Goal: Information Seeking & Learning: Learn about a topic

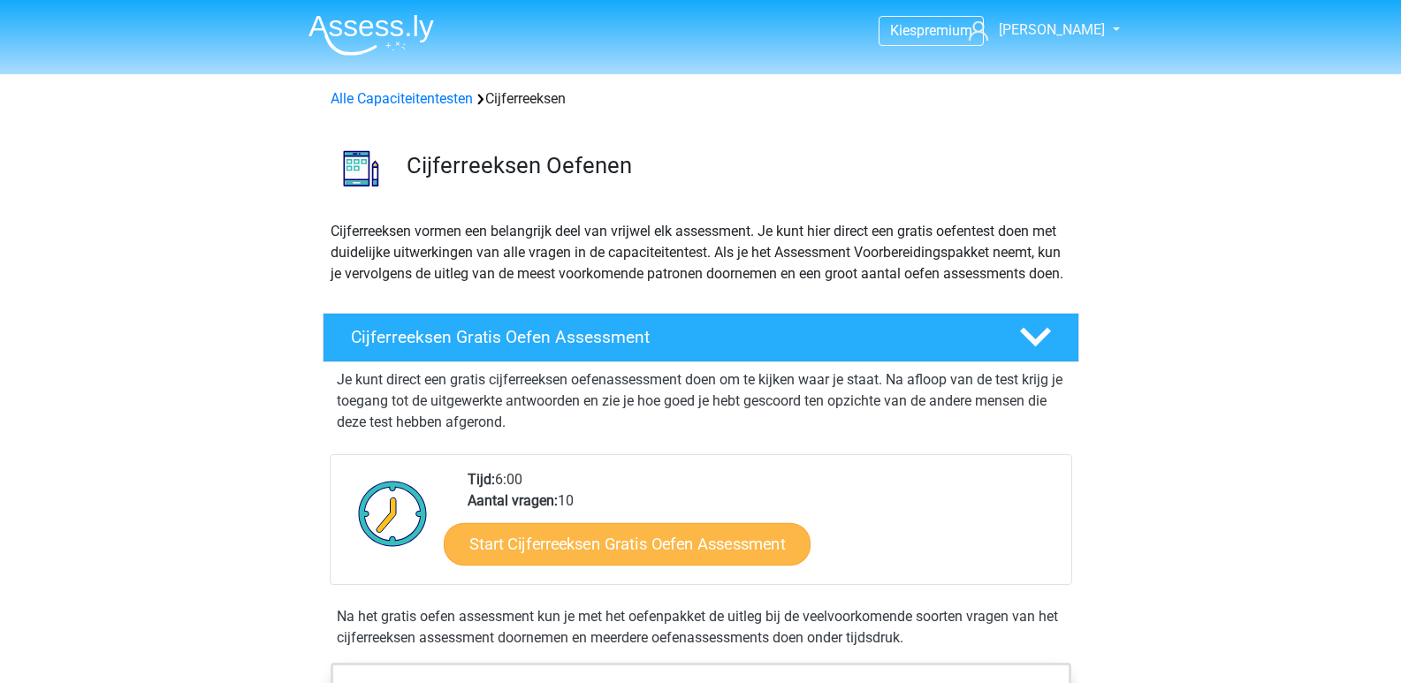
scroll to position [265, 0]
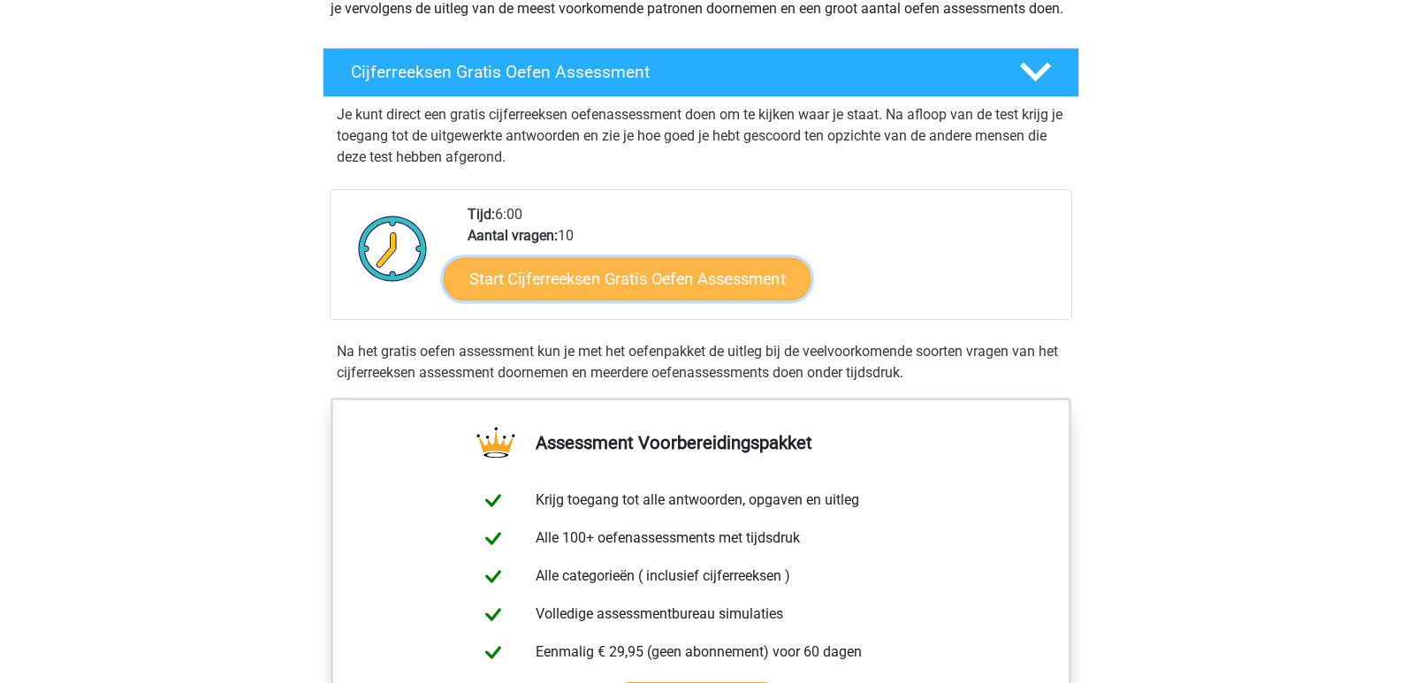
click at [637, 300] on link "Start Cijferreeksen Gratis Oefen Assessment" at bounding box center [627, 278] width 367 height 42
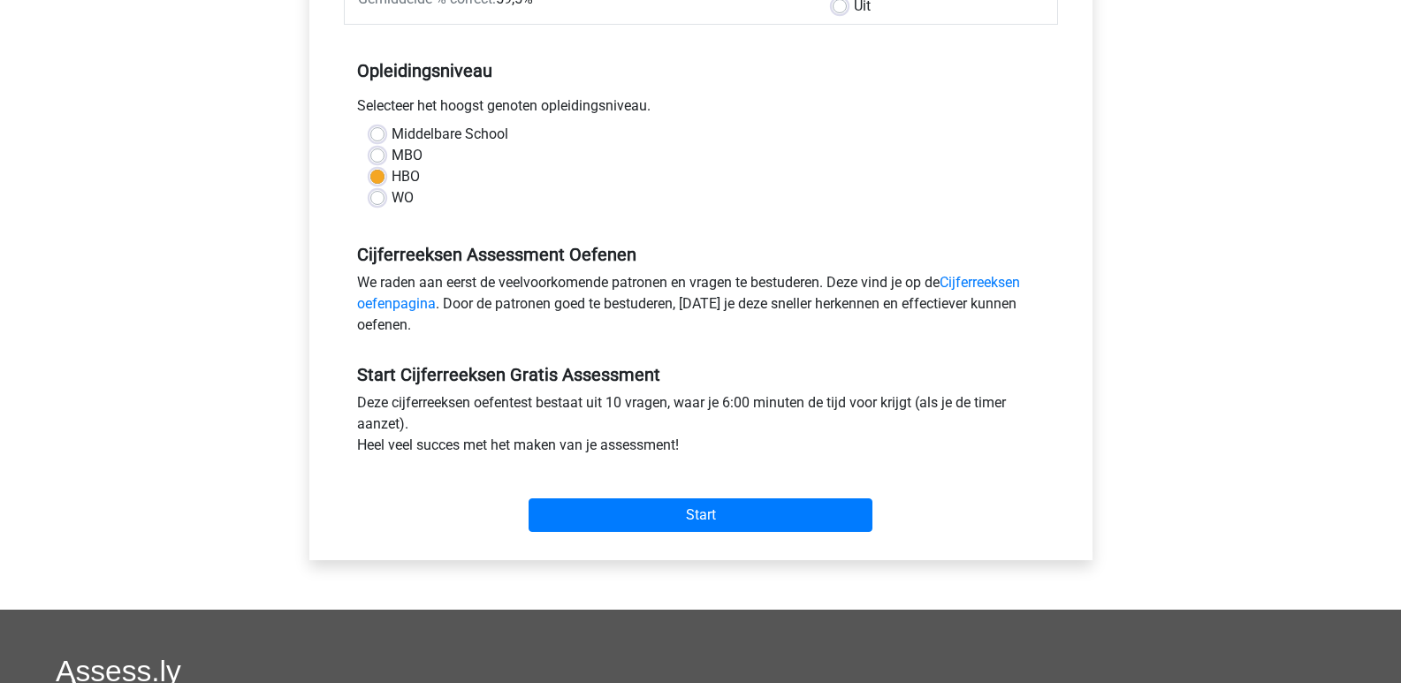
scroll to position [354, 0]
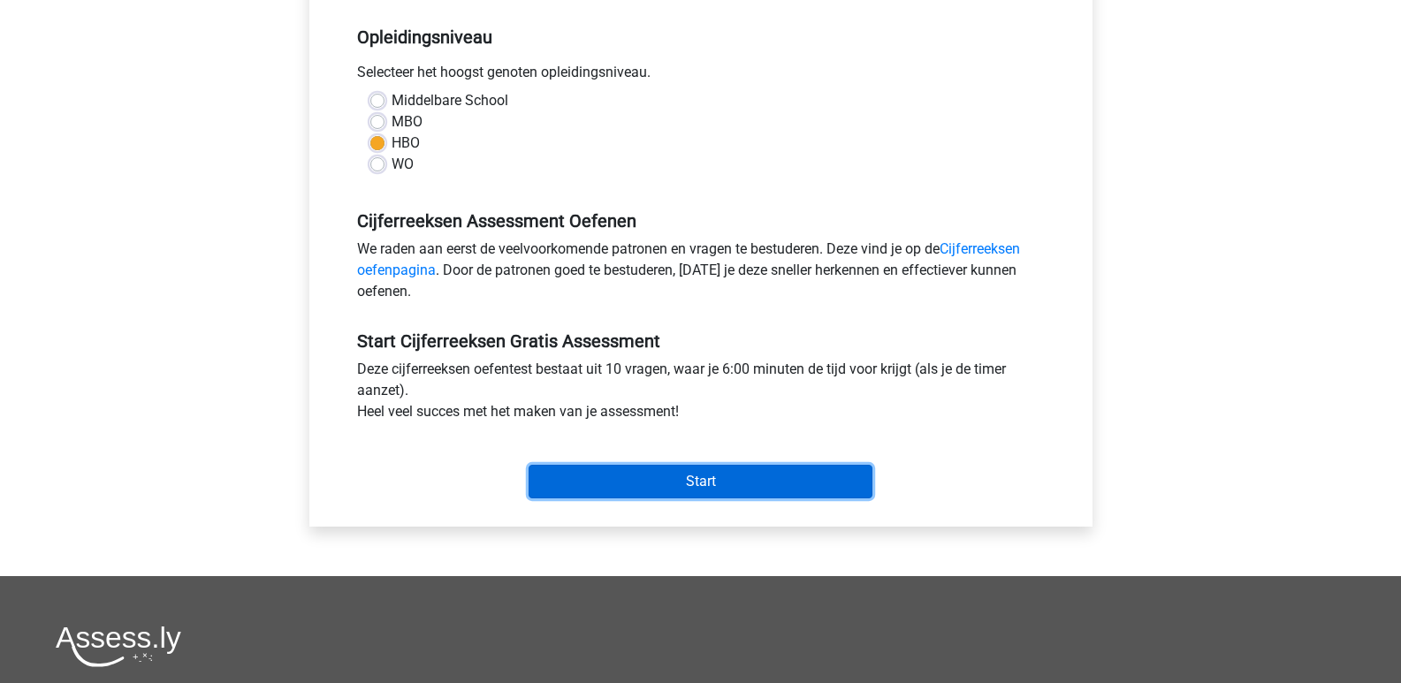
click at [678, 471] on input "Start" at bounding box center [701, 482] width 344 height 34
click at [699, 478] on input "Start" at bounding box center [701, 482] width 344 height 34
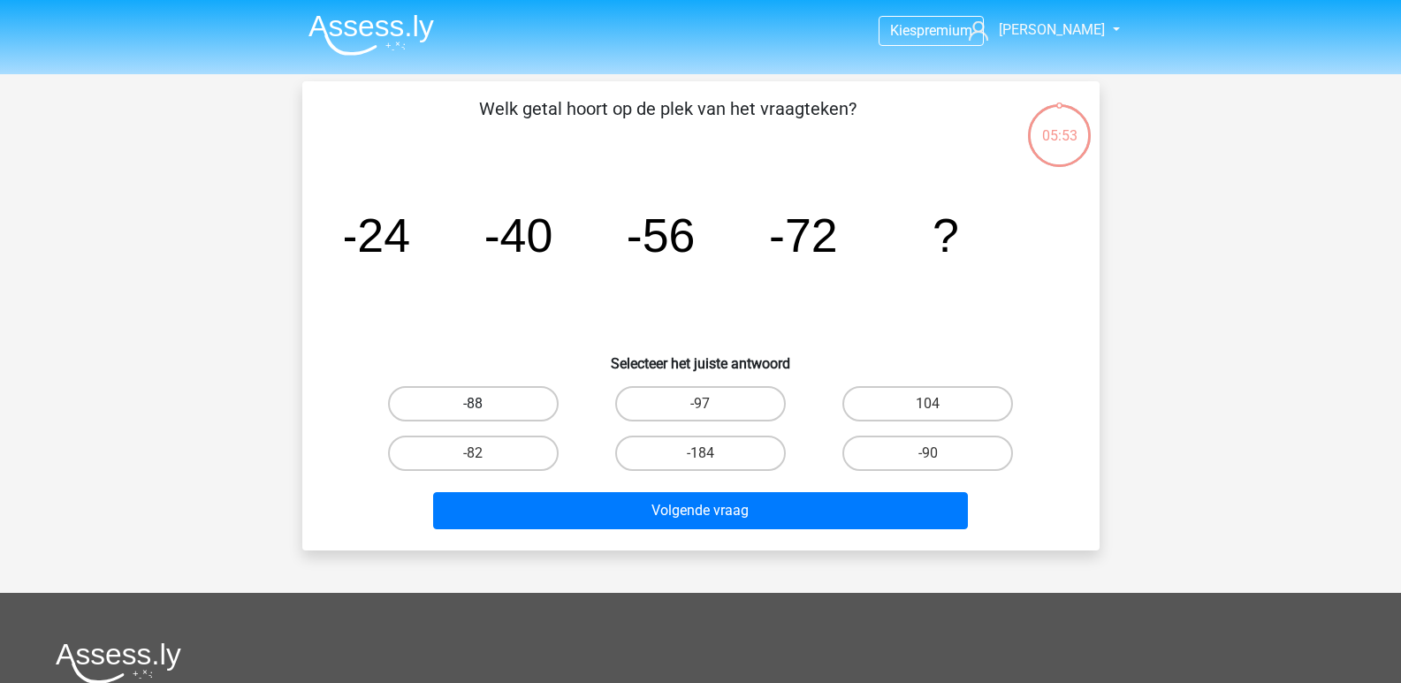
click at [470, 401] on label "-88" at bounding box center [473, 403] width 171 height 35
click at [473, 404] on input "-88" at bounding box center [478, 409] width 11 height 11
radio input "true"
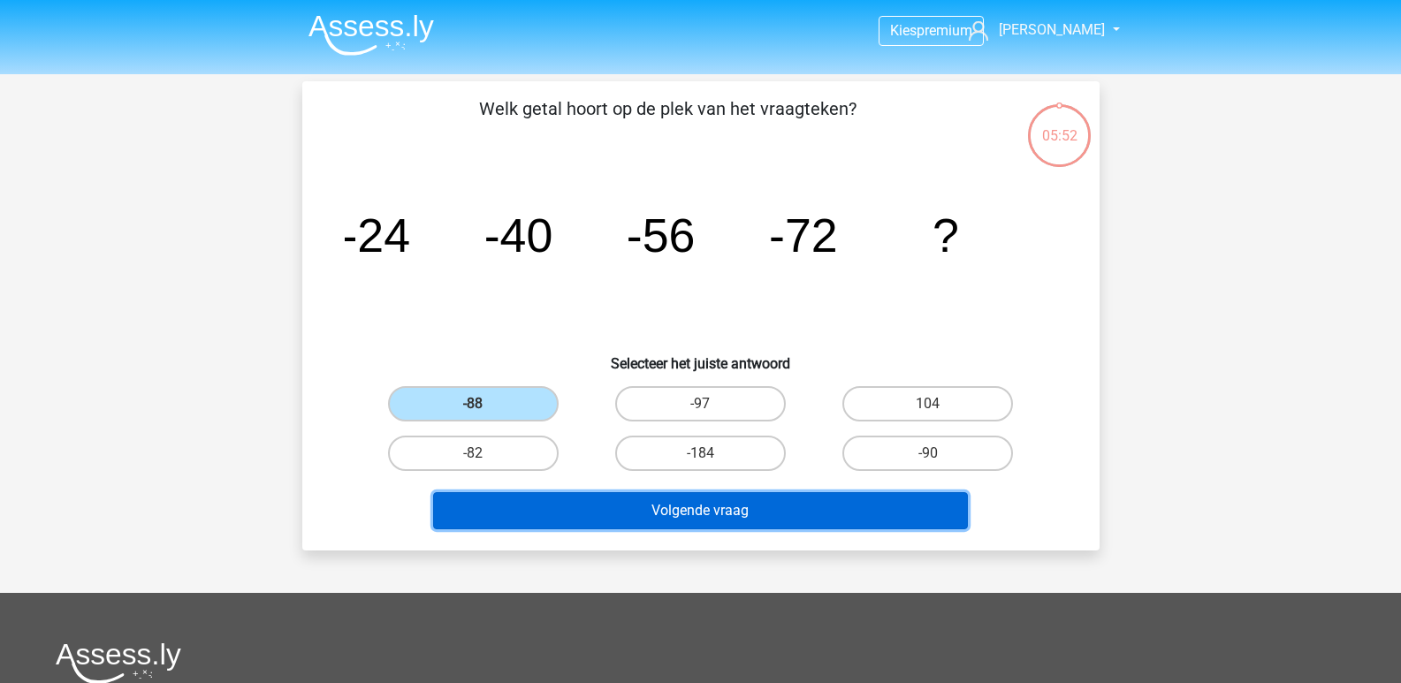
click at [678, 518] on button "Volgende vraag" at bounding box center [700, 510] width 535 height 37
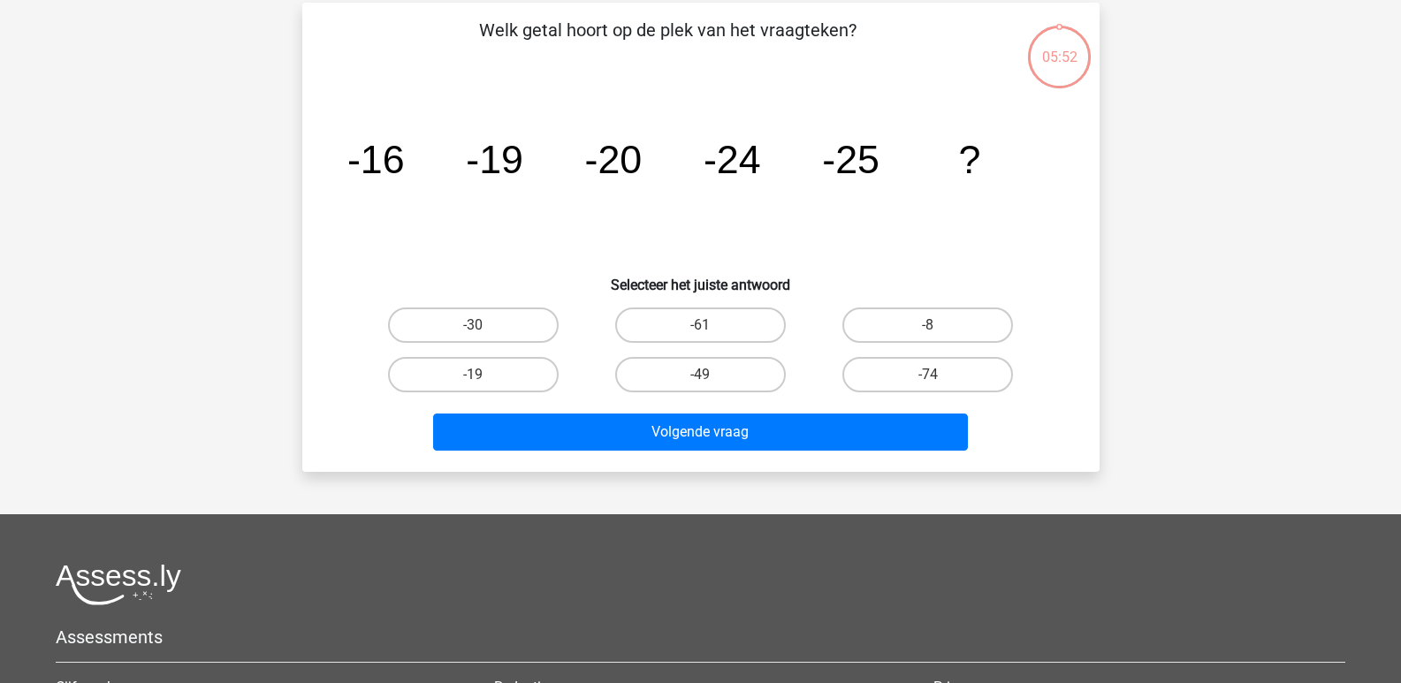
scroll to position [81, 0]
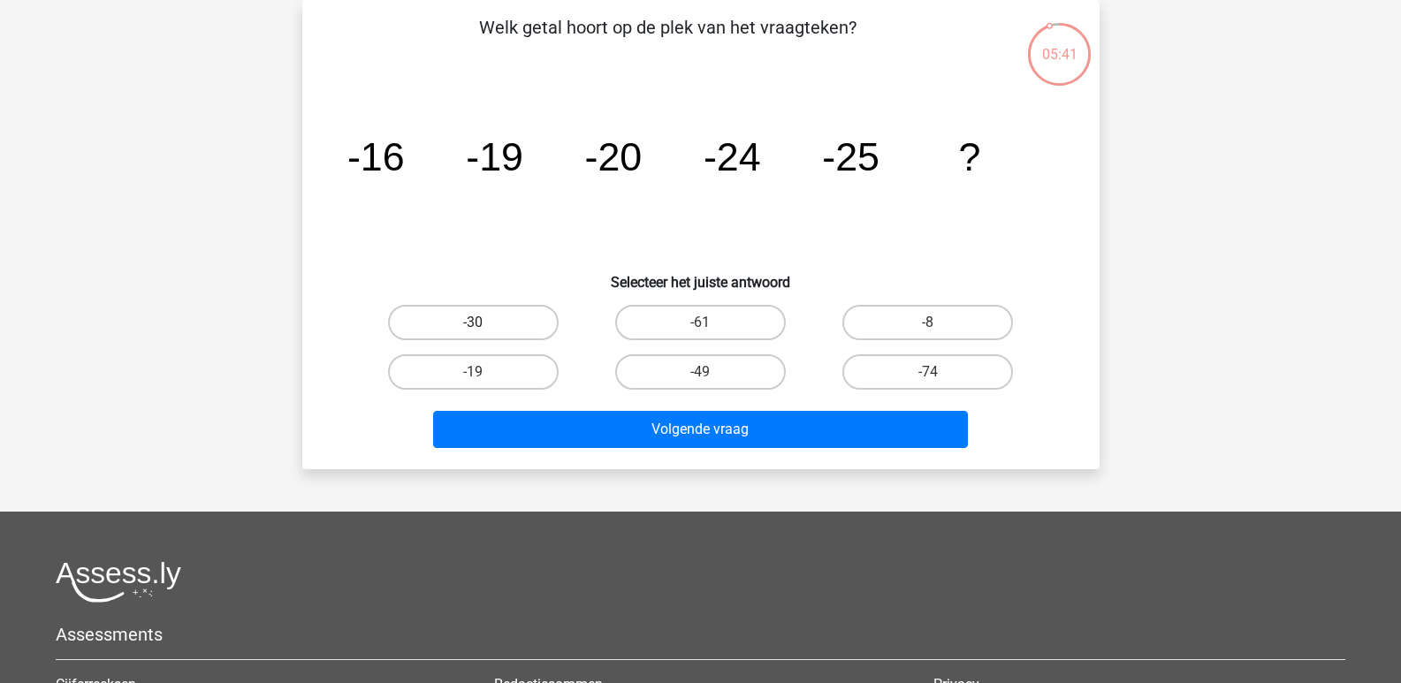
click at [488, 326] on label "-30" at bounding box center [473, 322] width 171 height 35
click at [484, 326] on input "-30" at bounding box center [478, 328] width 11 height 11
radio input "true"
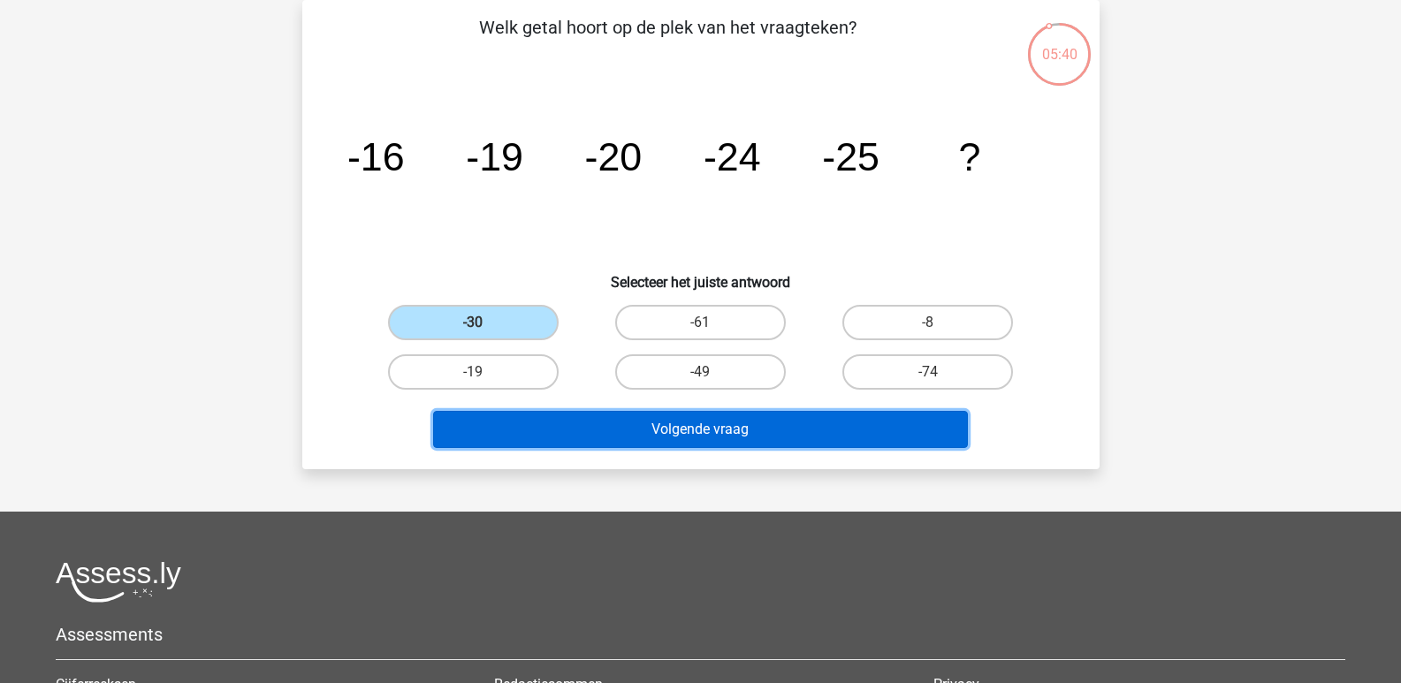
click at [722, 433] on button "Volgende vraag" at bounding box center [700, 429] width 535 height 37
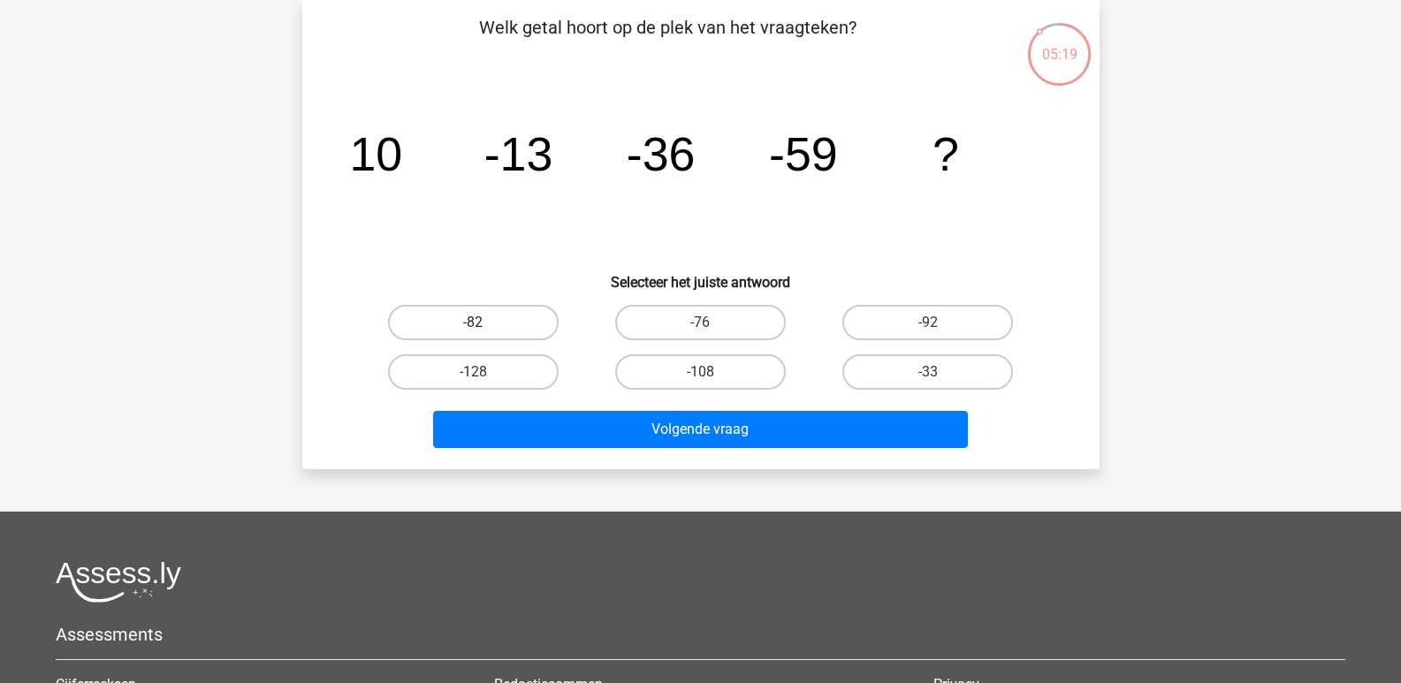
click at [494, 330] on label "-82" at bounding box center [473, 322] width 171 height 35
click at [484, 330] on input "-82" at bounding box center [478, 328] width 11 height 11
radio input "true"
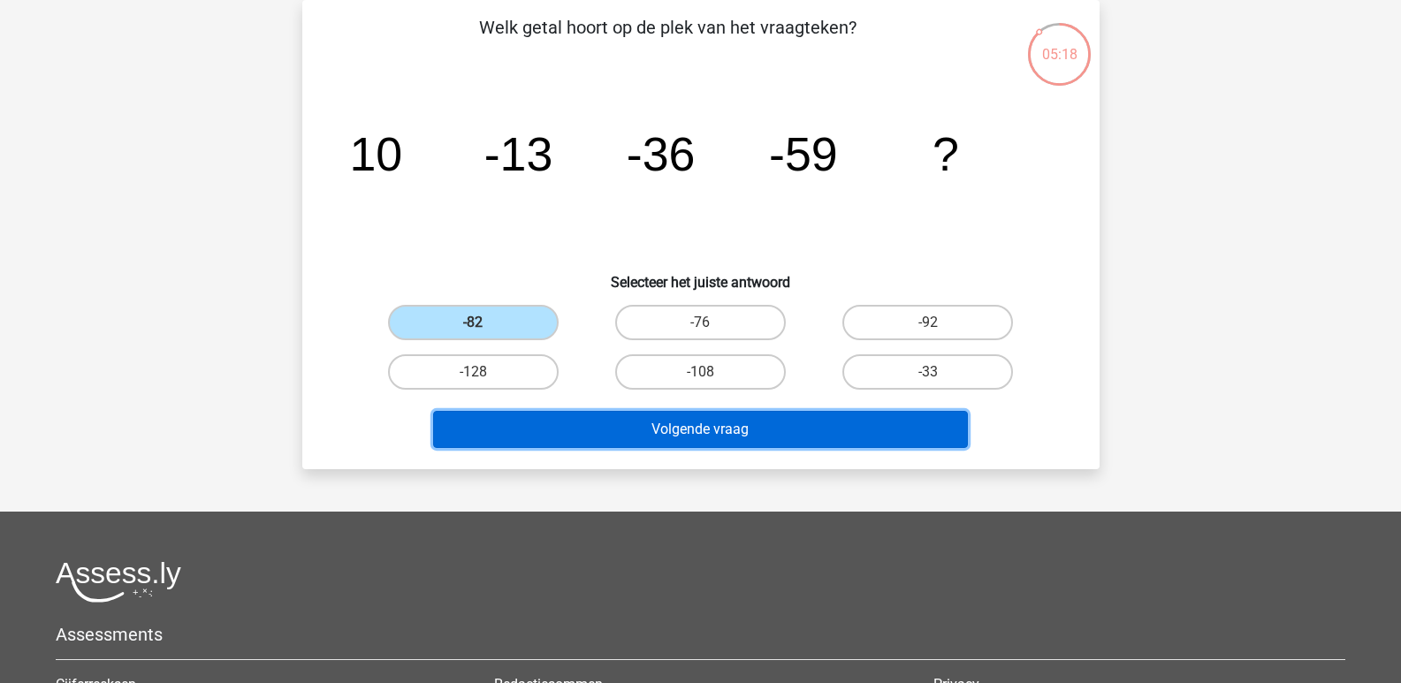
click at [678, 429] on button "Volgende vraag" at bounding box center [700, 429] width 535 height 37
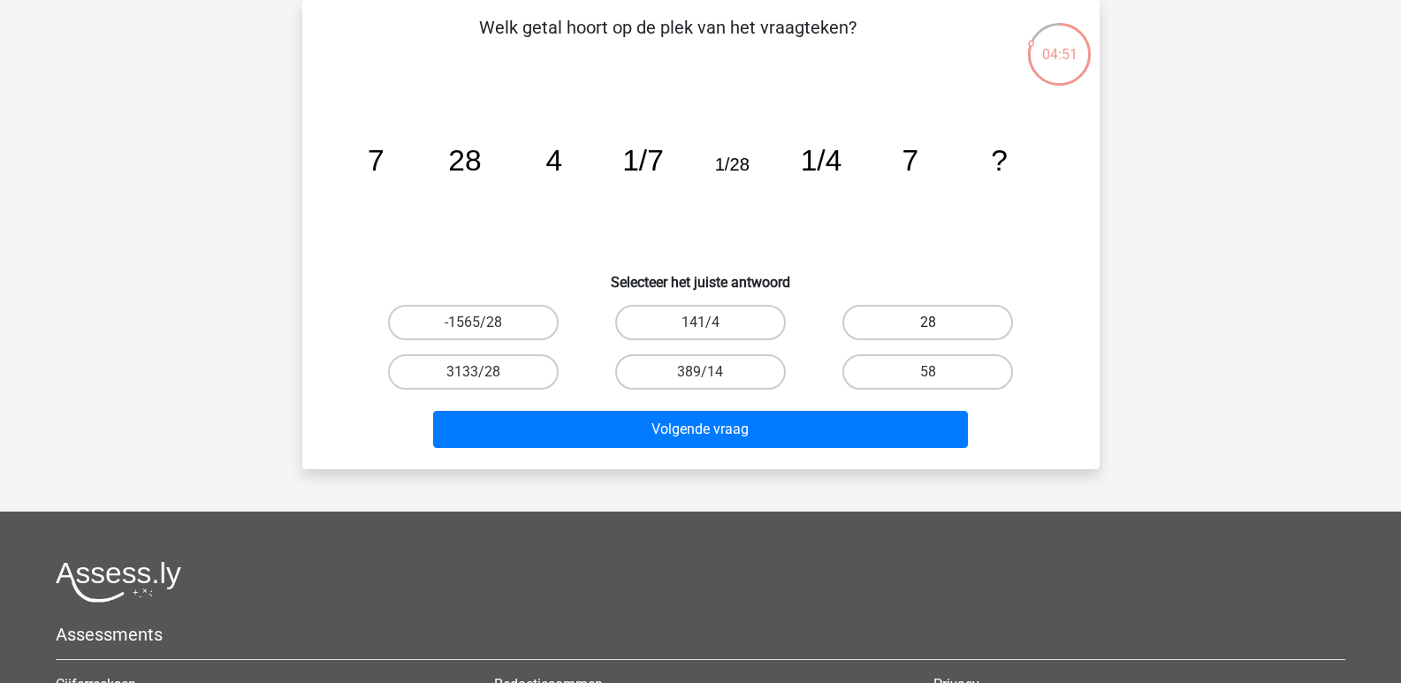
click at [925, 324] on label "28" at bounding box center [927, 322] width 171 height 35
click at [928, 324] on input "28" at bounding box center [933, 328] width 11 height 11
radio input "true"
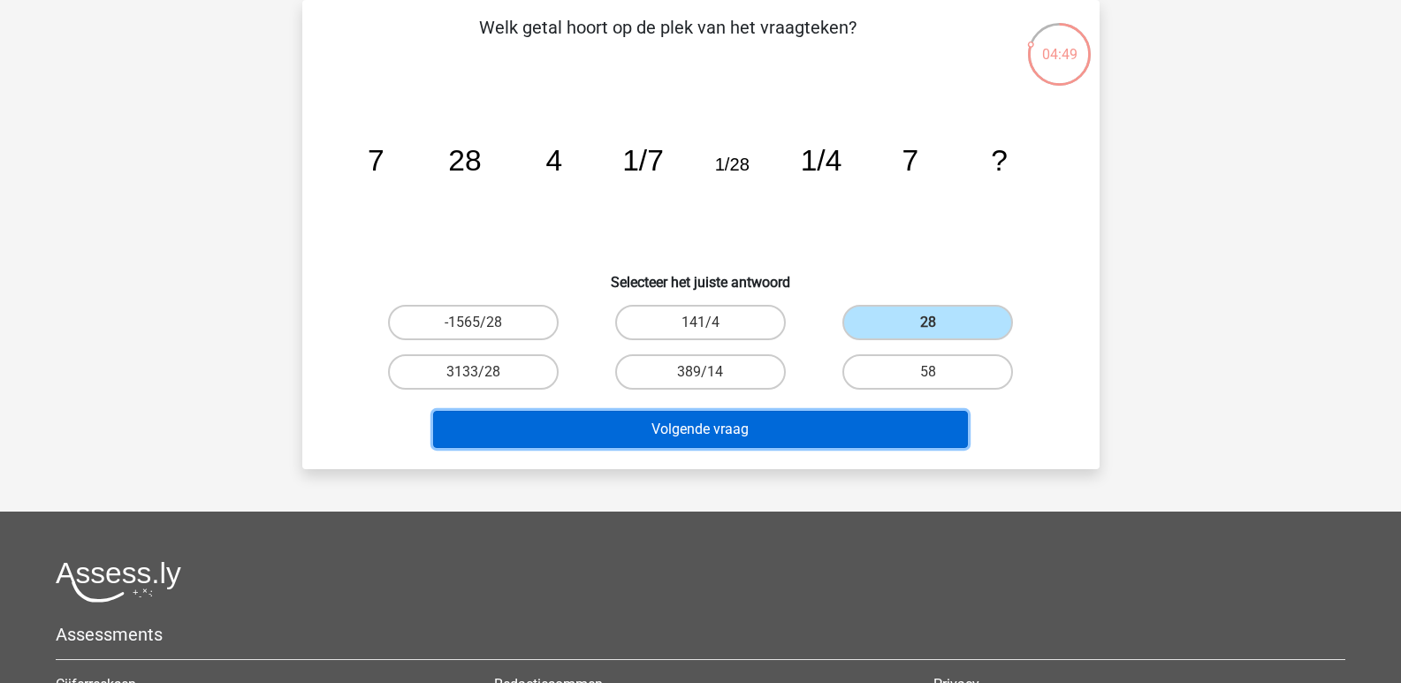
click at [707, 426] on button "Volgende vraag" at bounding box center [700, 429] width 535 height 37
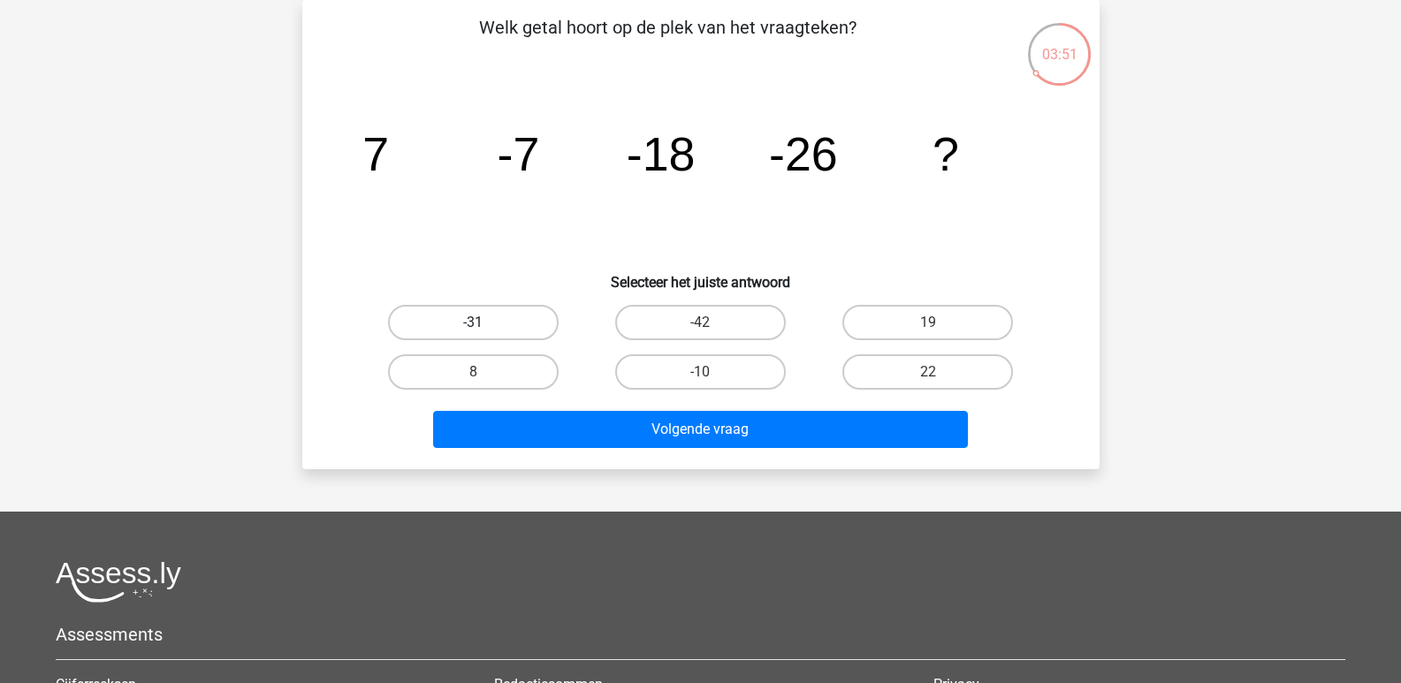
click at [501, 325] on label "-31" at bounding box center [473, 322] width 171 height 35
click at [484, 325] on input "-31" at bounding box center [478, 328] width 11 height 11
radio input "true"
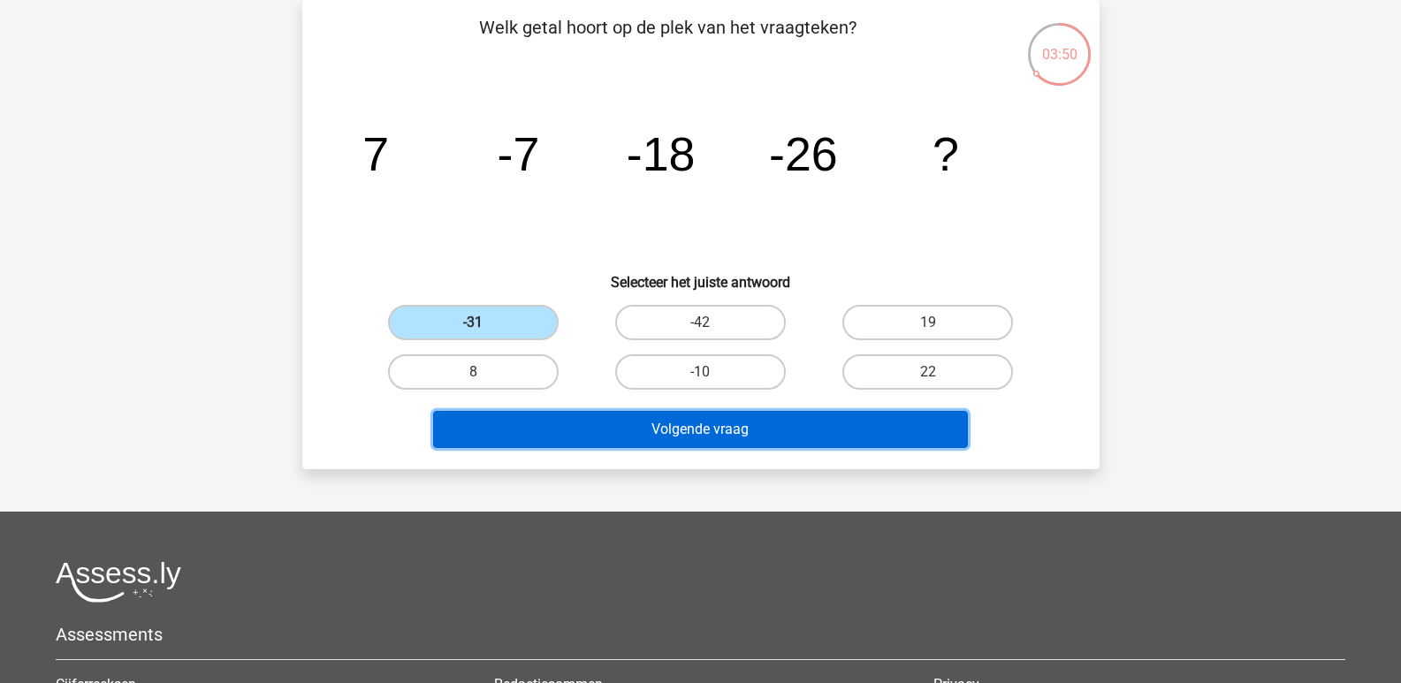
click at [721, 420] on button "Volgende vraag" at bounding box center [700, 429] width 535 height 37
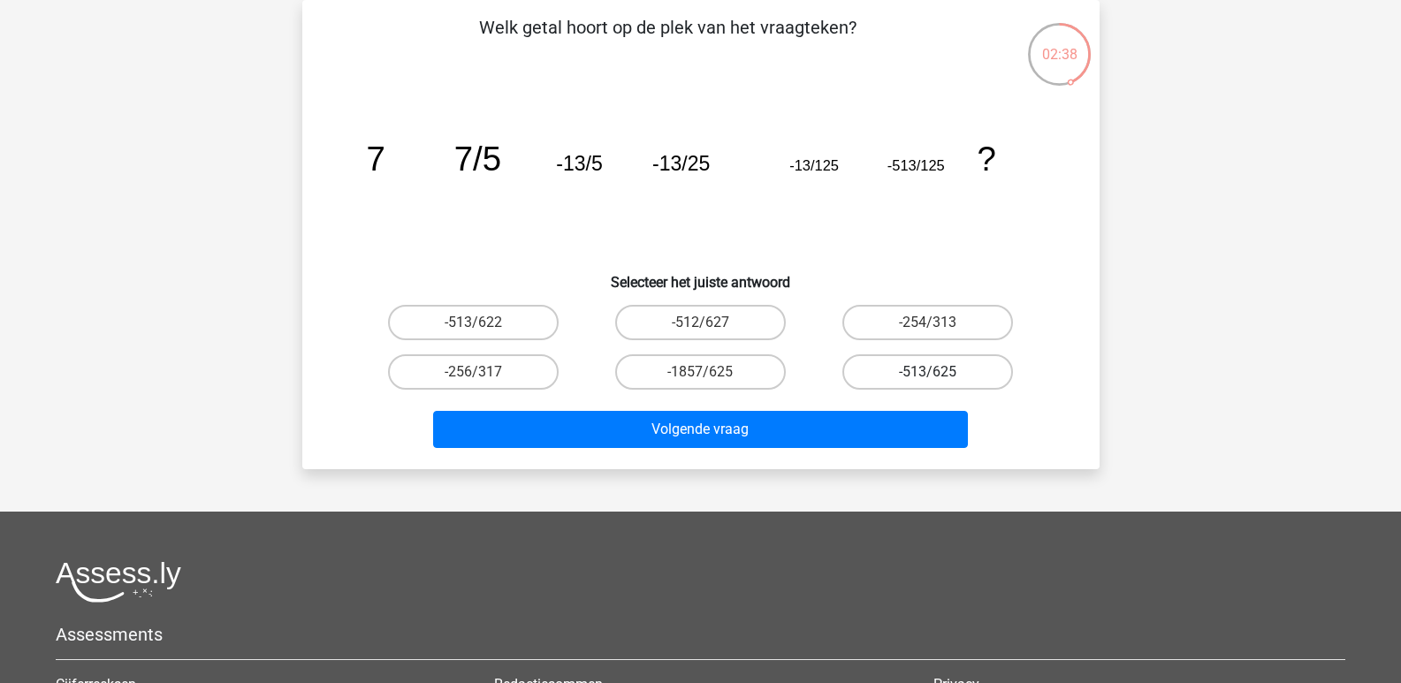
click at [926, 365] on label "-513/625" at bounding box center [927, 371] width 171 height 35
click at [928, 372] on input "-513/625" at bounding box center [933, 377] width 11 height 11
radio input "true"
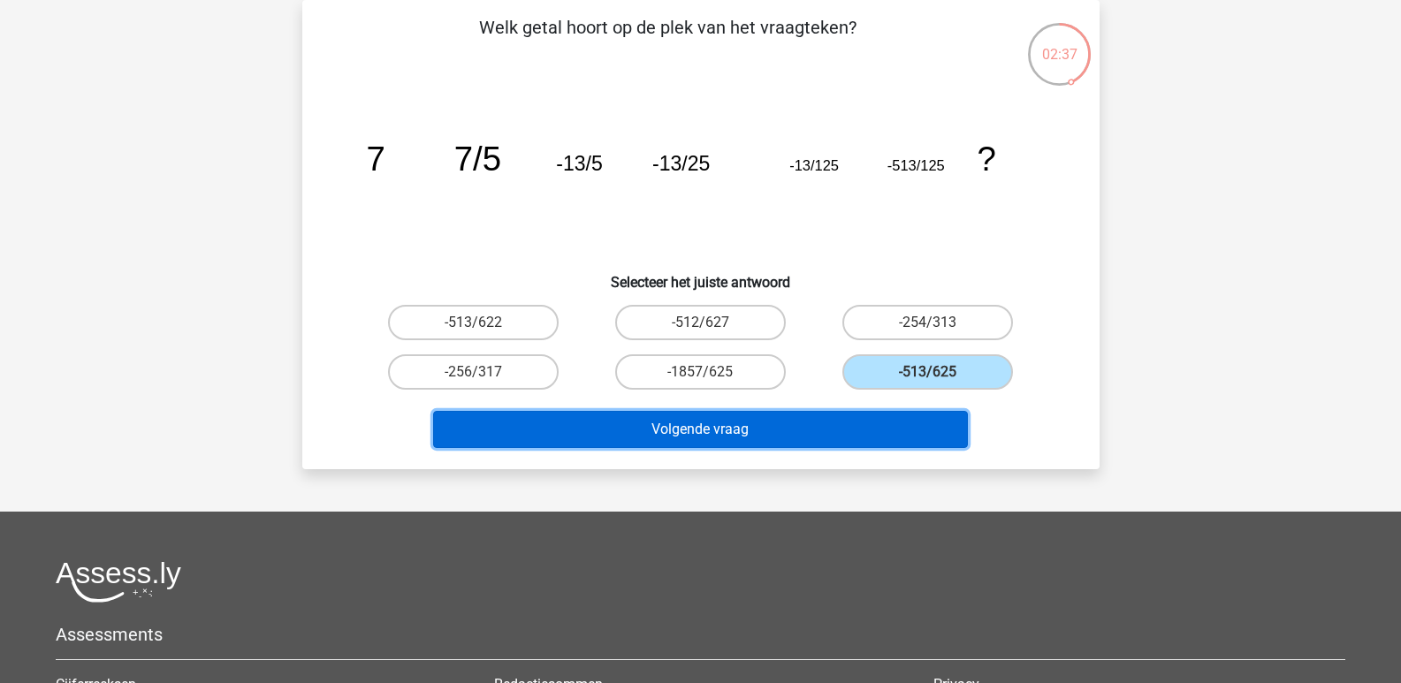
click at [696, 425] on button "Volgende vraag" at bounding box center [700, 429] width 535 height 37
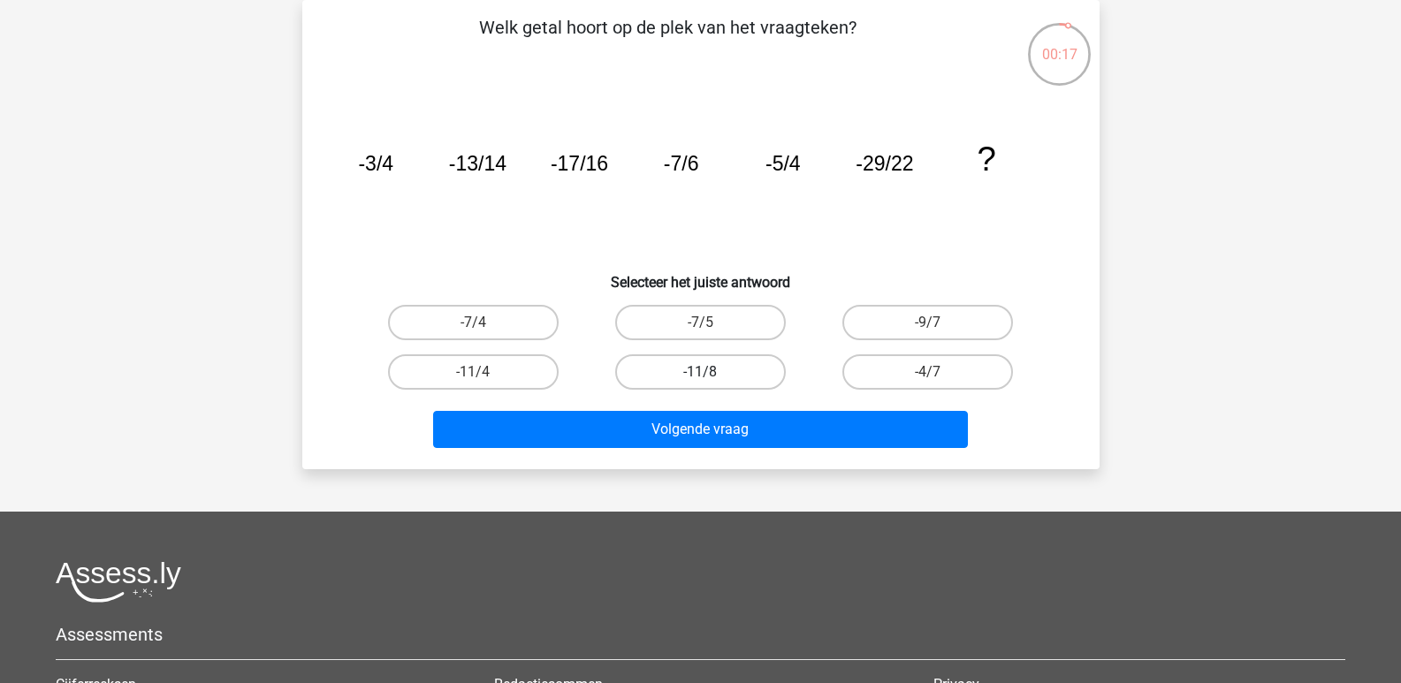
drag, startPoint x: 719, startPoint y: 367, endPoint x: 715, endPoint y: 383, distance: 16.3
click at [718, 367] on label "-11/8" at bounding box center [700, 371] width 171 height 35
click at [712, 372] on input "-11/8" at bounding box center [705, 377] width 11 height 11
radio input "true"
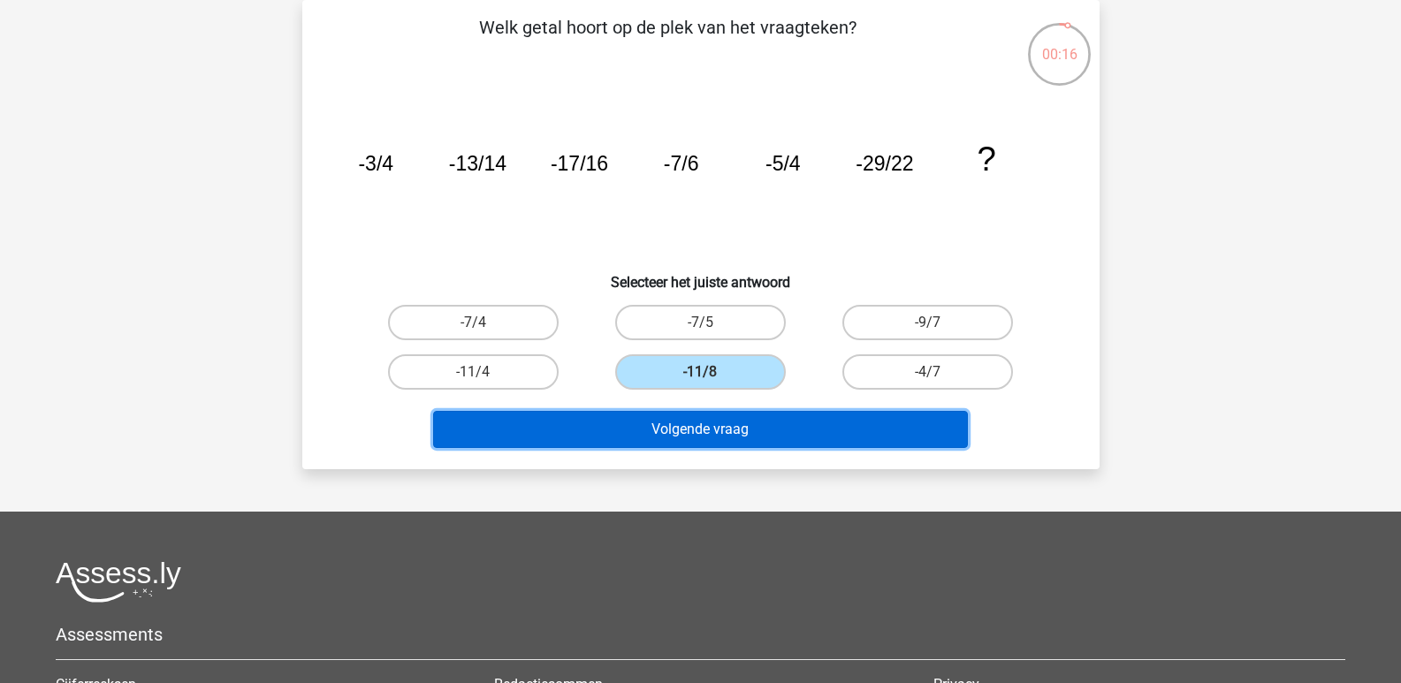
click at [712, 429] on button "Volgende vraag" at bounding box center [700, 429] width 535 height 37
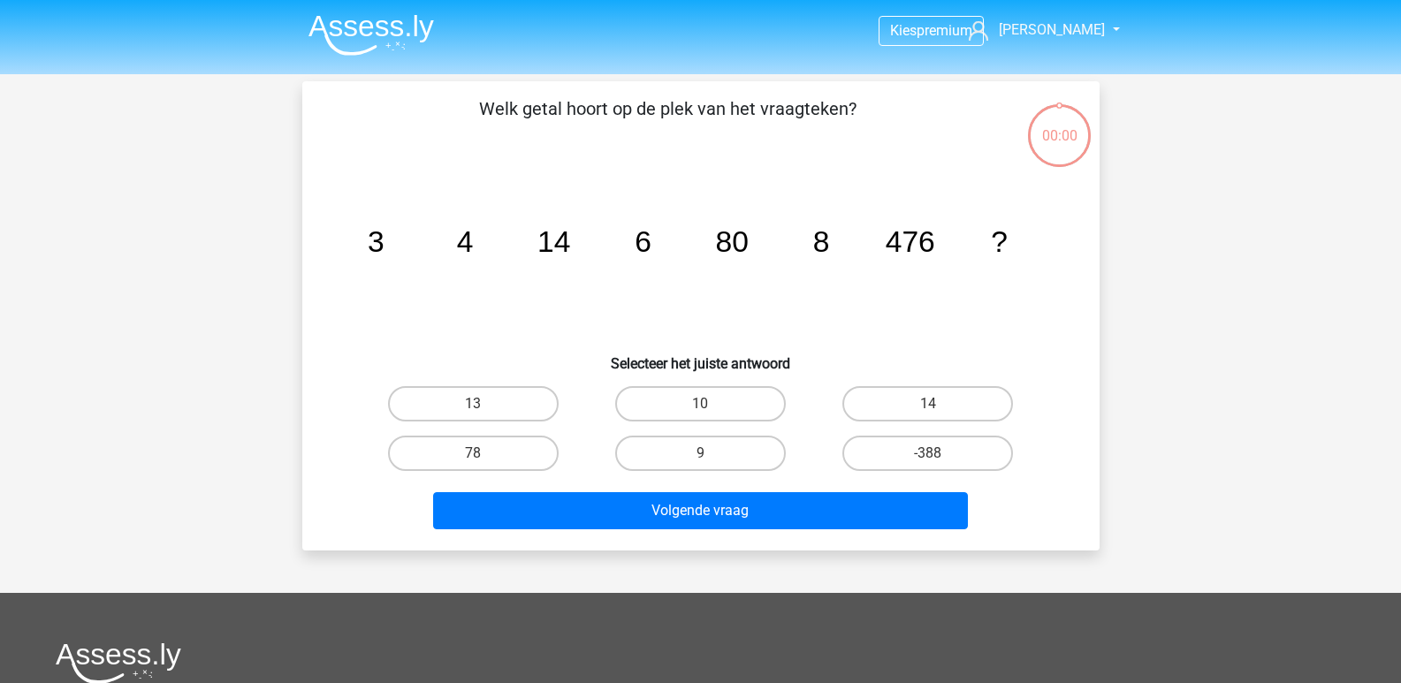
scroll to position [81, 0]
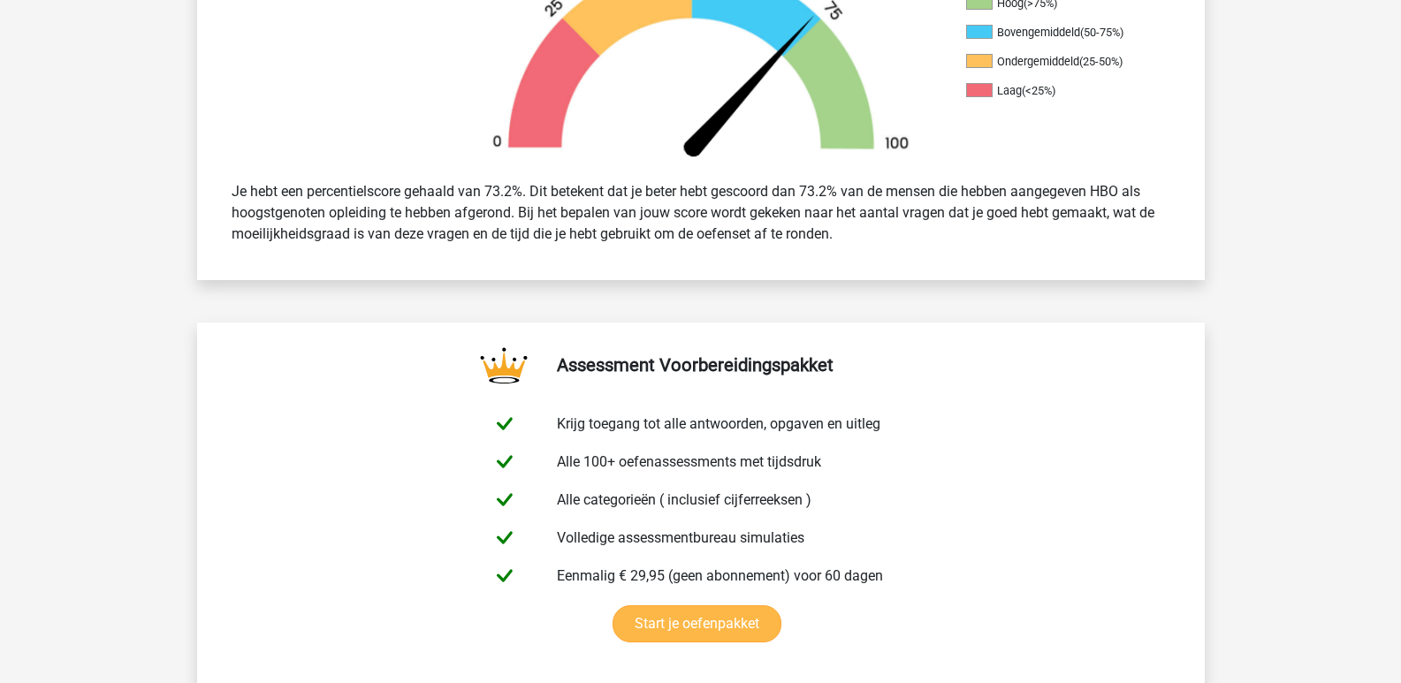
scroll to position [619, 0]
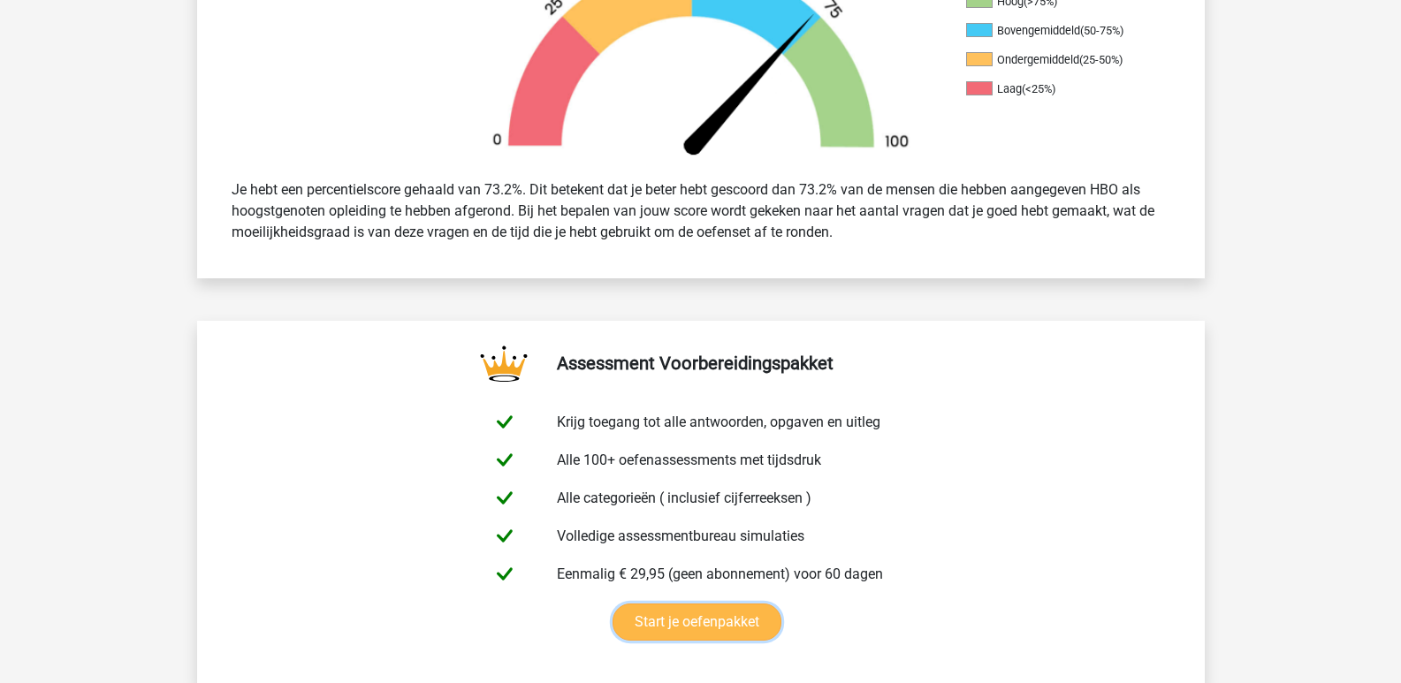
click at [704, 620] on link "Start je oefenpakket" at bounding box center [697, 622] width 169 height 37
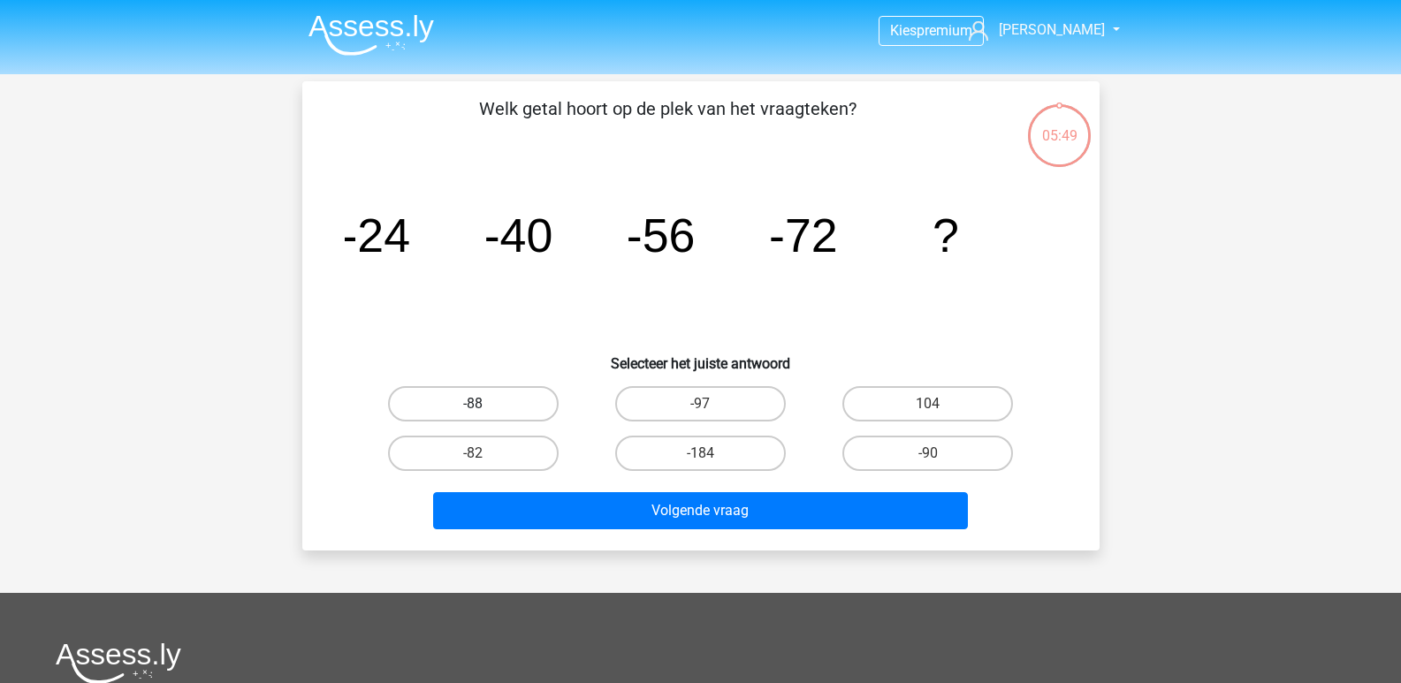
click at [474, 402] on label "-88" at bounding box center [473, 403] width 171 height 35
click at [474, 404] on input "-88" at bounding box center [478, 409] width 11 height 11
radio input "true"
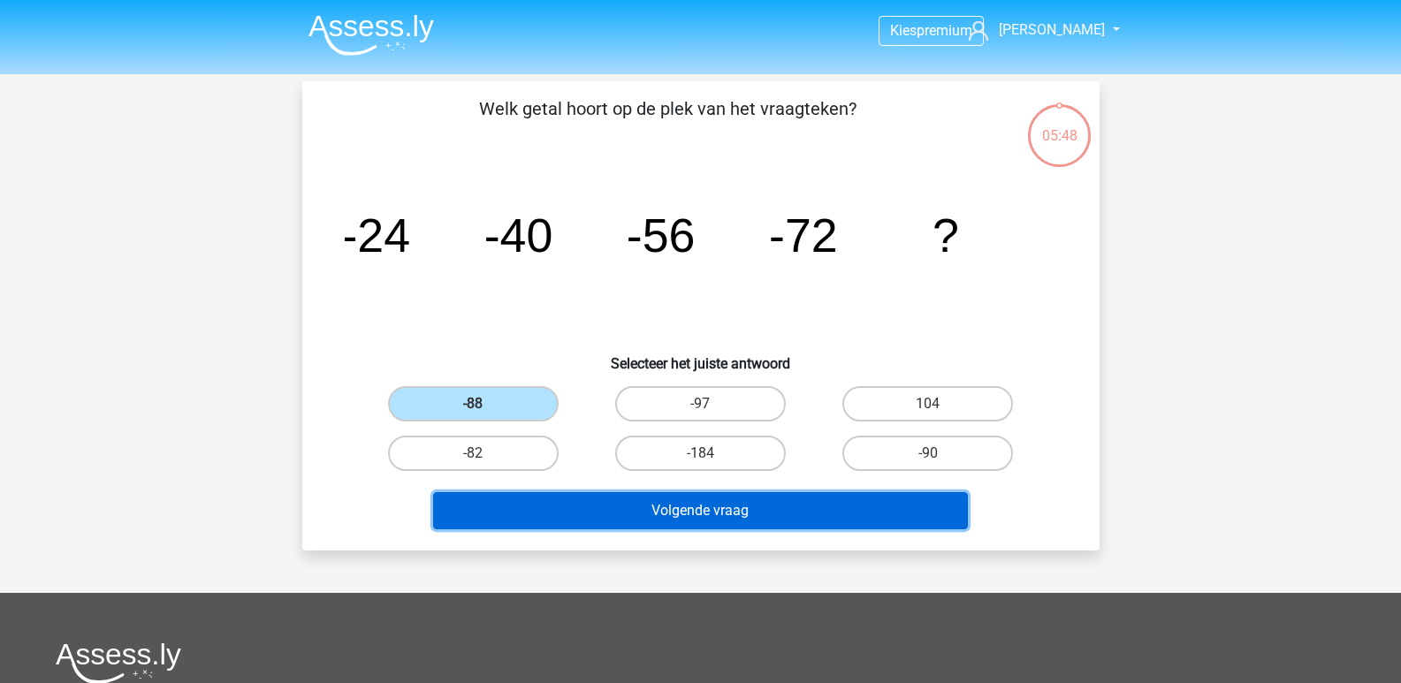
click at [709, 513] on button "Volgende vraag" at bounding box center [700, 510] width 535 height 37
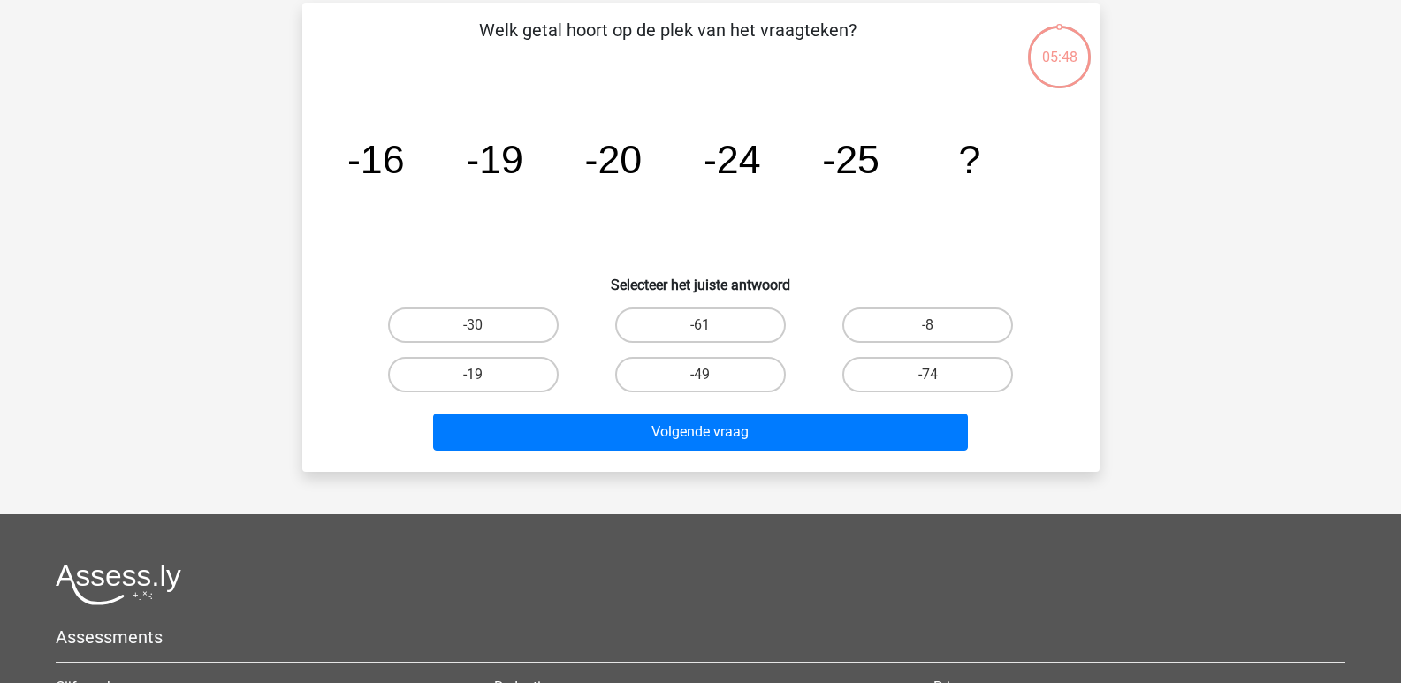
scroll to position [81, 0]
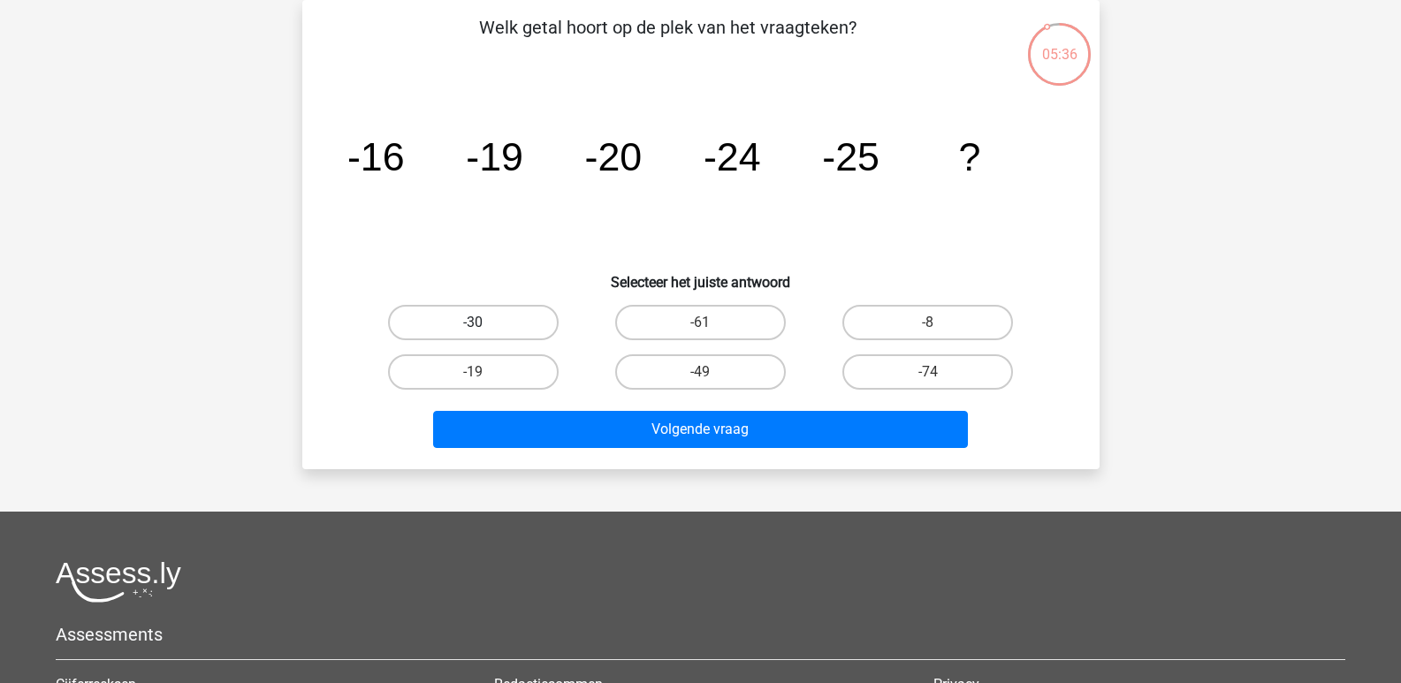
click at [492, 316] on label "-30" at bounding box center [473, 322] width 171 height 35
click at [484, 323] on input "-30" at bounding box center [478, 328] width 11 height 11
radio input "true"
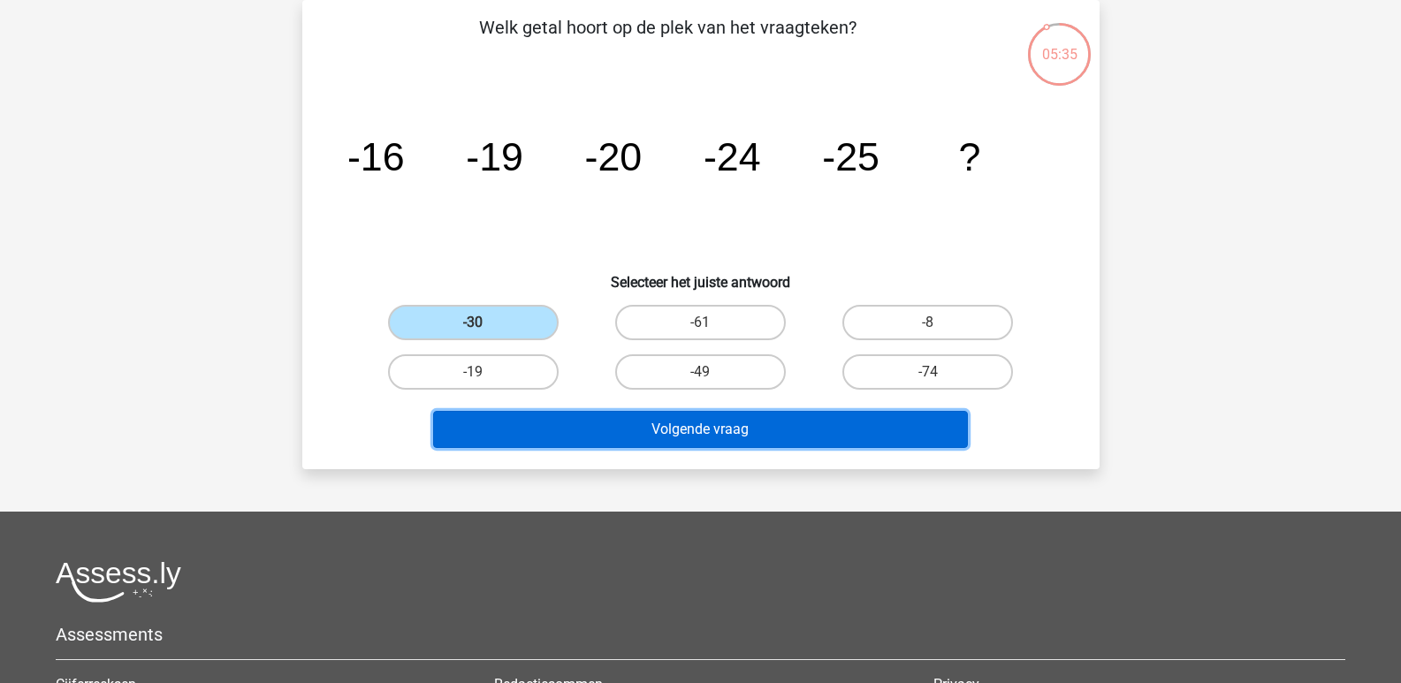
click at [718, 435] on button "Volgende vraag" at bounding box center [700, 429] width 535 height 37
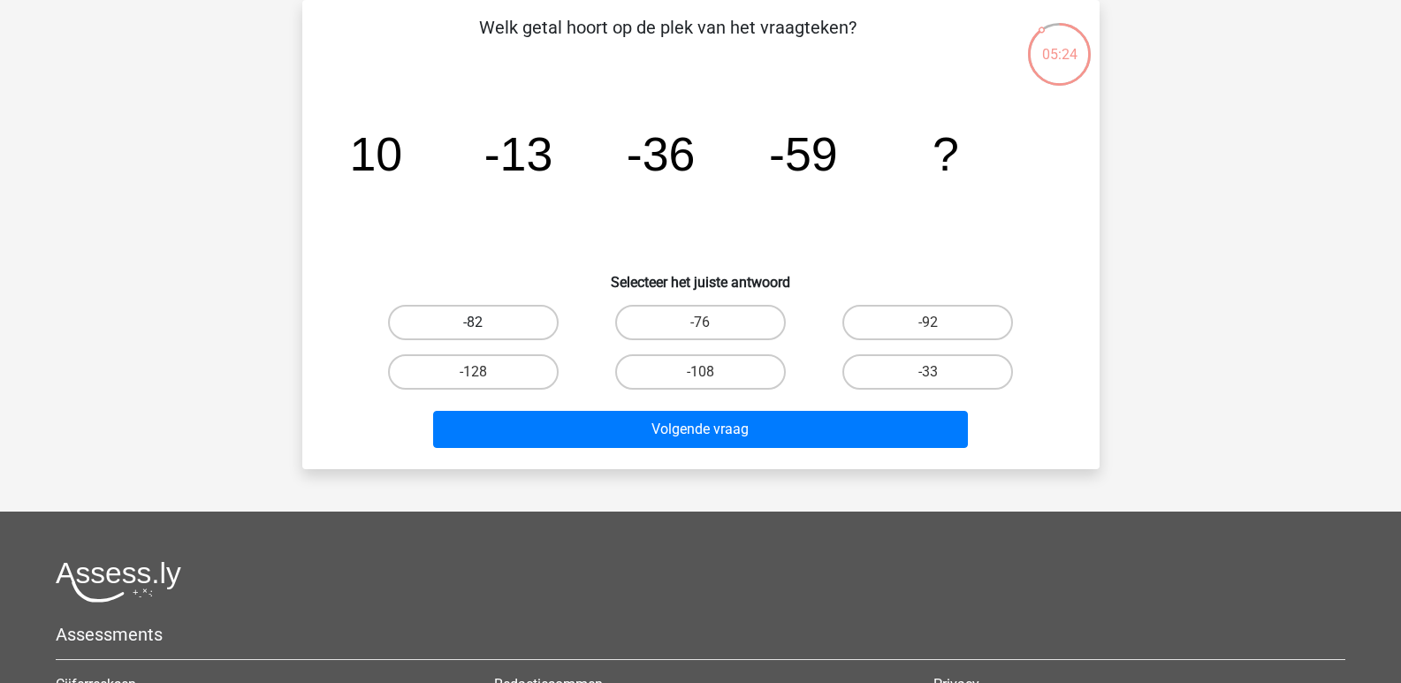
click at [502, 324] on label "-82" at bounding box center [473, 322] width 171 height 35
click at [484, 324] on input "-82" at bounding box center [478, 328] width 11 height 11
radio input "true"
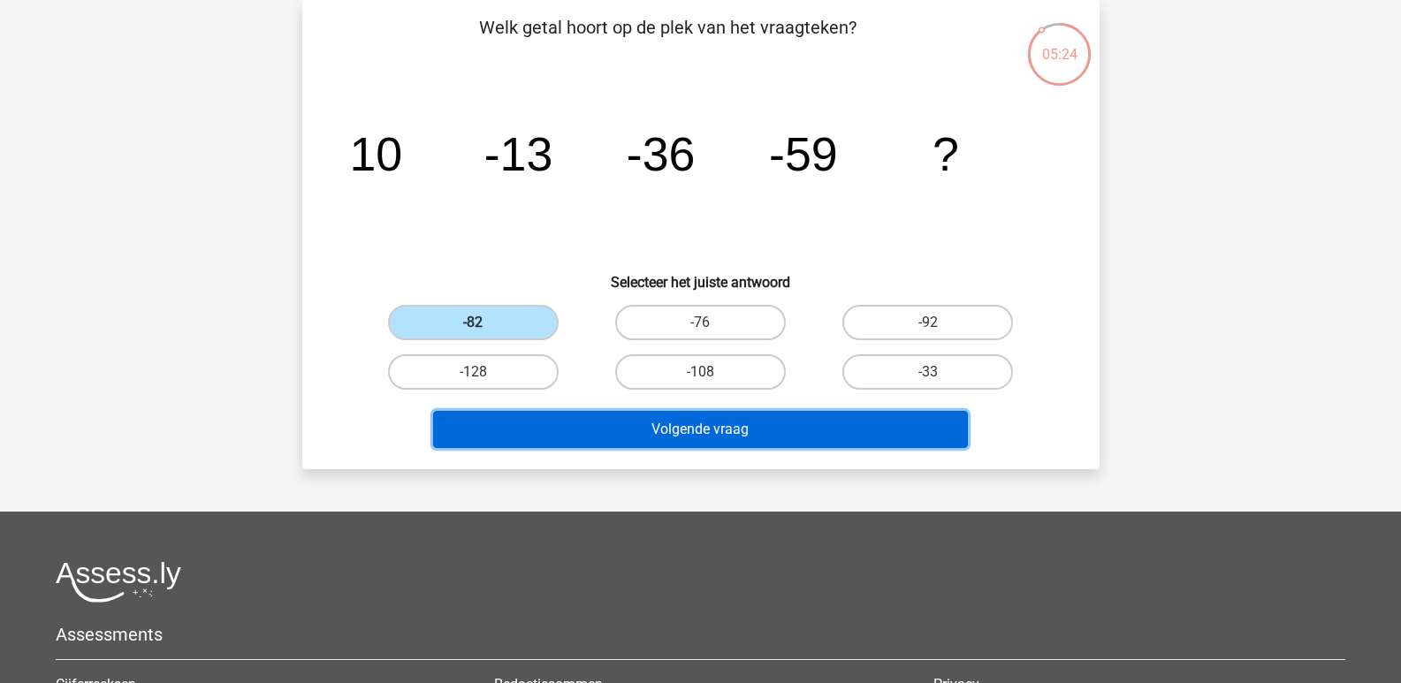
click at [697, 436] on button "Volgende vraag" at bounding box center [700, 429] width 535 height 37
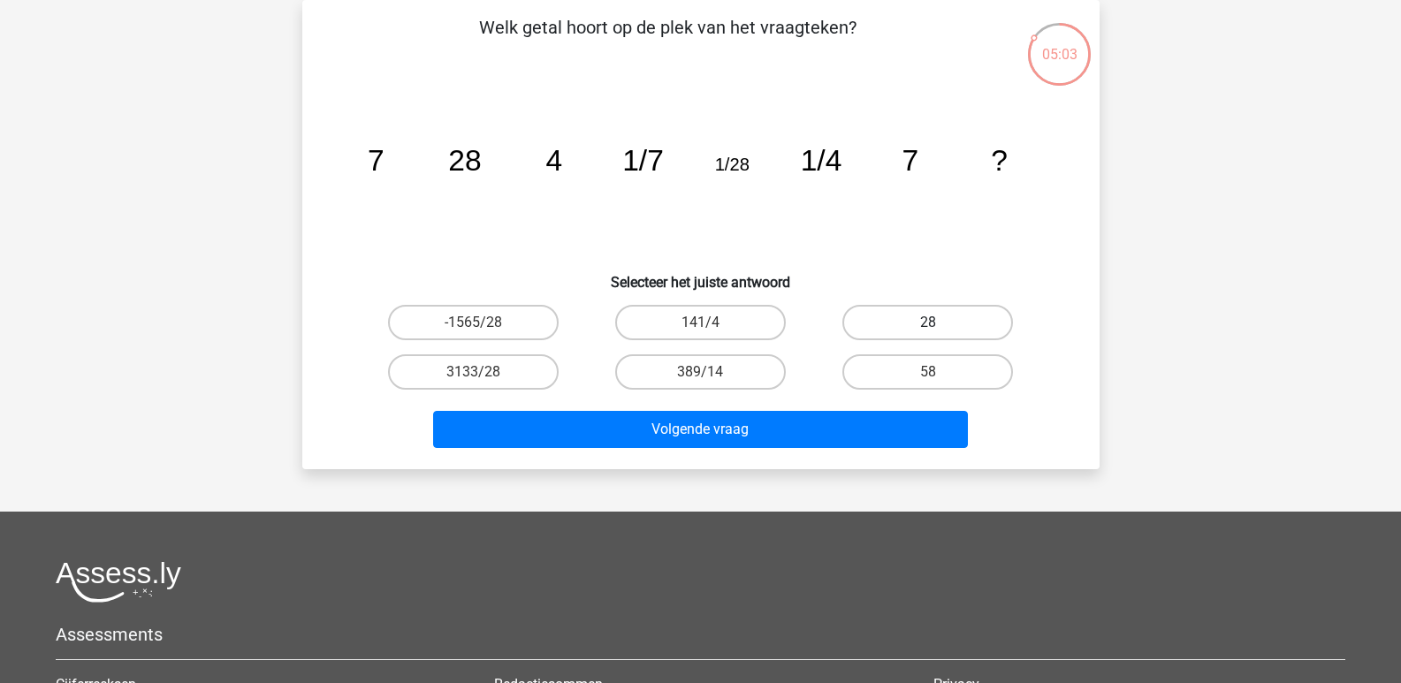
click at [924, 320] on label "28" at bounding box center [927, 322] width 171 height 35
click at [928, 323] on input "28" at bounding box center [933, 328] width 11 height 11
radio input "true"
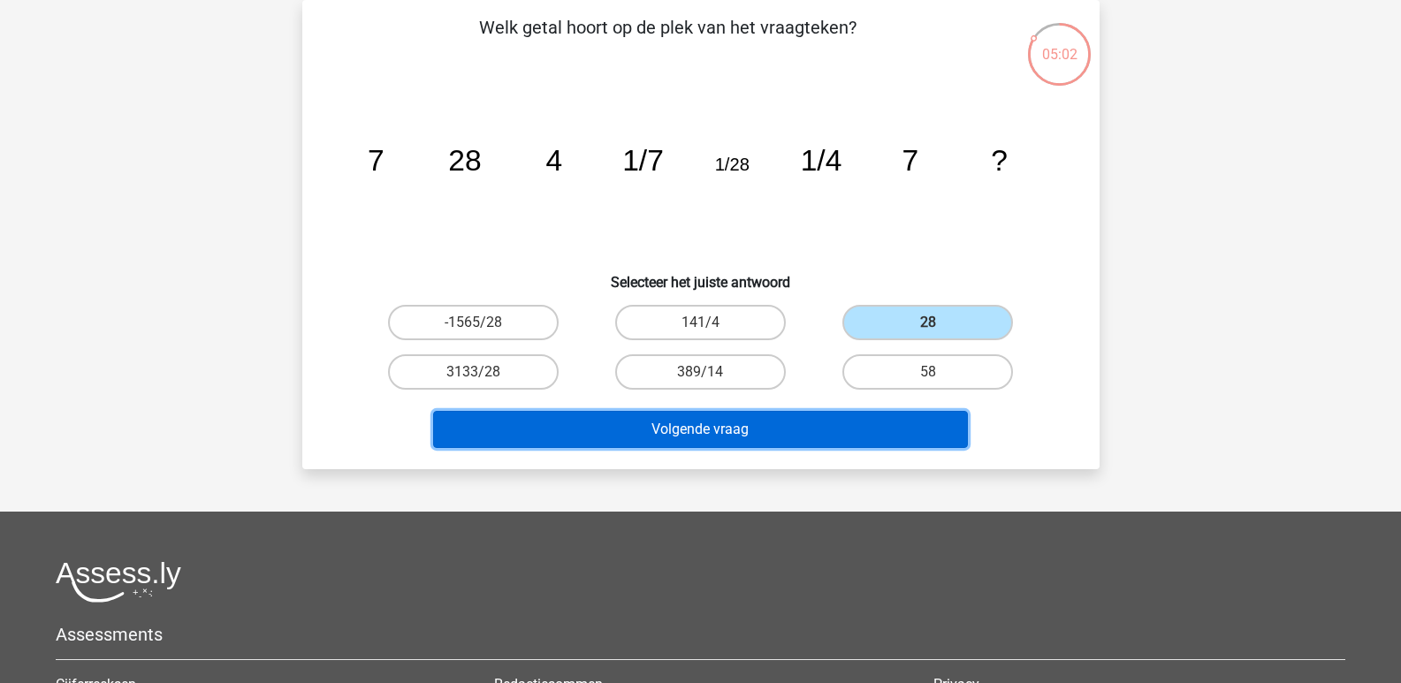
click at [695, 438] on button "Volgende vraag" at bounding box center [700, 429] width 535 height 37
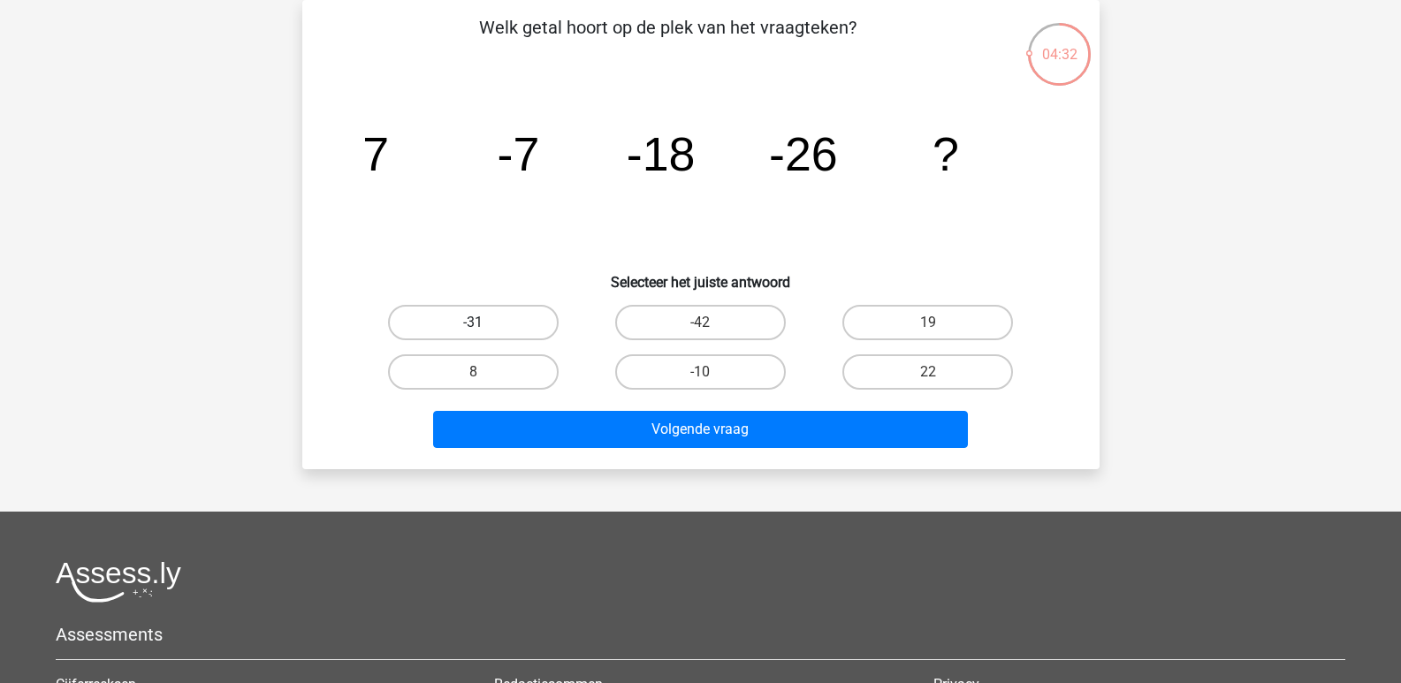
click at [499, 332] on label "-31" at bounding box center [473, 322] width 171 height 35
click at [484, 332] on input "-31" at bounding box center [478, 328] width 11 height 11
radio input "true"
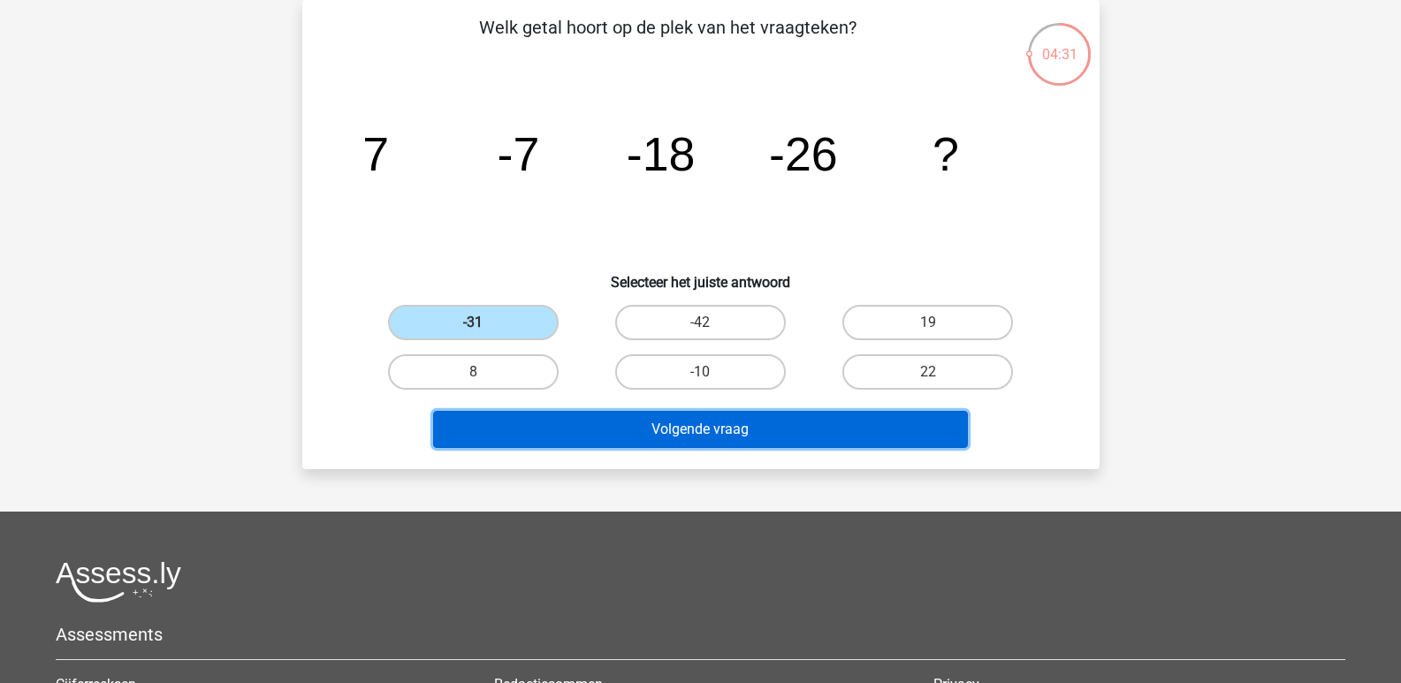
click at [713, 430] on button "Volgende vraag" at bounding box center [700, 429] width 535 height 37
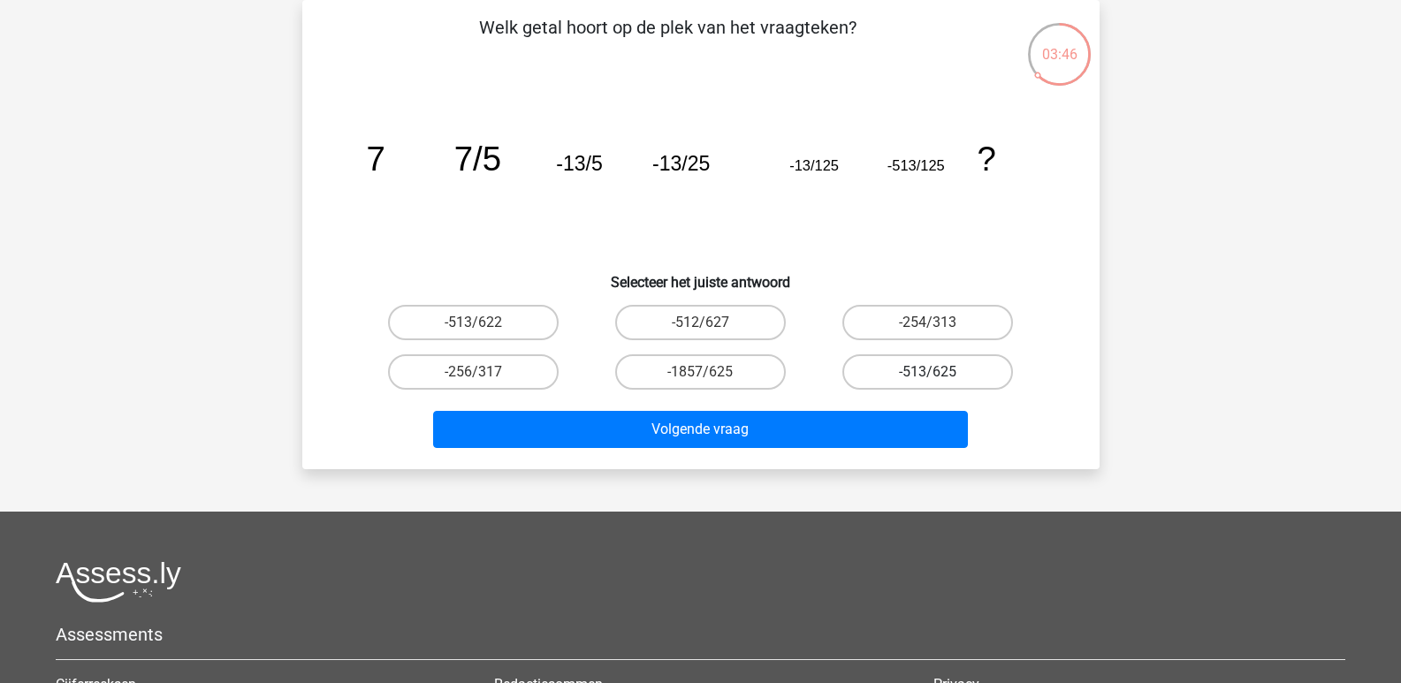
click at [926, 362] on label "-513/625" at bounding box center [927, 371] width 171 height 35
click at [928, 372] on input "-513/625" at bounding box center [933, 377] width 11 height 11
radio input "true"
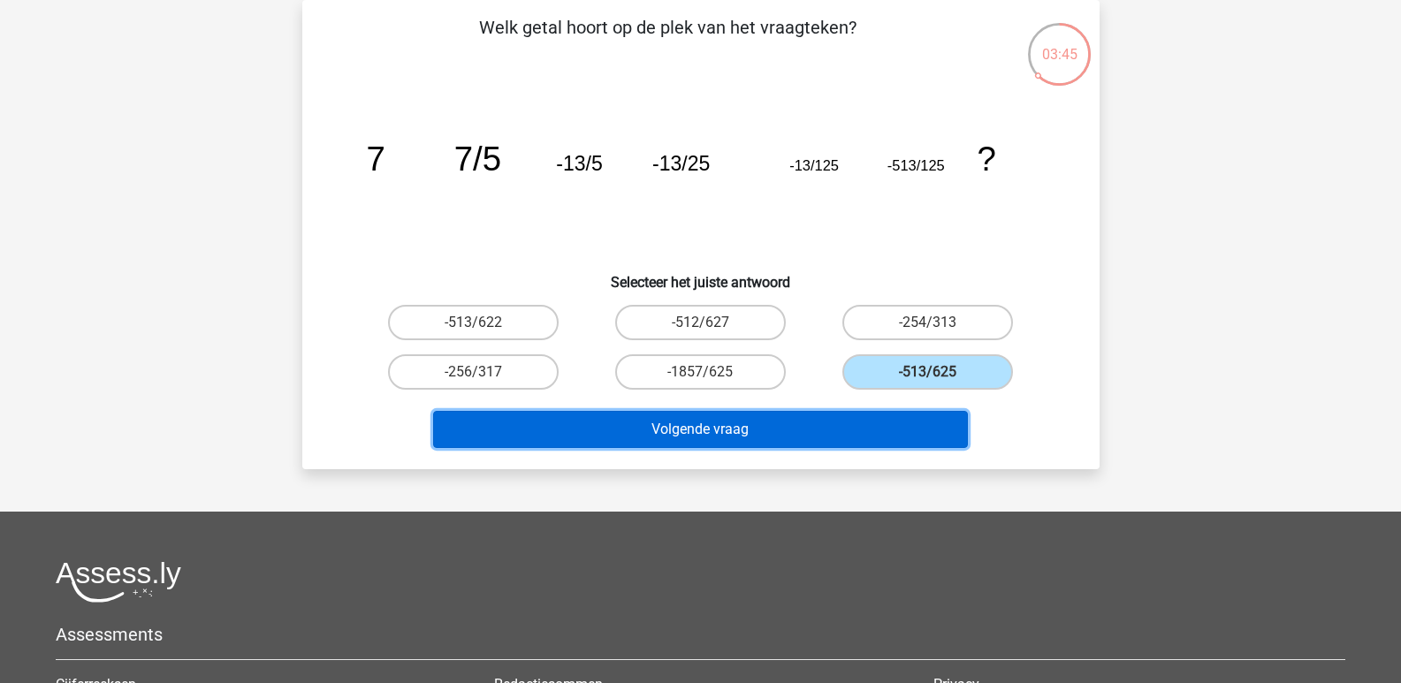
click at [713, 419] on button "Volgende vraag" at bounding box center [700, 429] width 535 height 37
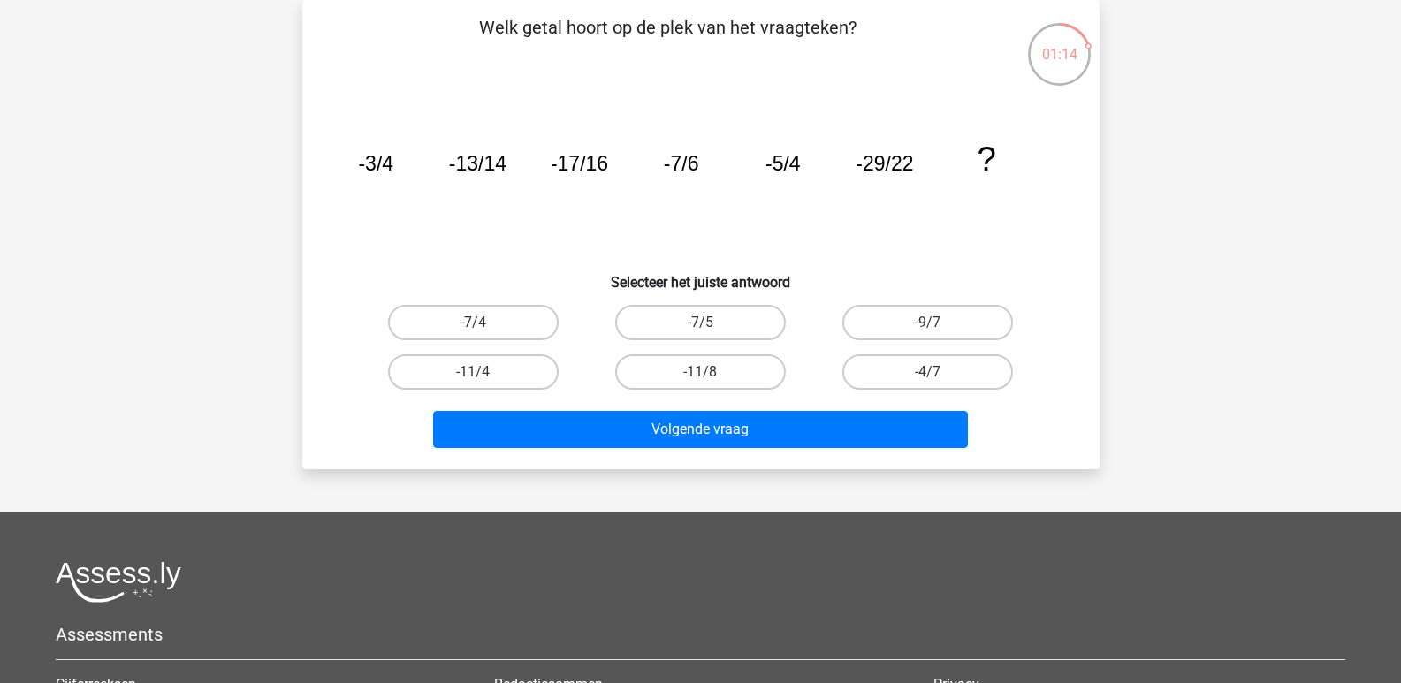
click at [709, 372] on input "-11/8" at bounding box center [705, 377] width 11 height 11
radio input "true"
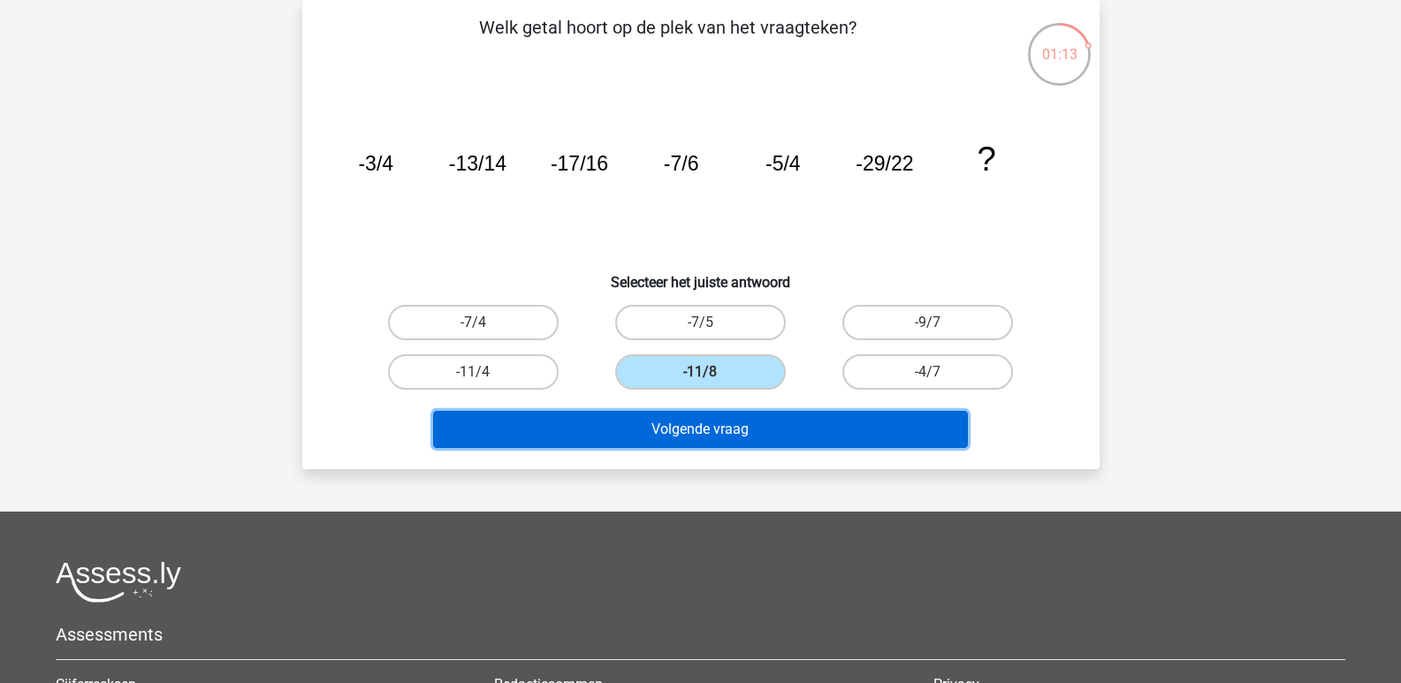
click at [726, 429] on button "Volgende vraag" at bounding box center [700, 429] width 535 height 37
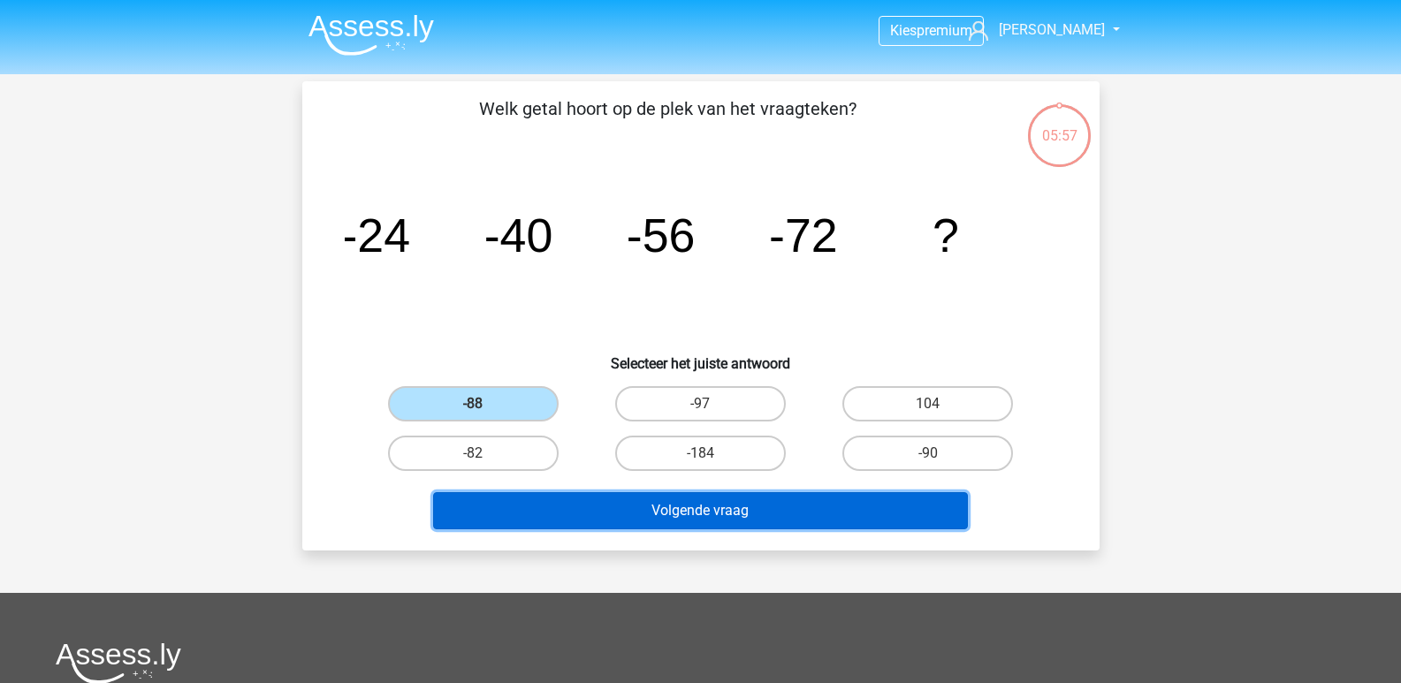
click at [690, 522] on button "Volgende vraag" at bounding box center [700, 510] width 535 height 37
click at [706, 507] on button "Volgende vraag" at bounding box center [700, 510] width 535 height 37
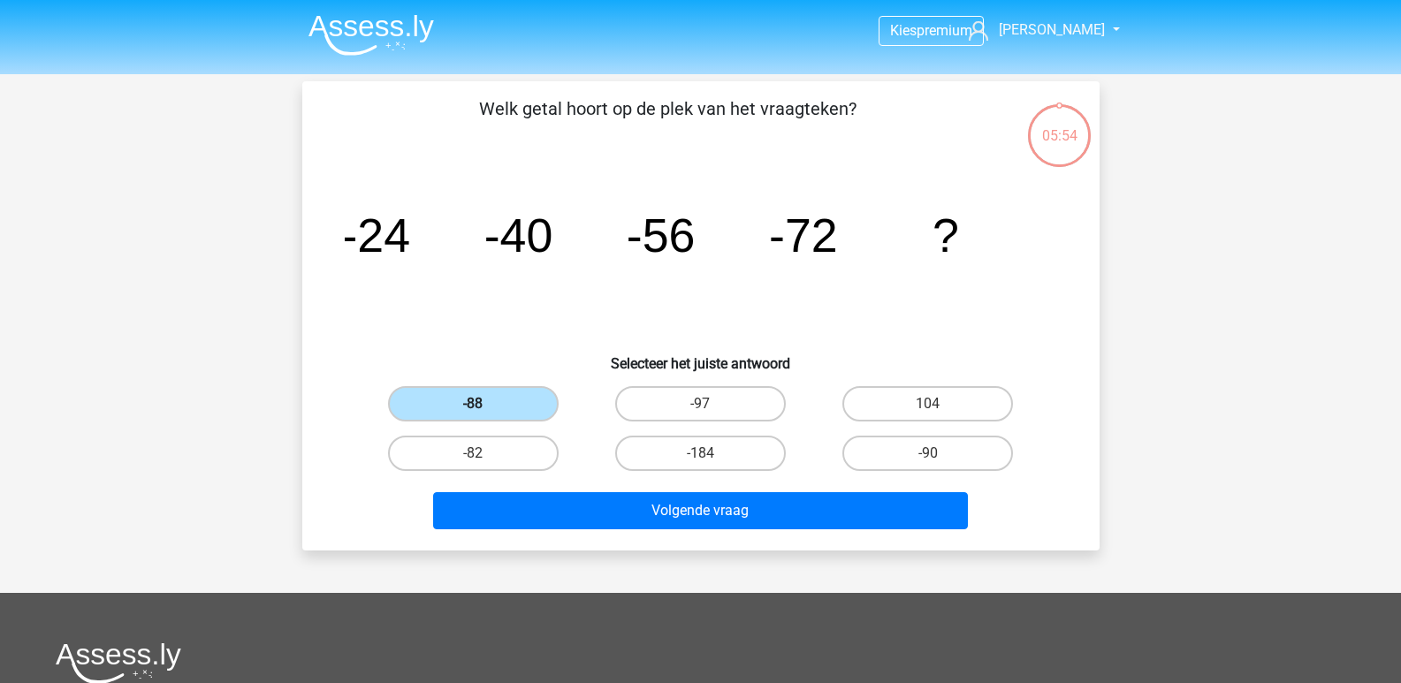
click at [487, 397] on label "-88" at bounding box center [473, 403] width 171 height 35
click at [484, 404] on input "-88" at bounding box center [478, 409] width 11 height 11
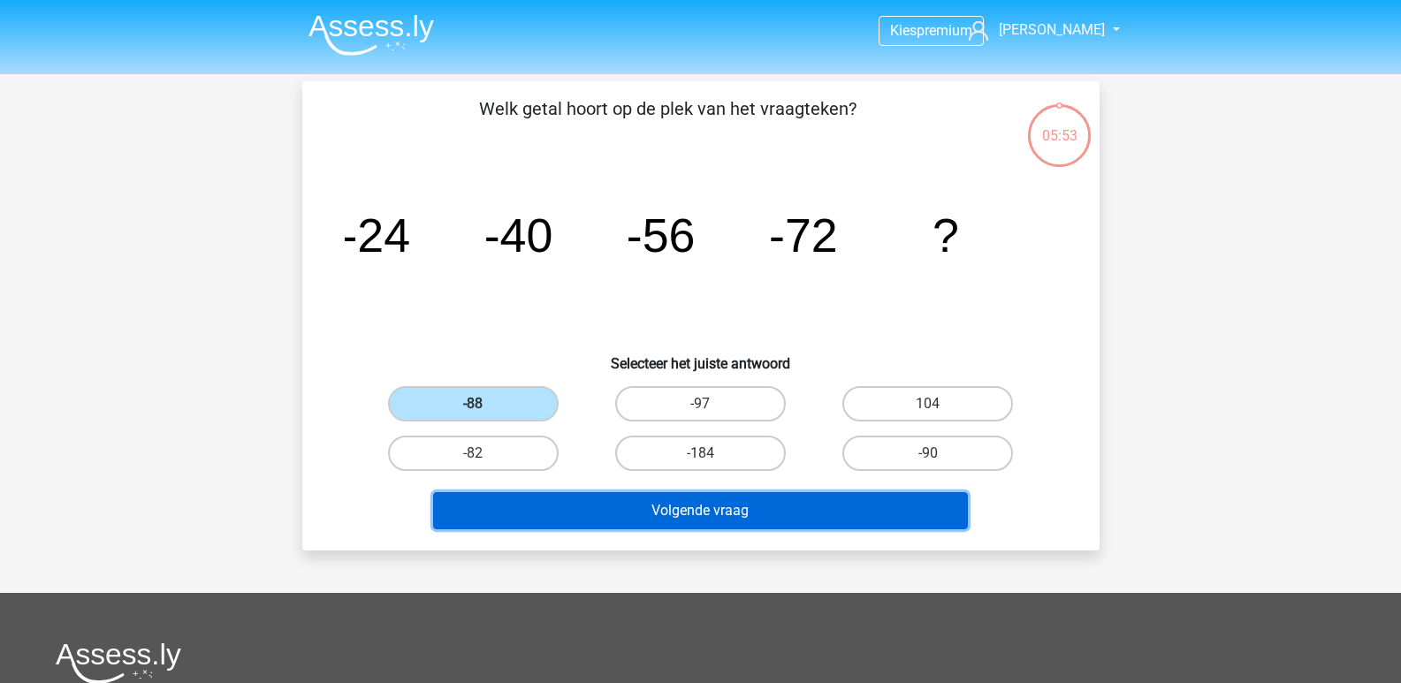
click at [690, 507] on button "Volgende vraag" at bounding box center [700, 510] width 535 height 37
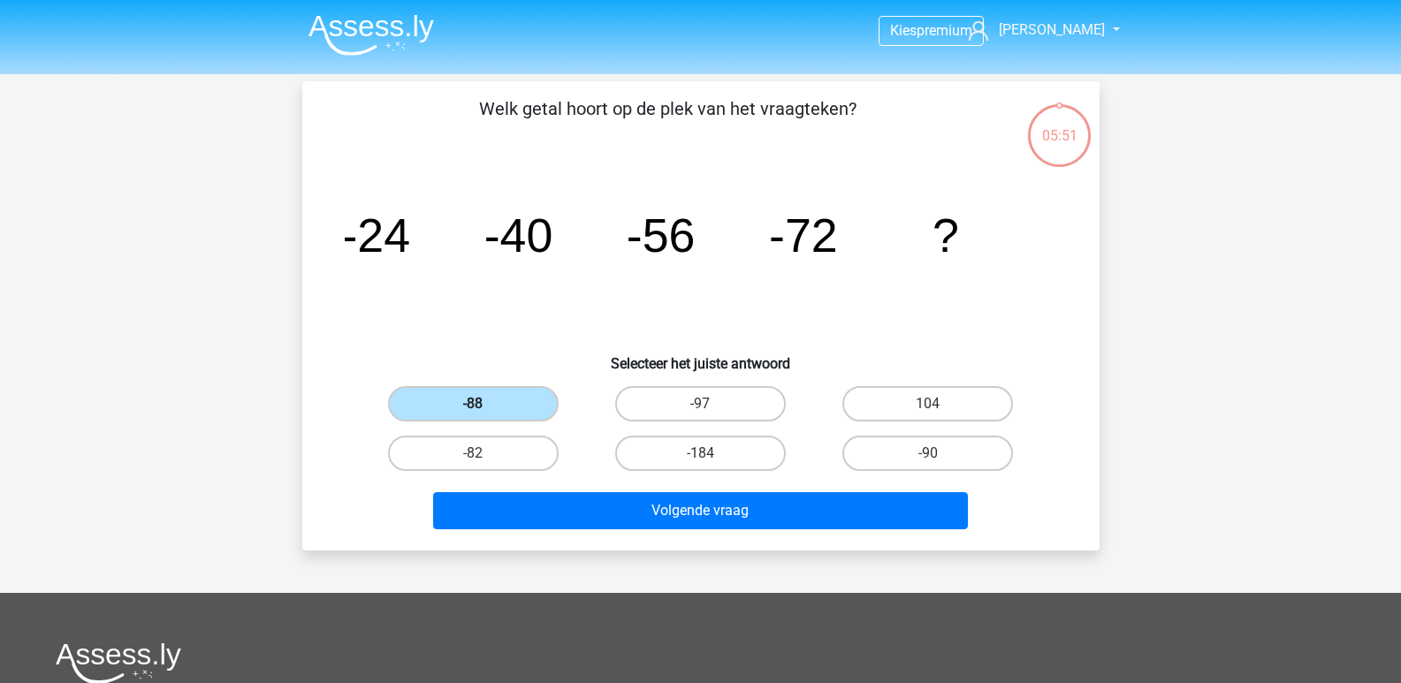
click at [484, 402] on label "-88" at bounding box center [473, 403] width 171 height 35
click at [484, 404] on input "-88" at bounding box center [478, 409] width 11 height 11
click at [484, 446] on label "-82" at bounding box center [473, 453] width 171 height 35
click at [484, 453] on input "-82" at bounding box center [478, 458] width 11 height 11
radio input "true"
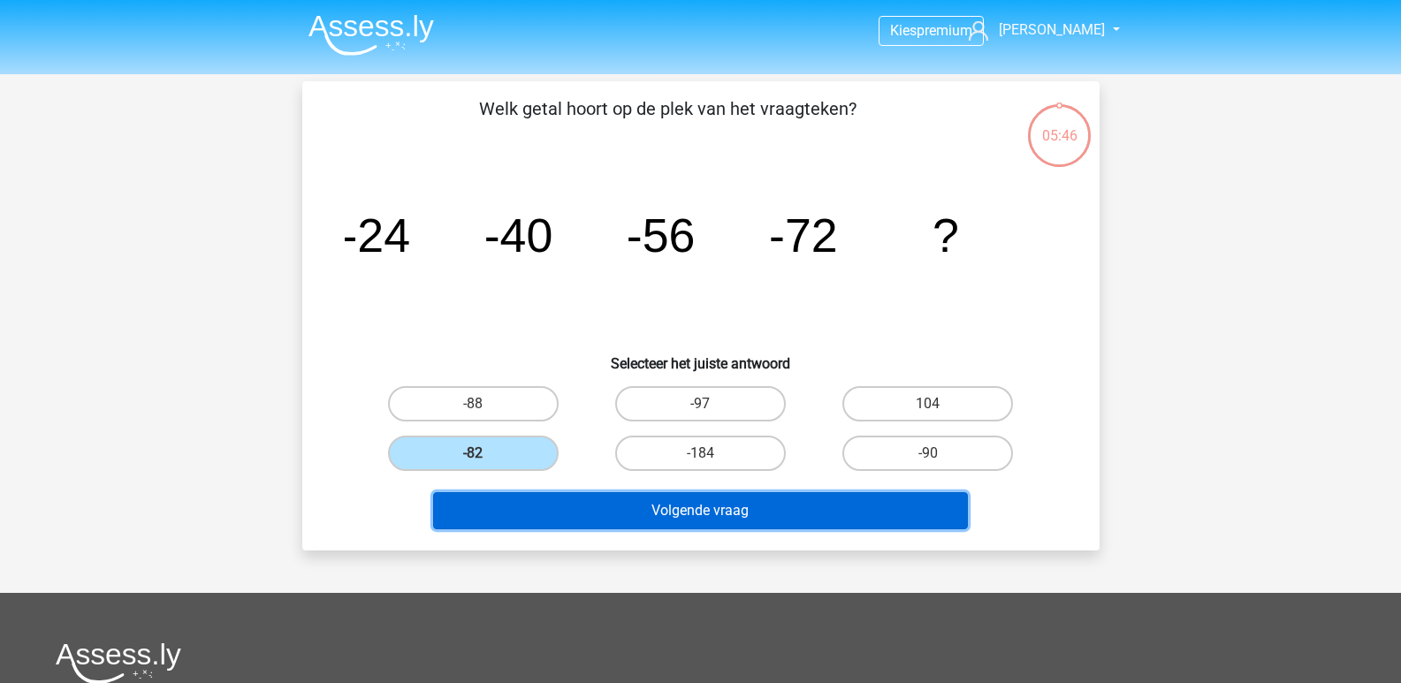
click at [692, 508] on button "Volgende vraag" at bounding box center [700, 510] width 535 height 37
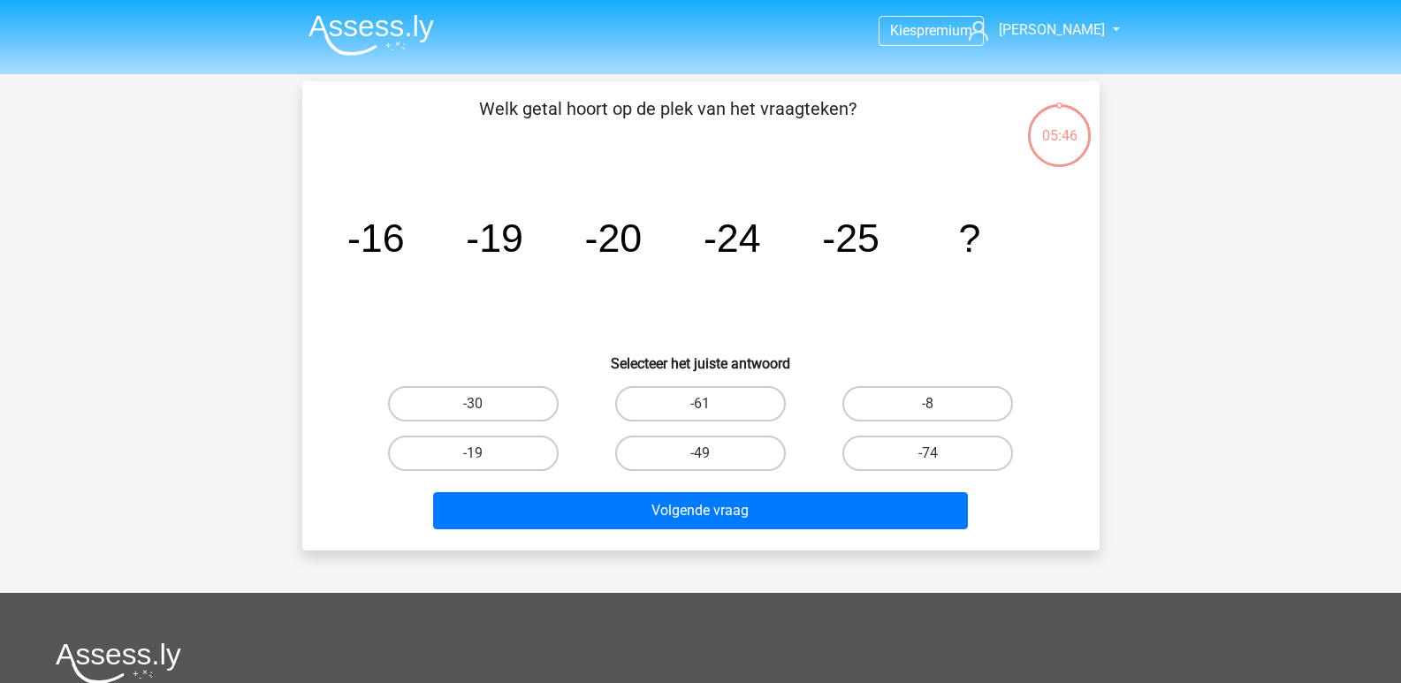
scroll to position [81, 0]
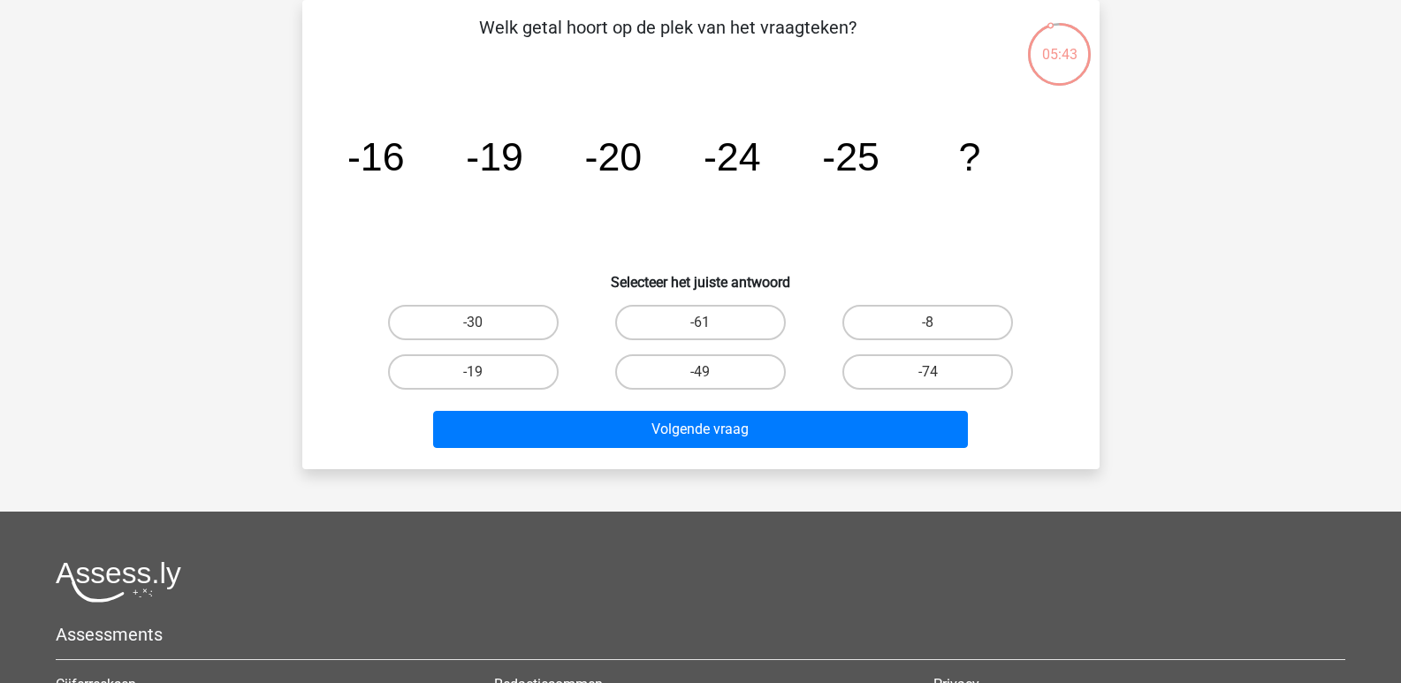
click at [478, 325] on input "-30" at bounding box center [478, 328] width 11 height 11
radio input "true"
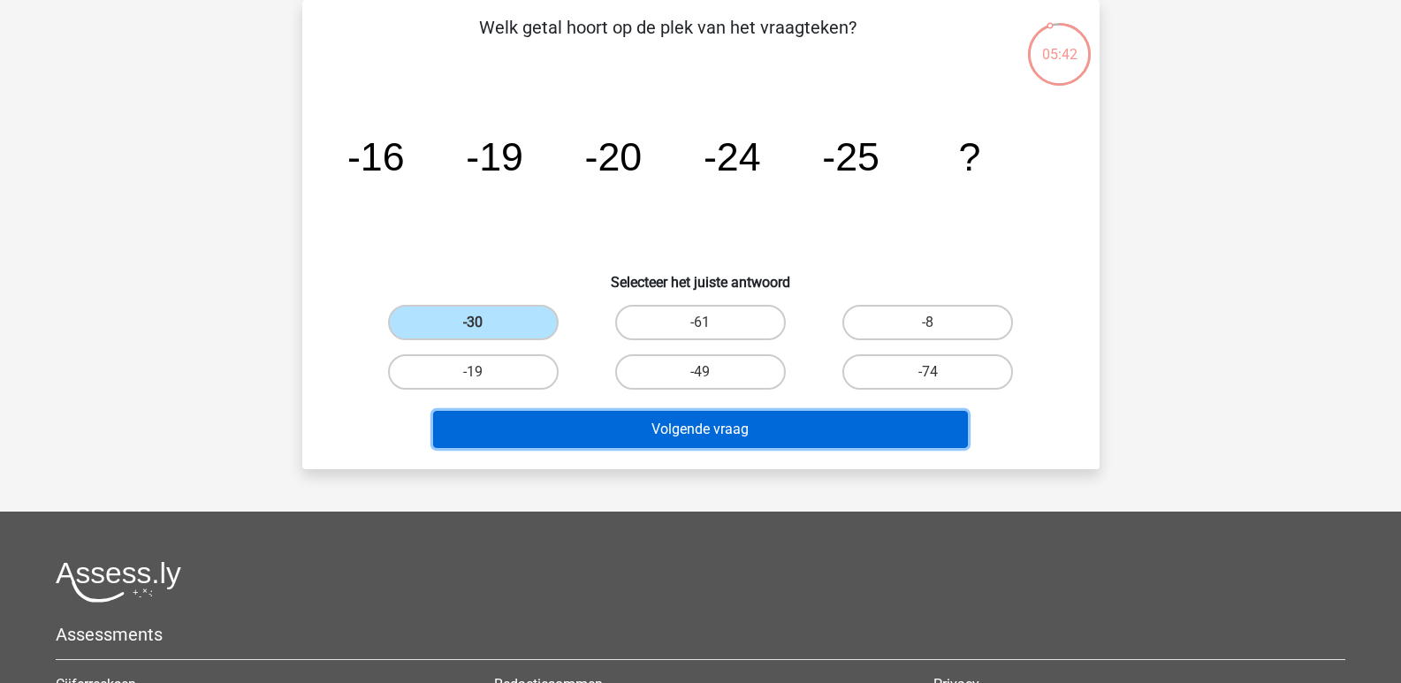
click at [685, 438] on button "Volgende vraag" at bounding box center [700, 429] width 535 height 37
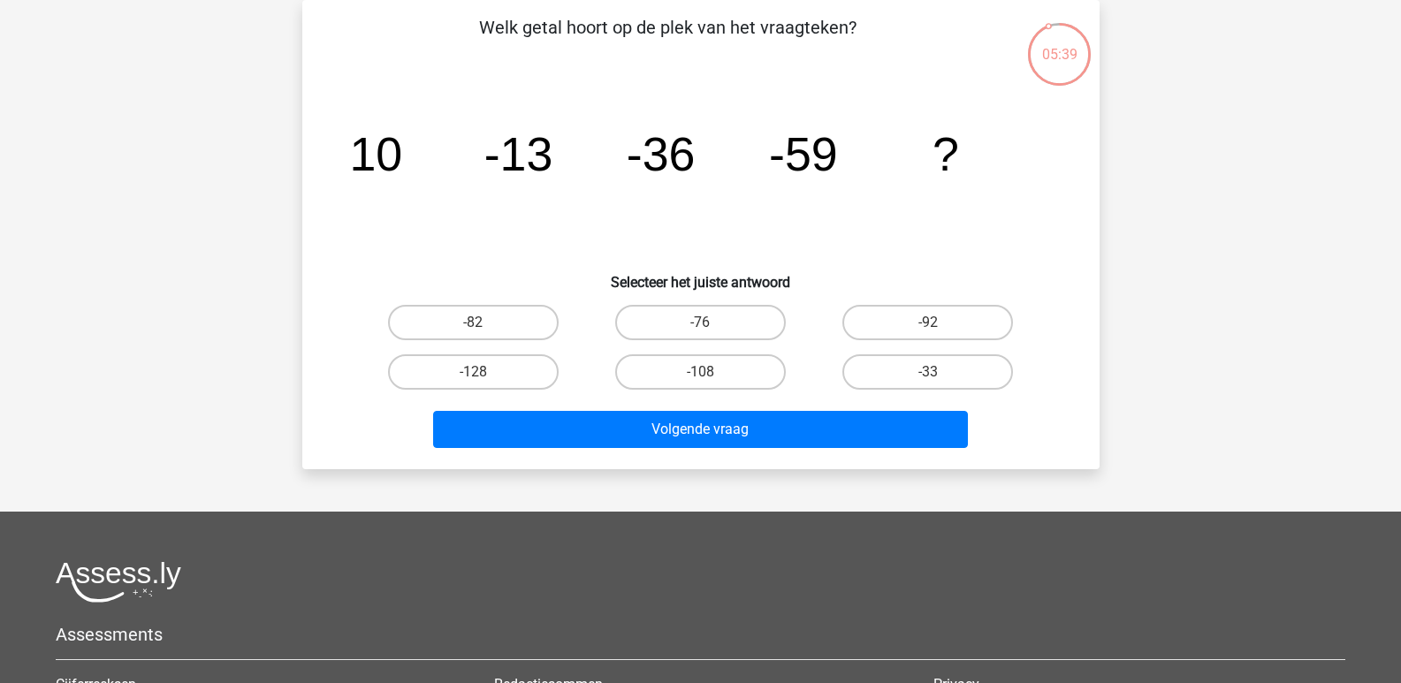
click at [476, 323] on input "-82" at bounding box center [478, 328] width 11 height 11
radio input "true"
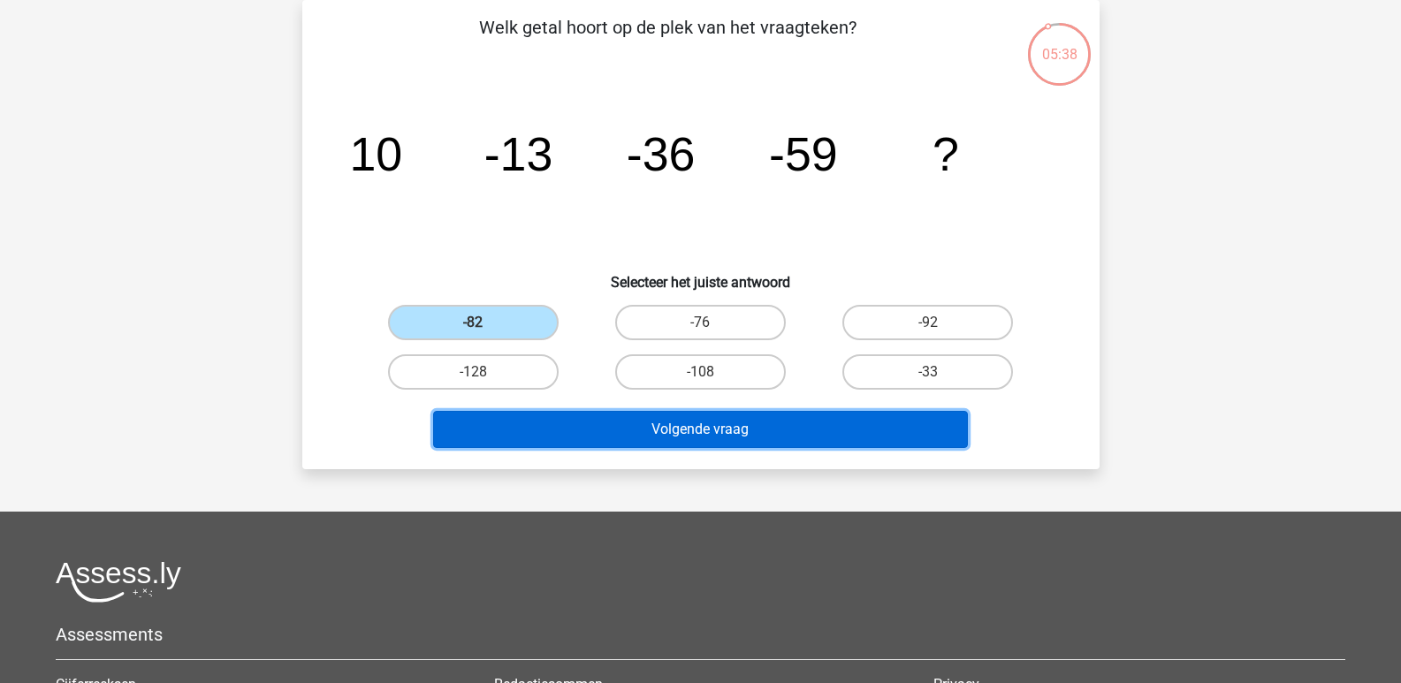
click at [681, 435] on button "Volgende vraag" at bounding box center [700, 429] width 535 height 37
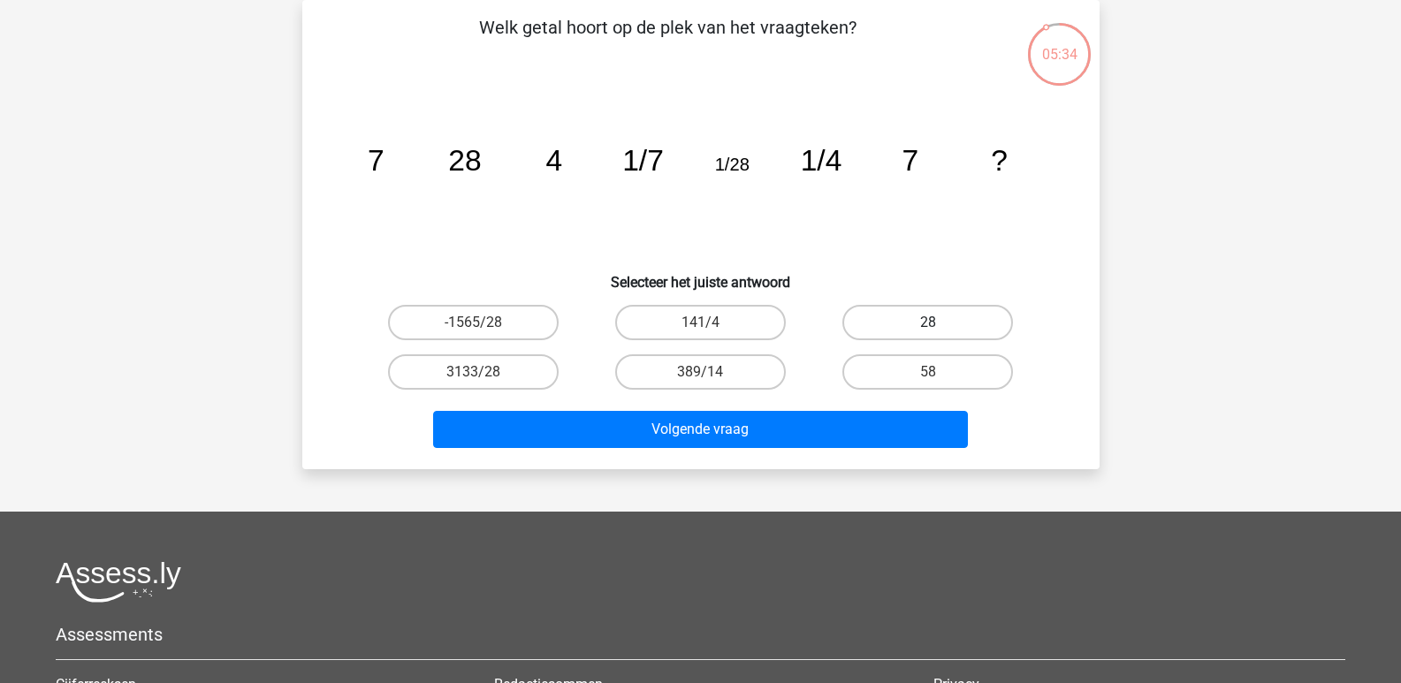
click at [927, 318] on label "28" at bounding box center [927, 322] width 171 height 35
click at [928, 323] on input "28" at bounding box center [933, 328] width 11 height 11
radio input "true"
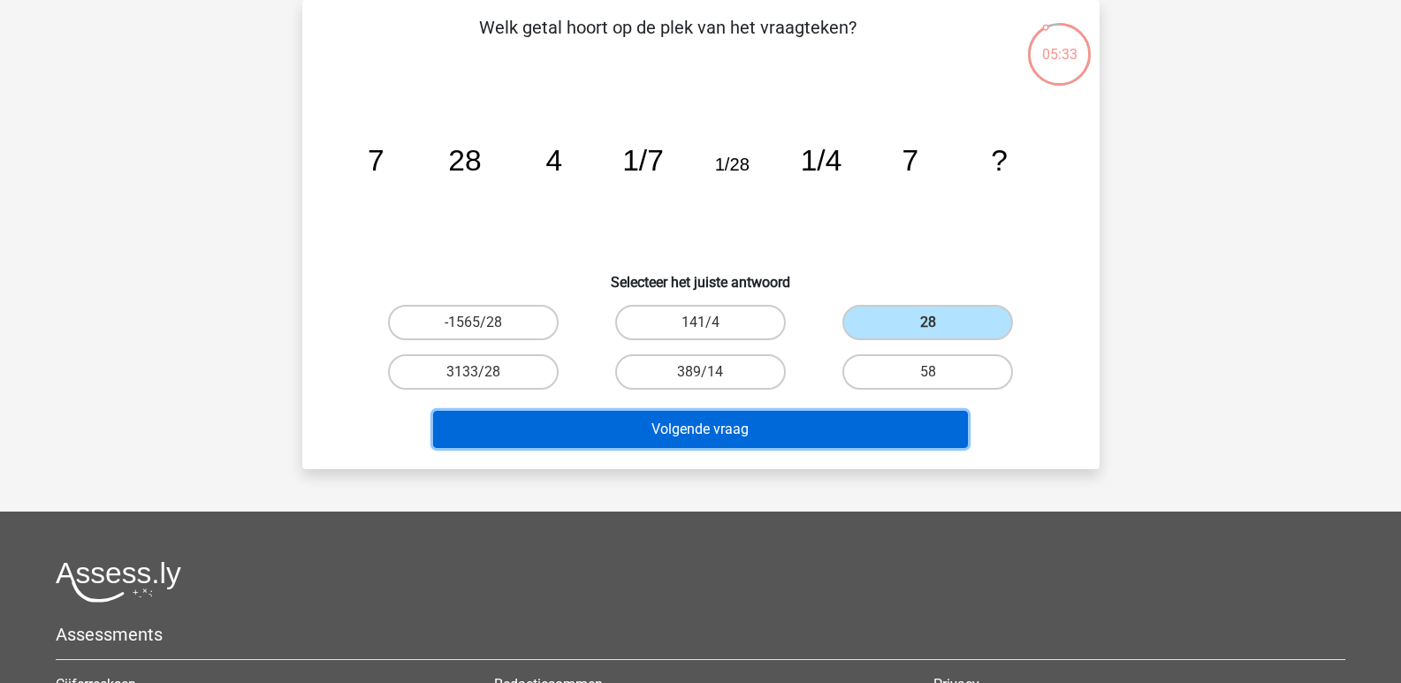
click at [720, 421] on button "Volgende vraag" at bounding box center [700, 429] width 535 height 37
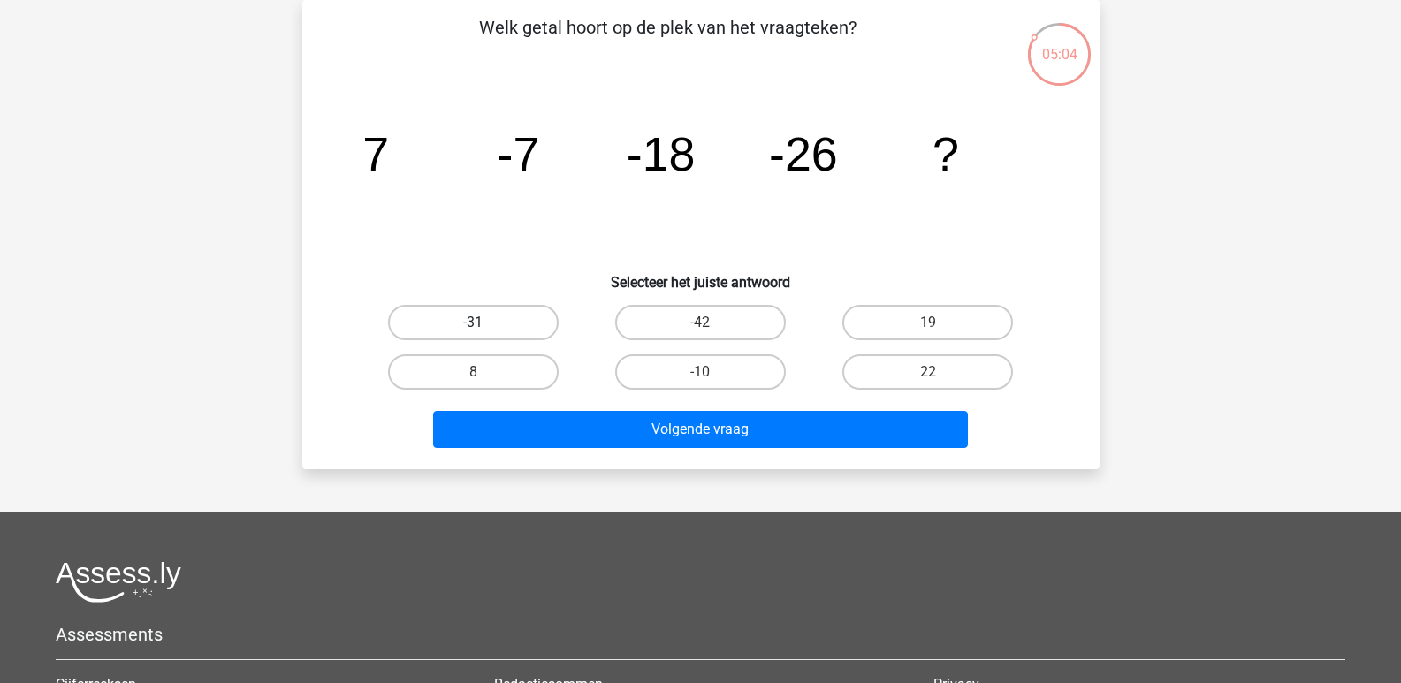
click at [487, 325] on label "-31" at bounding box center [473, 322] width 171 height 35
click at [484, 325] on input "-31" at bounding box center [478, 328] width 11 height 11
radio input "true"
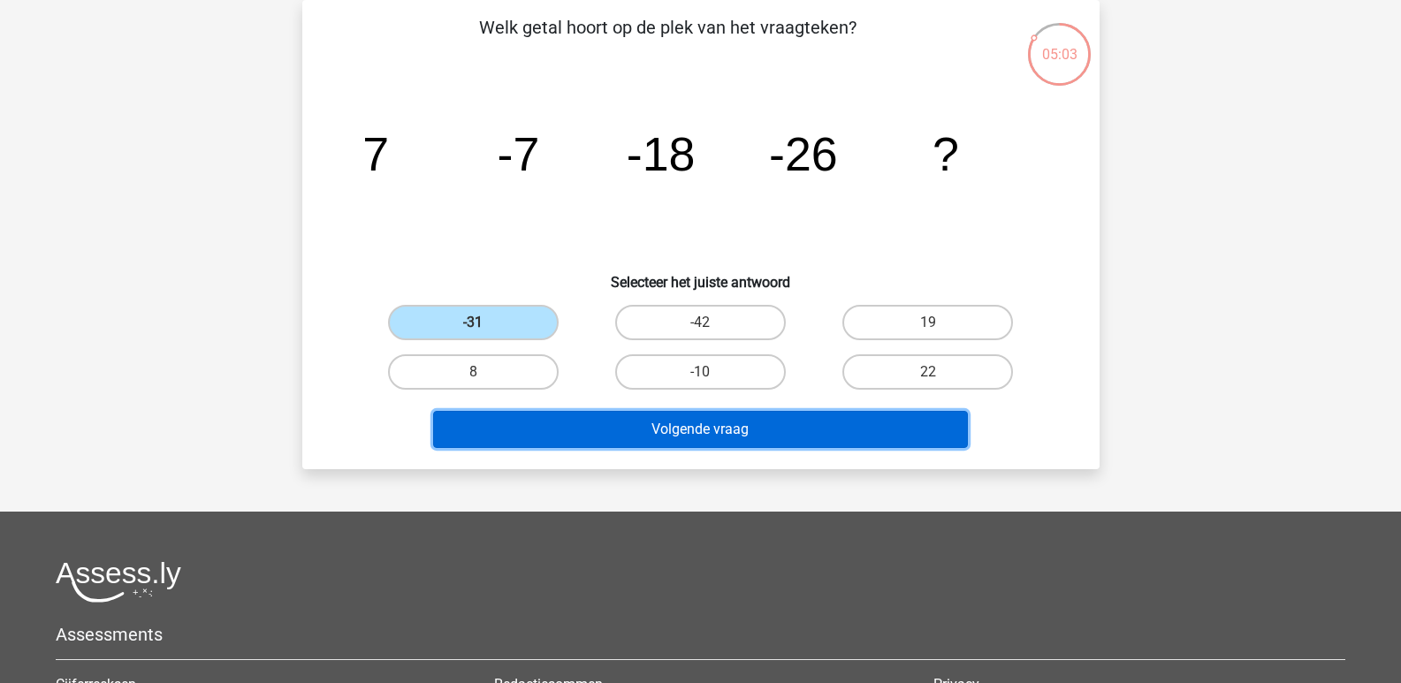
click at [720, 429] on button "Volgende vraag" at bounding box center [700, 429] width 535 height 37
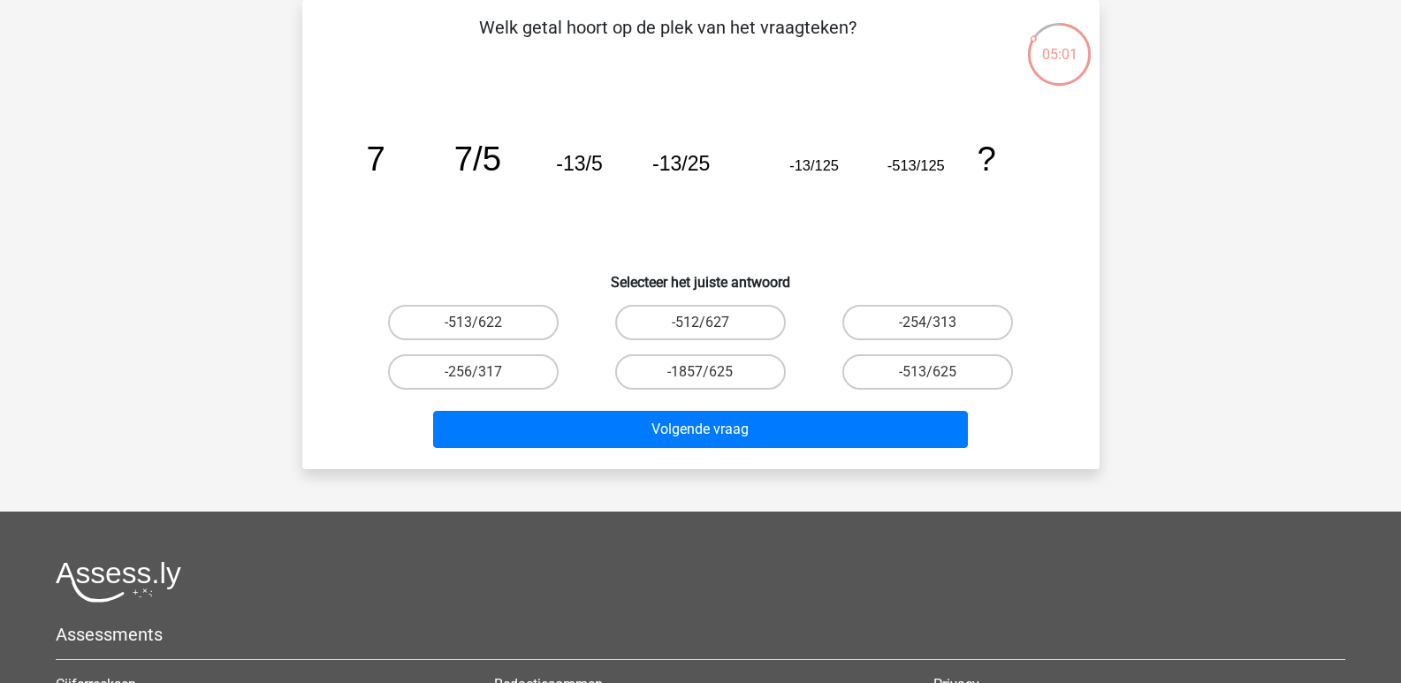
drag, startPoint x: 938, startPoint y: 369, endPoint x: 928, endPoint y: 372, distance: 10.3
click at [938, 369] on label "-513/625" at bounding box center [927, 371] width 171 height 35
click at [938, 372] on input "-513/625" at bounding box center [933, 377] width 11 height 11
radio input "true"
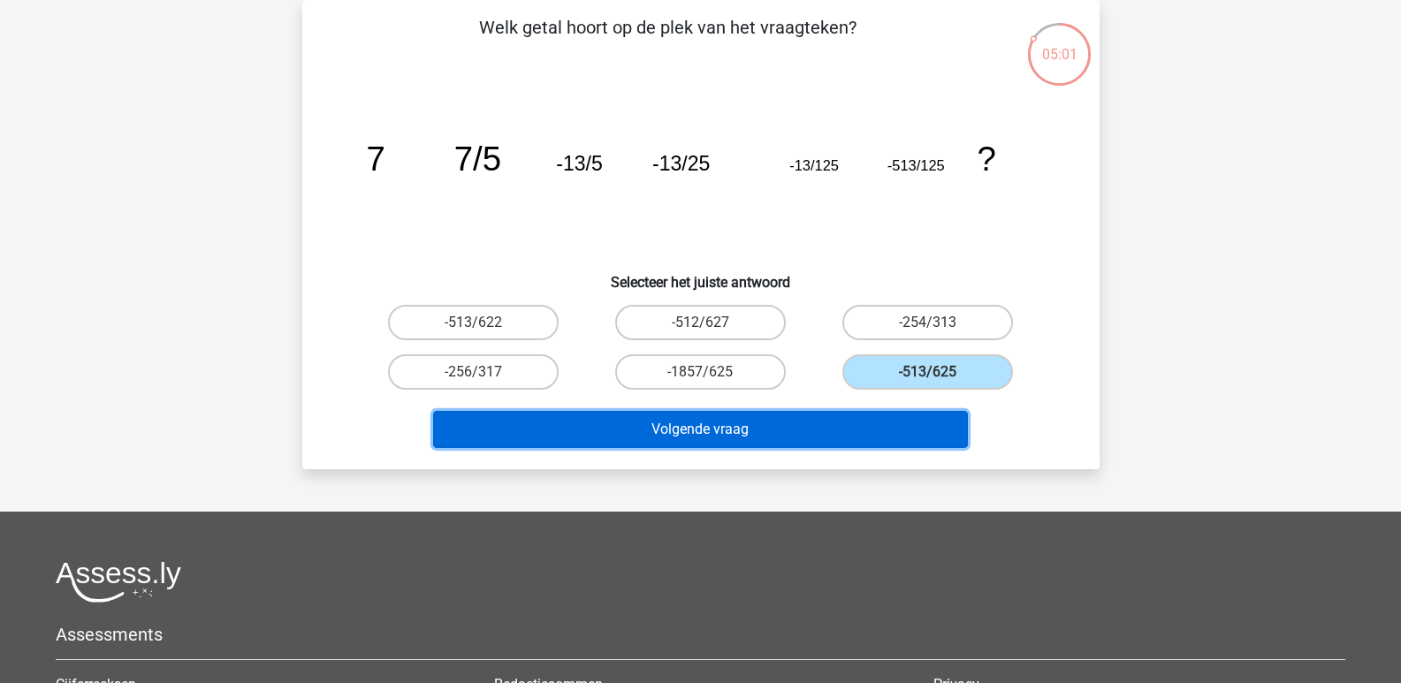
click at [689, 431] on button "Volgende vraag" at bounding box center [700, 429] width 535 height 37
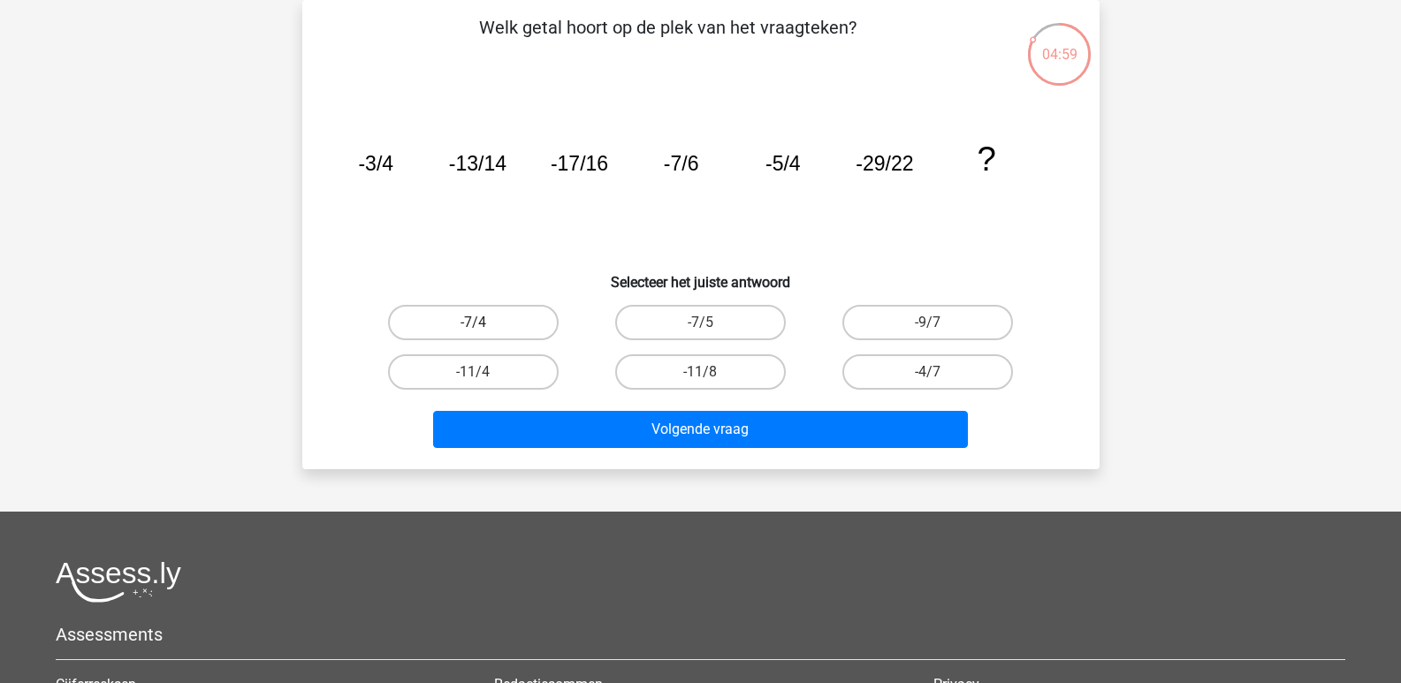
click at [481, 317] on label "-7/4" at bounding box center [473, 322] width 171 height 35
click at [481, 323] on input "-7/4" at bounding box center [478, 328] width 11 height 11
radio input "true"
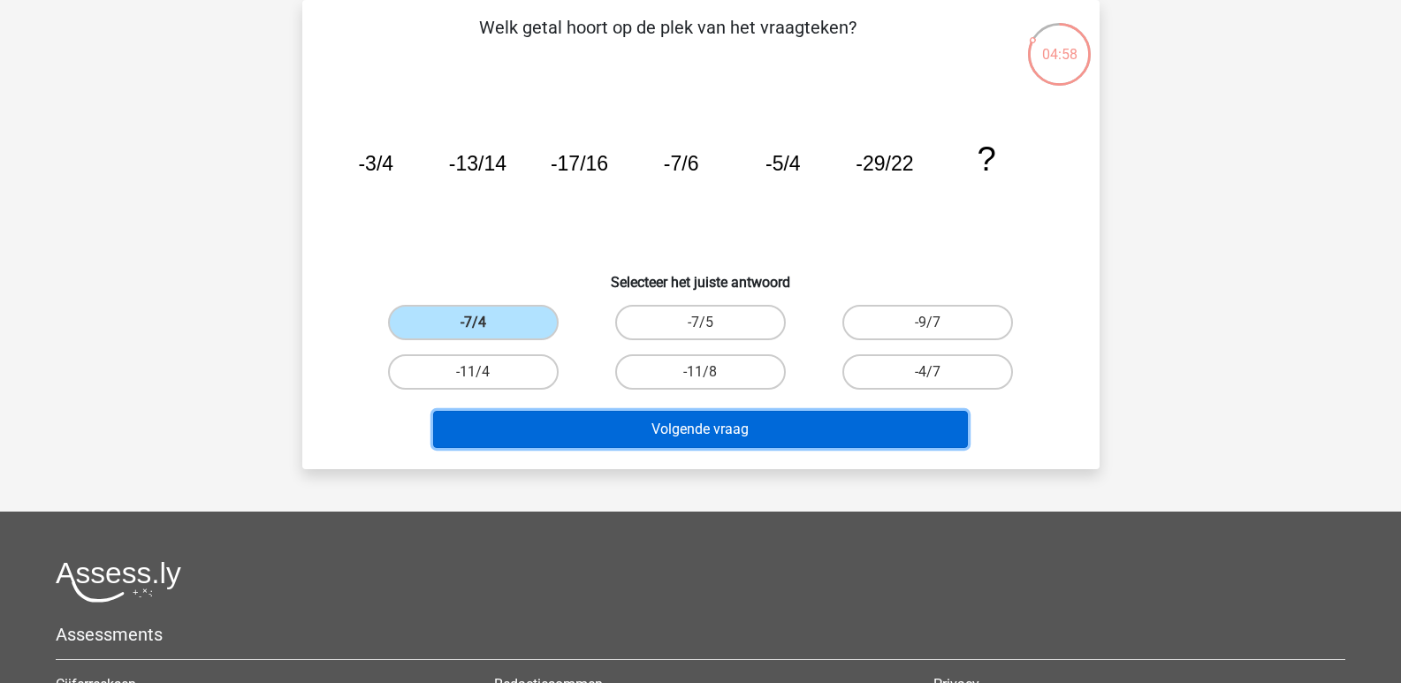
click at [738, 430] on button "Volgende vraag" at bounding box center [700, 429] width 535 height 37
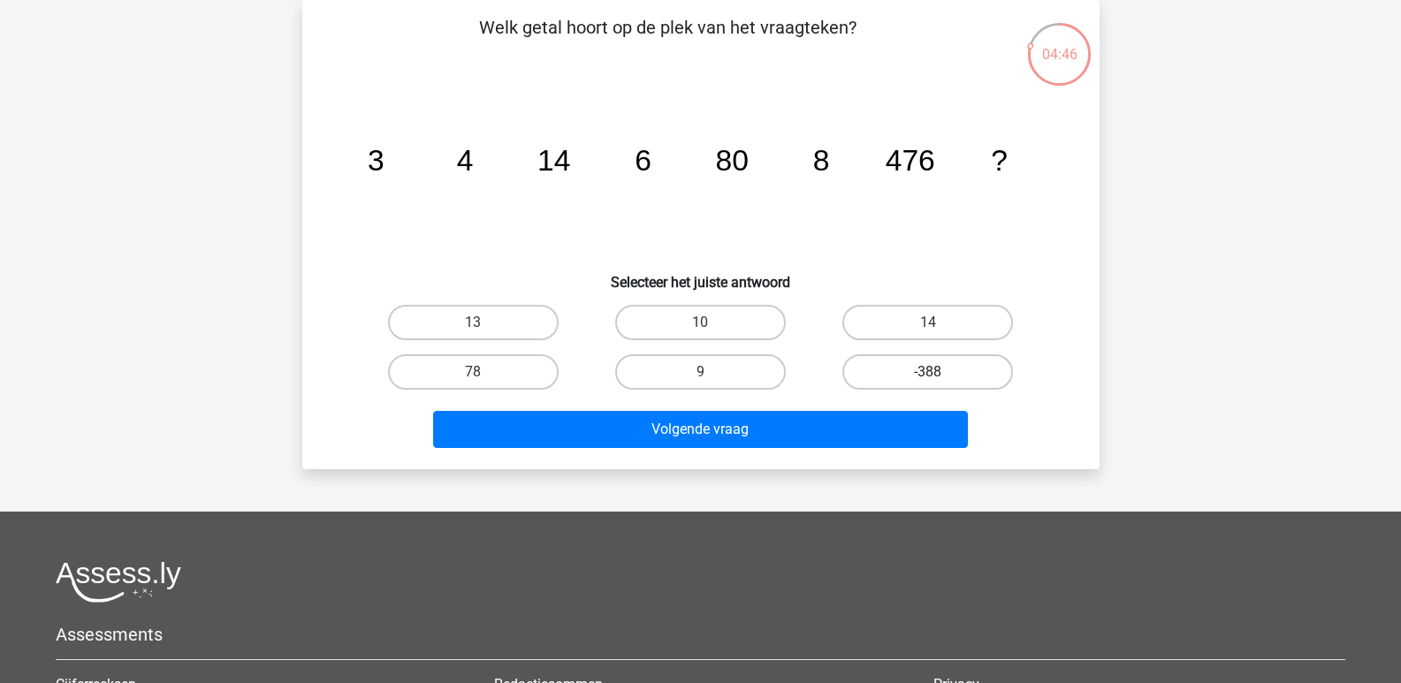
click at [929, 370] on label "-388" at bounding box center [927, 371] width 171 height 35
click at [929, 372] on input "-388" at bounding box center [933, 377] width 11 height 11
radio input "true"
click at [909, 324] on label "14" at bounding box center [927, 322] width 171 height 35
click at [928, 324] on input "14" at bounding box center [933, 328] width 11 height 11
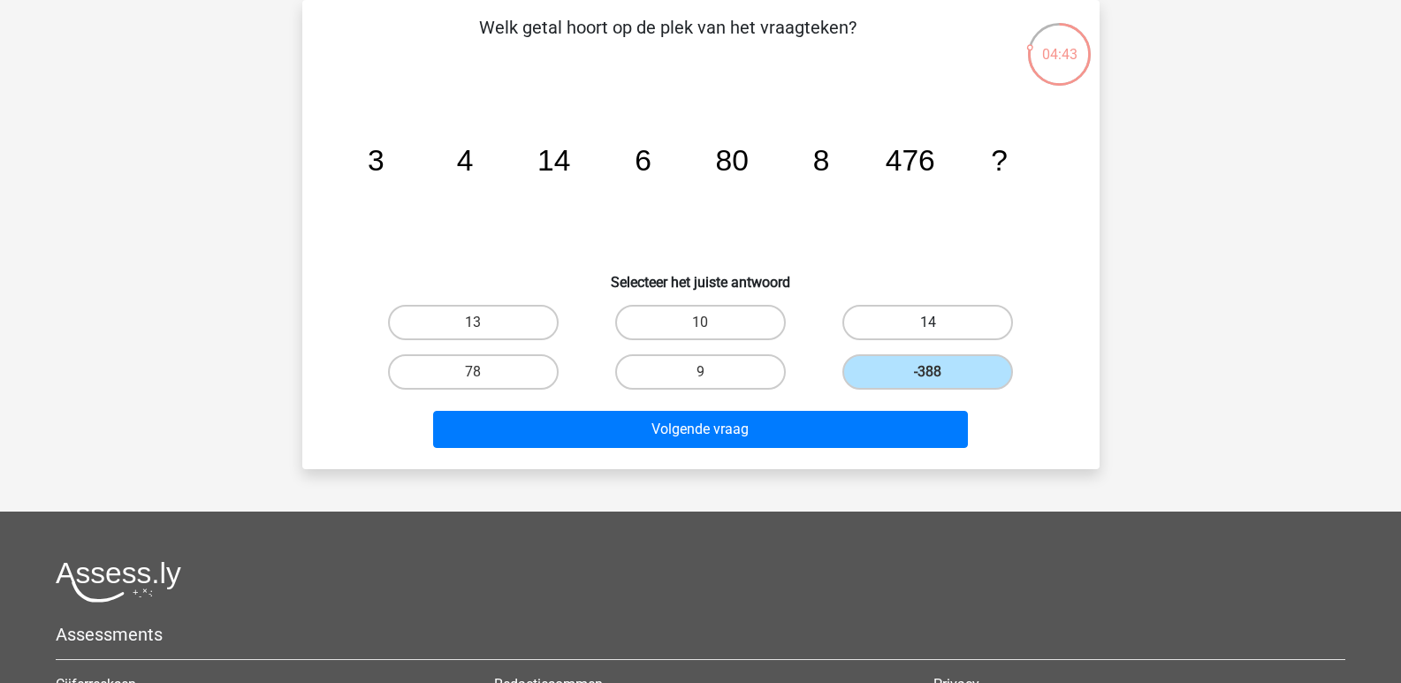
radio input "true"
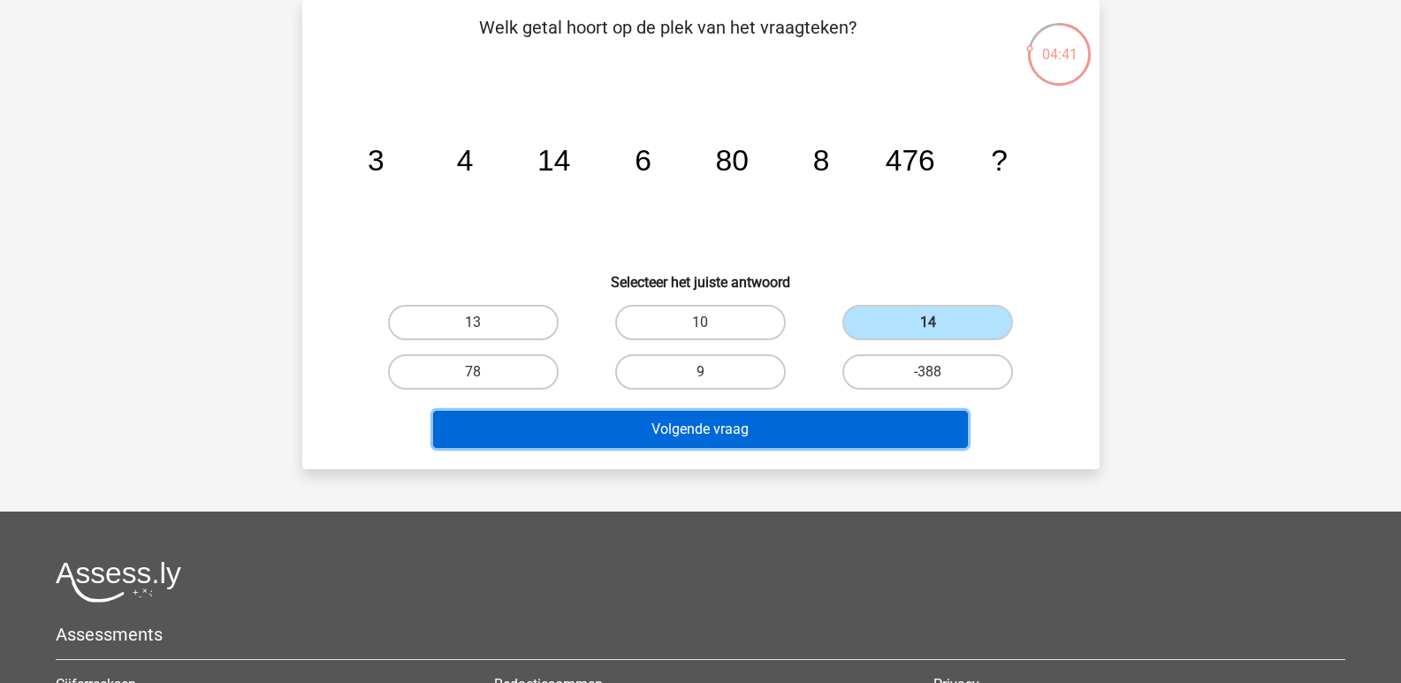
click at [699, 427] on button "Volgende vraag" at bounding box center [700, 429] width 535 height 37
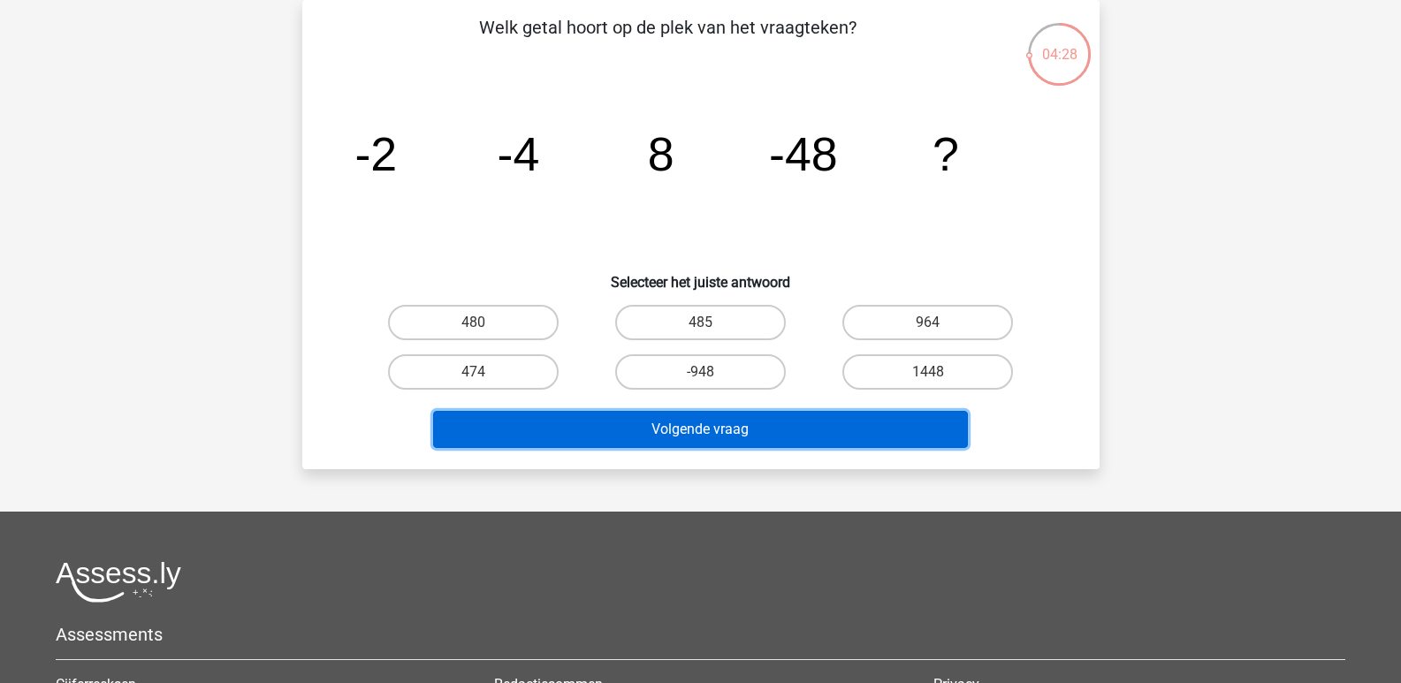
click at [700, 425] on button "Volgende vraag" at bounding box center [700, 429] width 535 height 37
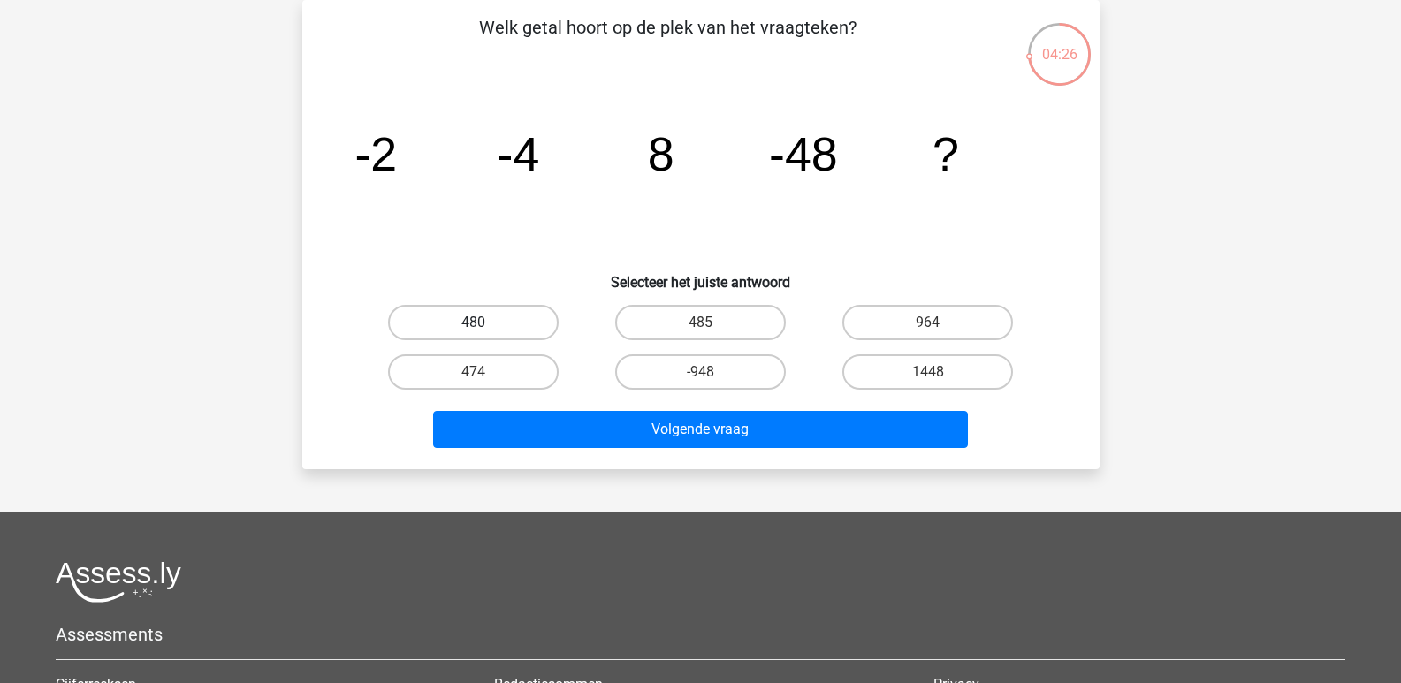
click at [484, 320] on label "480" at bounding box center [473, 322] width 171 height 35
click at [484, 323] on input "480" at bounding box center [478, 328] width 11 height 11
radio input "true"
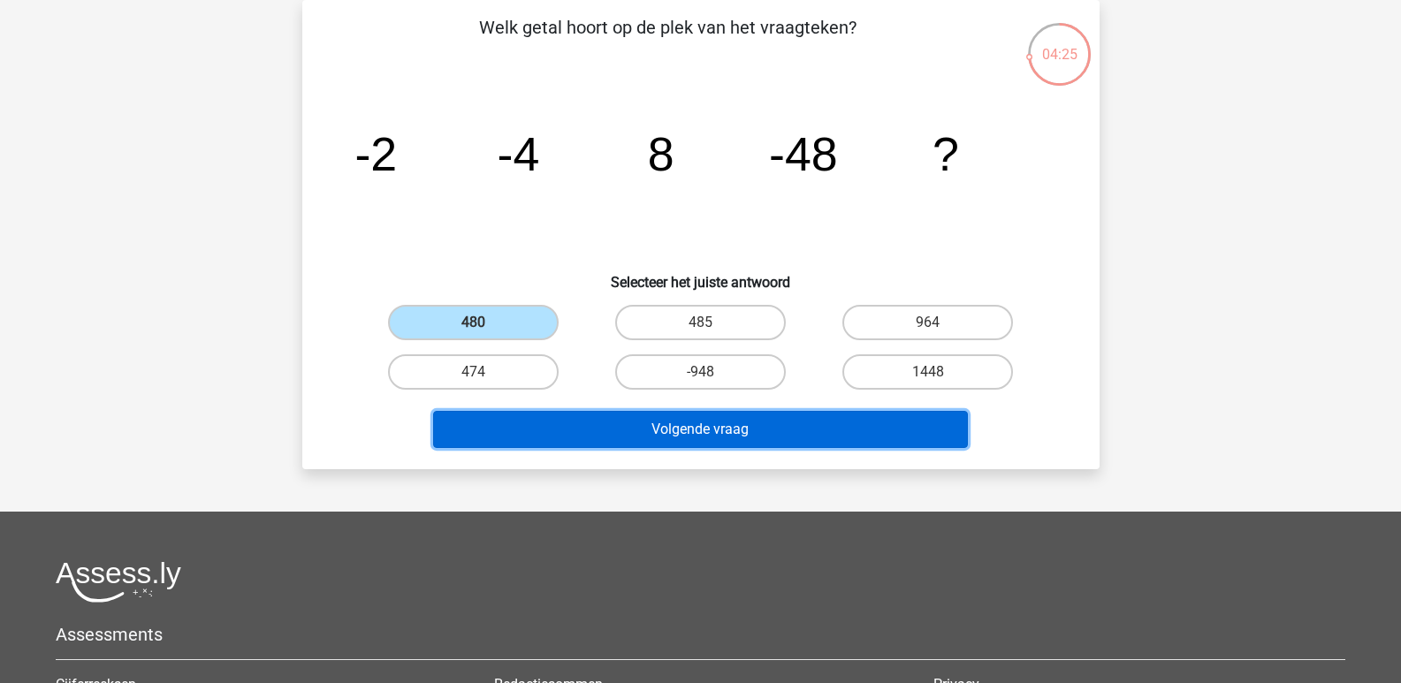
click at [694, 433] on button "Volgende vraag" at bounding box center [700, 429] width 535 height 37
click at [691, 428] on button "Volgende vraag" at bounding box center [700, 429] width 535 height 37
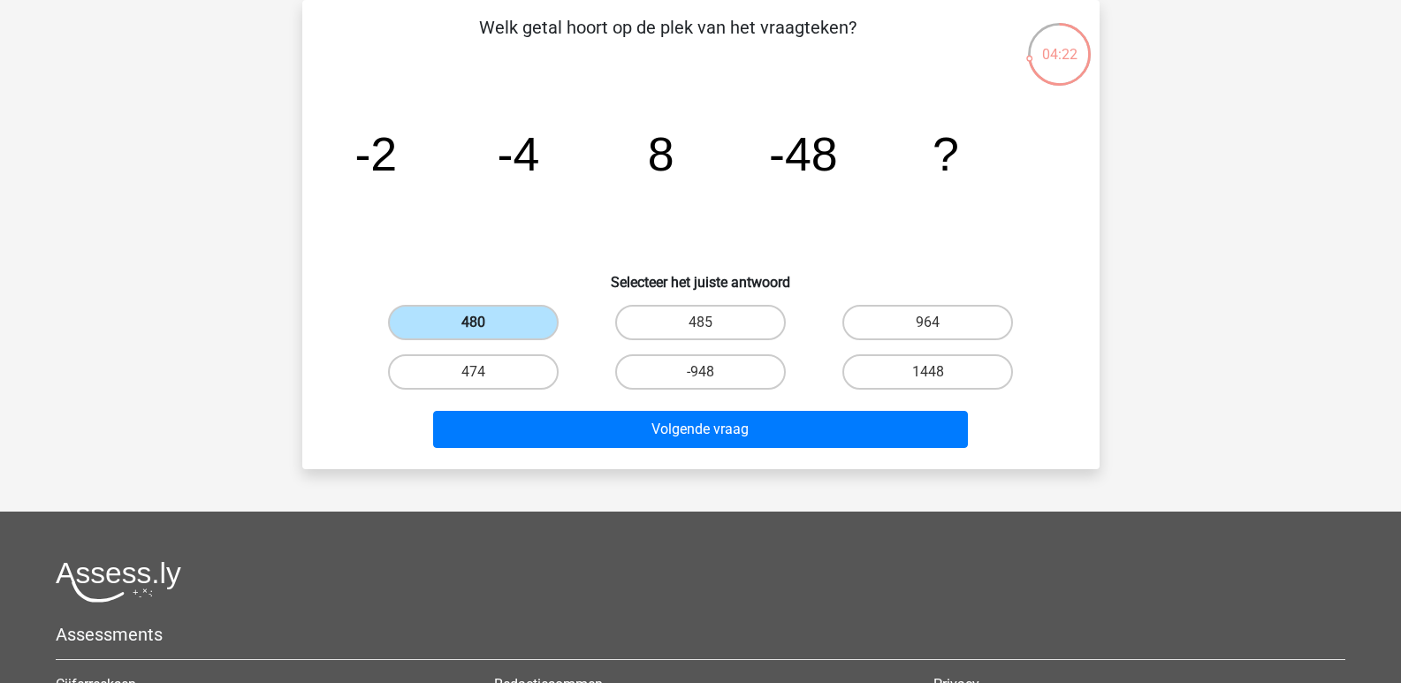
click at [487, 316] on label "480" at bounding box center [473, 322] width 171 height 35
click at [484, 323] on input "480" at bounding box center [478, 328] width 11 height 11
click at [709, 324] on input "485" at bounding box center [705, 328] width 11 height 11
radio input "true"
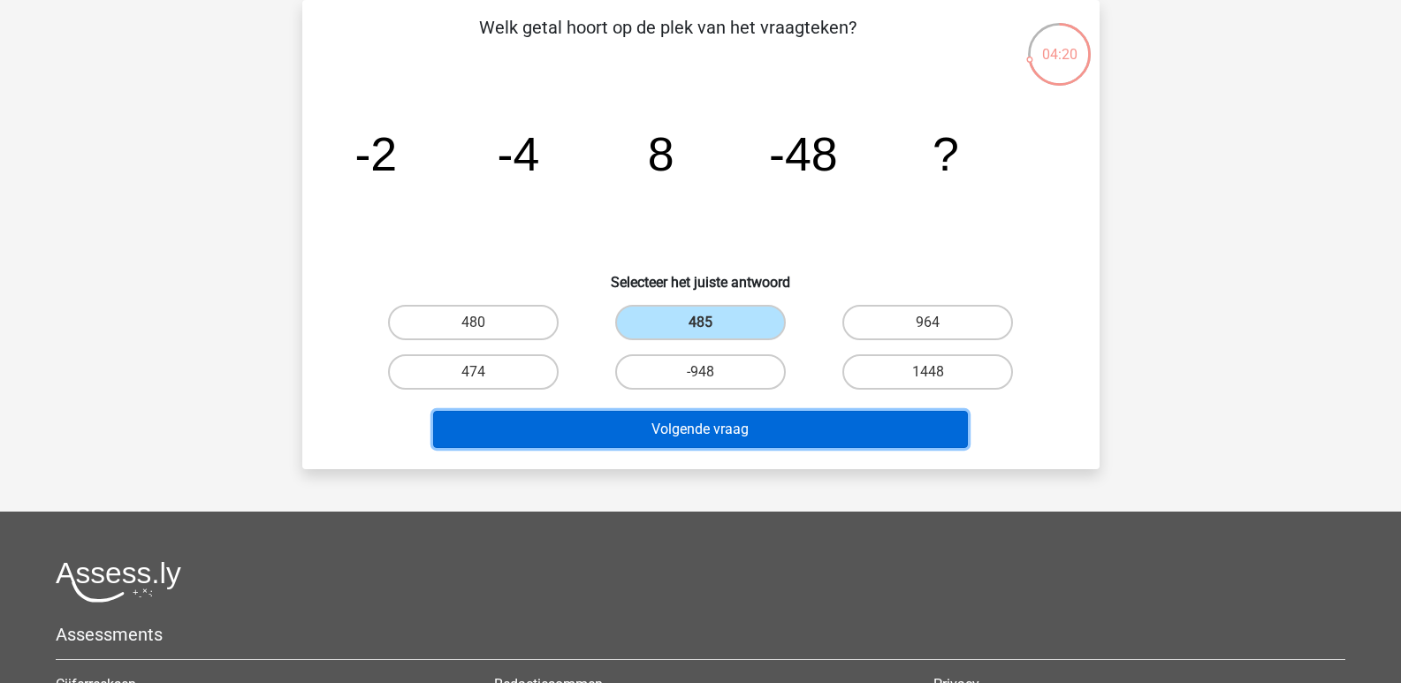
click at [699, 431] on button "Volgende vraag" at bounding box center [700, 429] width 535 height 37
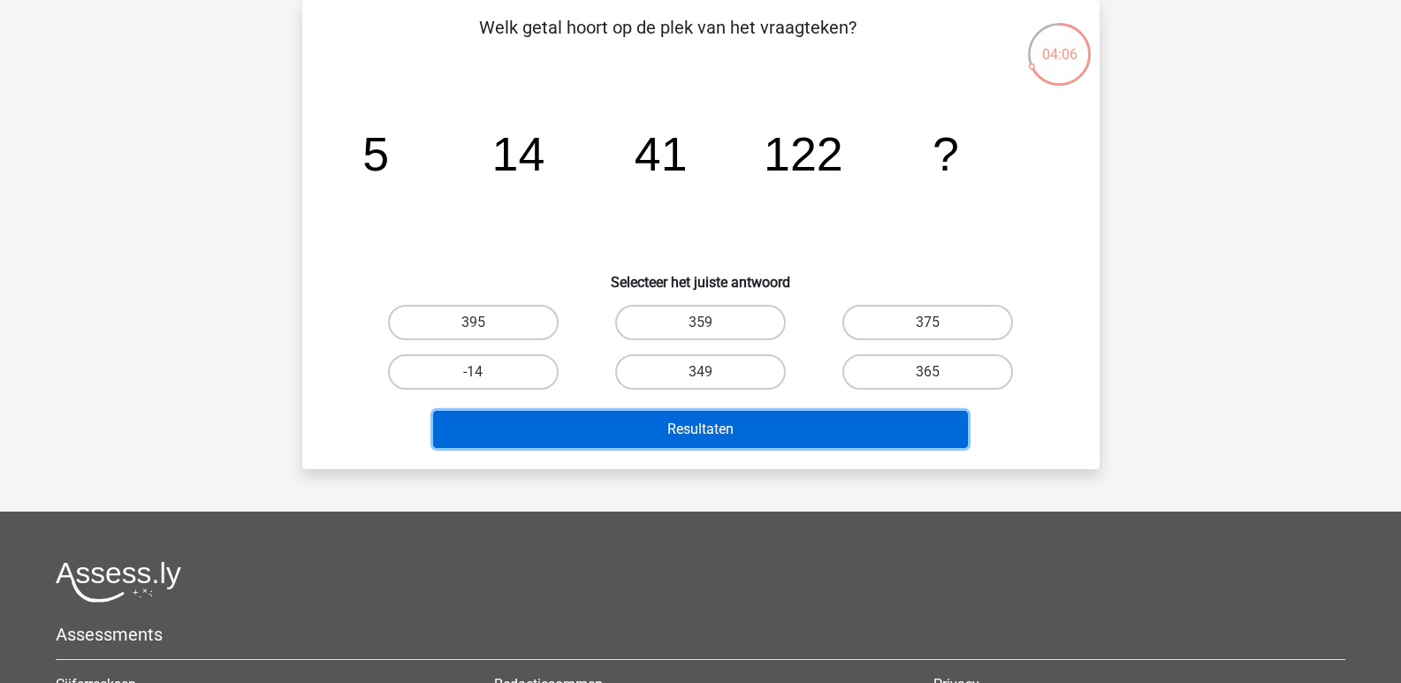
click at [709, 434] on button "Resultaten" at bounding box center [700, 429] width 535 height 37
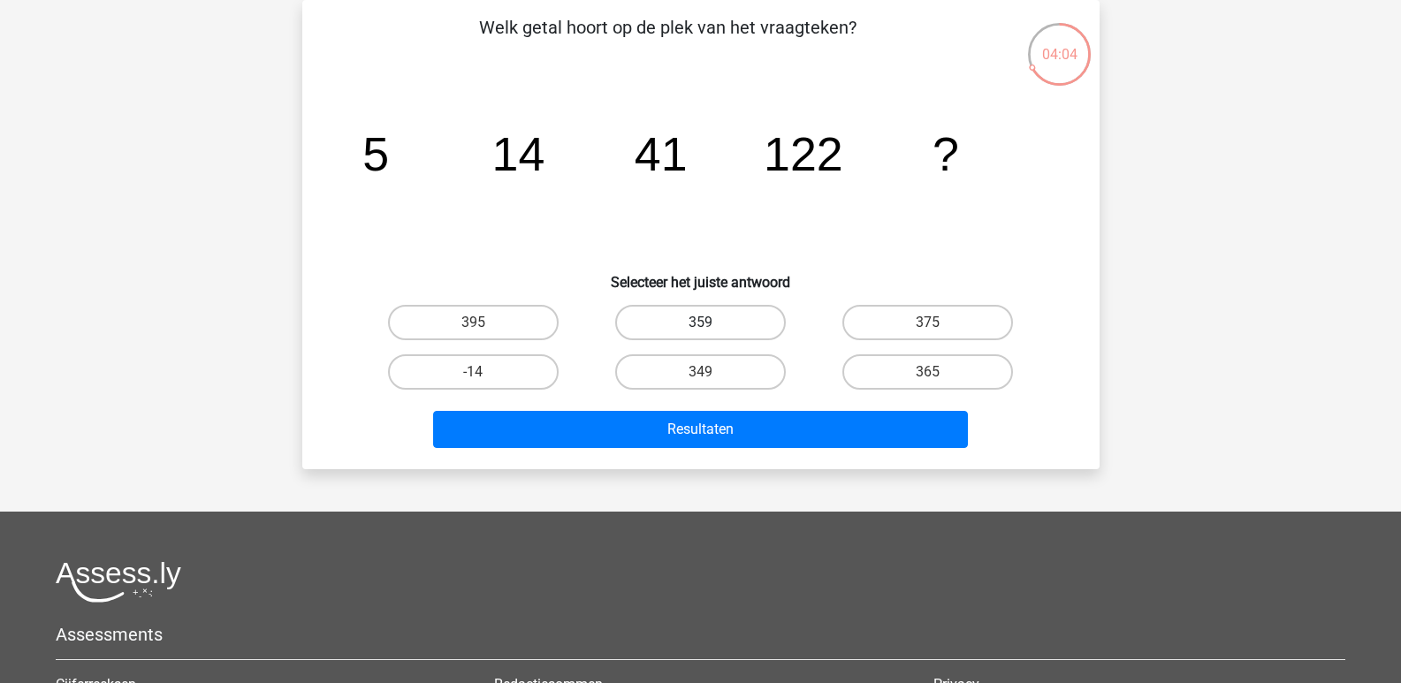
click at [703, 318] on label "359" at bounding box center [700, 322] width 171 height 35
click at [703, 323] on input "359" at bounding box center [705, 328] width 11 height 11
radio input "true"
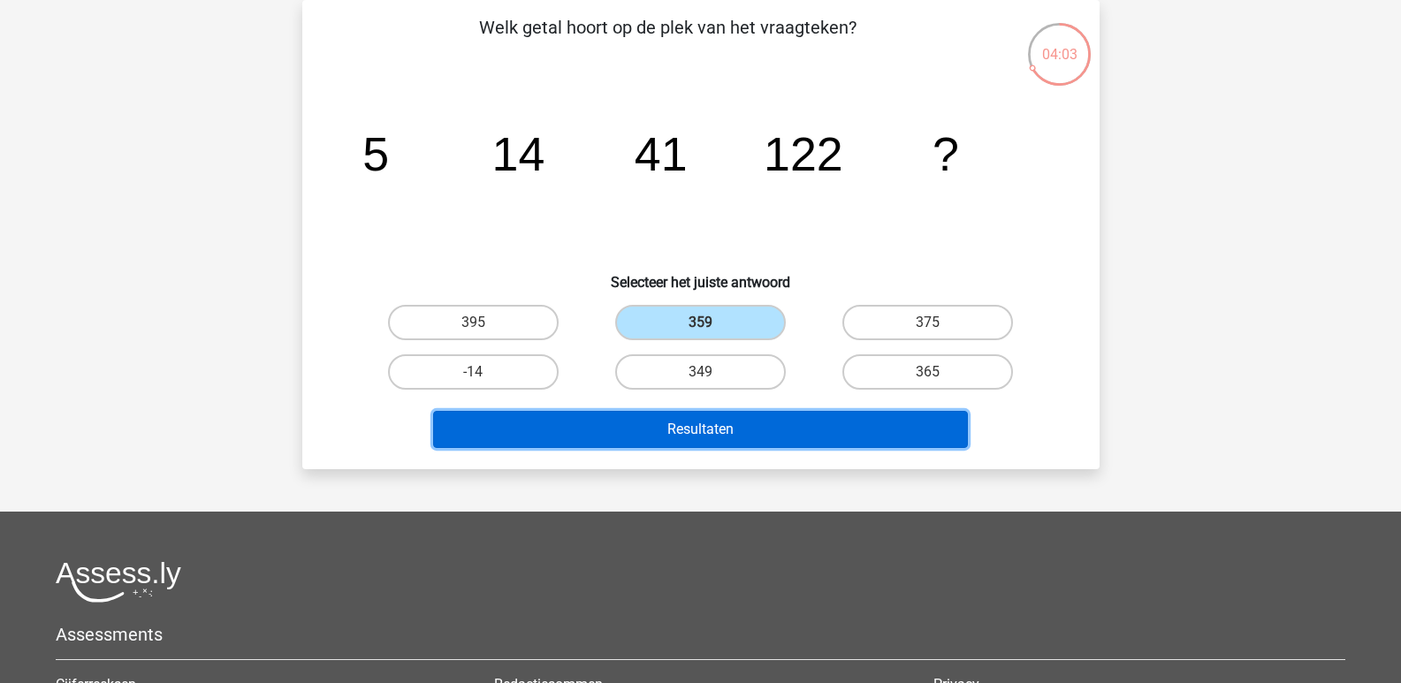
click at [696, 426] on button "Resultaten" at bounding box center [700, 429] width 535 height 37
click at [700, 429] on button "Resultaten" at bounding box center [700, 429] width 535 height 37
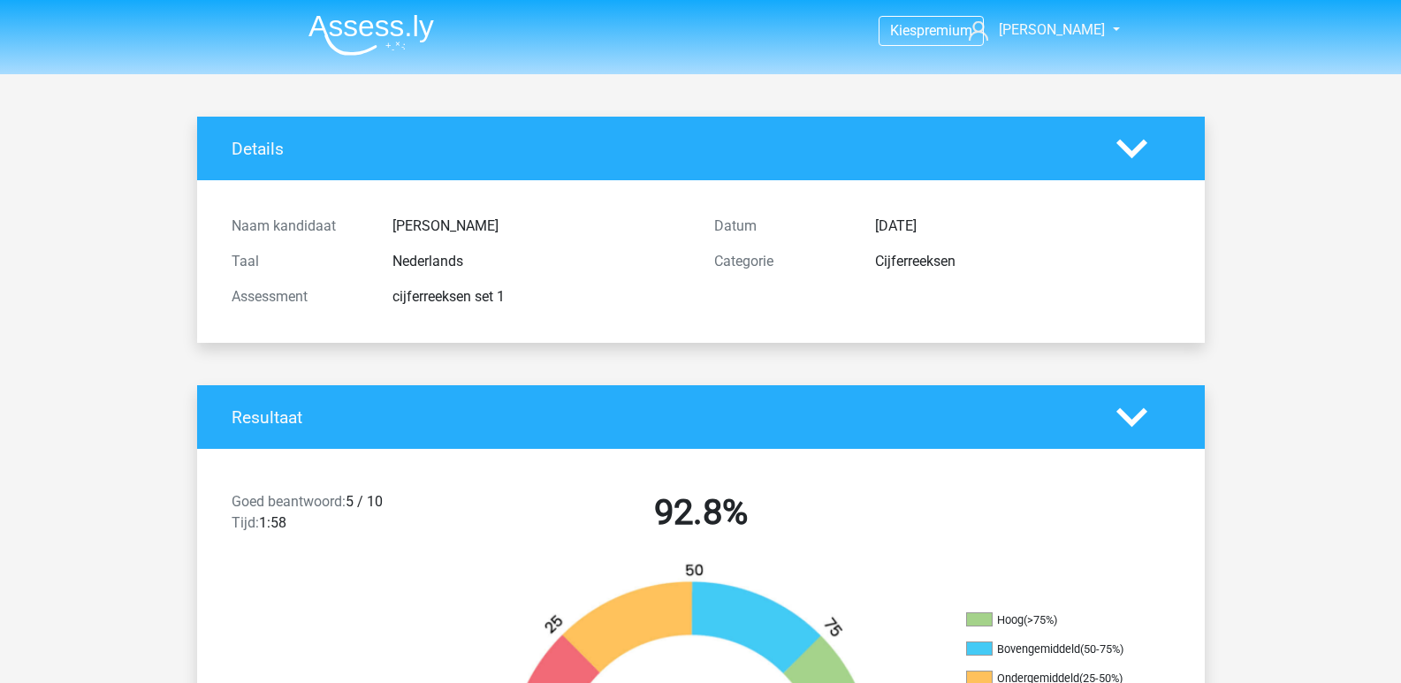
scroll to position [265, 0]
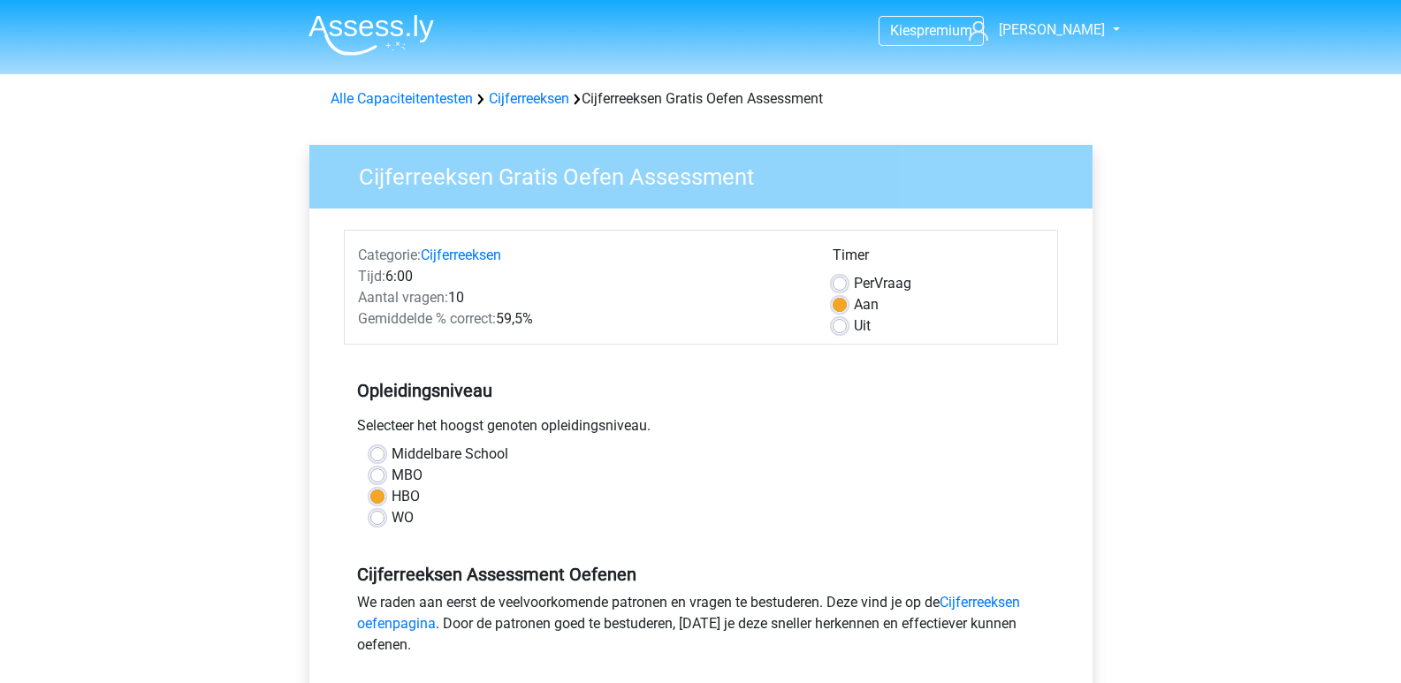
scroll to position [354, 0]
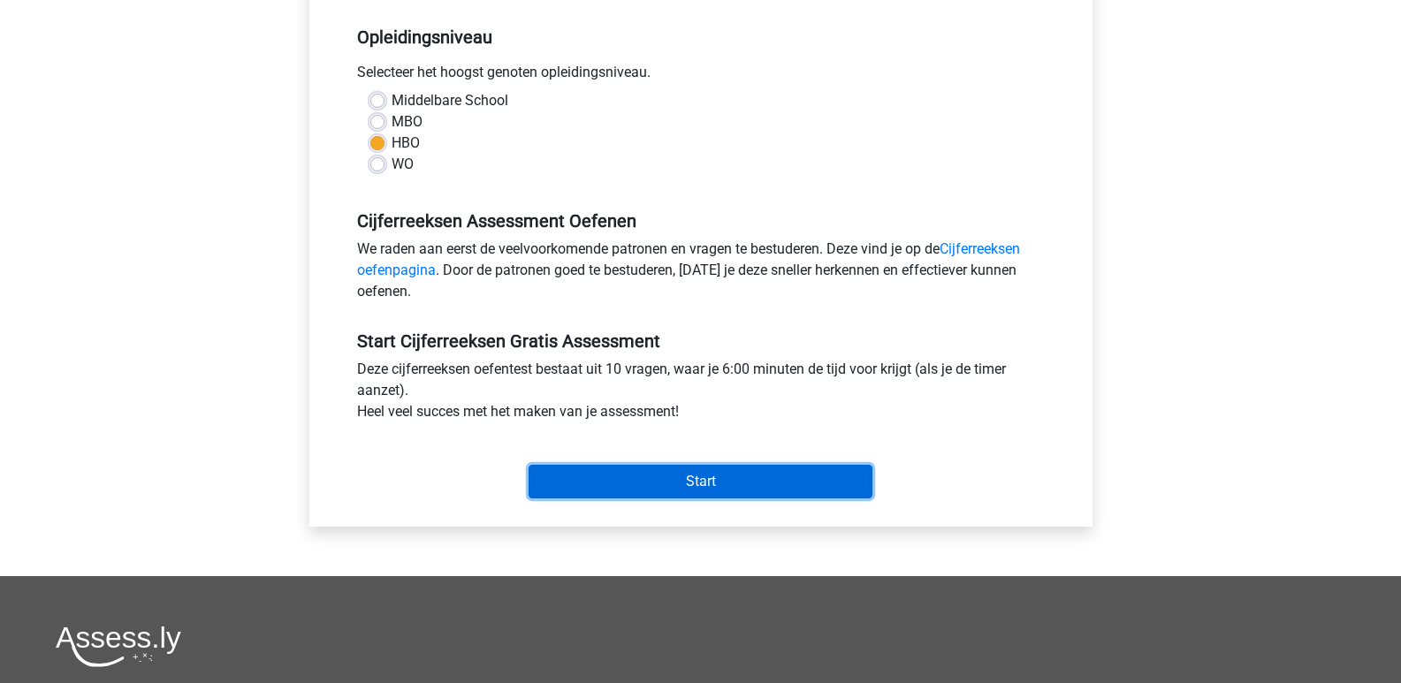
click at [709, 482] on input "Start" at bounding box center [701, 482] width 344 height 34
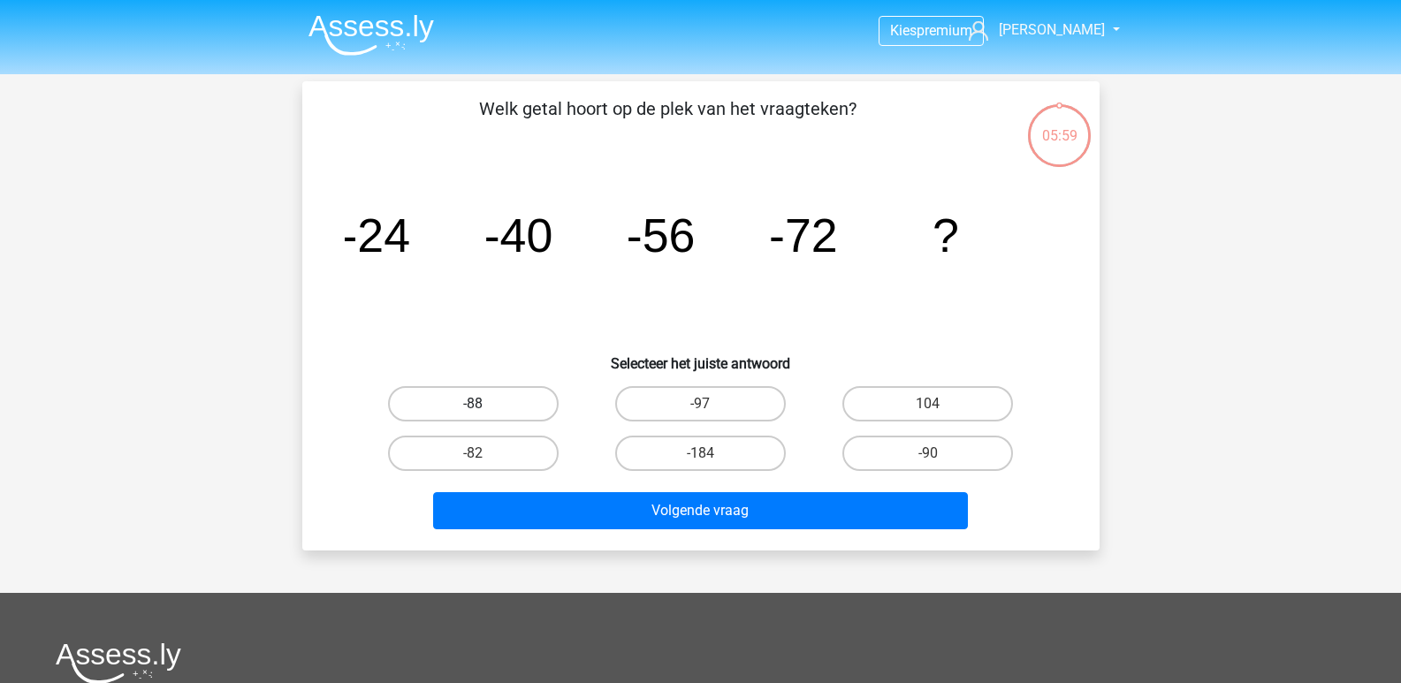
click at [467, 402] on label "-88" at bounding box center [473, 403] width 171 height 35
click at [473, 404] on input "-88" at bounding box center [478, 409] width 11 height 11
radio input "true"
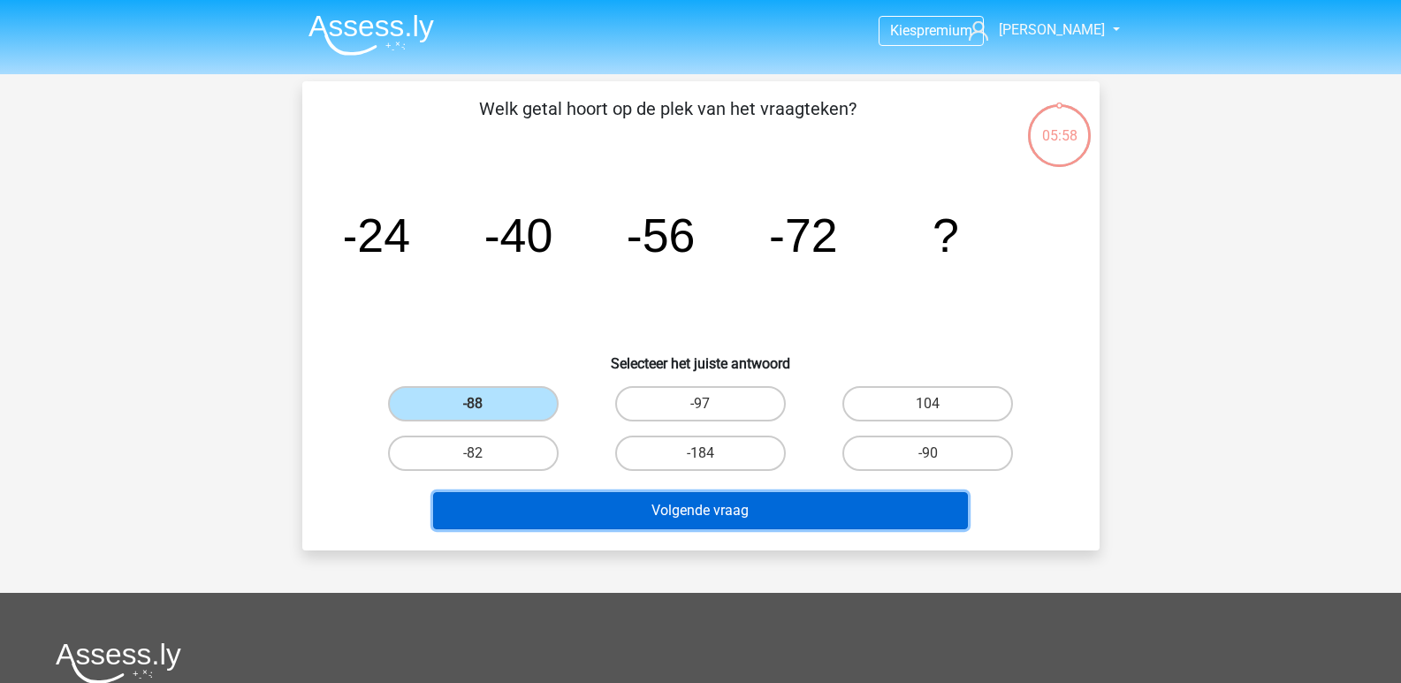
click at [697, 507] on button "Volgende vraag" at bounding box center [700, 510] width 535 height 37
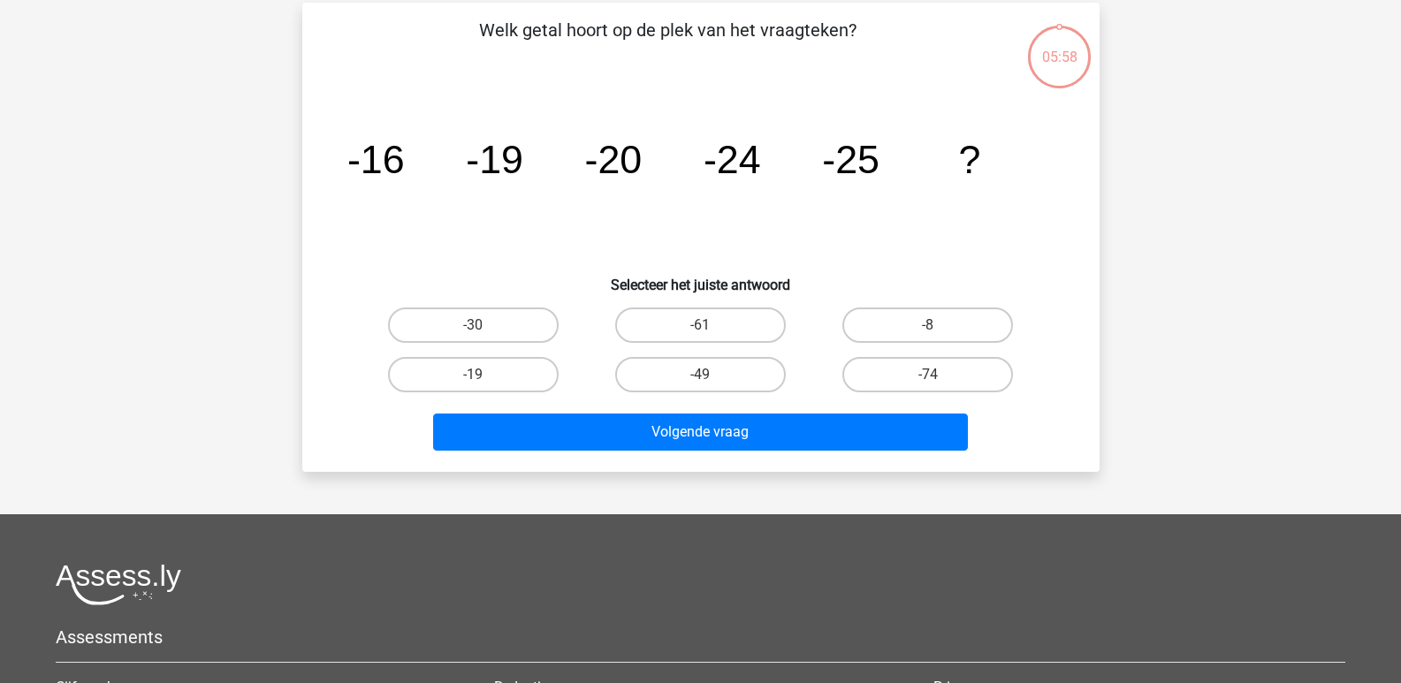
scroll to position [81, 0]
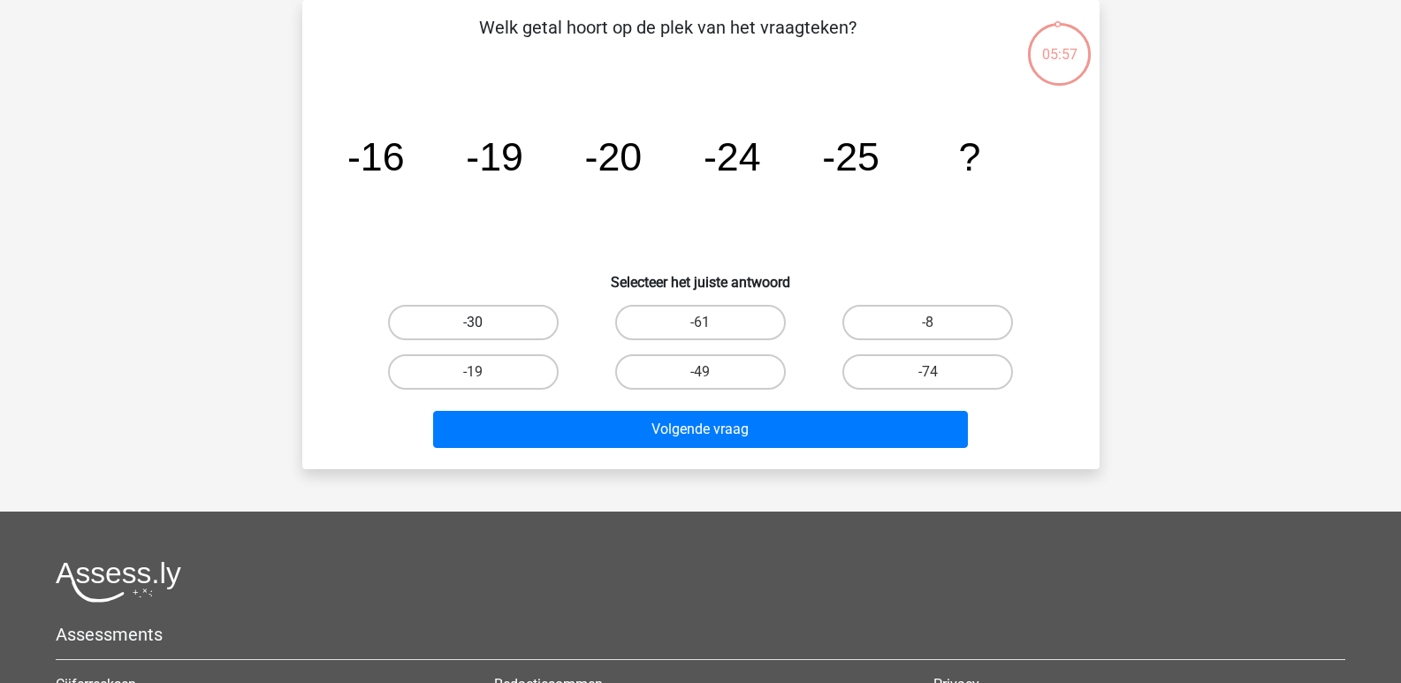
click at [487, 316] on label "-30" at bounding box center [473, 322] width 171 height 35
click at [484, 323] on input "-30" at bounding box center [478, 328] width 11 height 11
radio input "true"
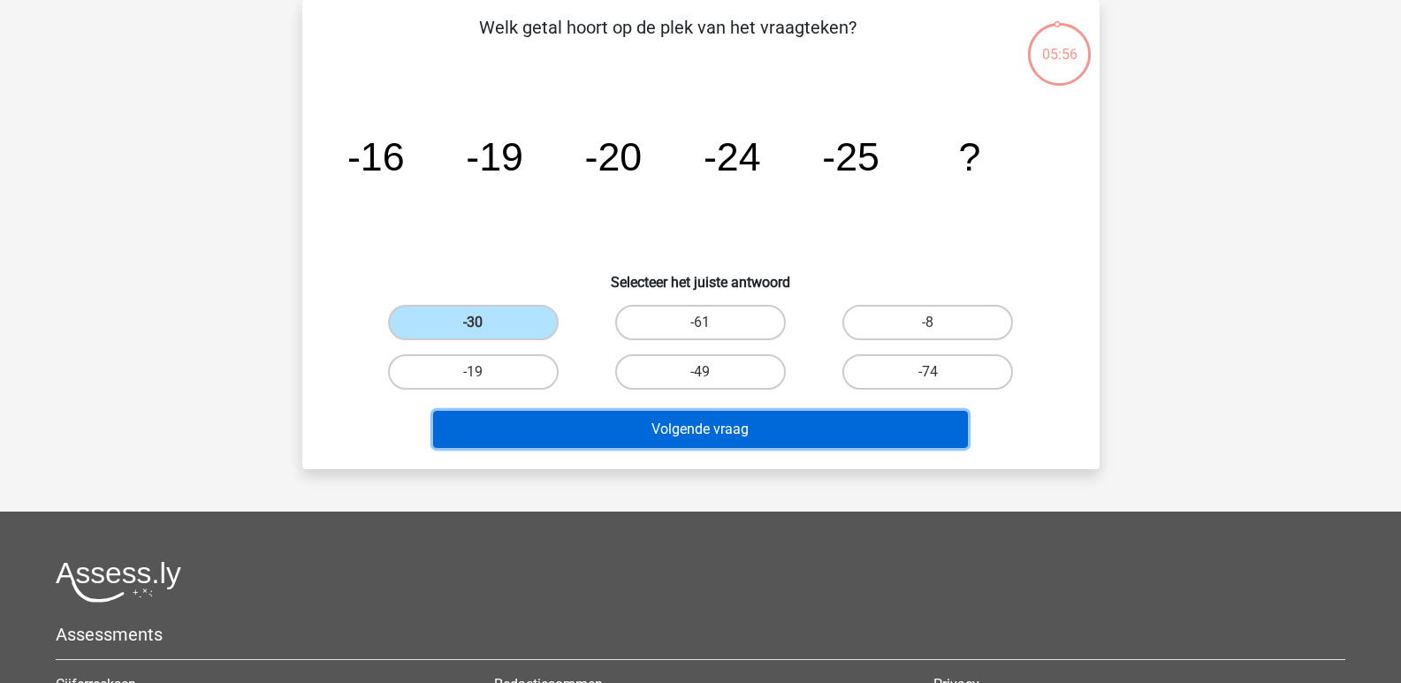
click at [713, 430] on button "Volgende vraag" at bounding box center [700, 429] width 535 height 37
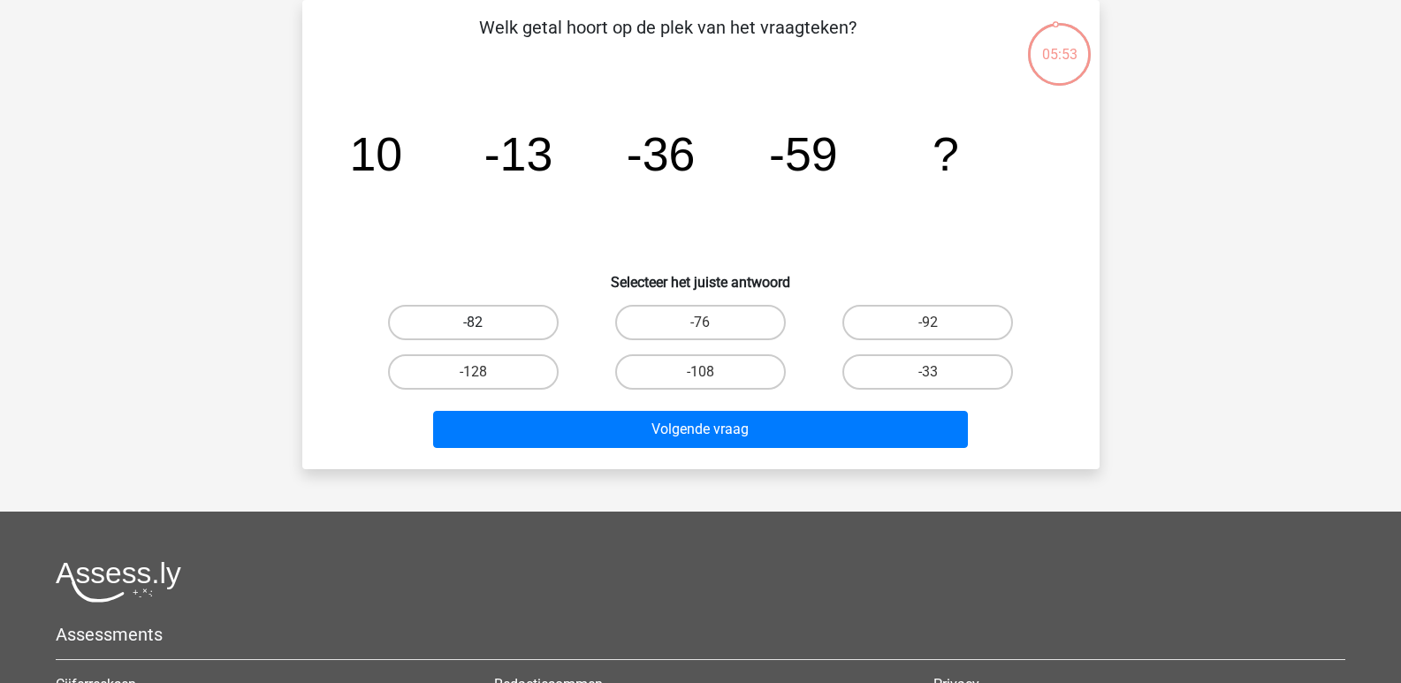
click at [484, 321] on label "-82" at bounding box center [473, 322] width 171 height 35
click at [484, 323] on input "-82" at bounding box center [478, 328] width 11 height 11
radio input "true"
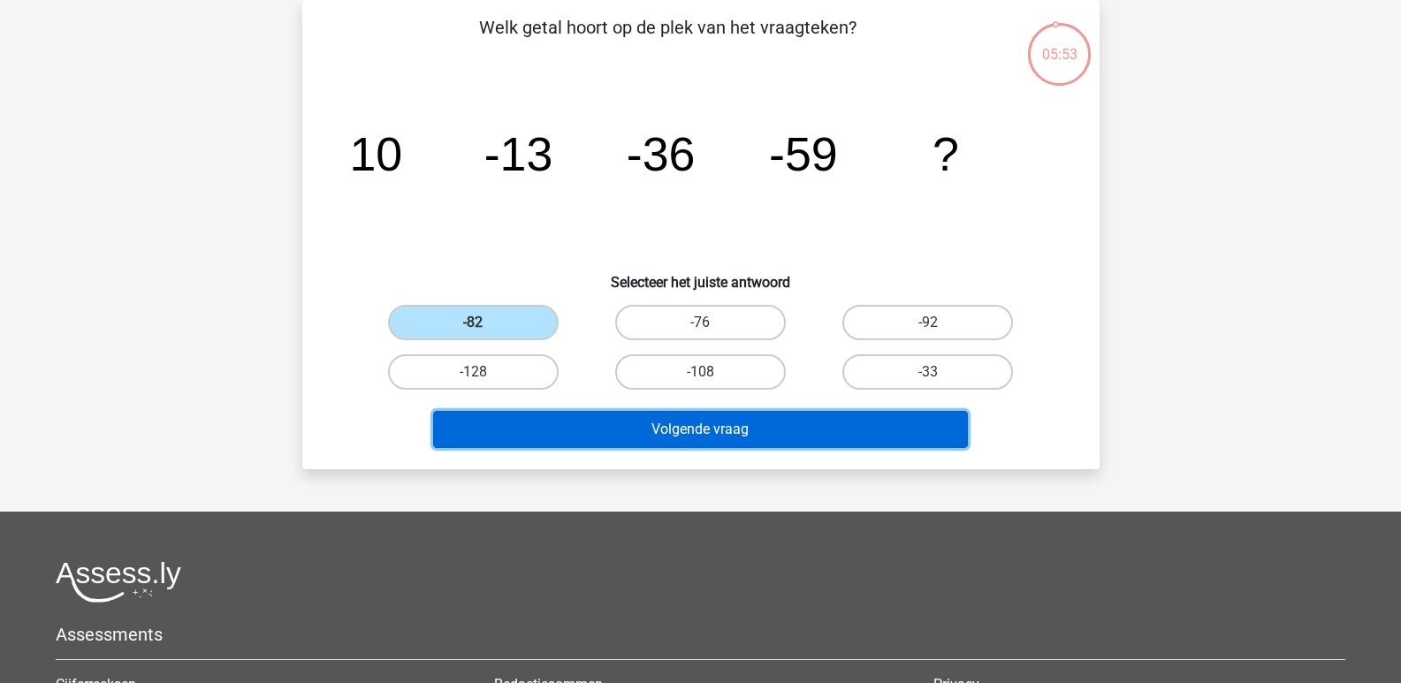
click at [692, 423] on button "Volgende vraag" at bounding box center [700, 429] width 535 height 37
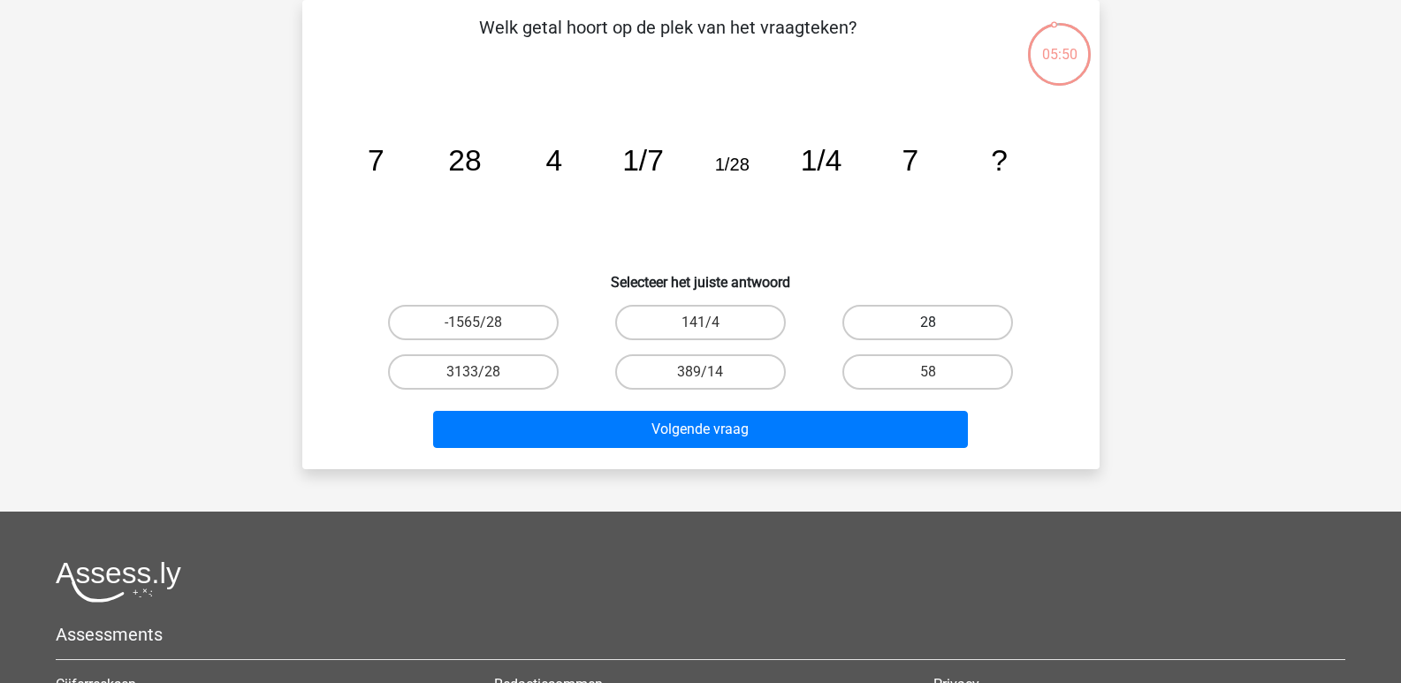
click at [913, 322] on label "28" at bounding box center [927, 322] width 171 height 35
click at [928, 323] on input "28" at bounding box center [933, 328] width 11 height 11
radio input "true"
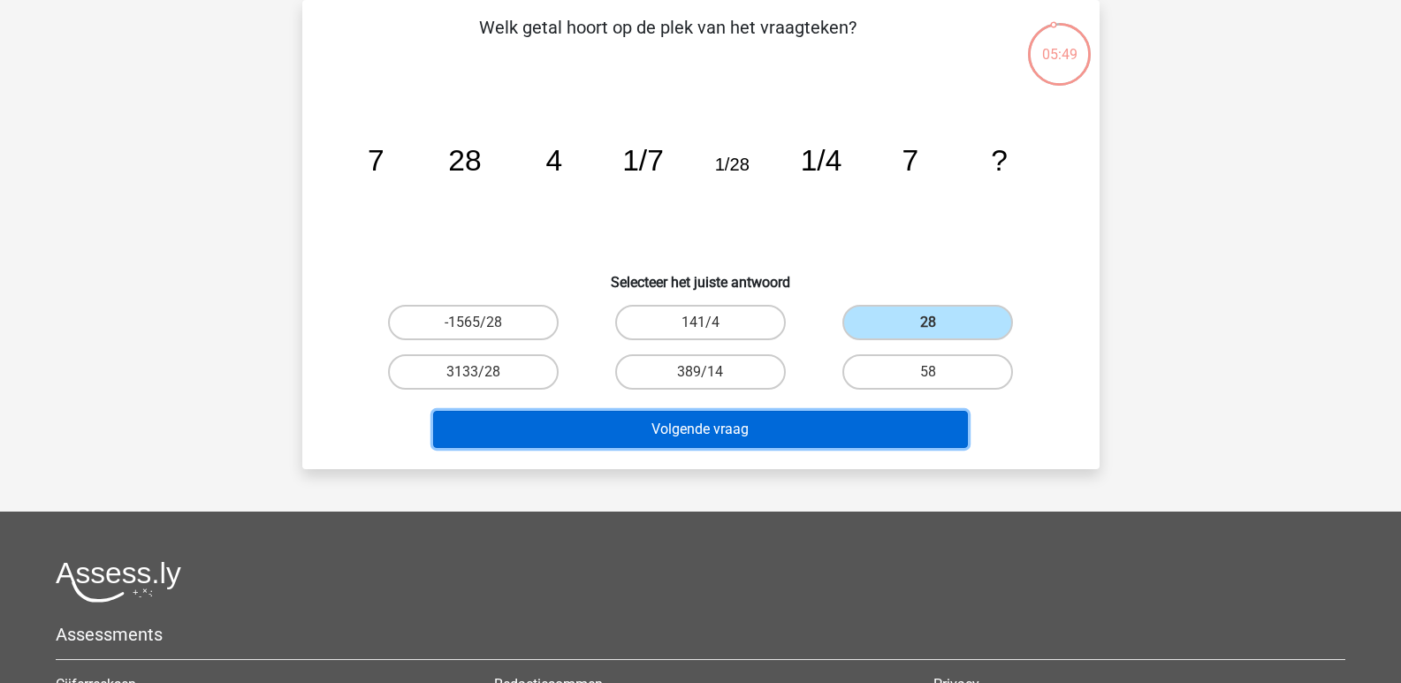
click at [781, 429] on button "Volgende vraag" at bounding box center [700, 429] width 535 height 37
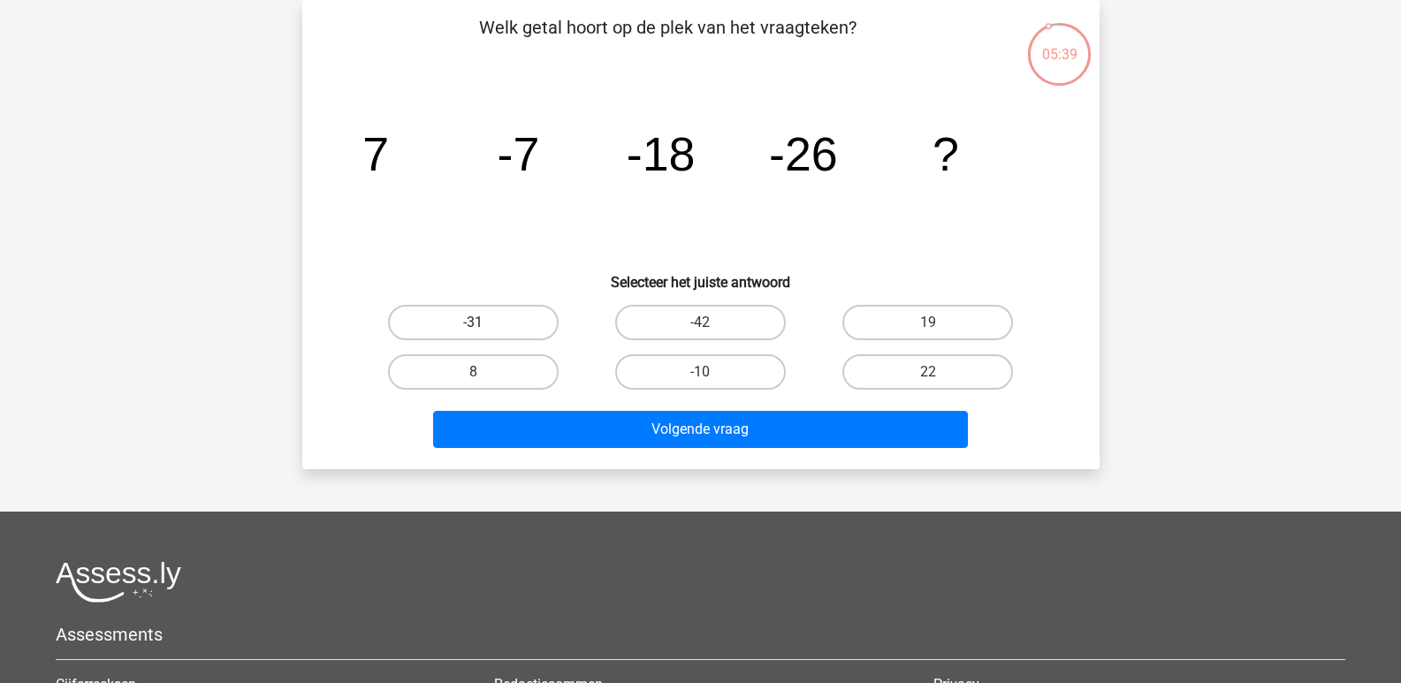
click at [495, 317] on label "-31" at bounding box center [473, 322] width 171 height 35
click at [484, 323] on input "-31" at bounding box center [478, 328] width 11 height 11
radio input "true"
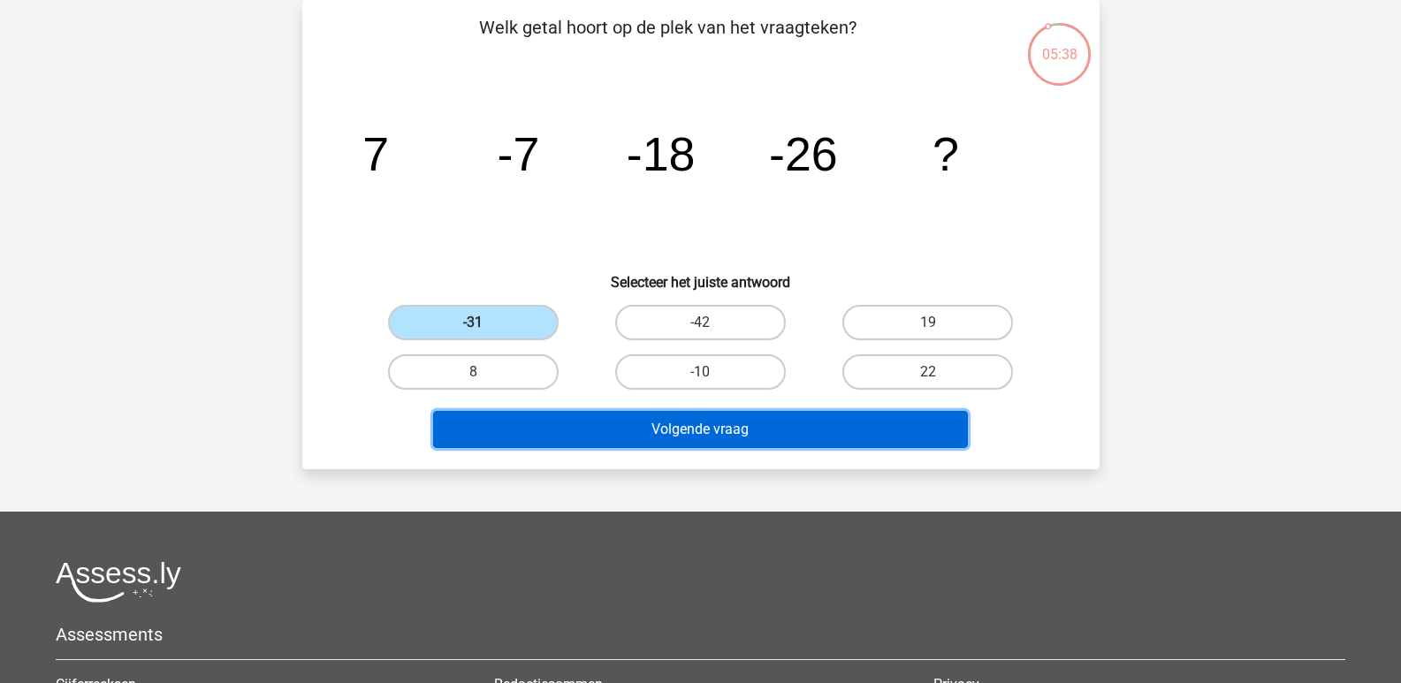
click at [742, 426] on button "Volgende vraag" at bounding box center [700, 429] width 535 height 37
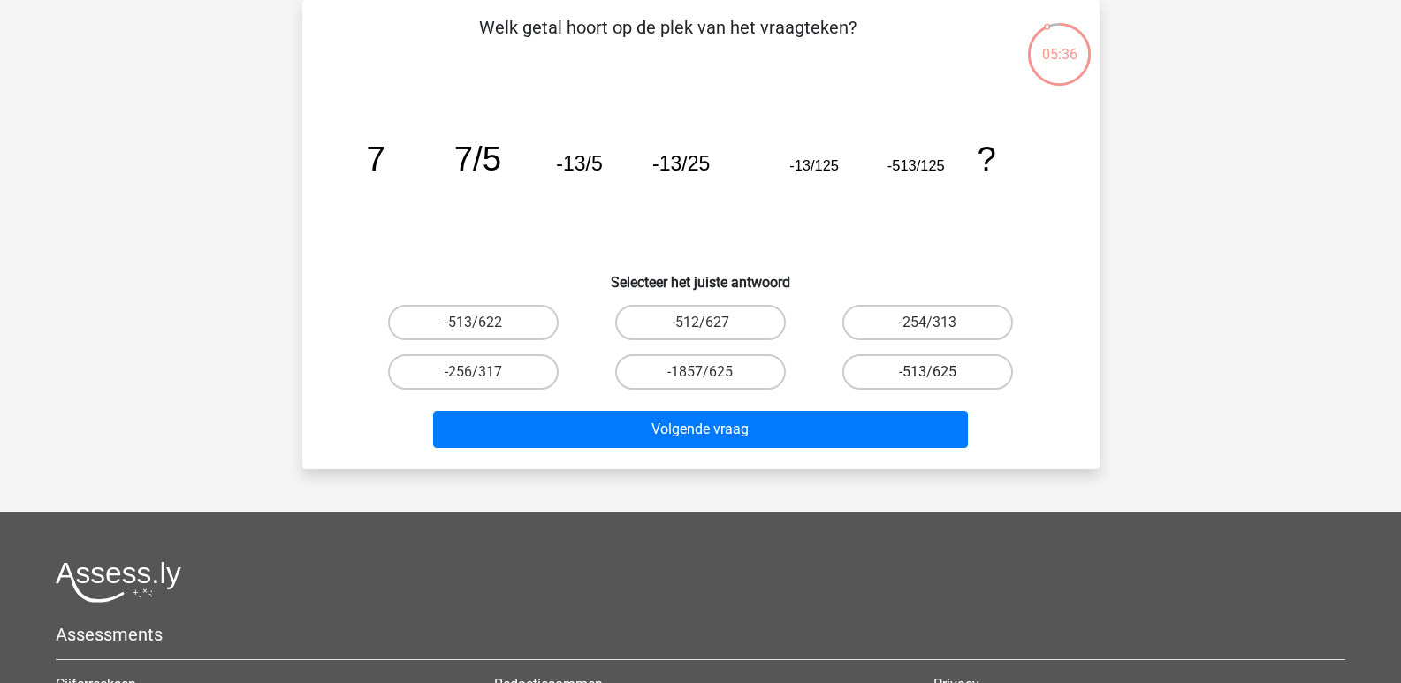
click at [919, 364] on label "-513/625" at bounding box center [927, 371] width 171 height 35
click at [928, 372] on input "-513/625" at bounding box center [933, 377] width 11 height 11
radio input "true"
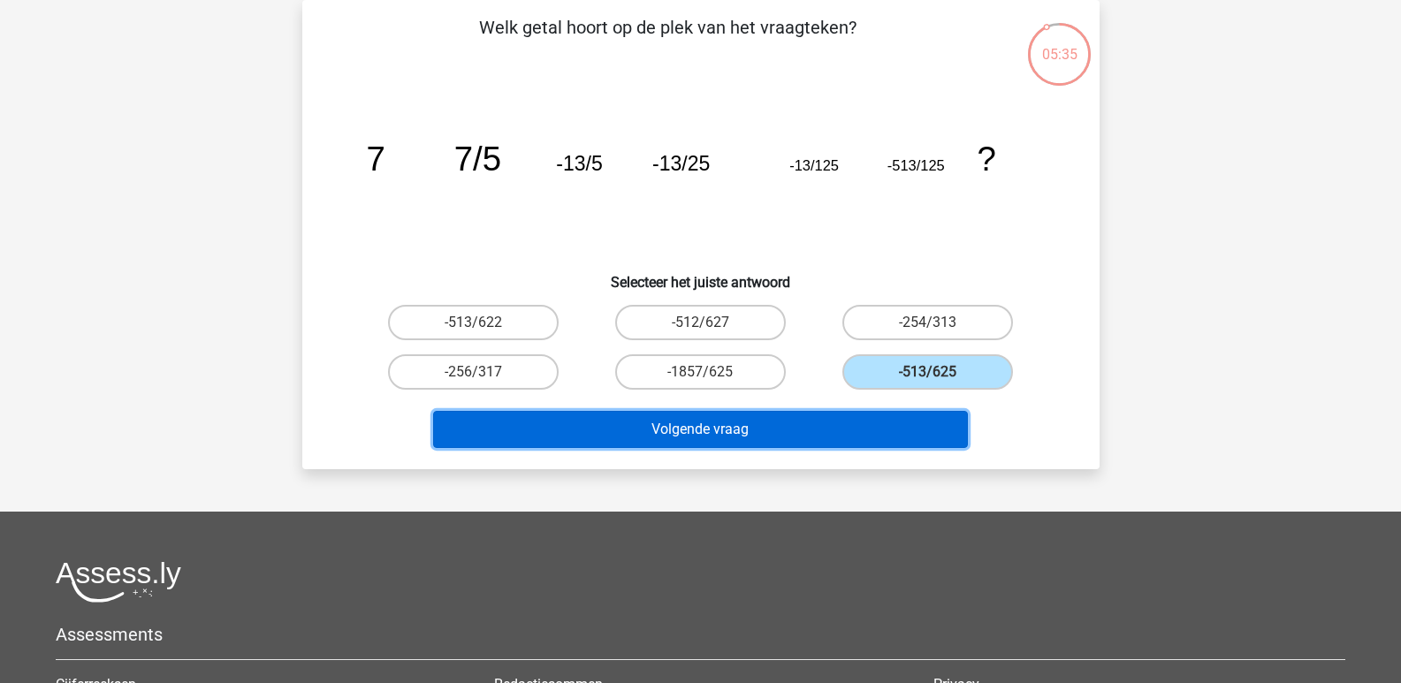
click at [703, 425] on button "Volgende vraag" at bounding box center [700, 429] width 535 height 37
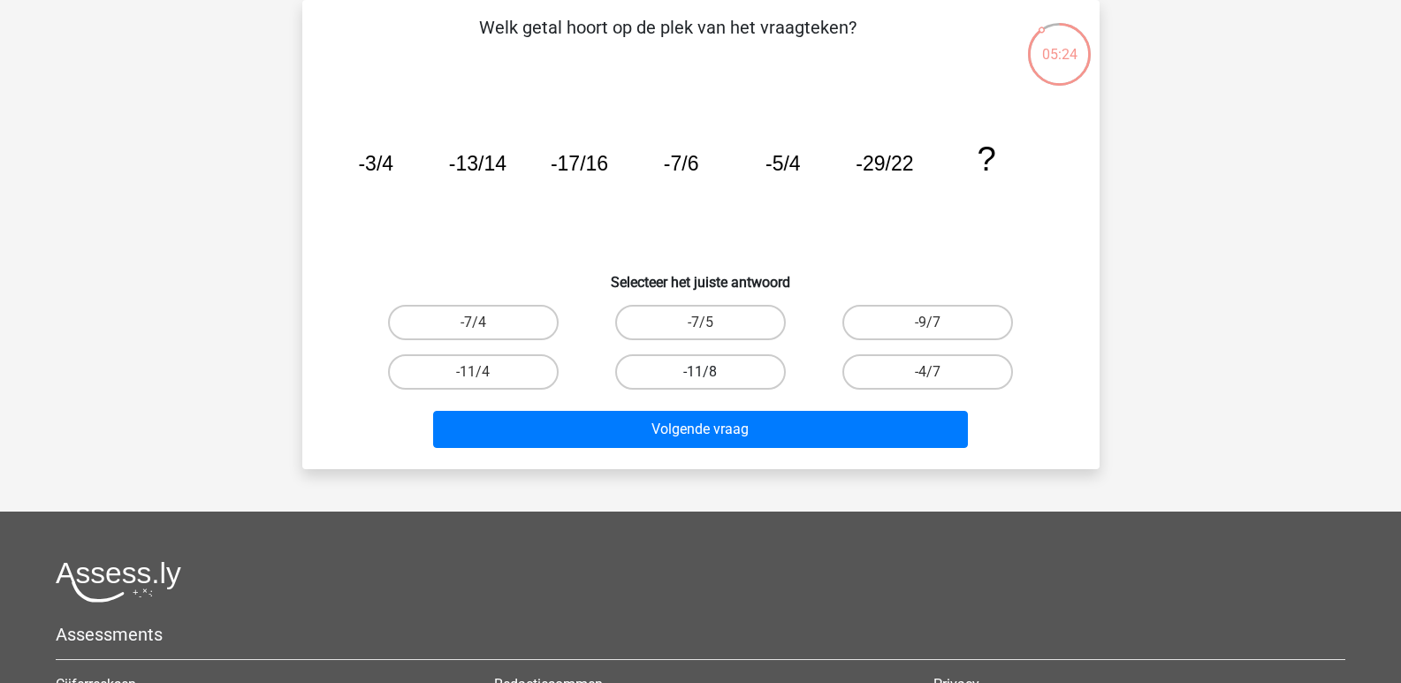
click at [703, 368] on label "-11/8" at bounding box center [700, 371] width 171 height 35
click at [703, 372] on input "-11/8" at bounding box center [705, 377] width 11 height 11
radio input "true"
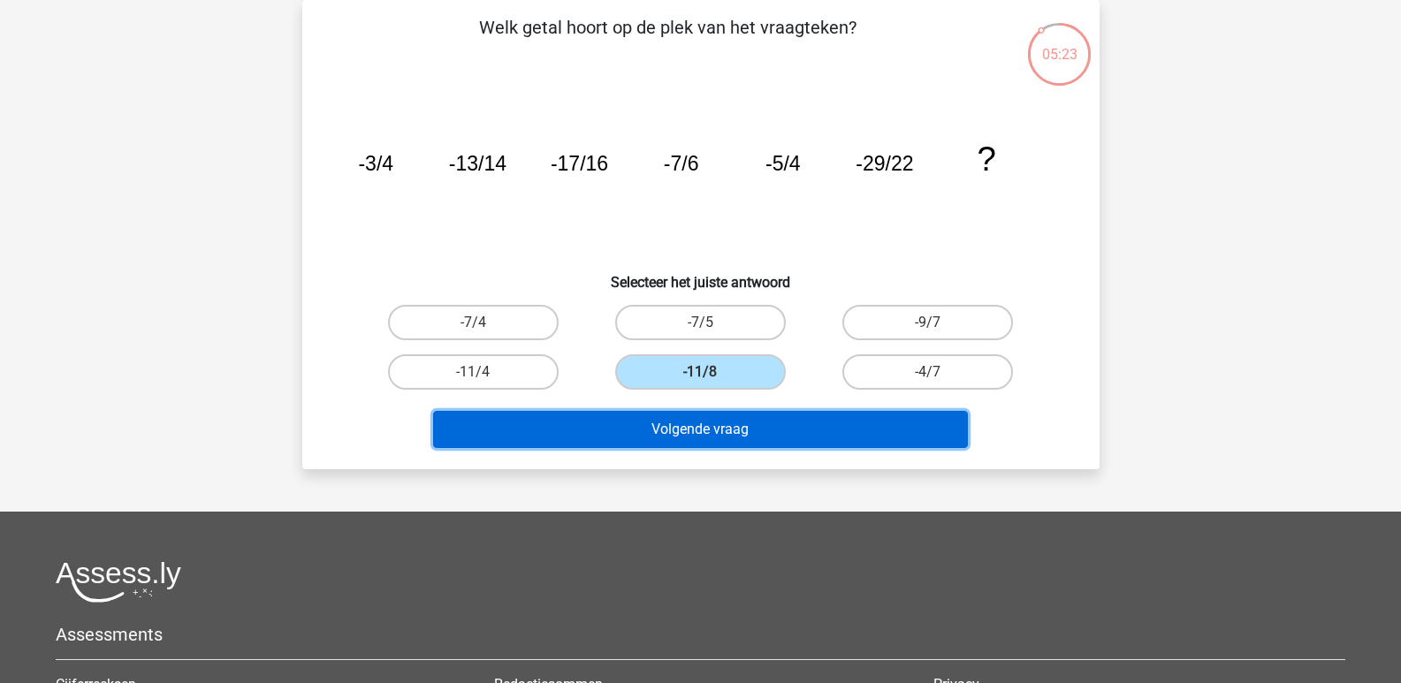
click at [711, 422] on button "Volgende vraag" at bounding box center [700, 429] width 535 height 37
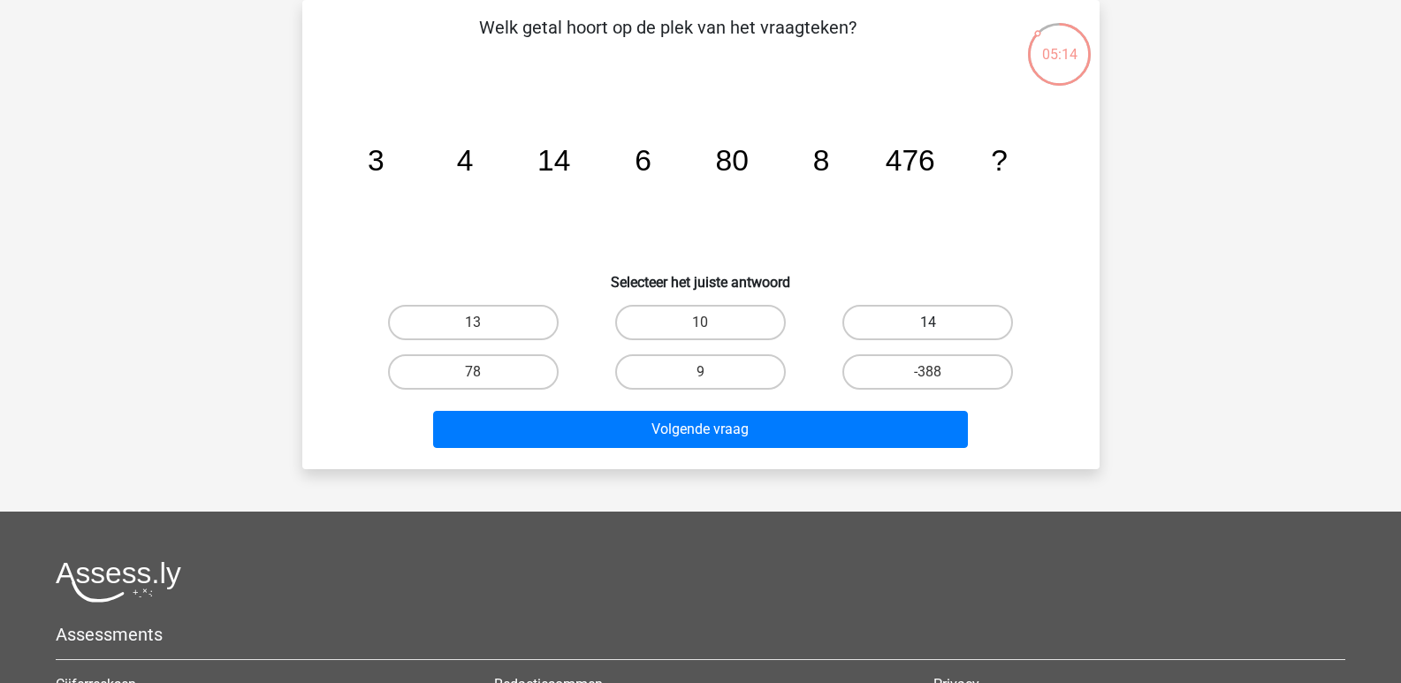
click at [902, 321] on label "14" at bounding box center [927, 322] width 171 height 35
click at [928, 323] on input "14" at bounding box center [933, 328] width 11 height 11
radio input "true"
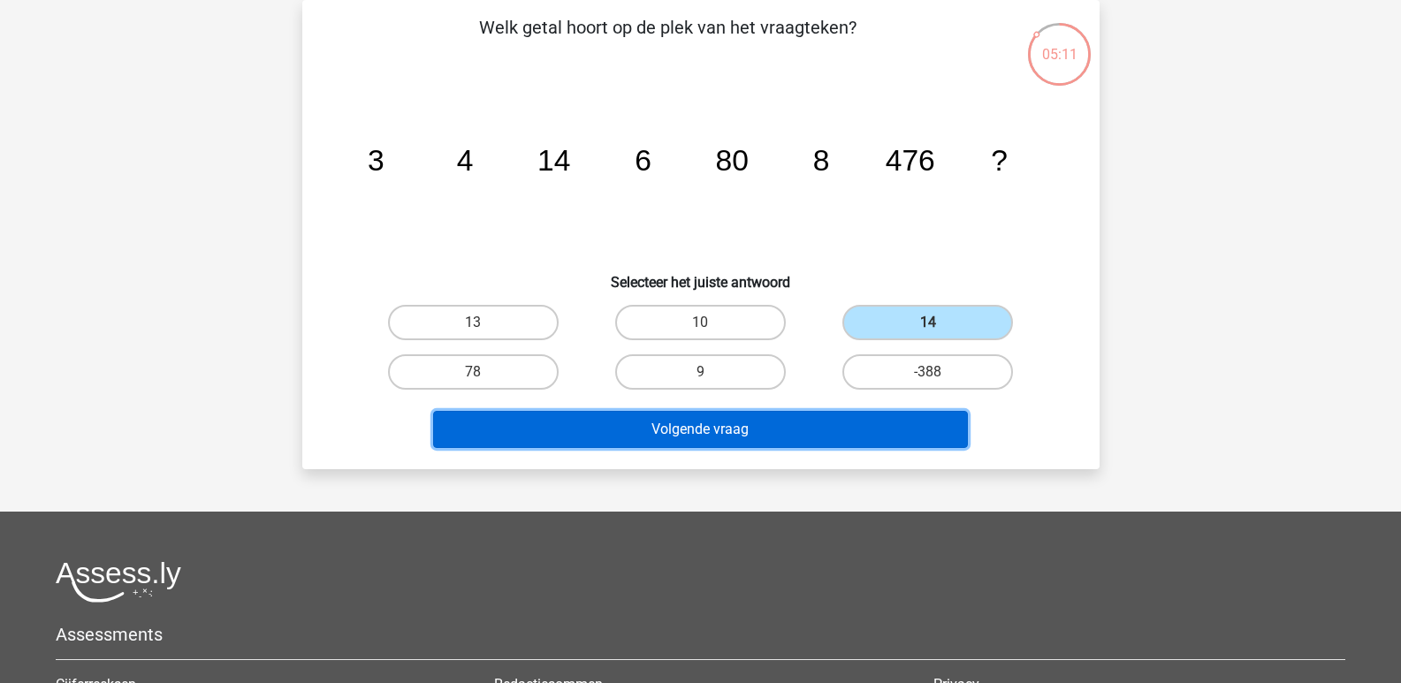
click at [691, 423] on button "Volgende vraag" at bounding box center [700, 429] width 535 height 37
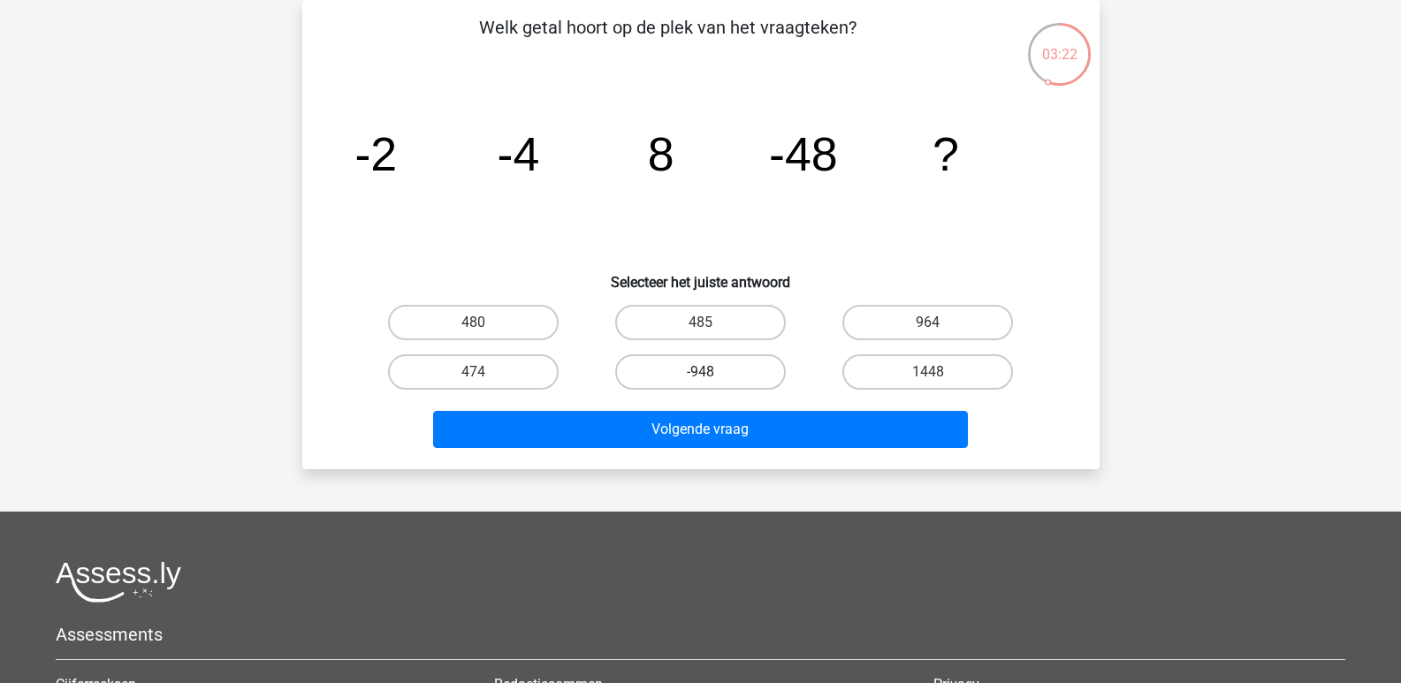
click at [705, 365] on label "-948" at bounding box center [700, 371] width 171 height 35
click at [705, 372] on input "-948" at bounding box center [705, 377] width 11 height 11
radio input "true"
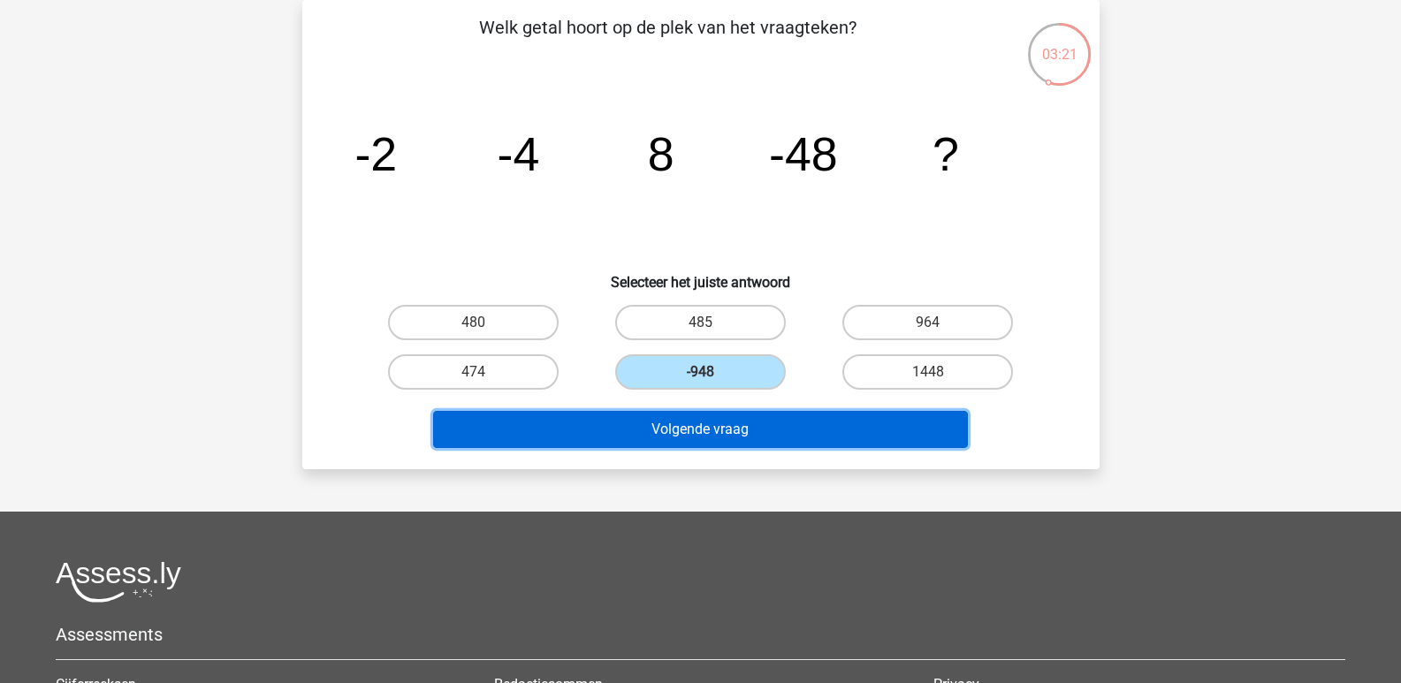
click at [716, 424] on button "Volgende vraag" at bounding box center [700, 429] width 535 height 37
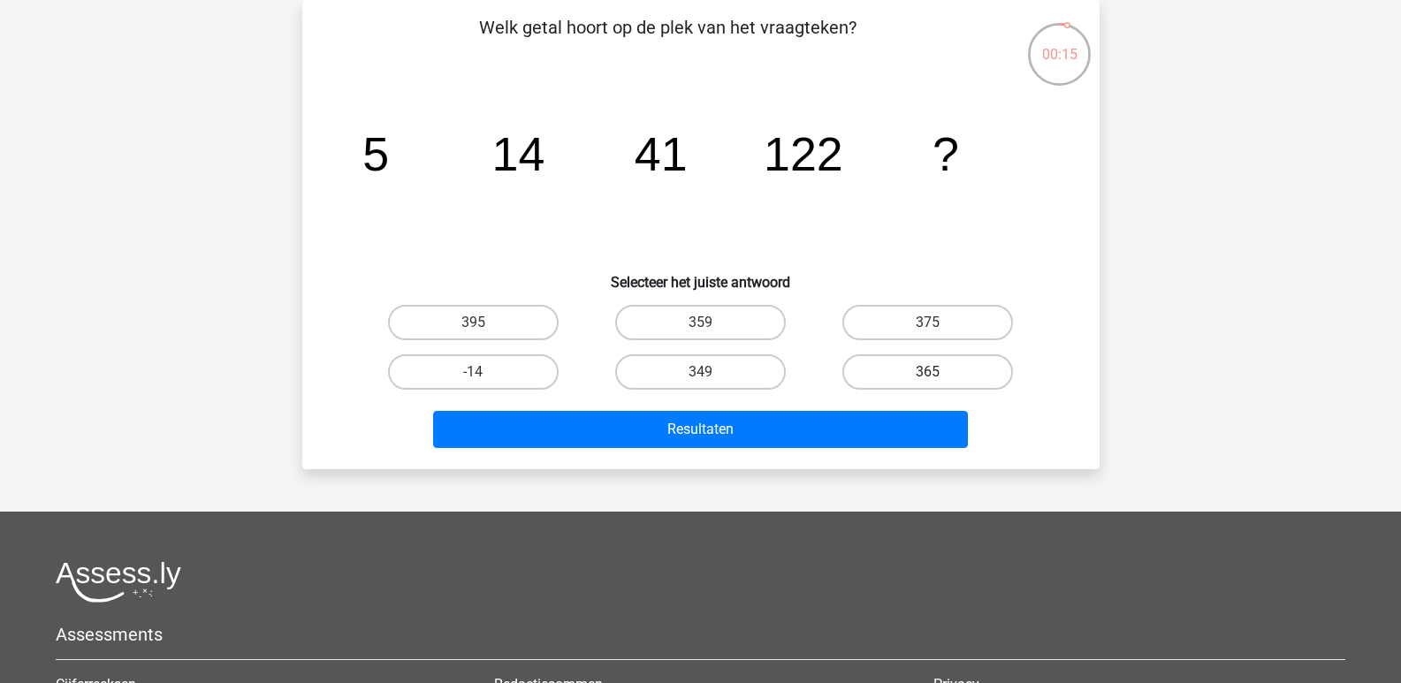
click at [909, 363] on label "365" at bounding box center [927, 371] width 171 height 35
click at [928, 372] on input "365" at bounding box center [933, 377] width 11 height 11
radio input "true"
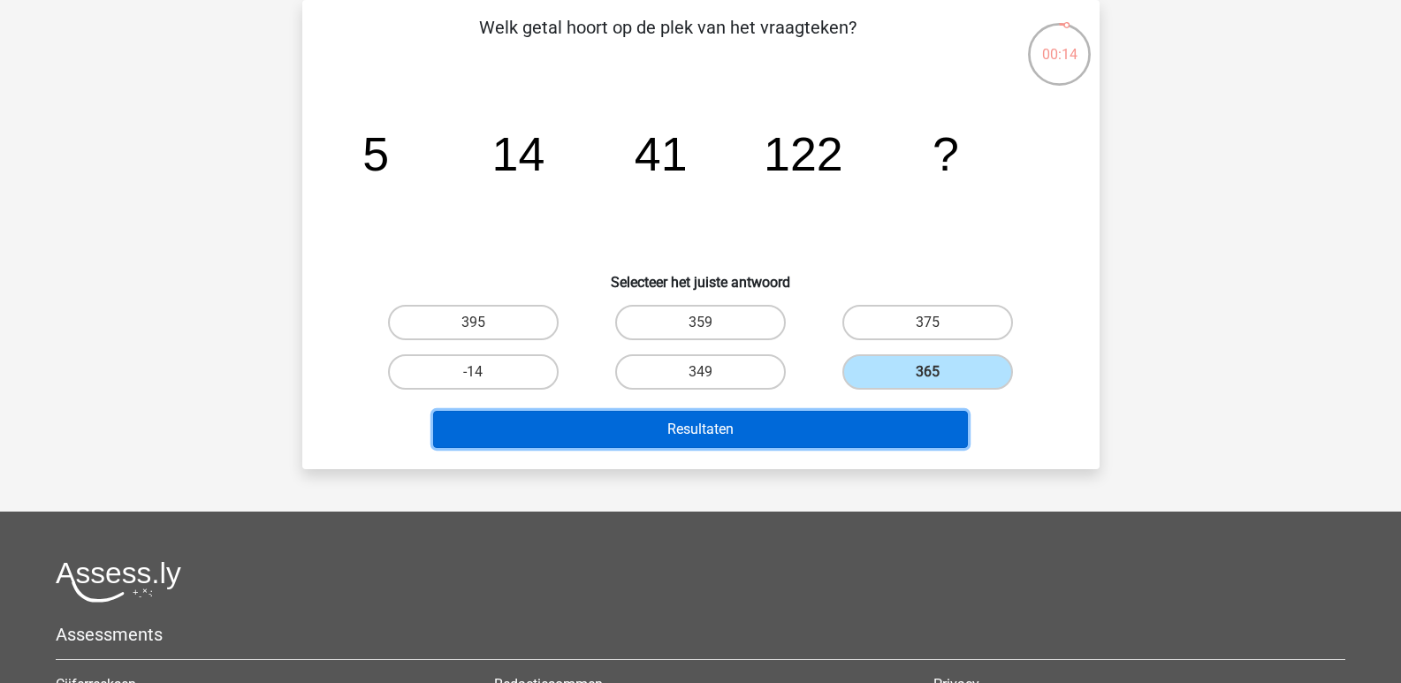
click at [694, 421] on button "Resultaten" at bounding box center [700, 429] width 535 height 37
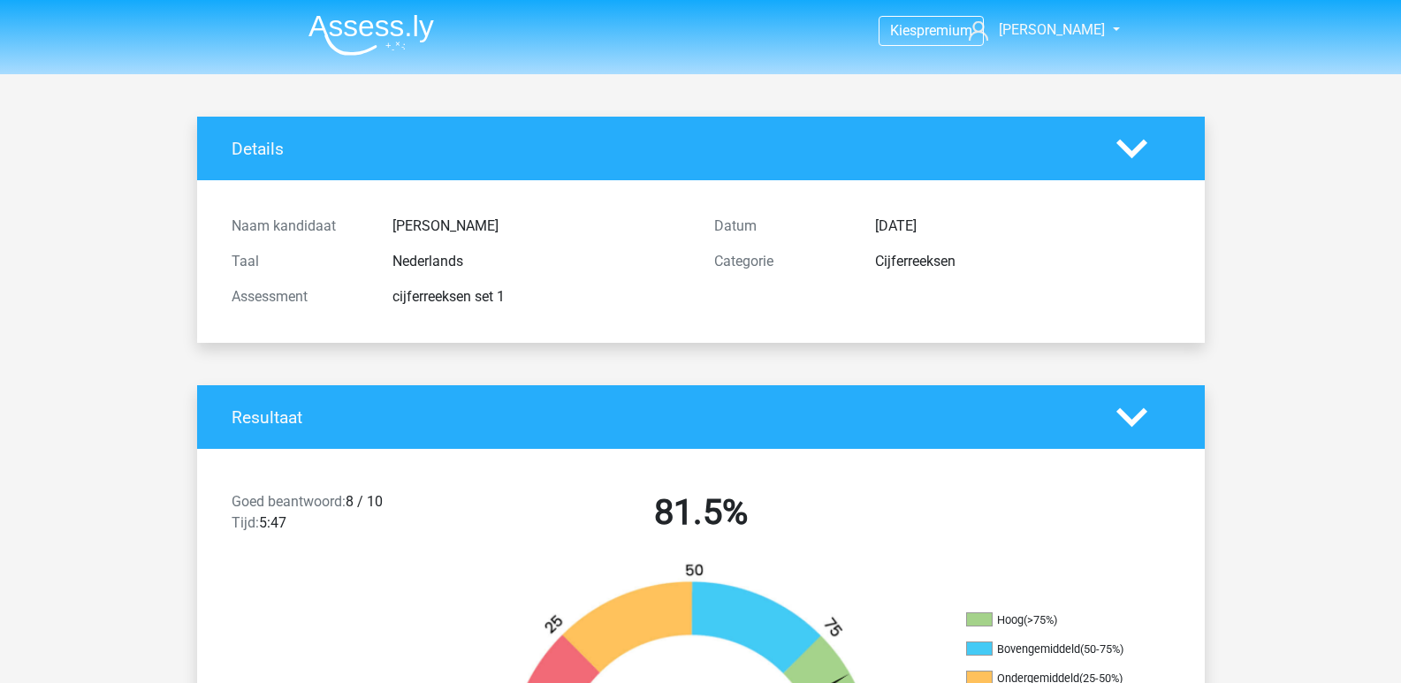
scroll to position [177, 0]
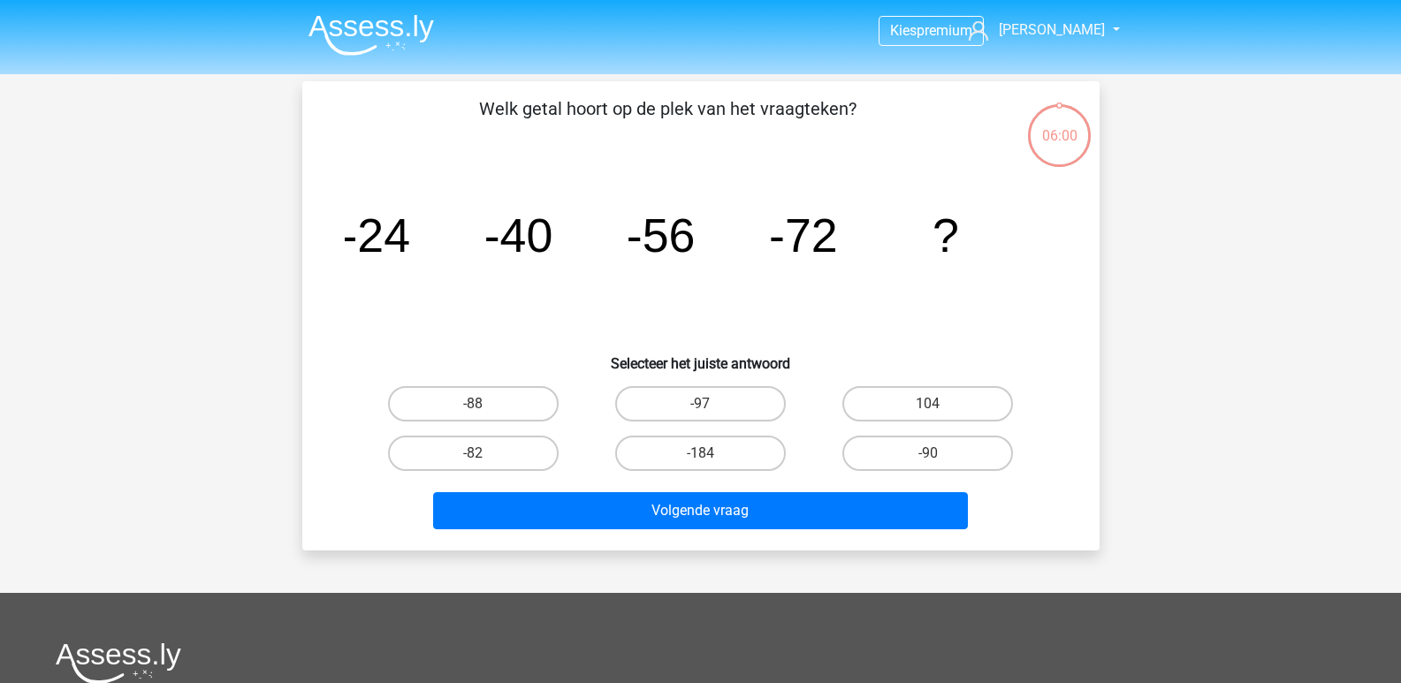
scroll to position [81, 0]
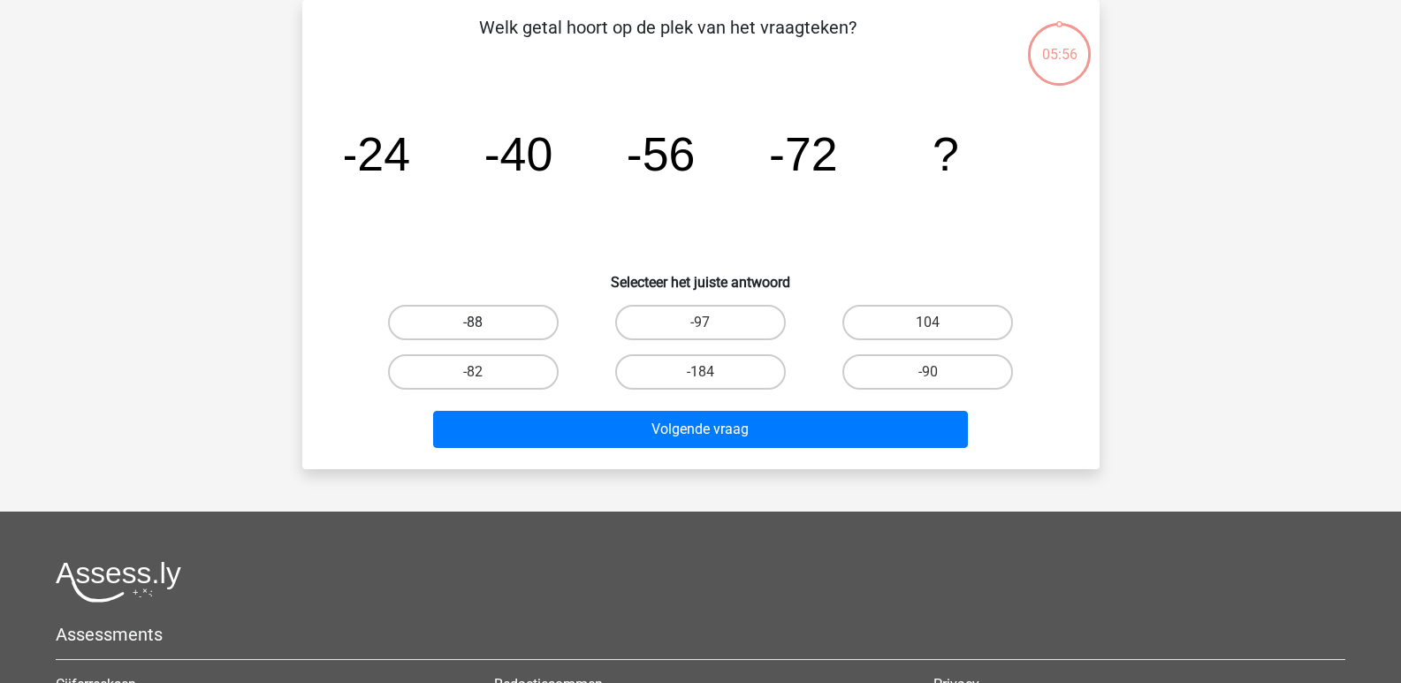
click at [472, 319] on label "-88" at bounding box center [473, 322] width 171 height 35
click at [473, 323] on input "-88" at bounding box center [478, 328] width 11 height 11
radio input "true"
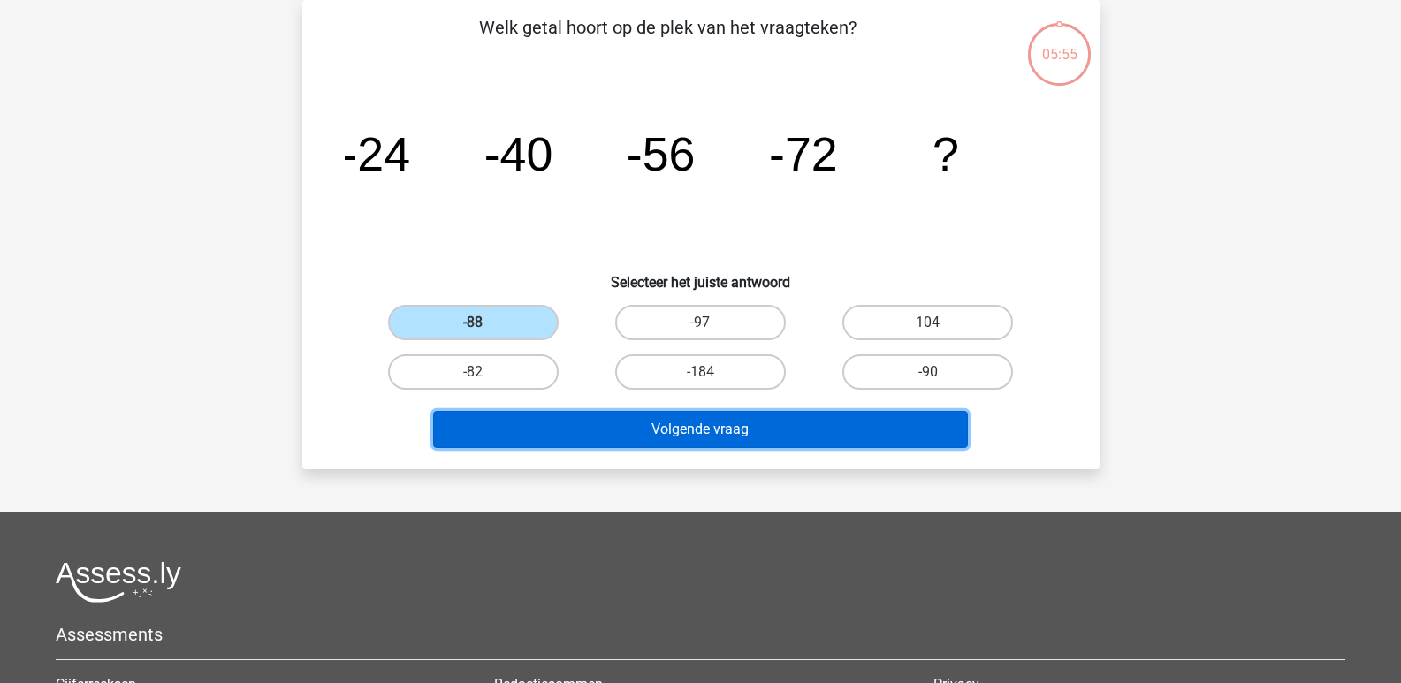
click at [710, 430] on button "Volgende vraag" at bounding box center [700, 429] width 535 height 37
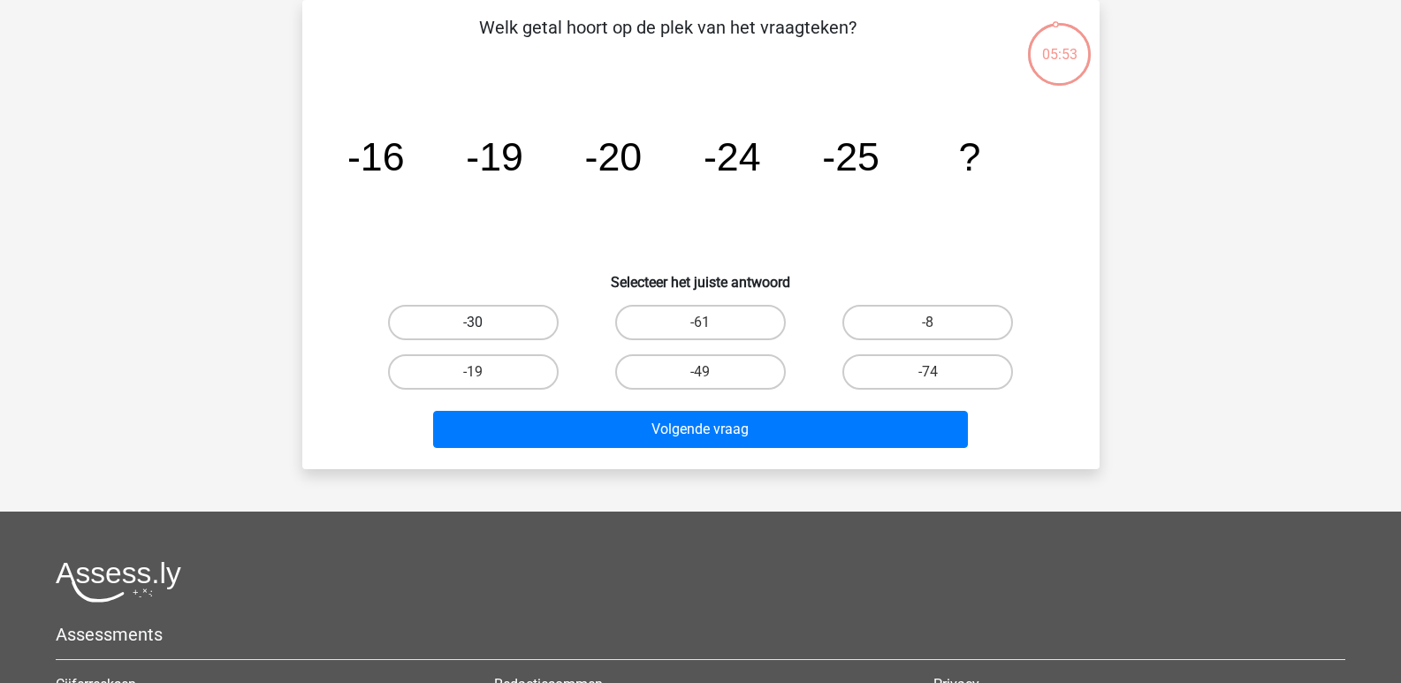
click at [476, 319] on label "-30" at bounding box center [473, 322] width 171 height 35
click at [476, 323] on input "-30" at bounding box center [478, 328] width 11 height 11
radio input "true"
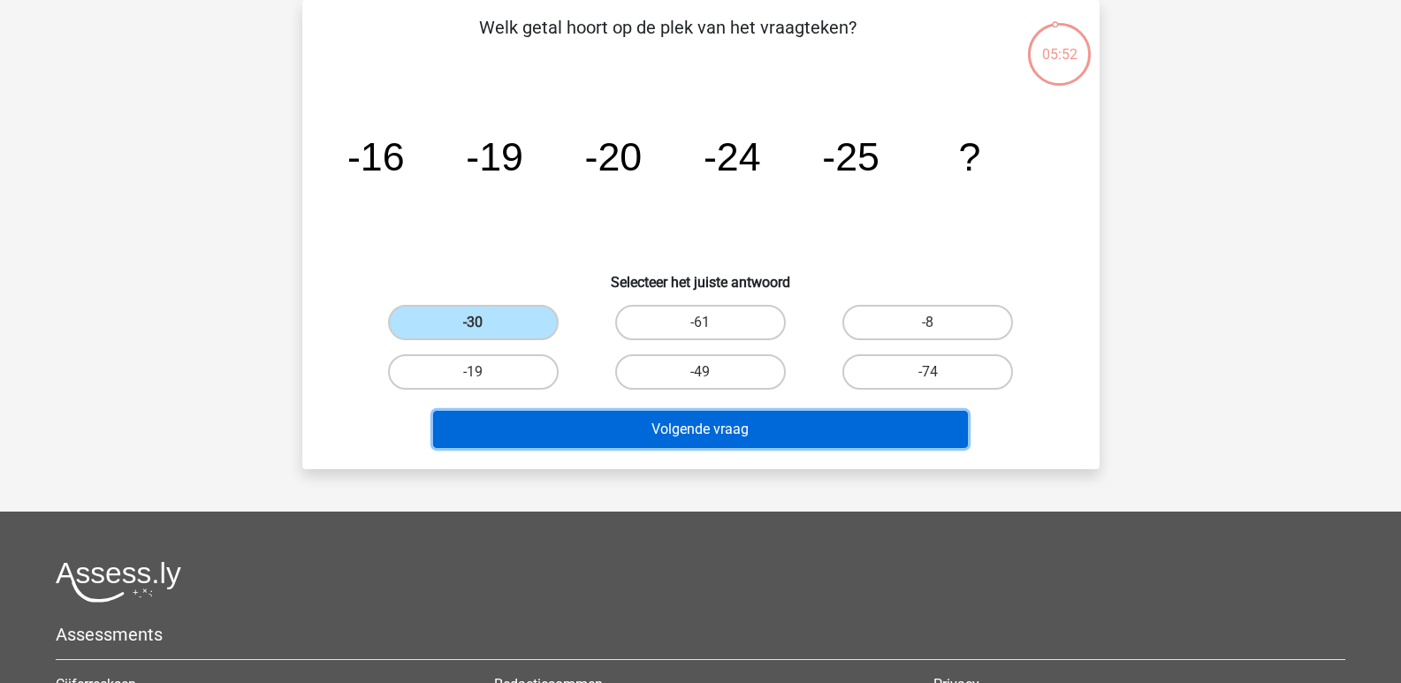
click at [660, 422] on button "Volgende vraag" at bounding box center [700, 429] width 535 height 37
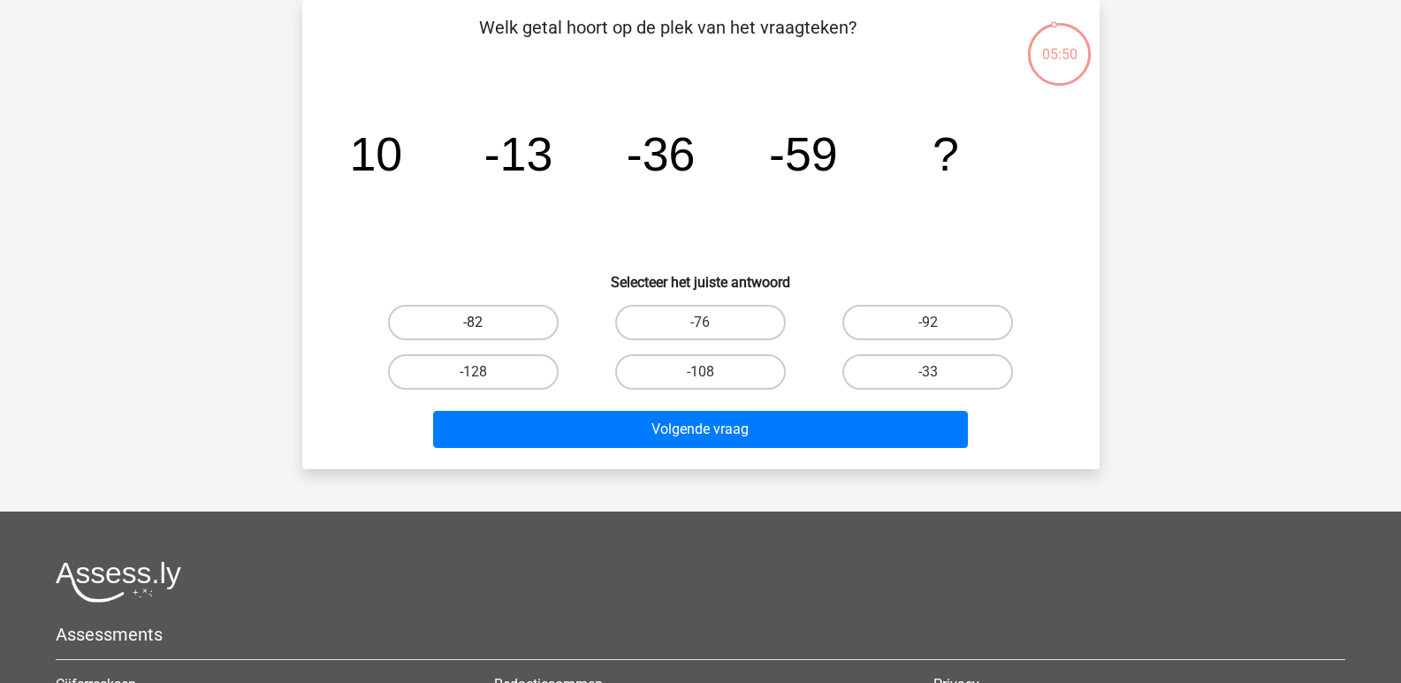
click at [484, 321] on label "-82" at bounding box center [473, 322] width 171 height 35
click at [484, 323] on input "-82" at bounding box center [478, 328] width 11 height 11
radio input "true"
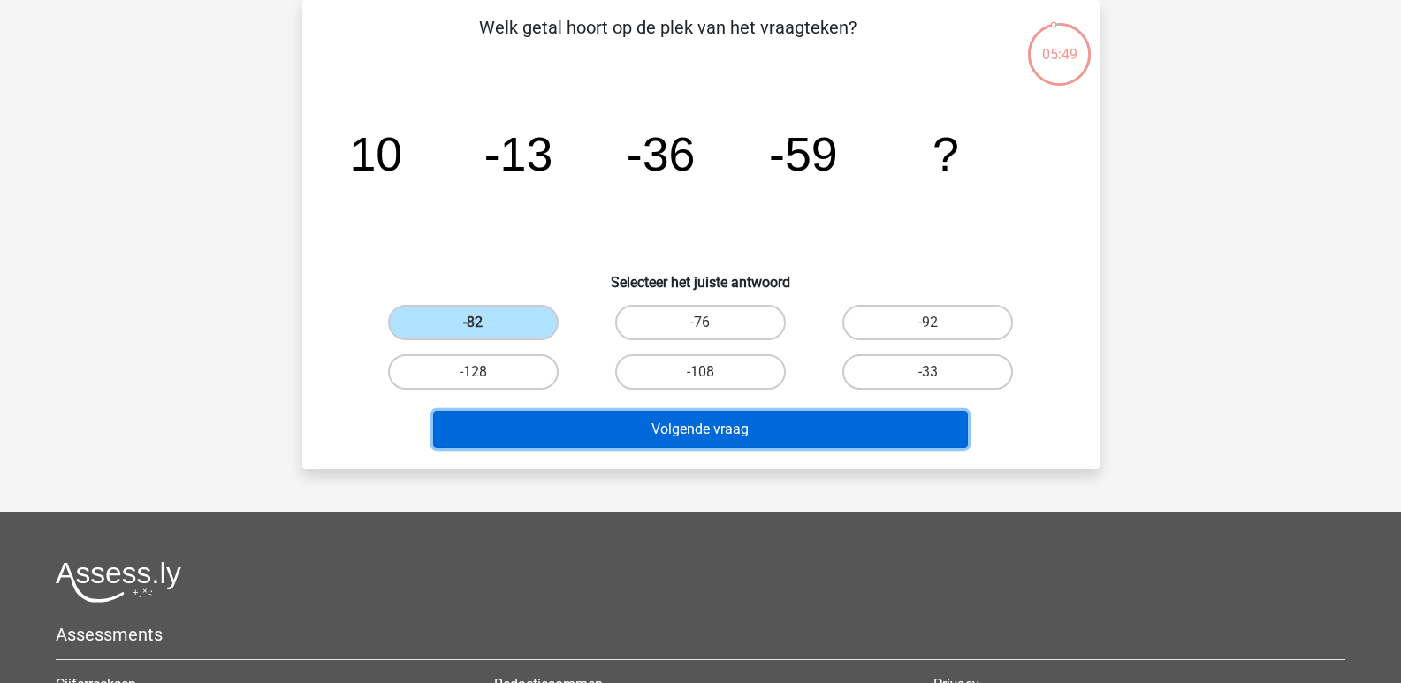
click at [663, 432] on button "Volgende vraag" at bounding box center [700, 429] width 535 height 37
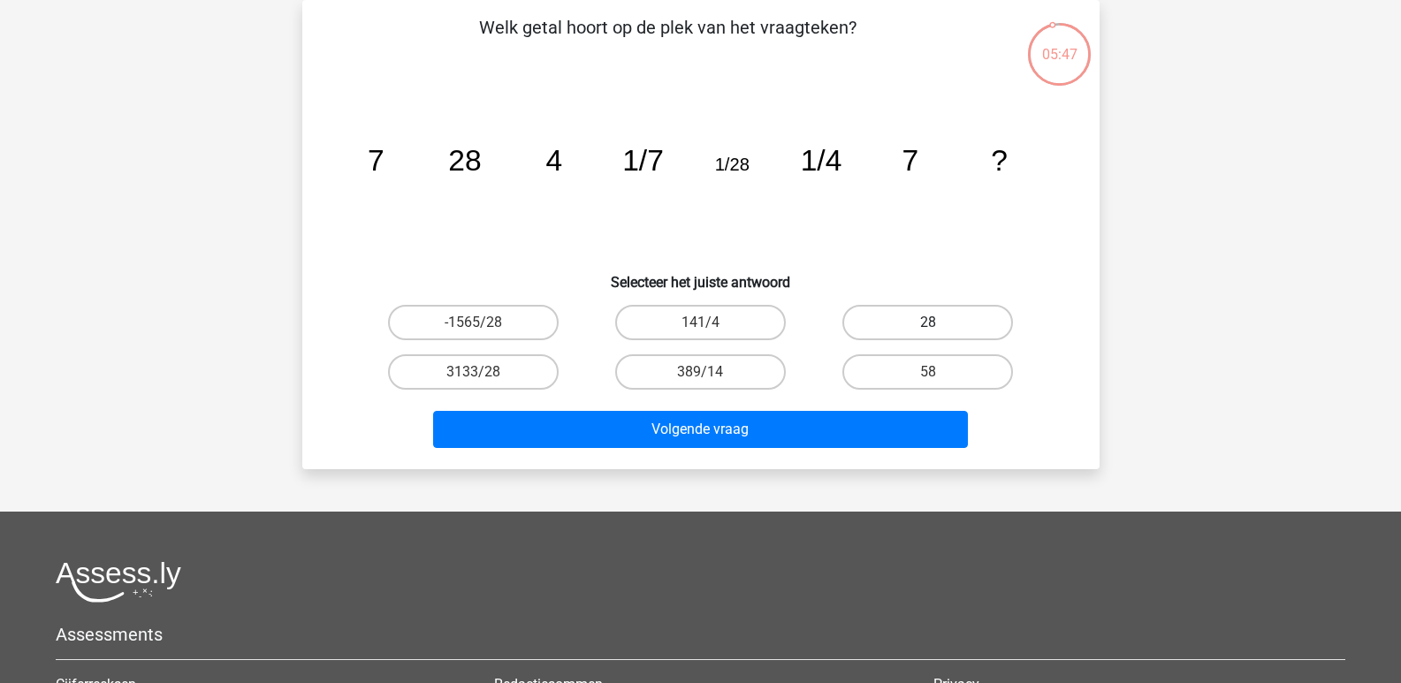
click at [901, 320] on label "28" at bounding box center [927, 322] width 171 height 35
click at [928, 323] on input "28" at bounding box center [933, 328] width 11 height 11
radio input "true"
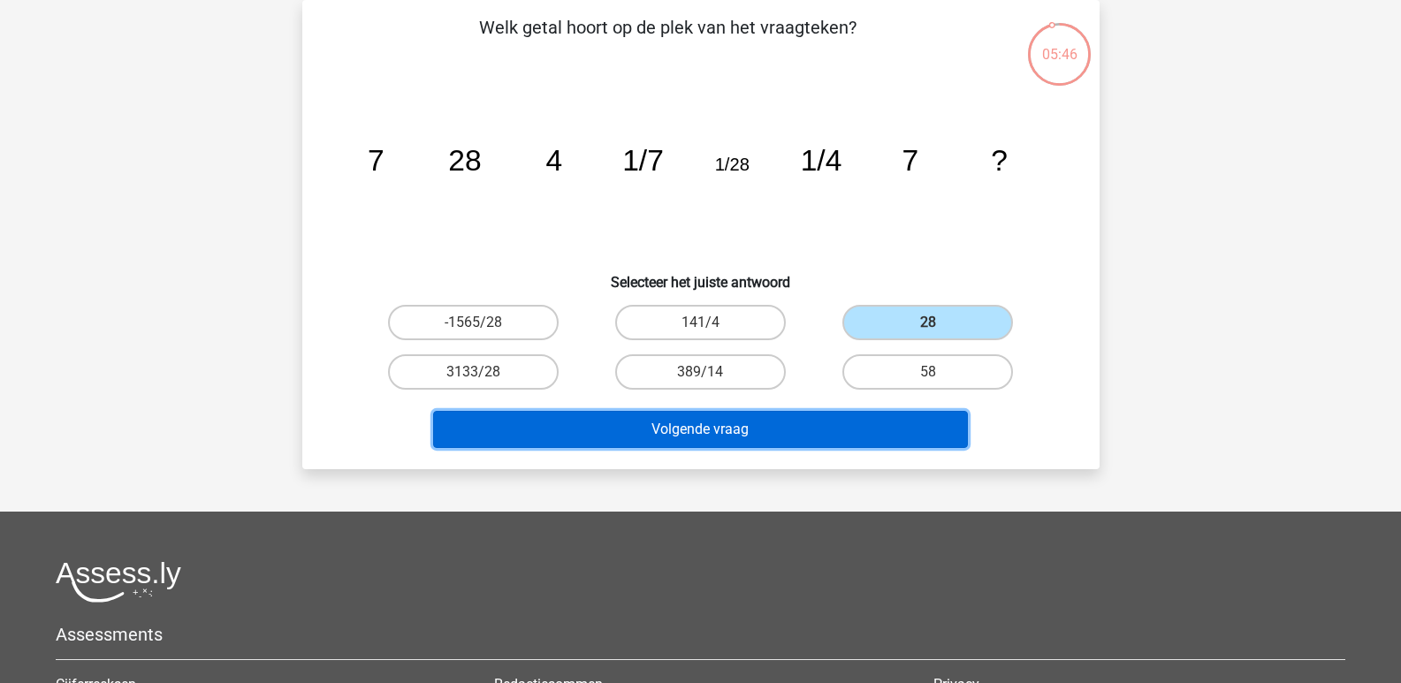
click at [706, 427] on button "Volgende vraag" at bounding box center [700, 429] width 535 height 37
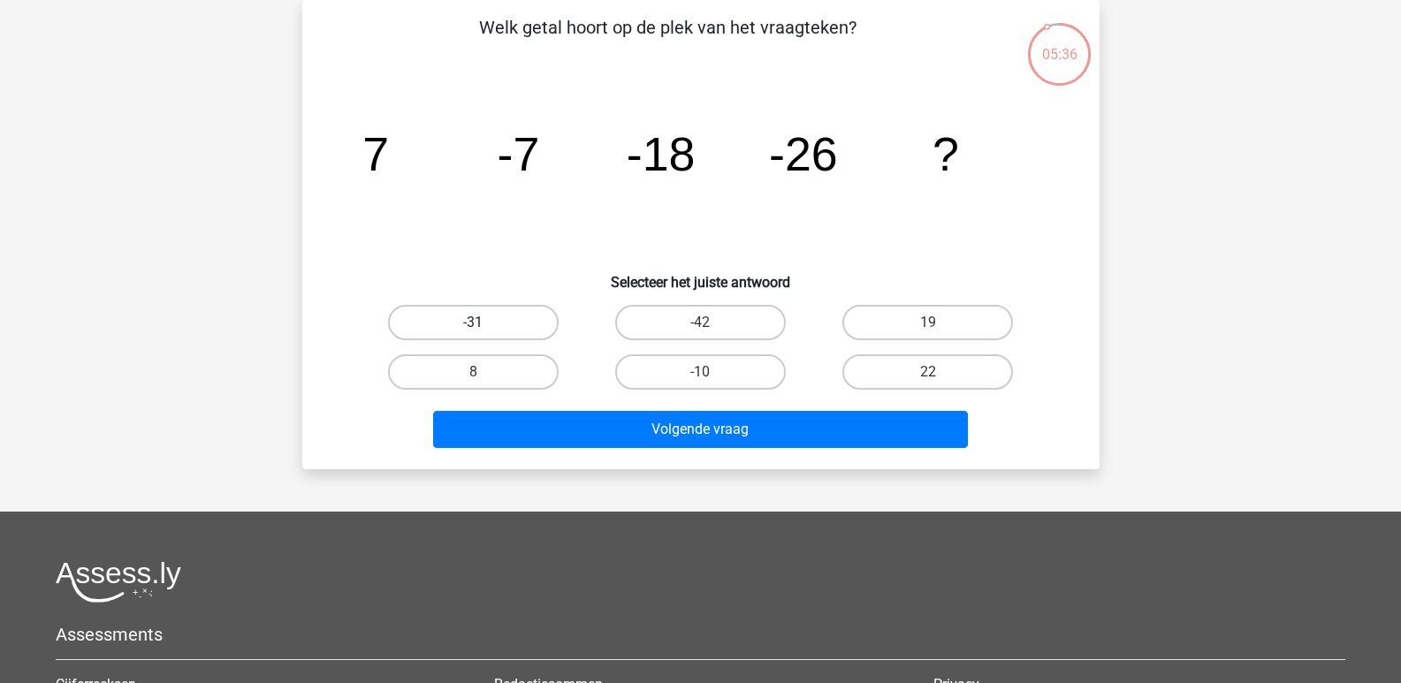
click at [485, 313] on label "-31" at bounding box center [473, 322] width 171 height 35
click at [484, 323] on input "-31" at bounding box center [478, 328] width 11 height 11
radio input "true"
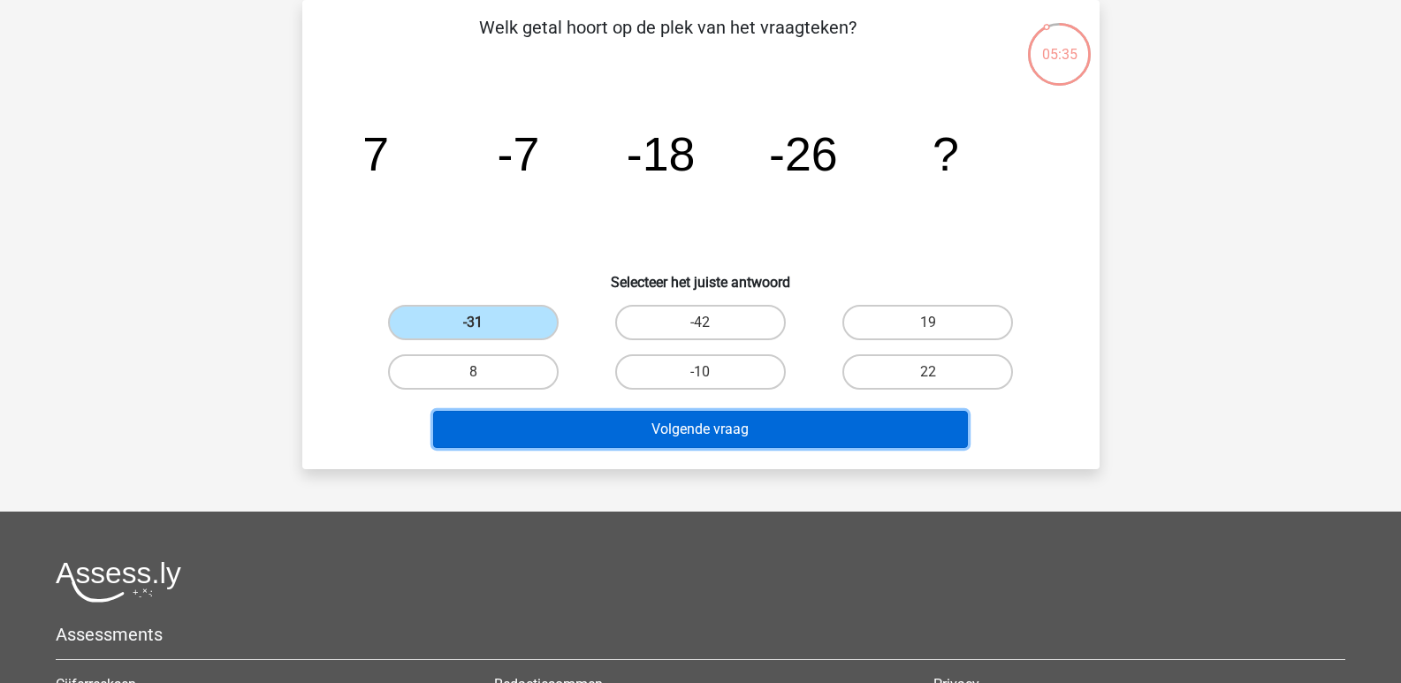
click at [698, 435] on button "Volgende vraag" at bounding box center [700, 429] width 535 height 37
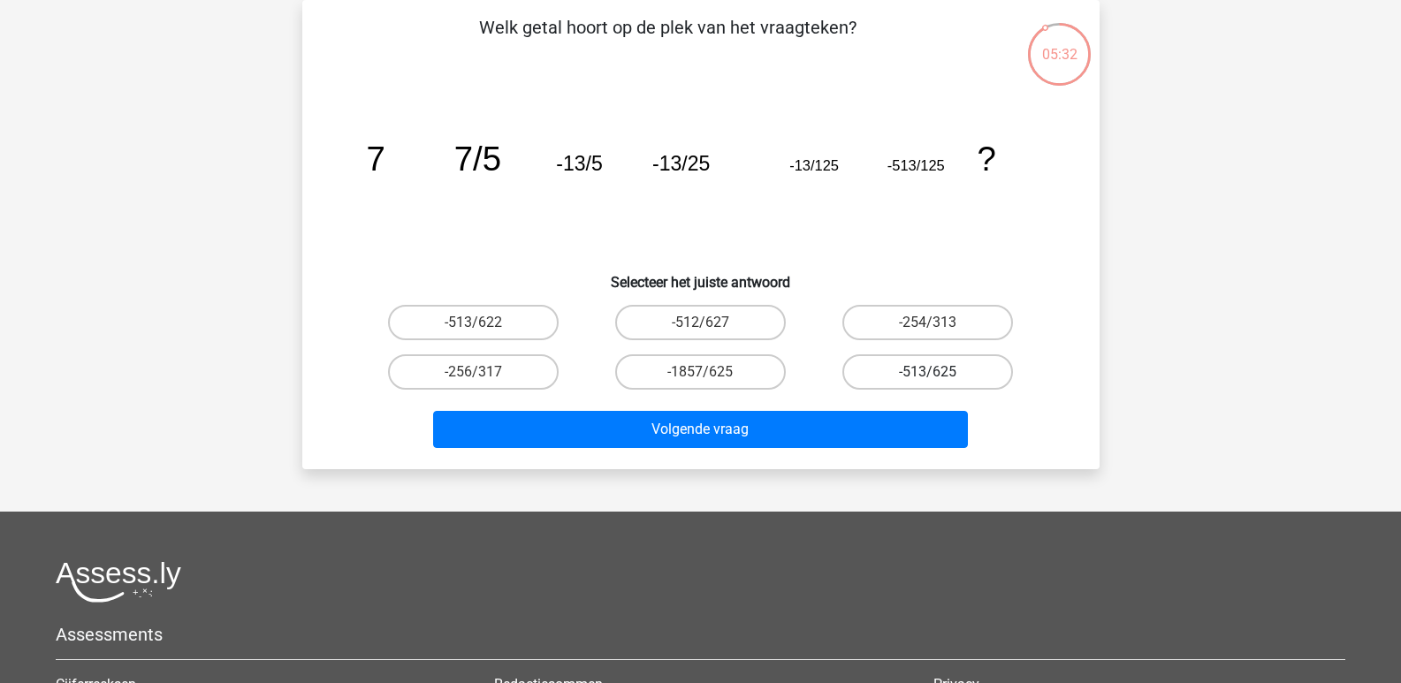
click at [937, 370] on label "-513/625" at bounding box center [927, 371] width 171 height 35
click at [937, 372] on input "-513/625" at bounding box center [933, 377] width 11 height 11
radio input "true"
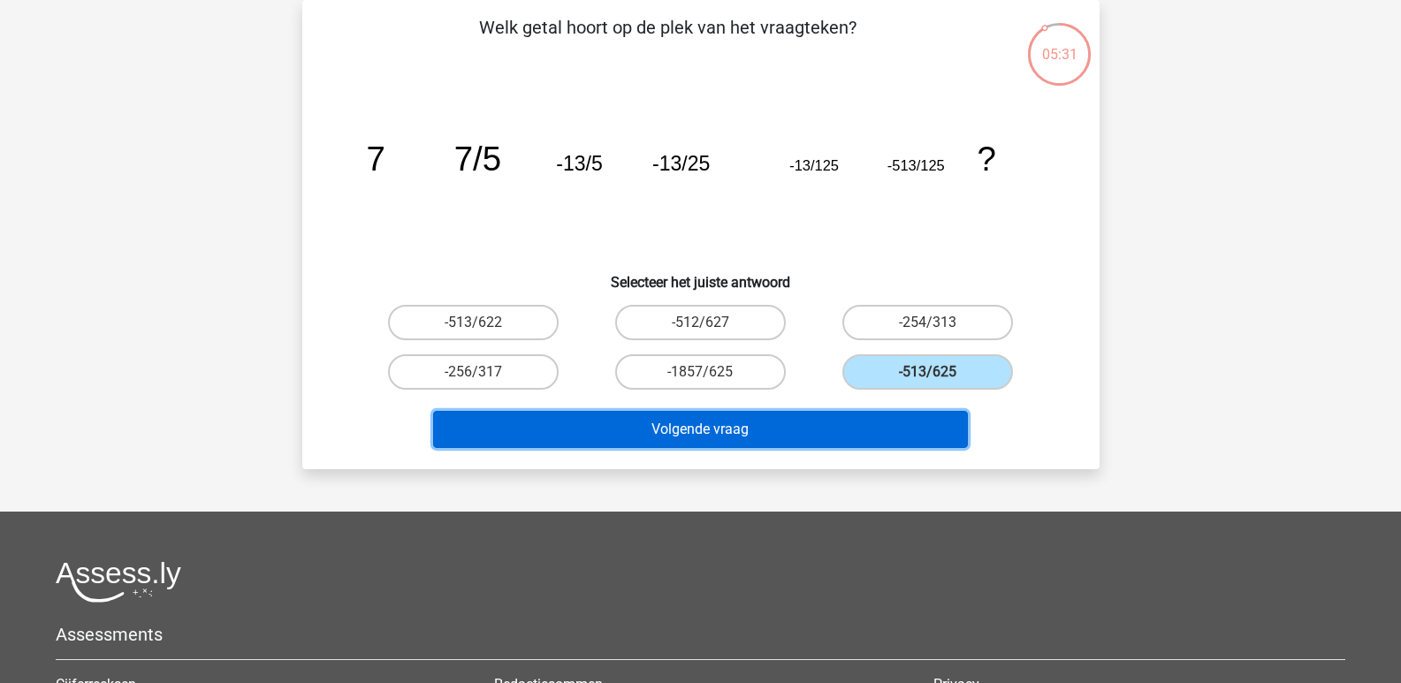
click at [706, 428] on button "Volgende vraag" at bounding box center [700, 429] width 535 height 37
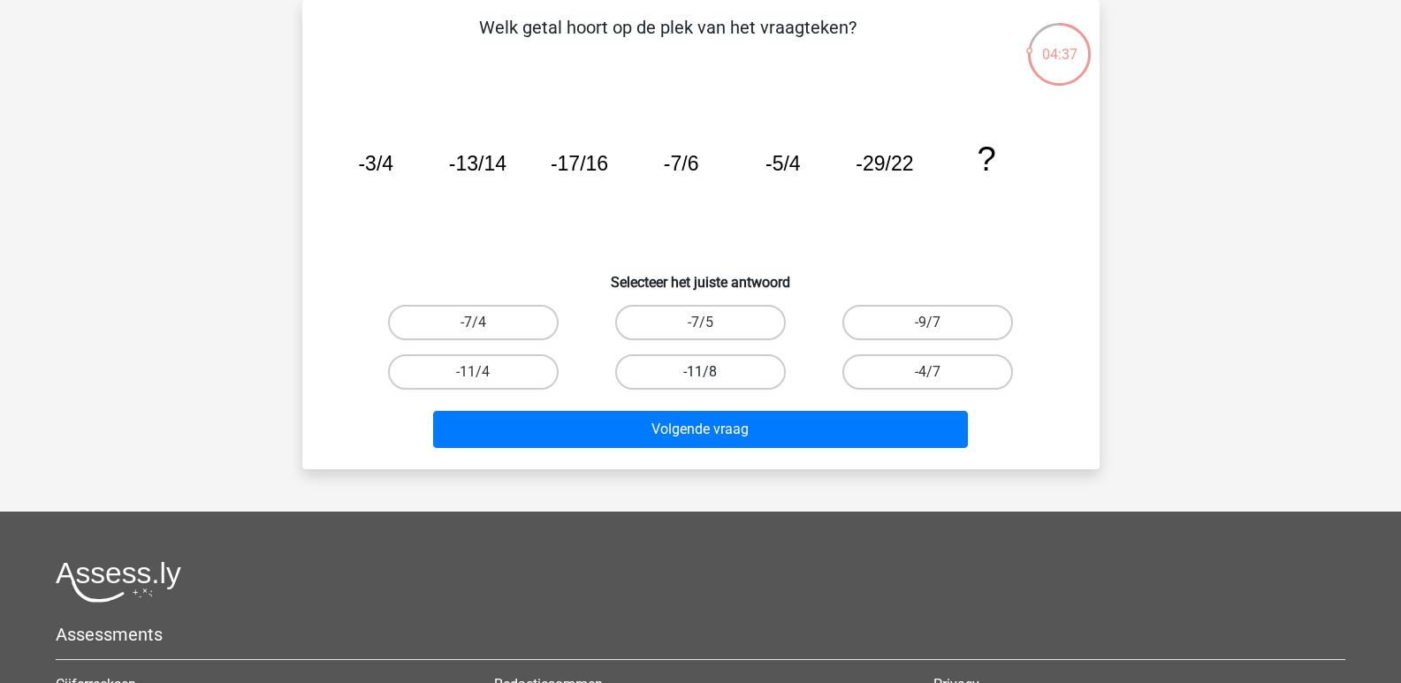
click at [696, 374] on label "-11/8" at bounding box center [700, 371] width 171 height 35
click at [700, 374] on input "-11/8" at bounding box center [705, 377] width 11 height 11
radio input "true"
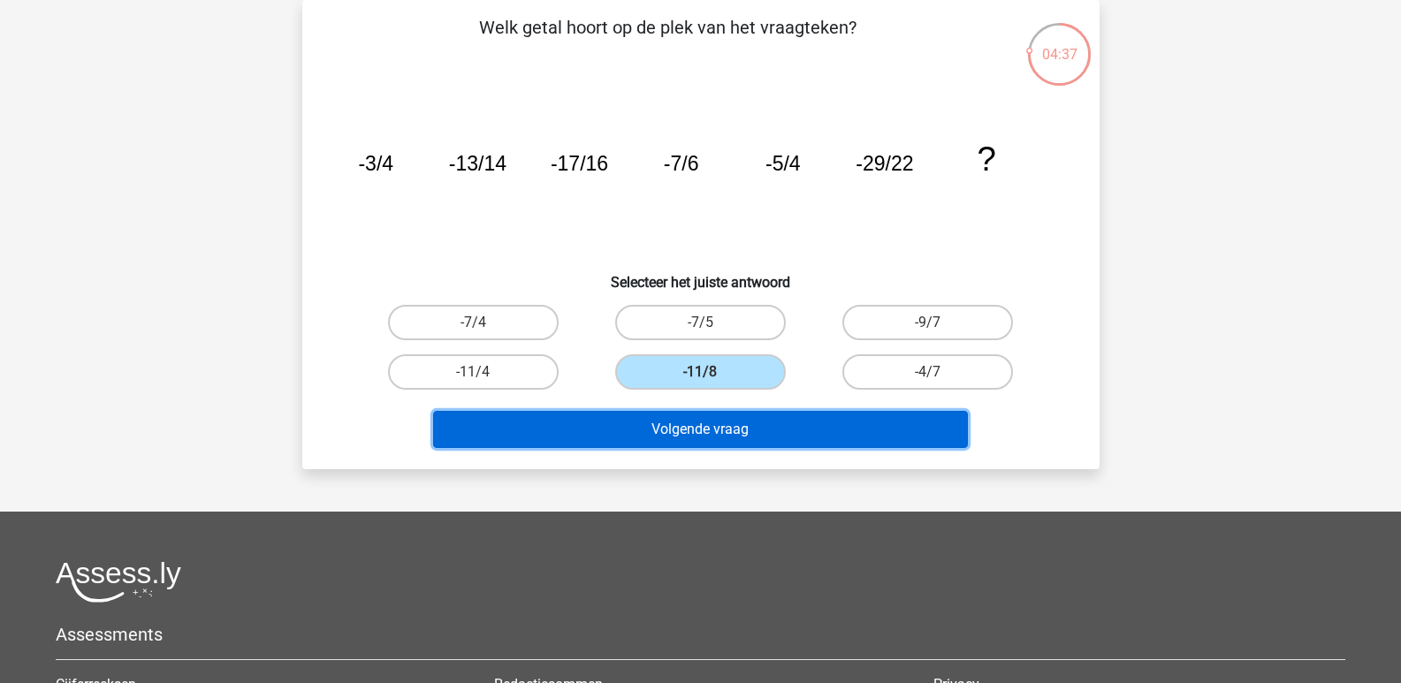
click at [697, 434] on button "Volgende vraag" at bounding box center [700, 429] width 535 height 37
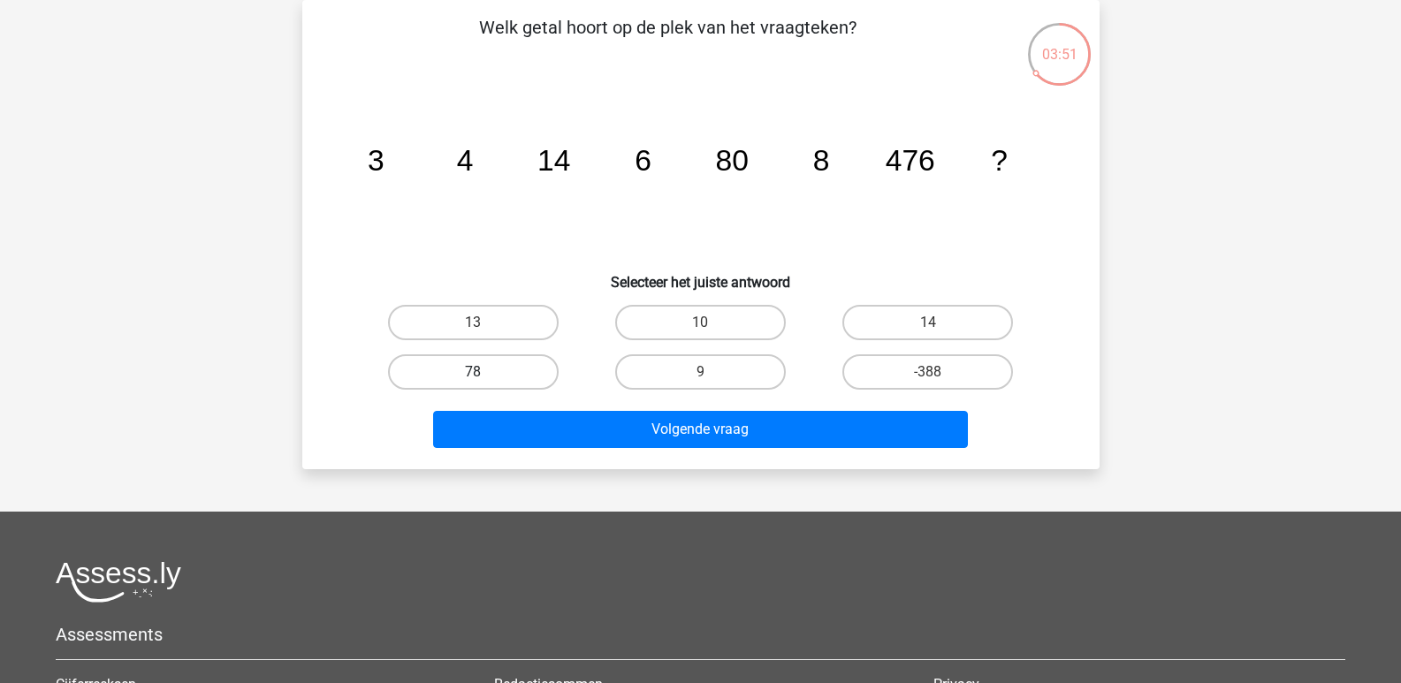
click at [486, 366] on label "78" at bounding box center [473, 371] width 171 height 35
click at [484, 372] on input "78" at bounding box center [478, 377] width 11 height 11
radio input "true"
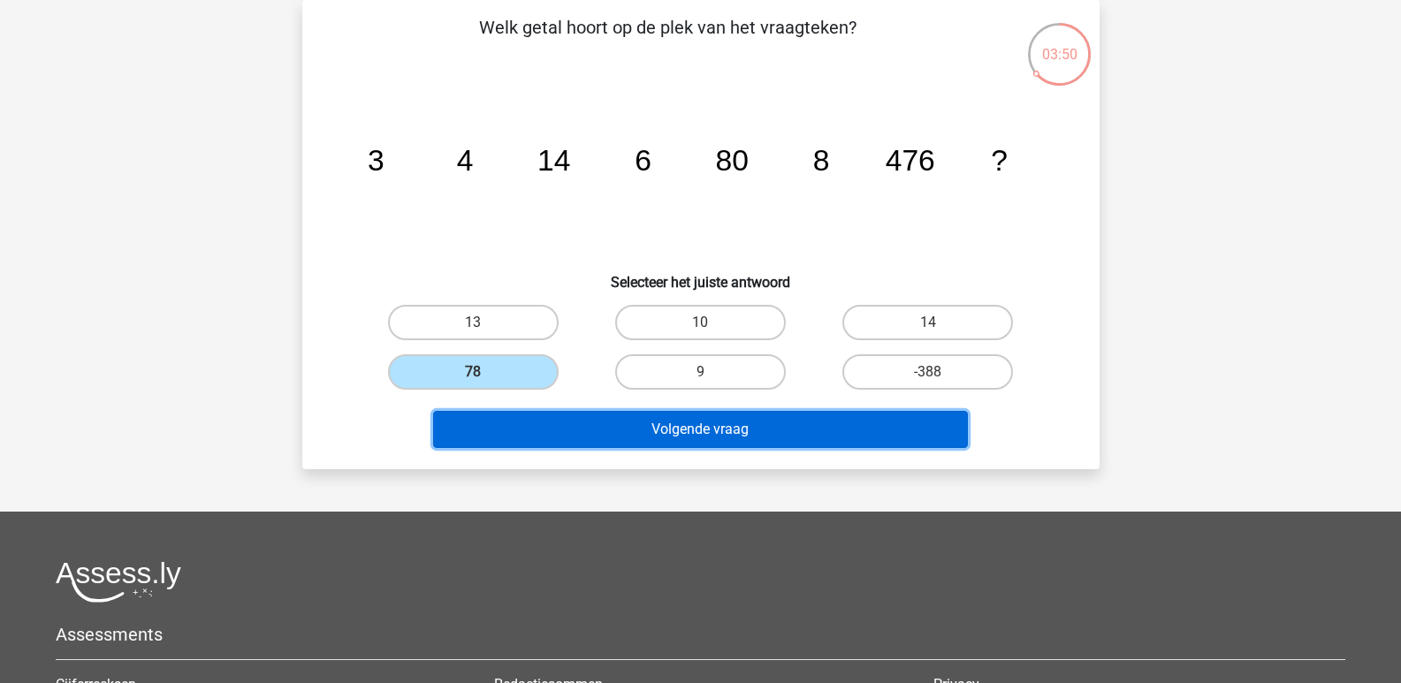
click at [695, 423] on button "Volgende vraag" at bounding box center [700, 429] width 535 height 37
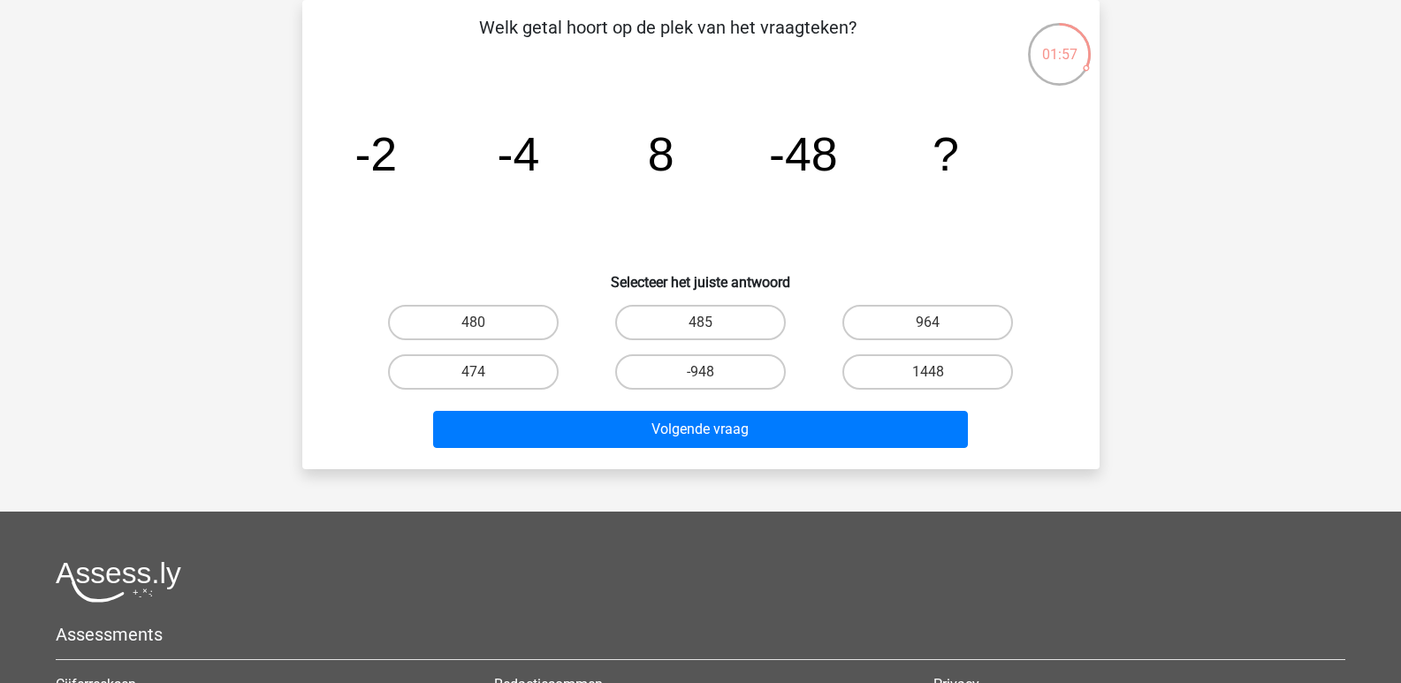
click at [708, 323] on input "485" at bounding box center [705, 328] width 11 height 11
radio input "true"
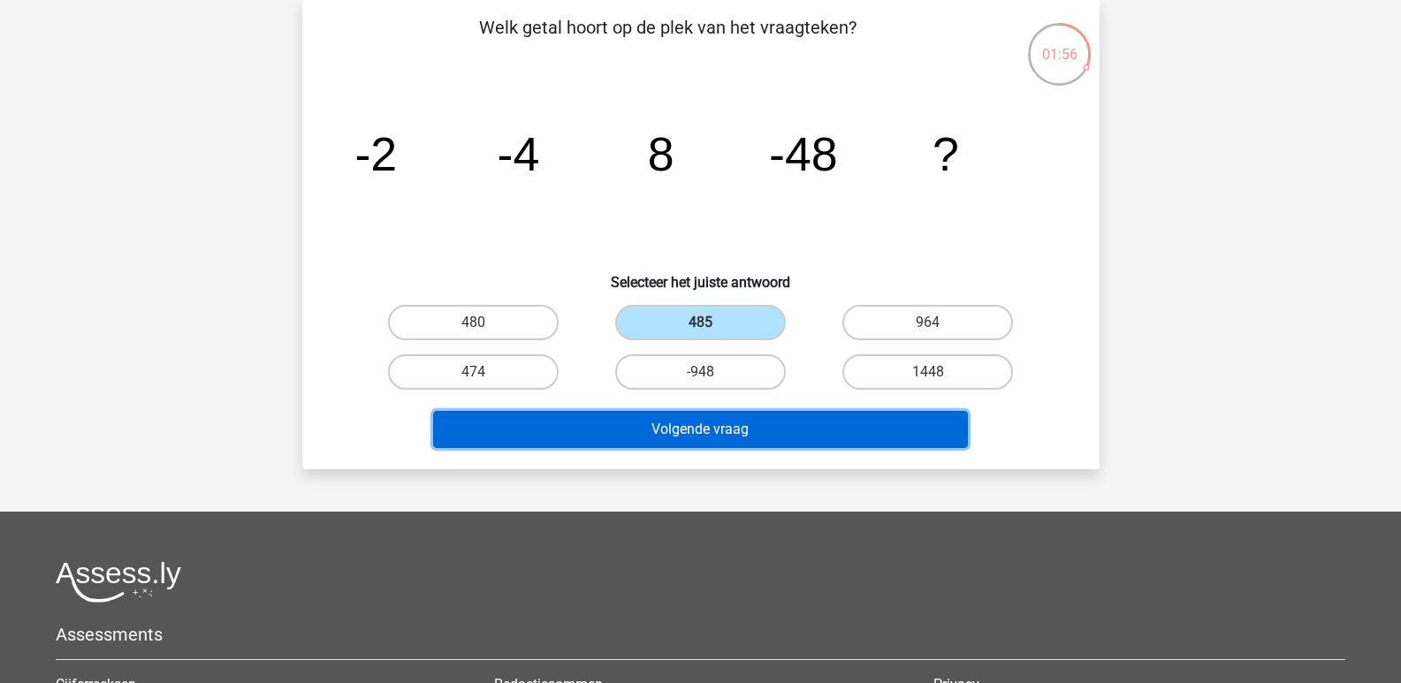
click at [702, 431] on button "Volgende vraag" at bounding box center [700, 429] width 535 height 37
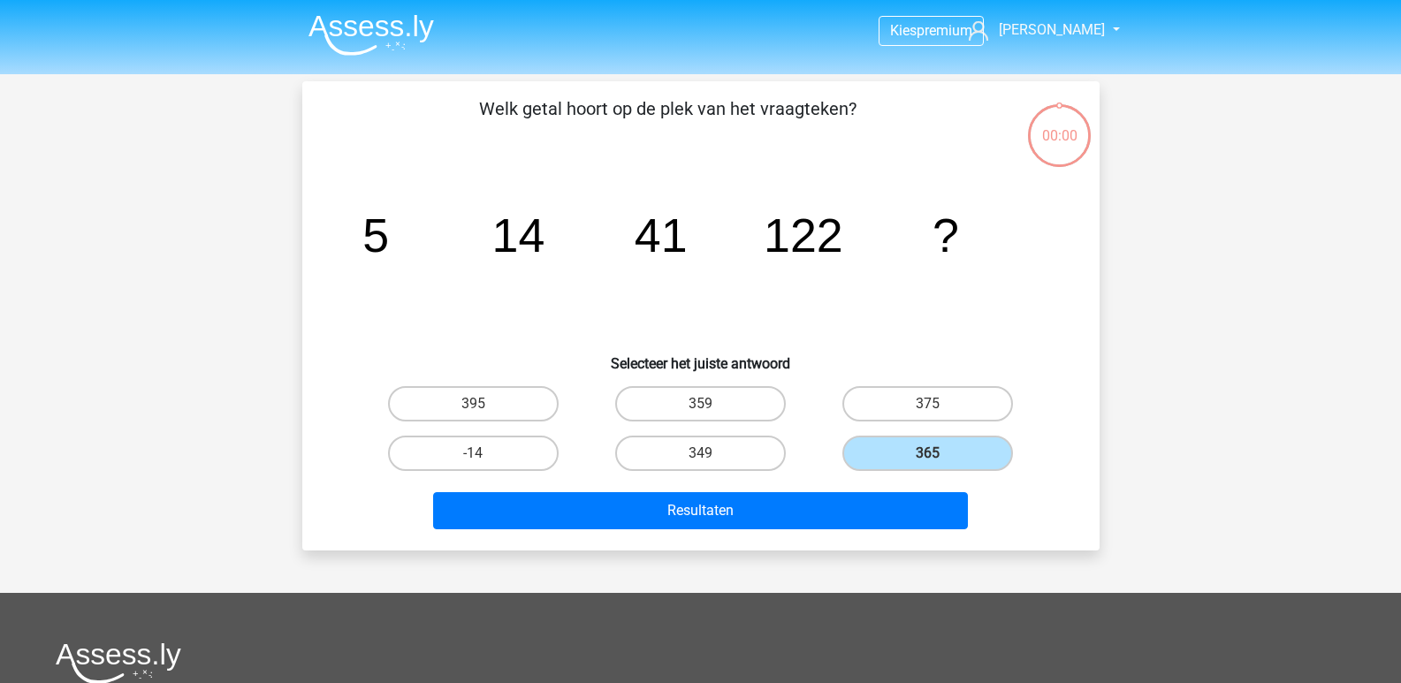
scroll to position [81, 0]
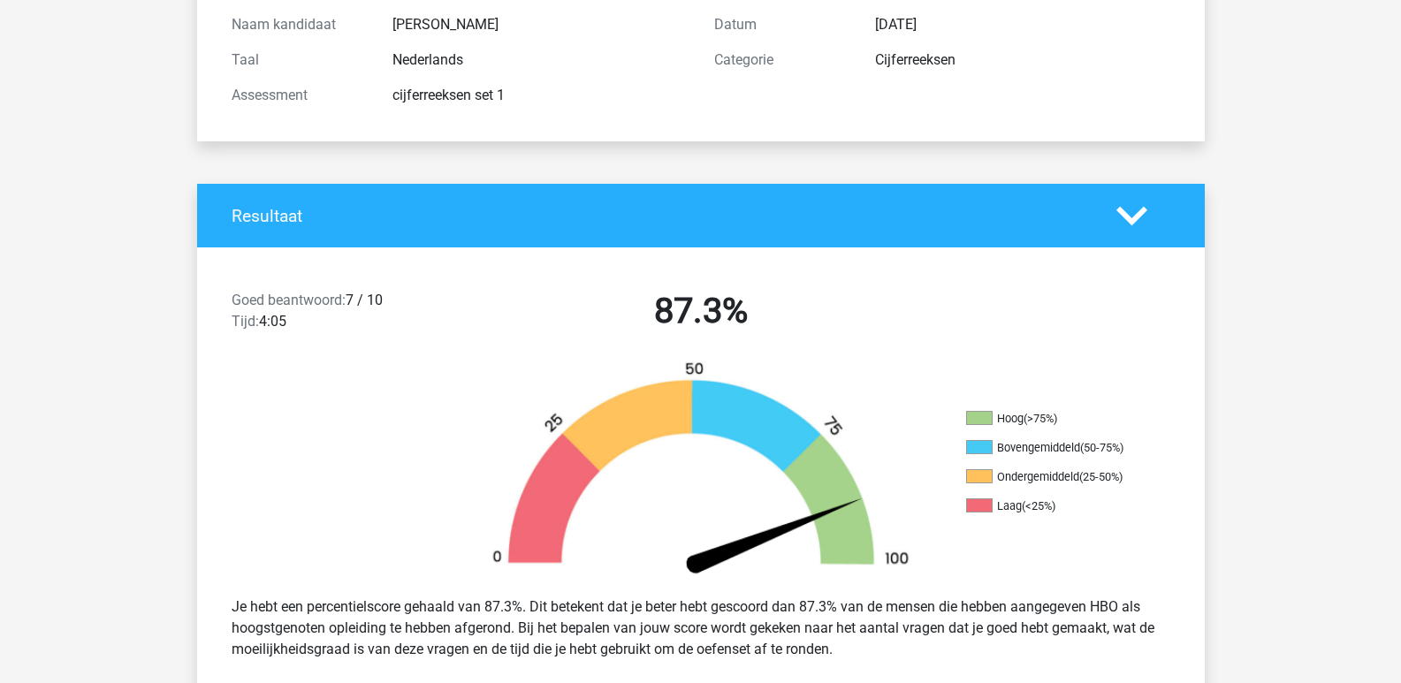
scroll to position [265, 0]
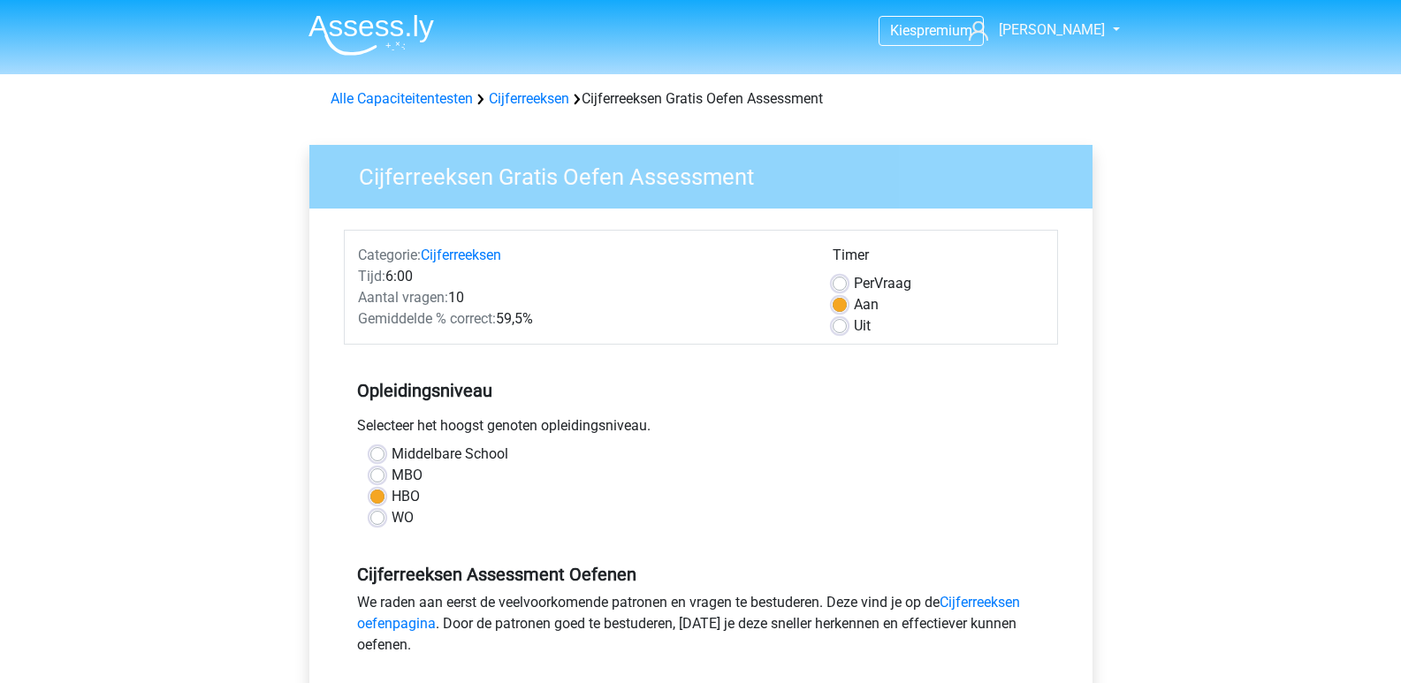
scroll to position [354, 0]
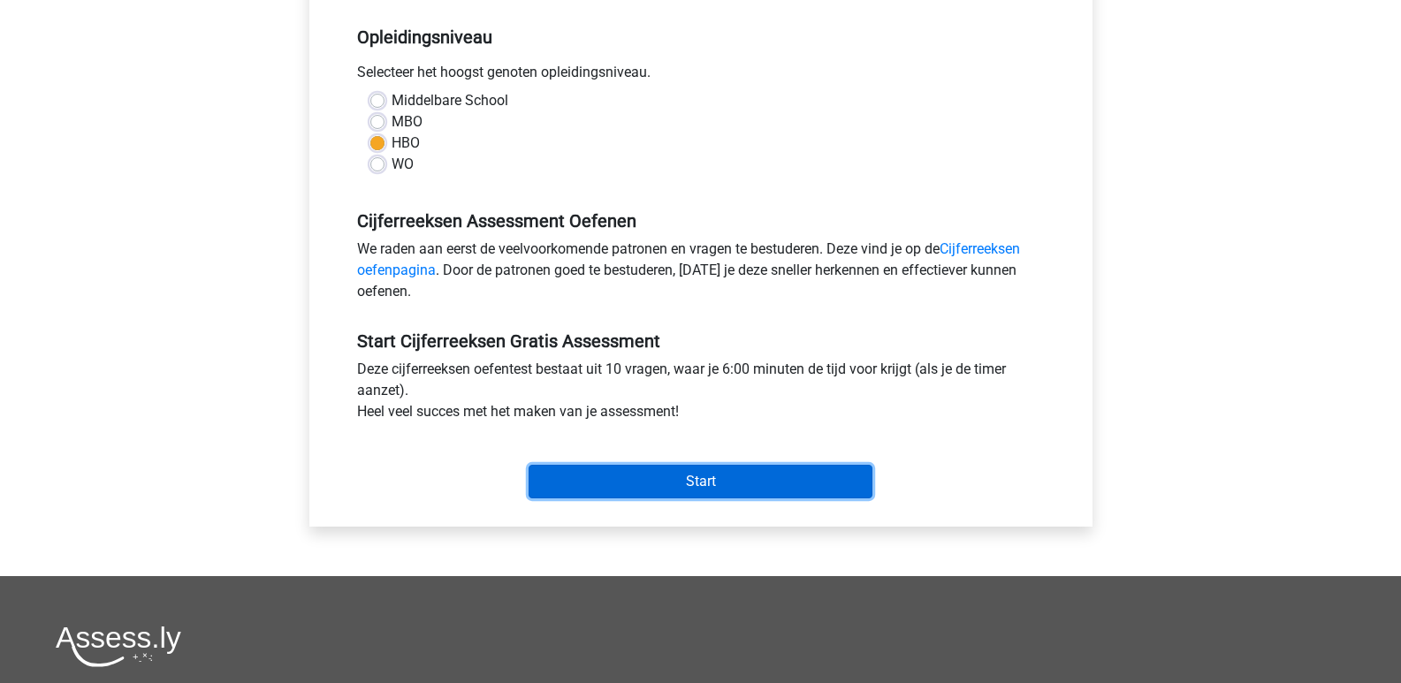
click at [691, 466] on input "Start" at bounding box center [701, 482] width 344 height 34
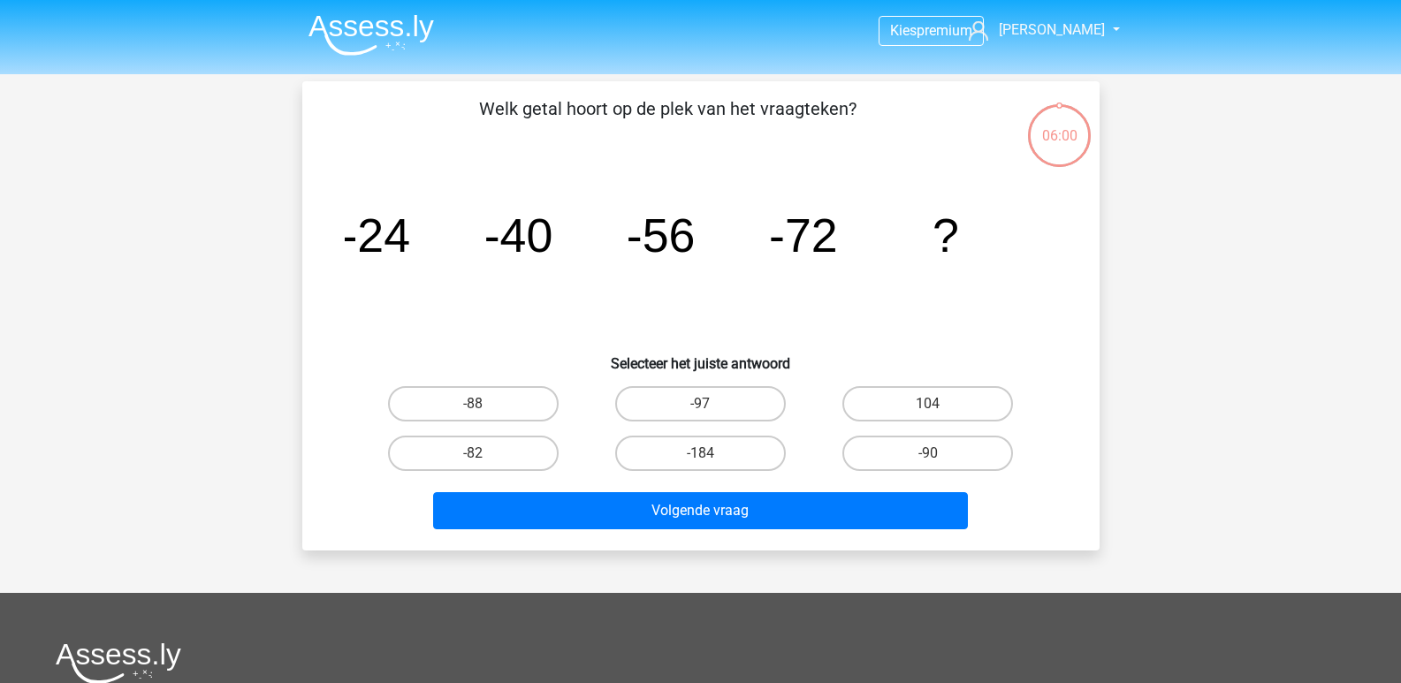
click at [484, 404] on input "-88" at bounding box center [478, 409] width 11 height 11
radio input "true"
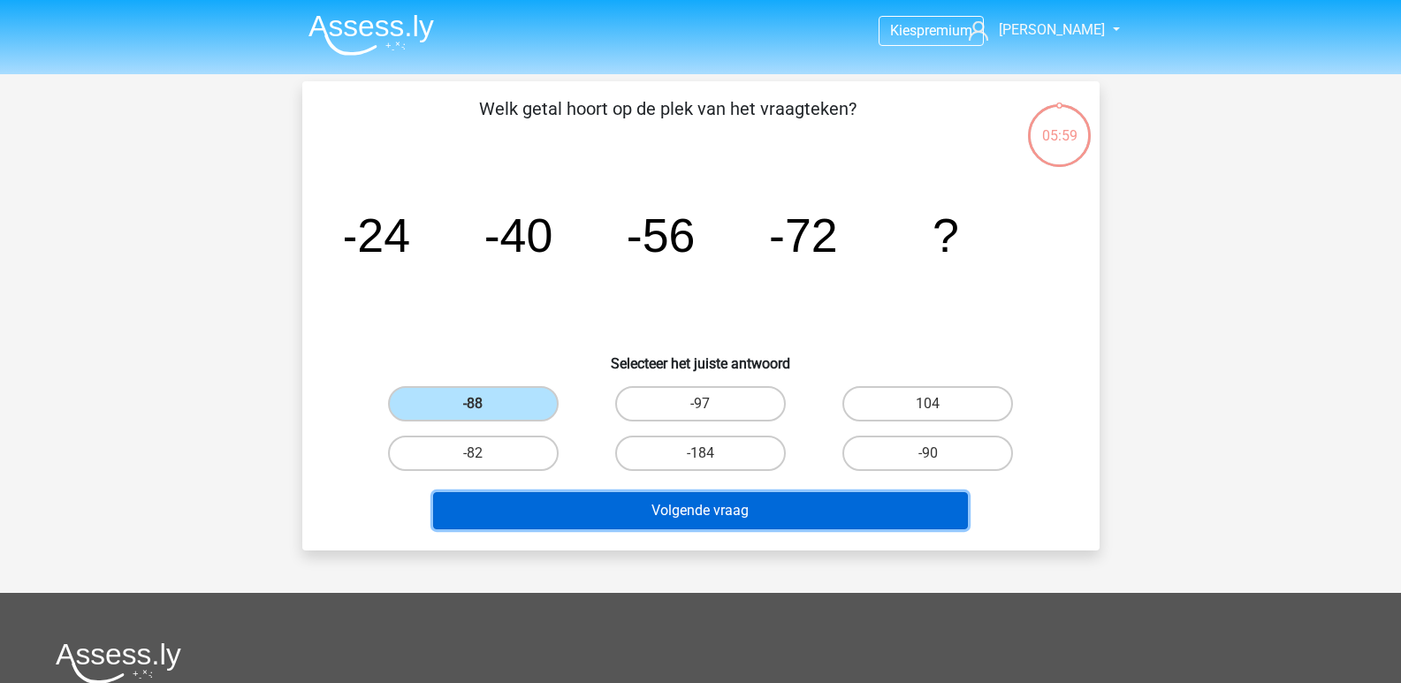
click at [686, 514] on button "Volgende vraag" at bounding box center [700, 510] width 535 height 37
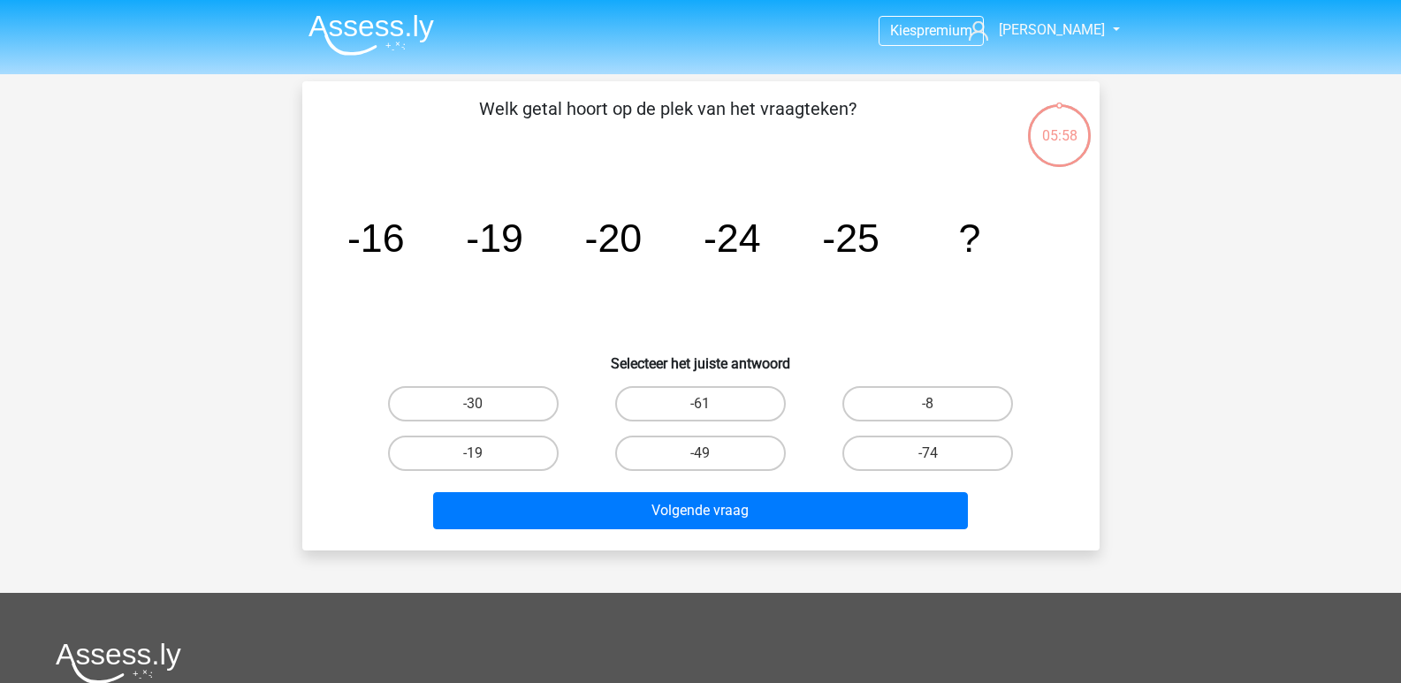
scroll to position [81, 0]
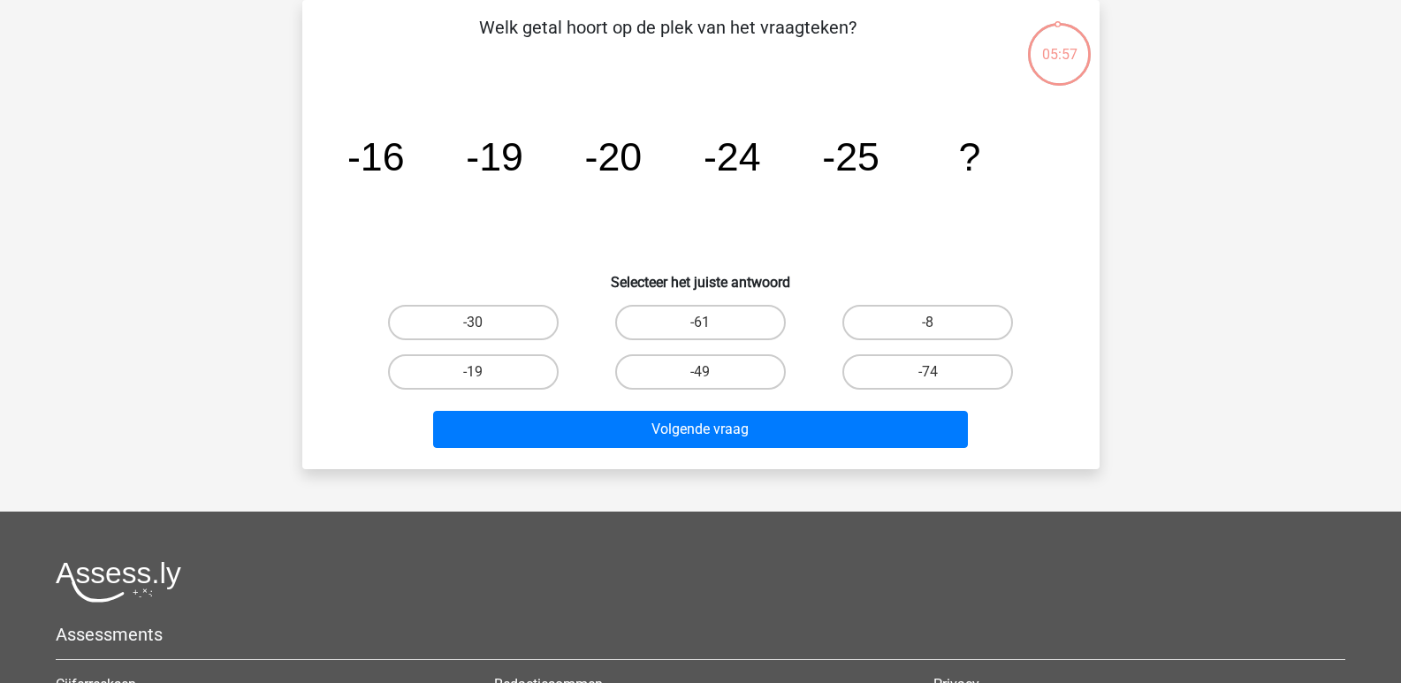
click at [484, 323] on input "-30" at bounding box center [478, 328] width 11 height 11
radio input "true"
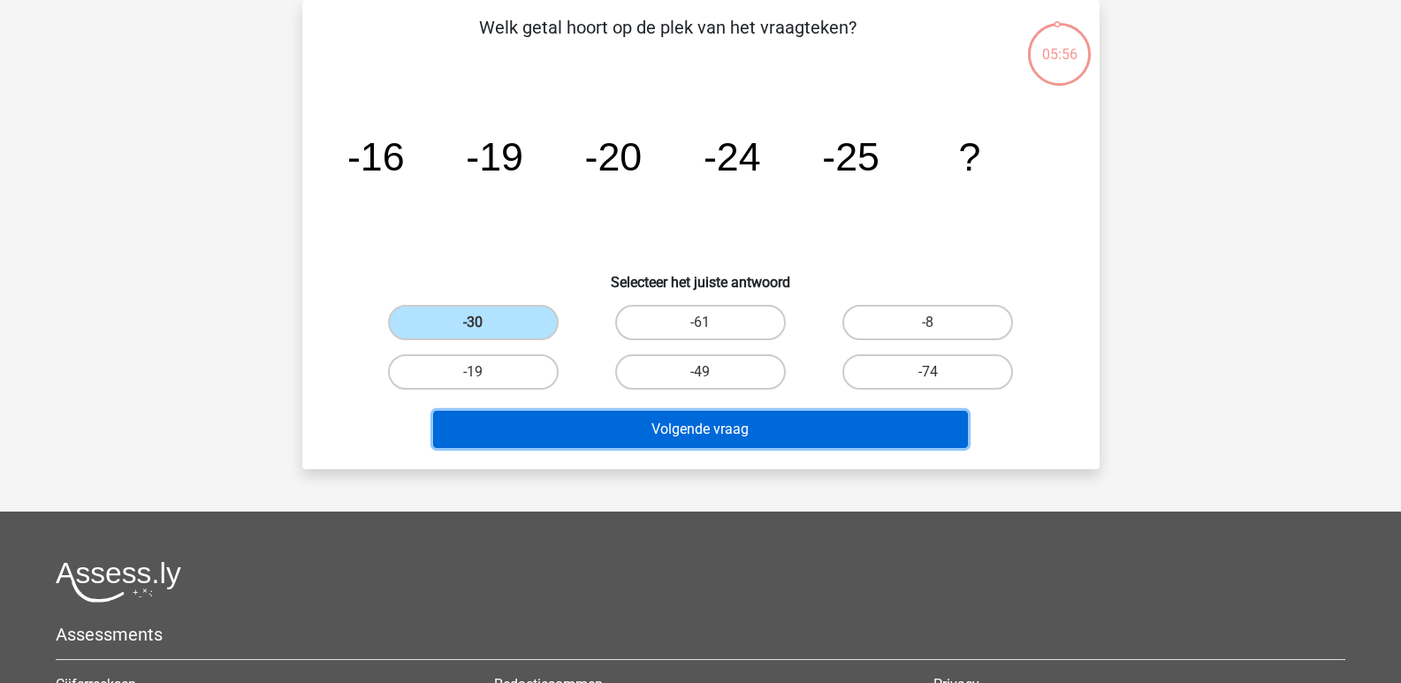
click at [621, 423] on button "Volgende vraag" at bounding box center [700, 429] width 535 height 37
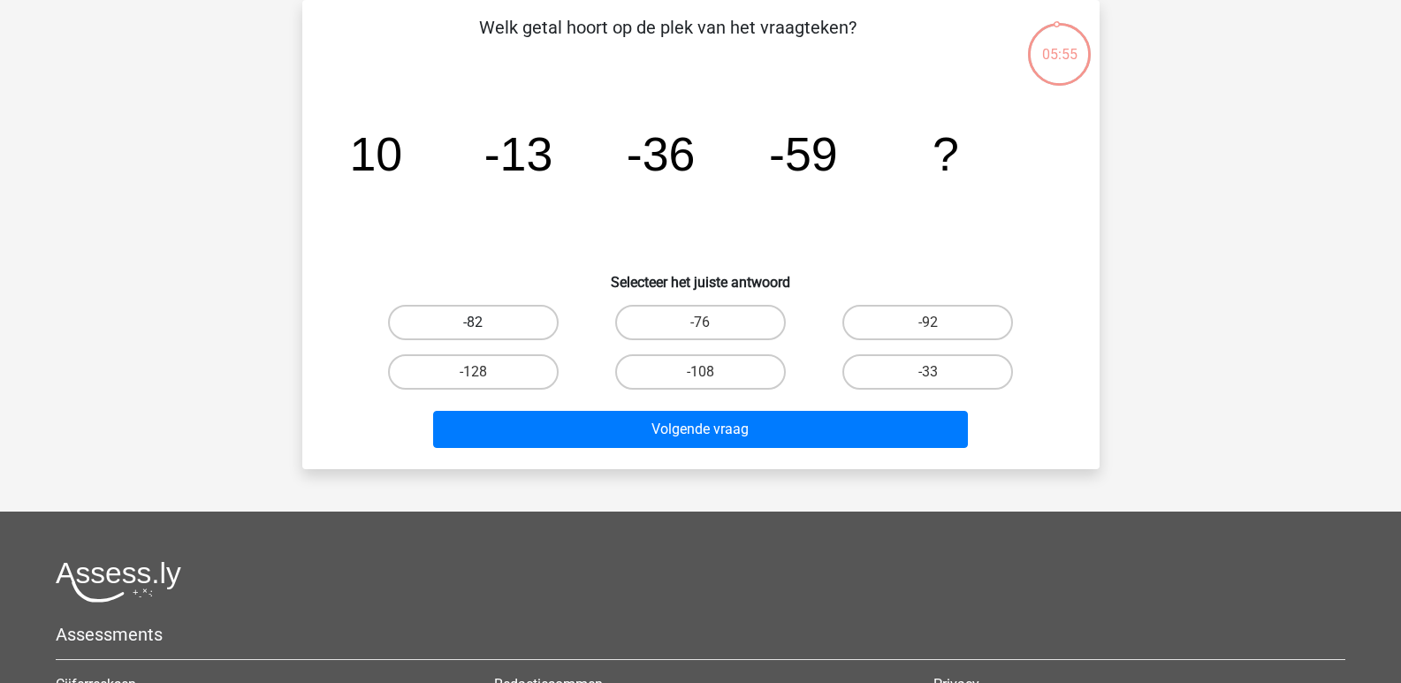
click at [510, 323] on label "-82" at bounding box center [473, 322] width 171 height 35
click at [484, 323] on input "-82" at bounding box center [478, 328] width 11 height 11
radio input "true"
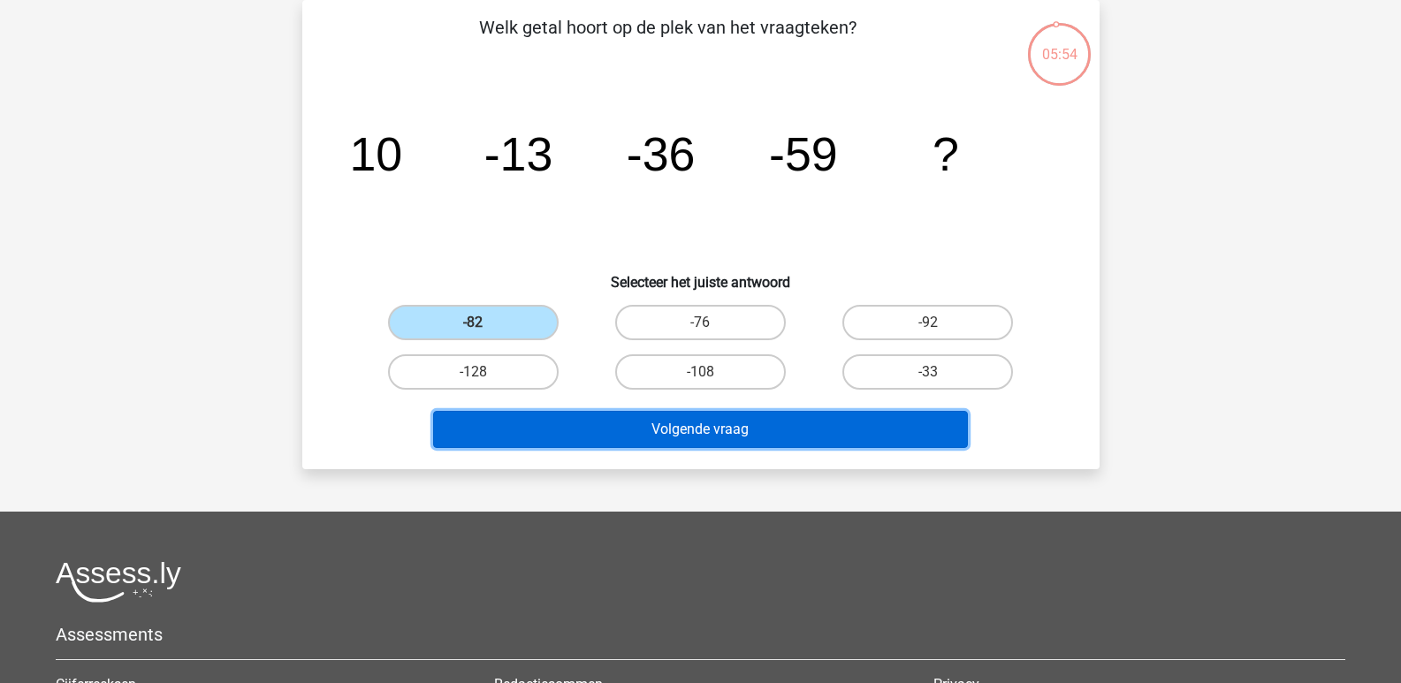
click at [656, 425] on button "Volgende vraag" at bounding box center [700, 429] width 535 height 37
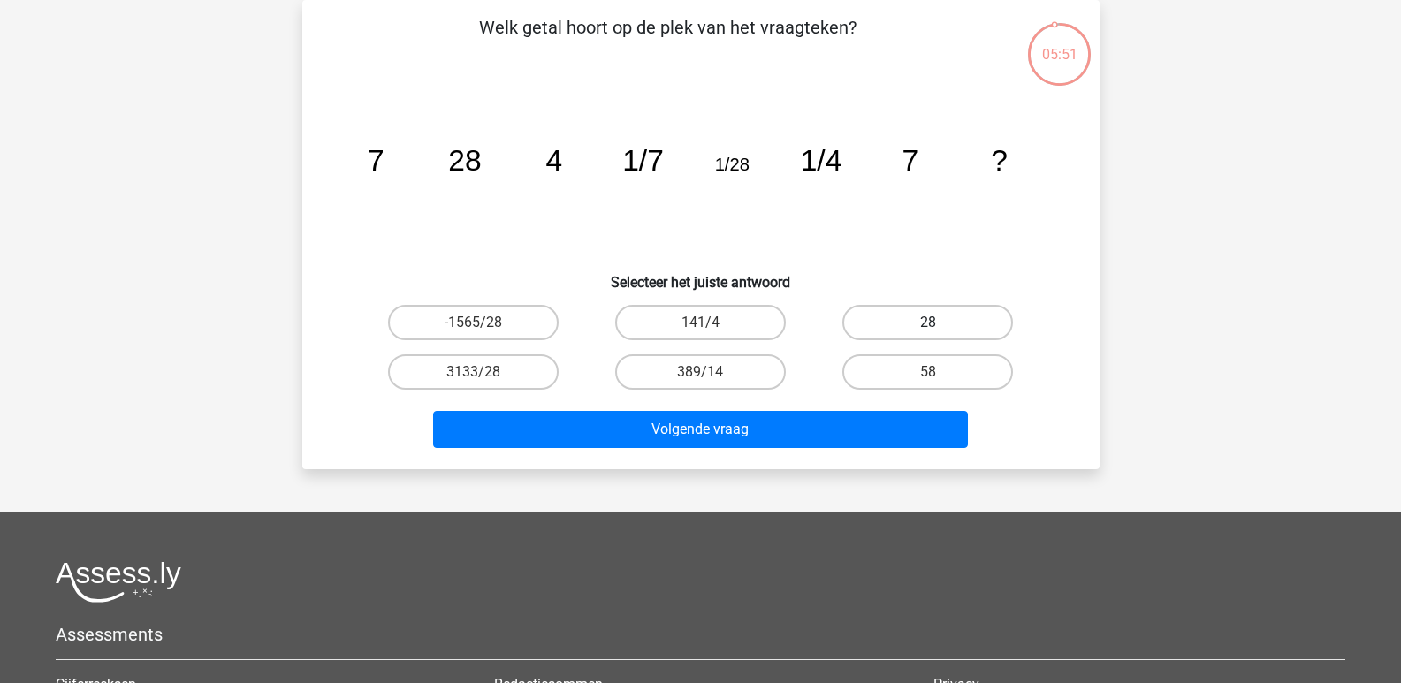
click at [918, 326] on label "28" at bounding box center [927, 322] width 171 height 35
click at [928, 326] on input "28" at bounding box center [933, 328] width 11 height 11
radio input "true"
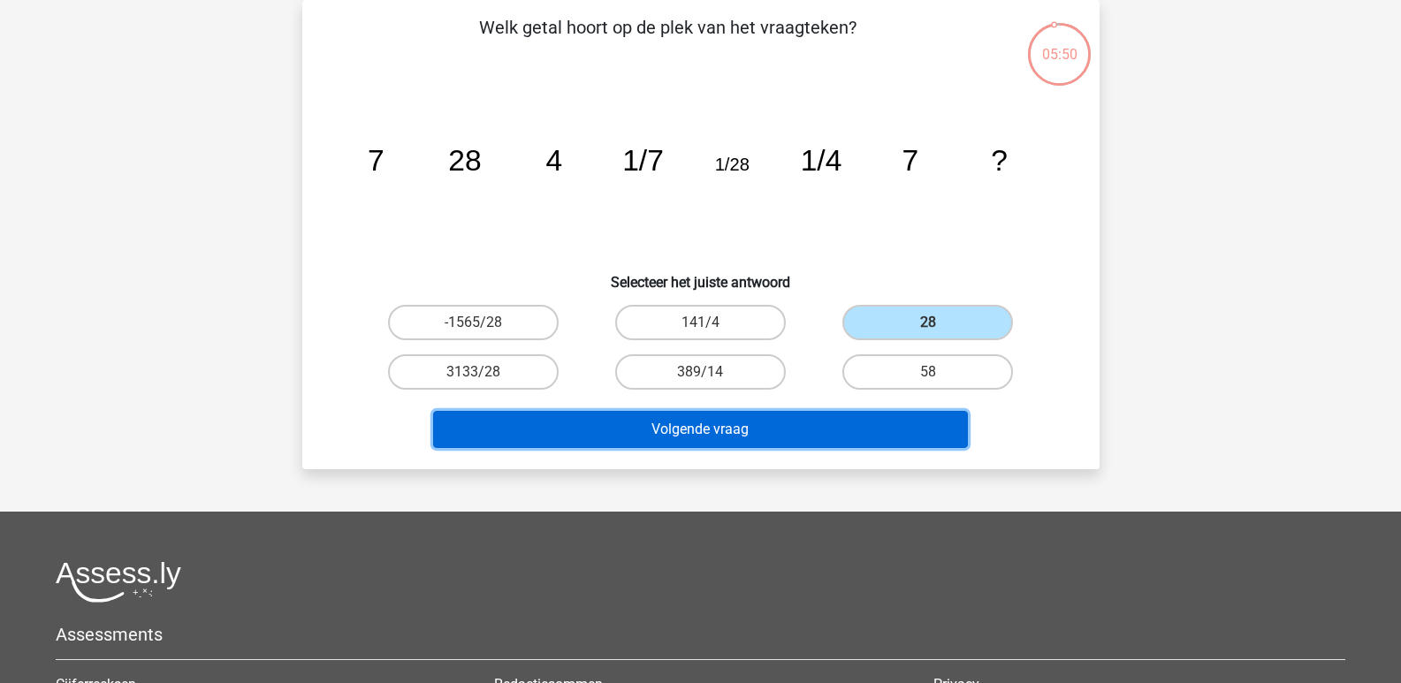
click at [789, 421] on button "Volgende vraag" at bounding box center [700, 429] width 535 height 37
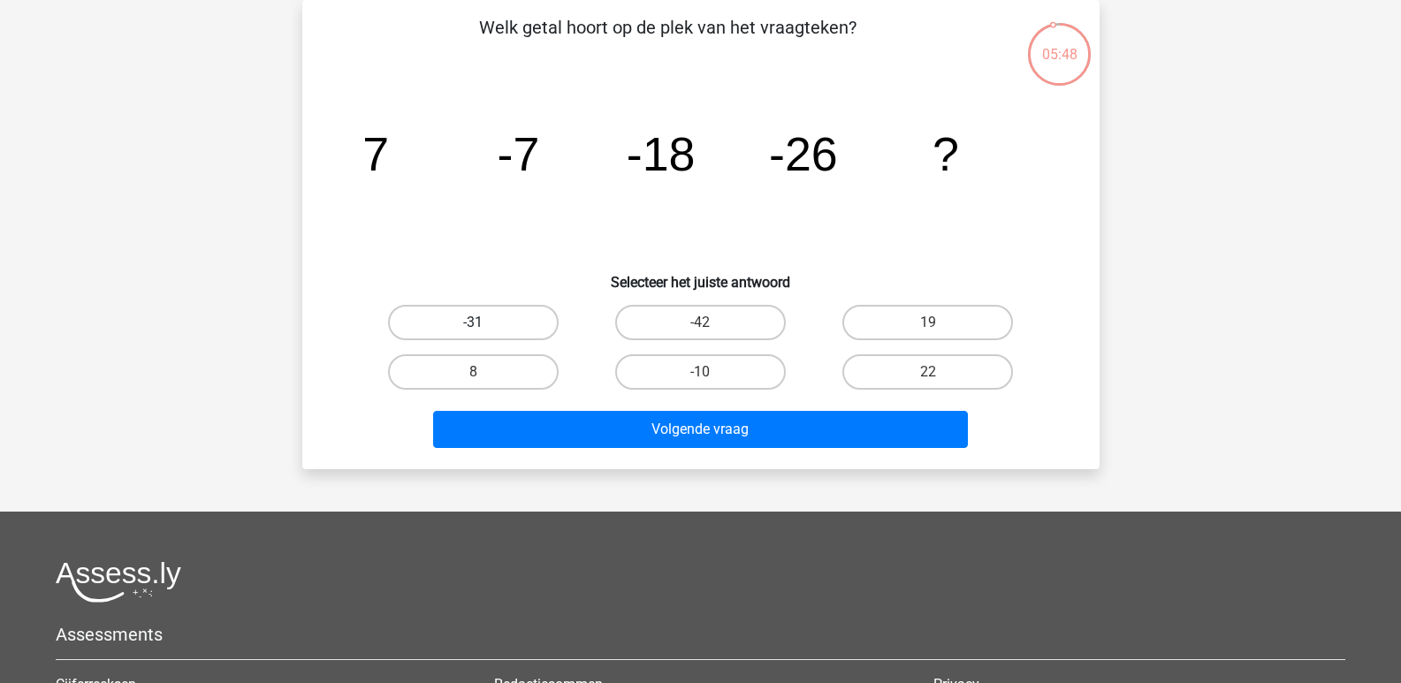
click at [485, 320] on label "-31" at bounding box center [473, 322] width 171 height 35
click at [484, 323] on input "-31" at bounding box center [478, 328] width 11 height 11
radio input "true"
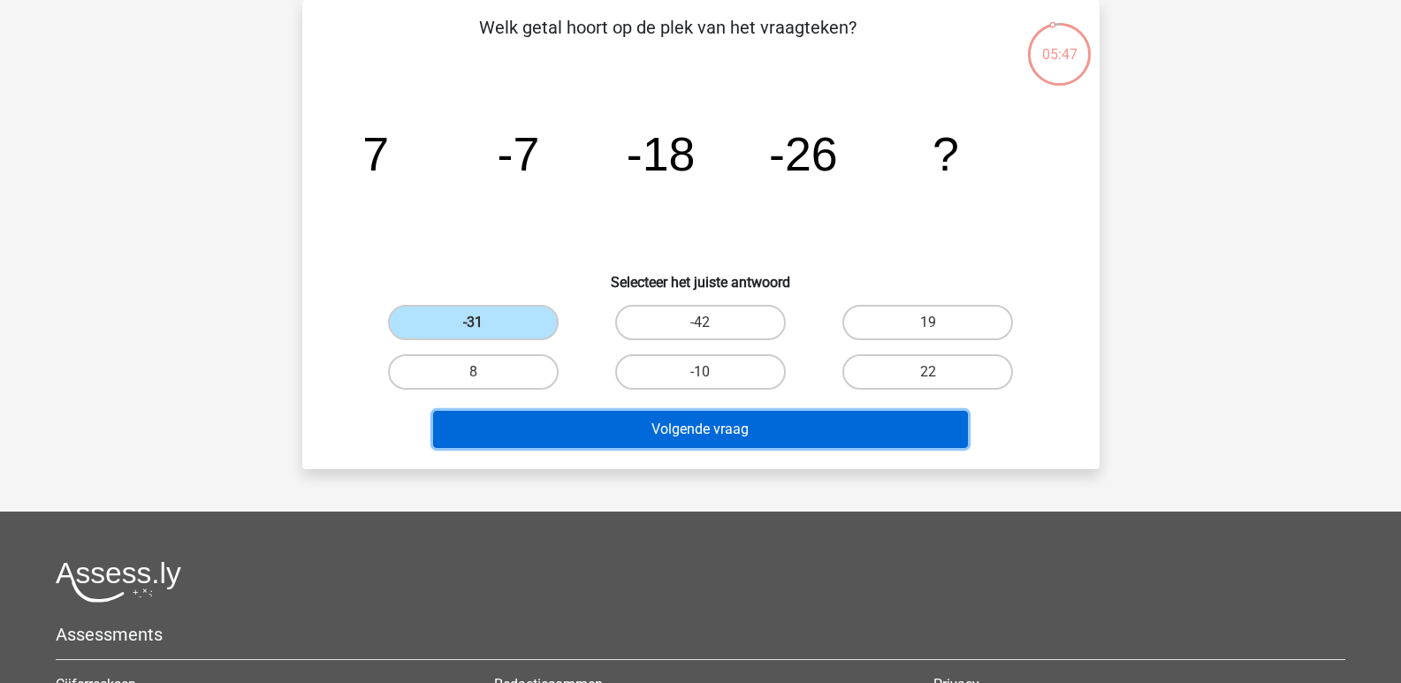
click at [651, 418] on button "Volgende vraag" at bounding box center [700, 429] width 535 height 37
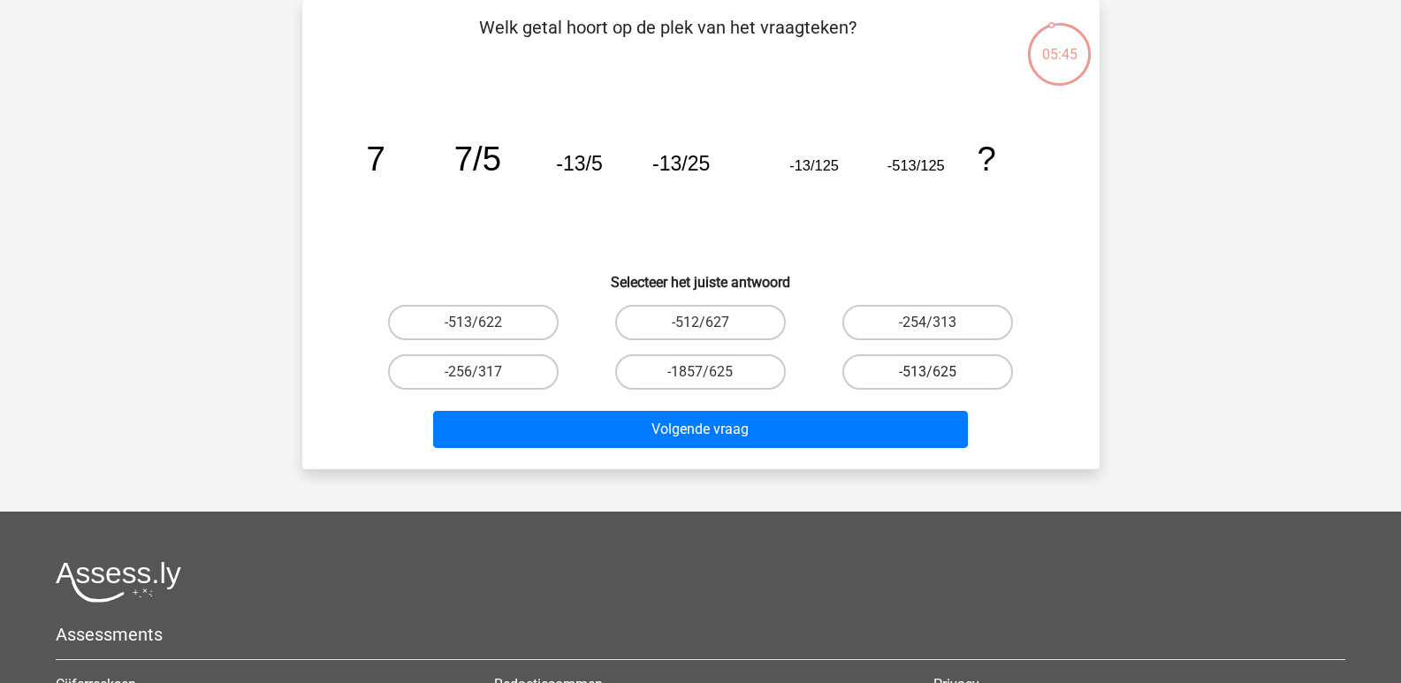
click at [924, 372] on label "-513/625" at bounding box center [927, 371] width 171 height 35
click at [928, 372] on input "-513/625" at bounding box center [933, 377] width 11 height 11
radio input "true"
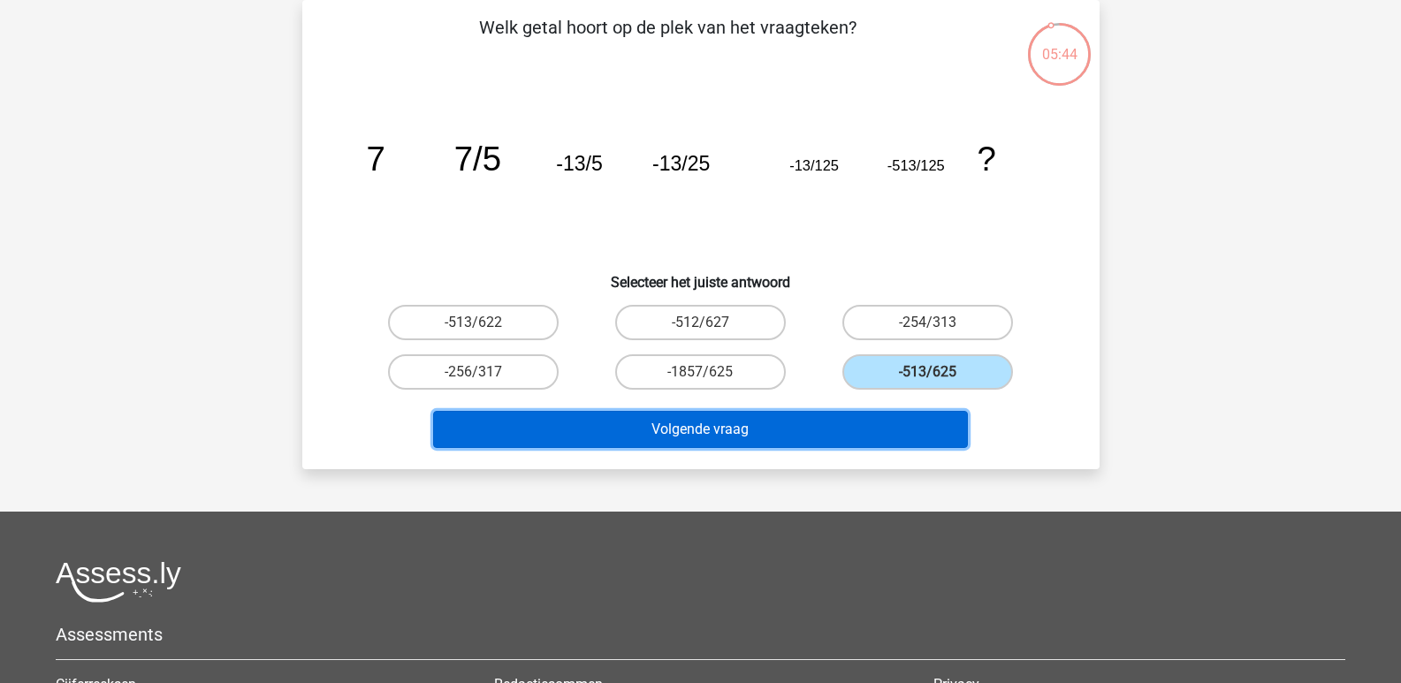
click at [708, 425] on button "Volgende vraag" at bounding box center [700, 429] width 535 height 37
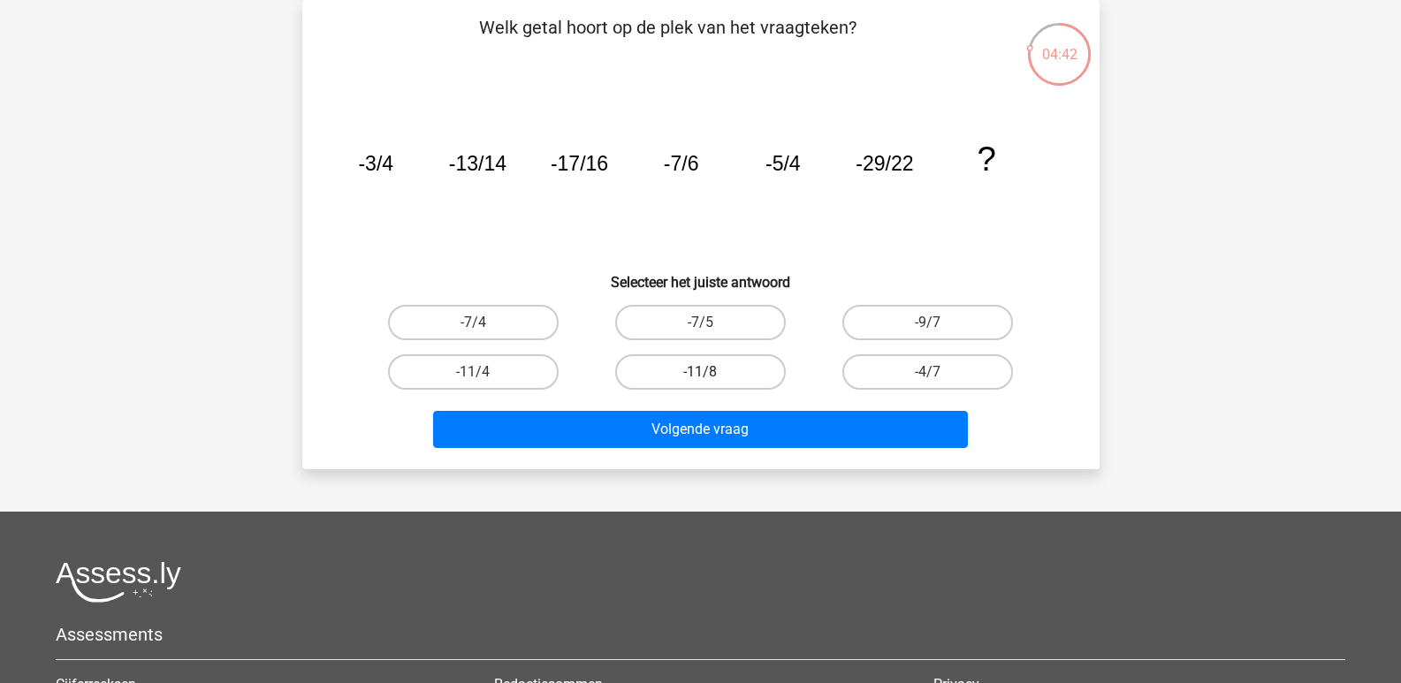
click at [703, 370] on label "-11/8" at bounding box center [700, 371] width 171 height 35
click at [703, 372] on input "-11/8" at bounding box center [705, 377] width 11 height 11
radio input "true"
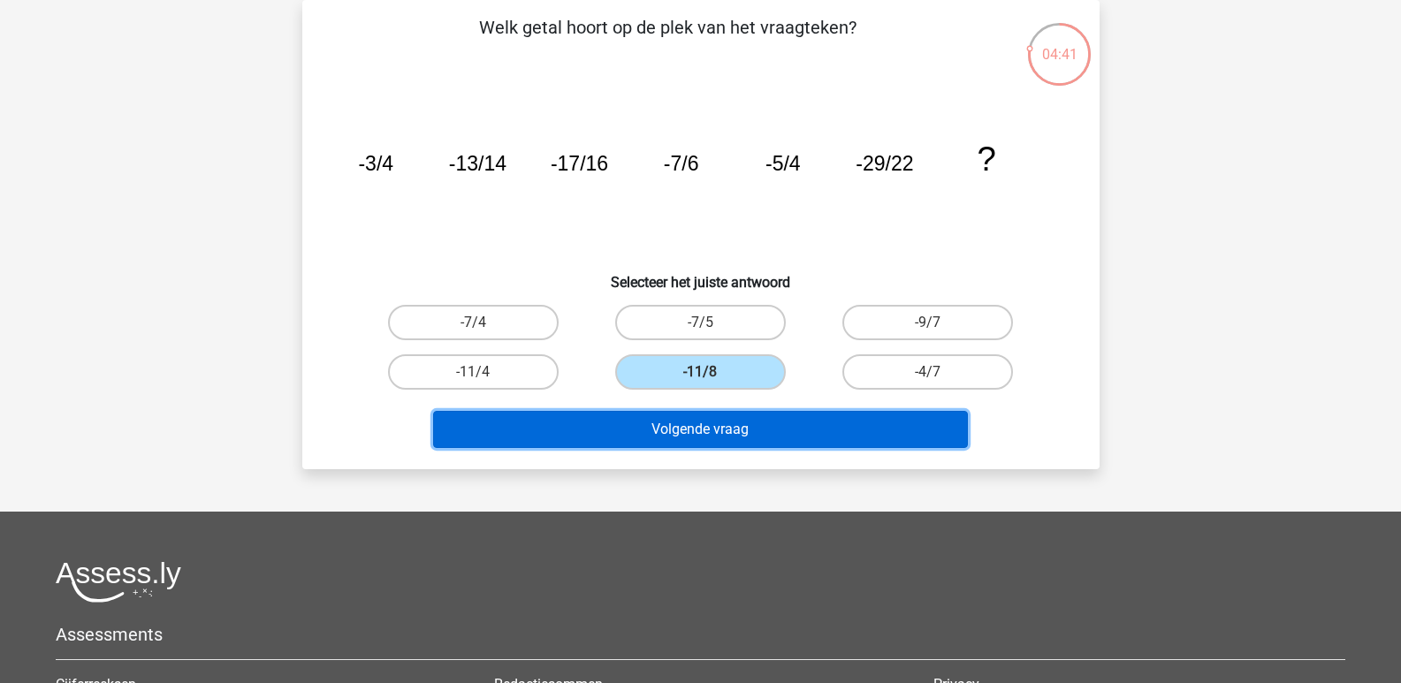
click at [682, 426] on button "Volgende vraag" at bounding box center [700, 429] width 535 height 37
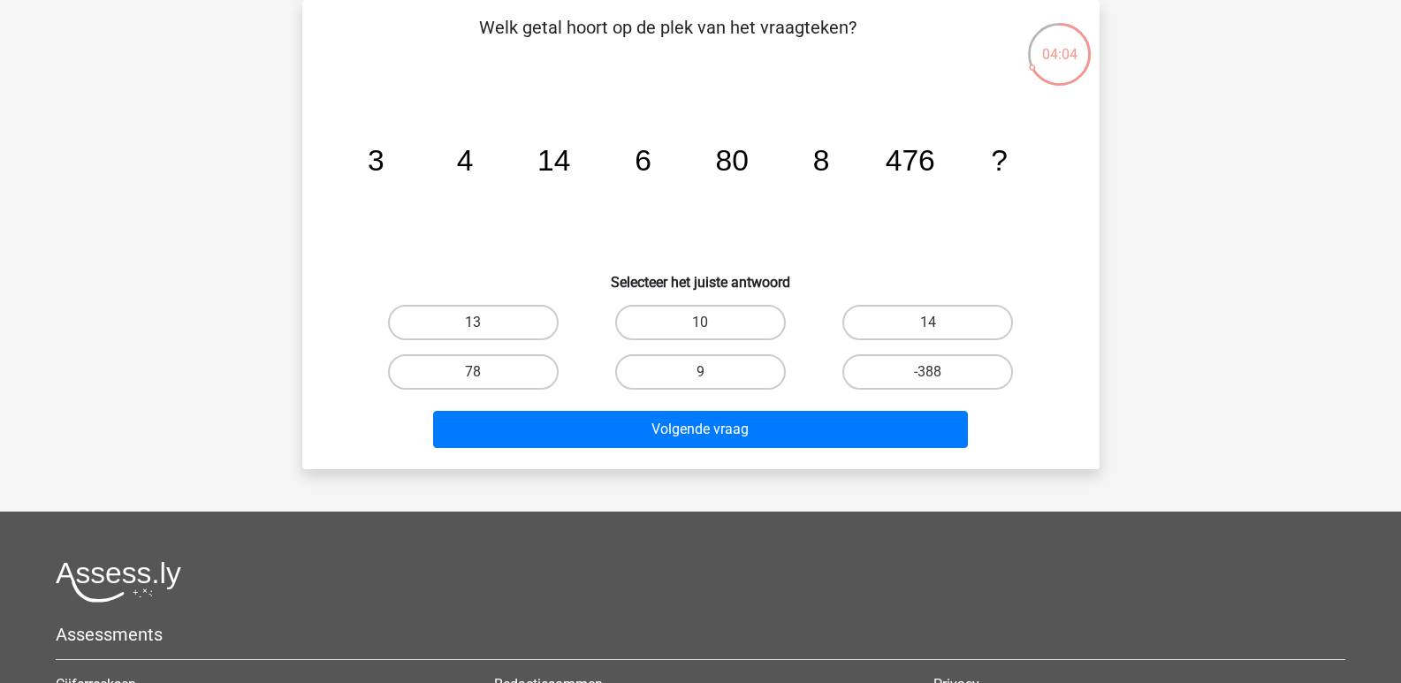
click at [930, 324] on input "14" at bounding box center [933, 328] width 11 height 11
radio input "true"
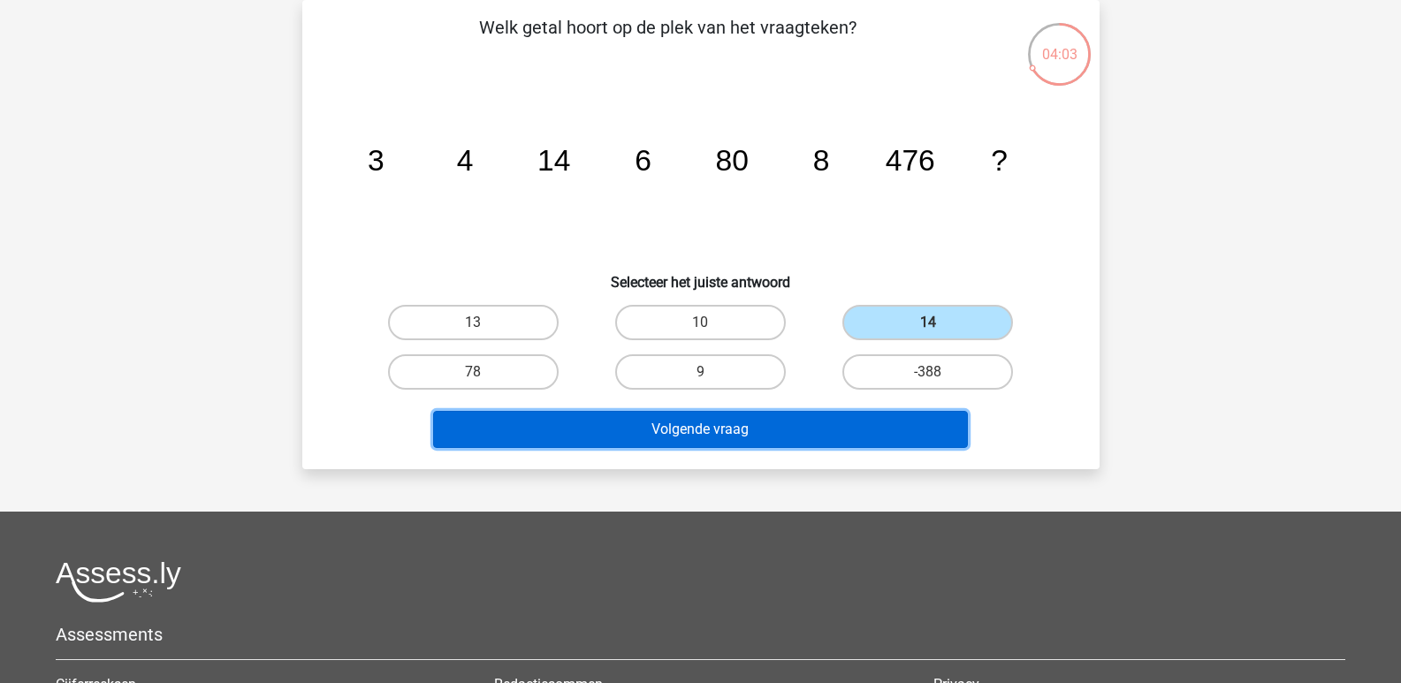
click at [691, 436] on button "Volgende vraag" at bounding box center [700, 429] width 535 height 37
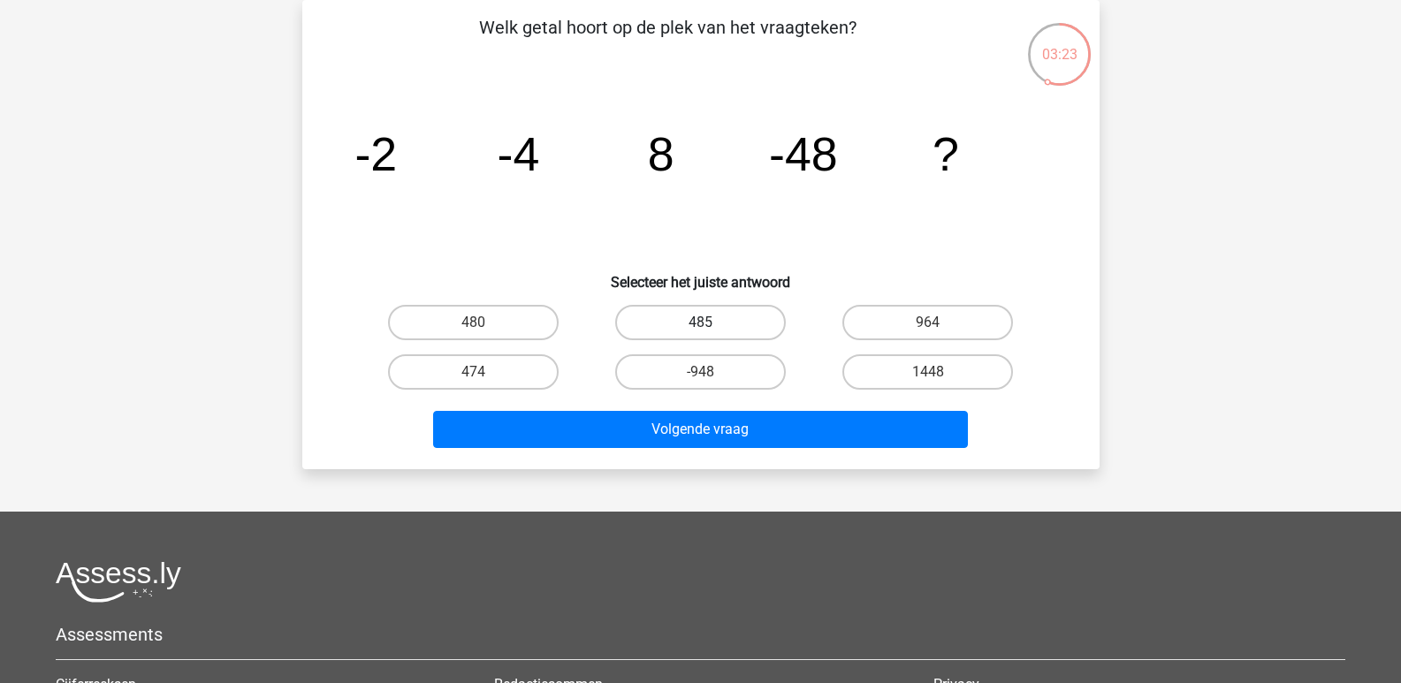
click at [698, 322] on label "485" at bounding box center [700, 322] width 171 height 35
click at [700, 323] on input "485" at bounding box center [705, 328] width 11 height 11
radio input "true"
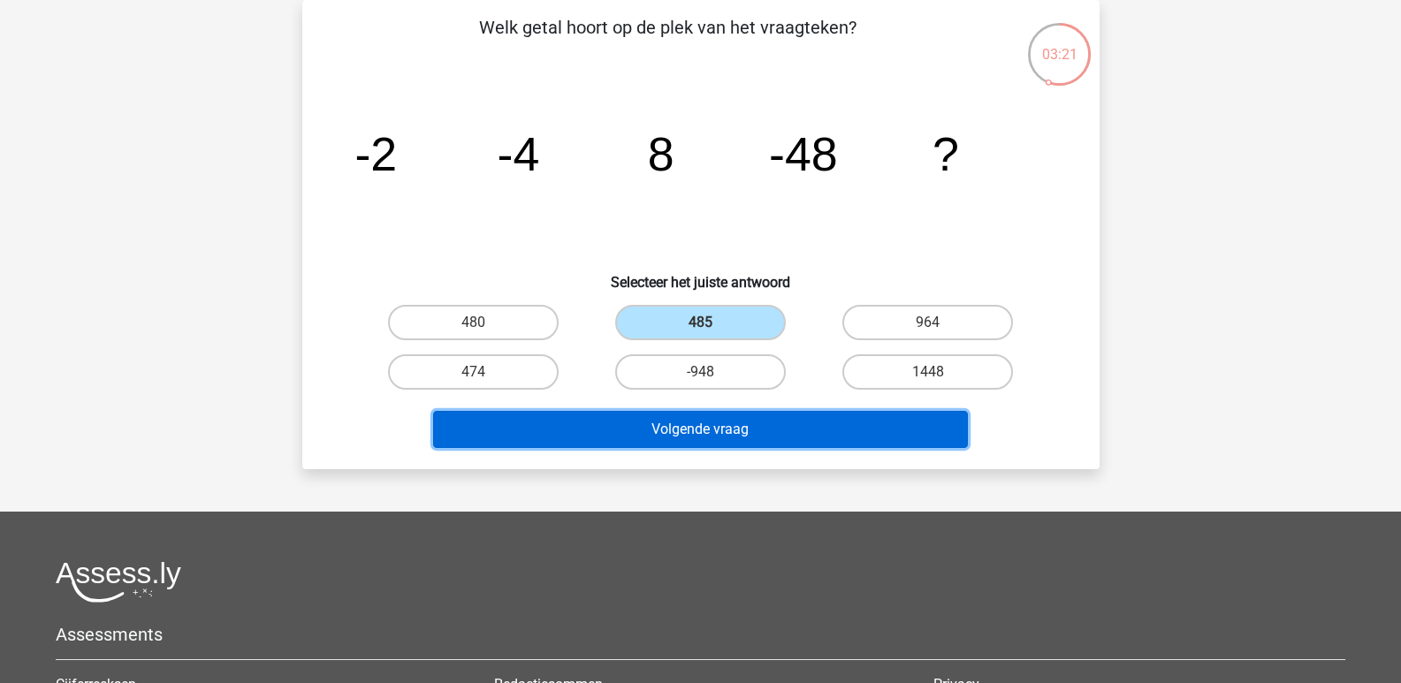
click at [682, 423] on button "Volgende vraag" at bounding box center [700, 429] width 535 height 37
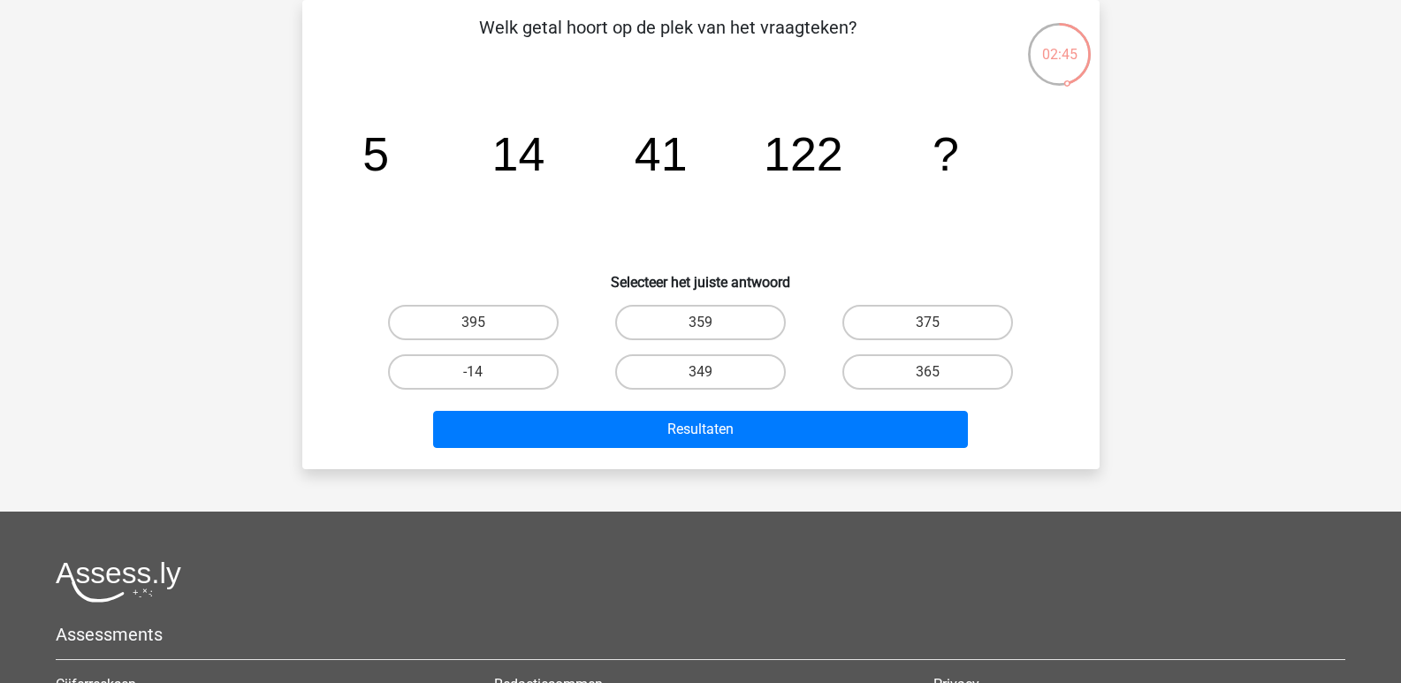
click at [929, 373] on input "365" at bounding box center [933, 377] width 11 height 11
radio input "true"
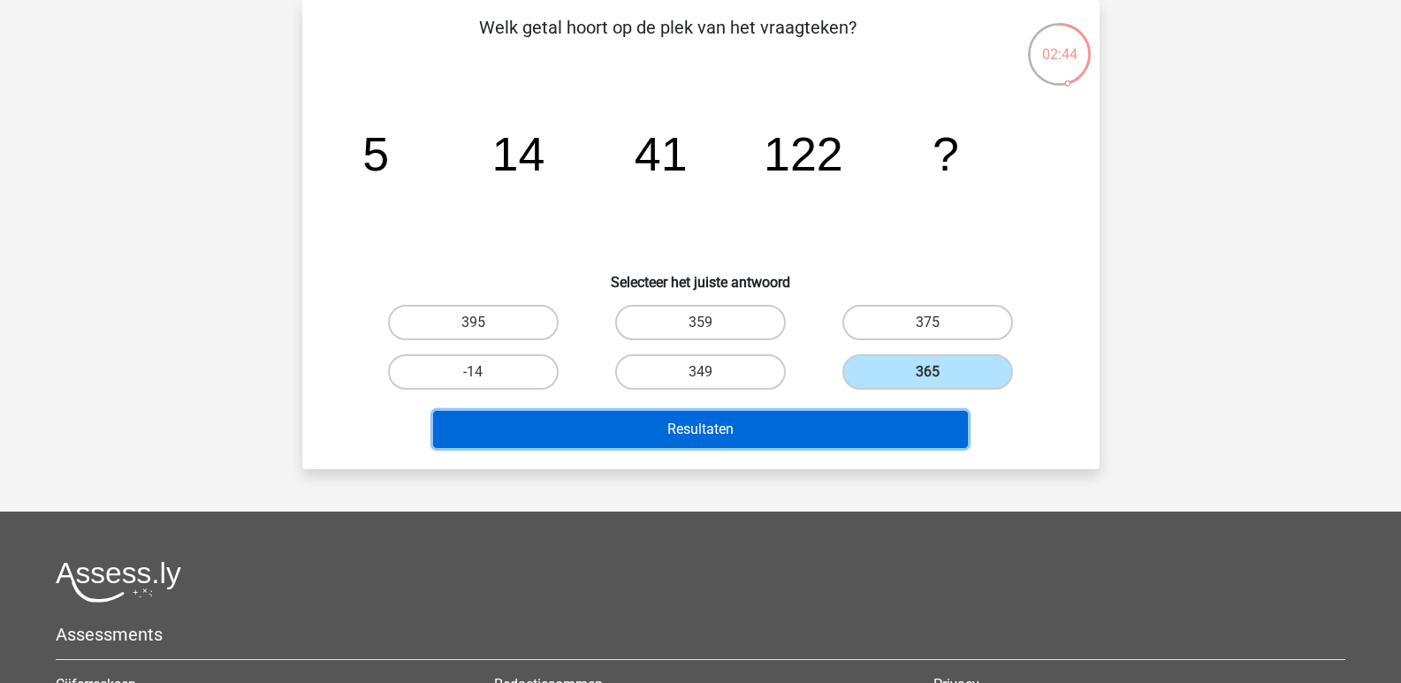
click at [713, 428] on button "Resultaten" at bounding box center [700, 429] width 535 height 37
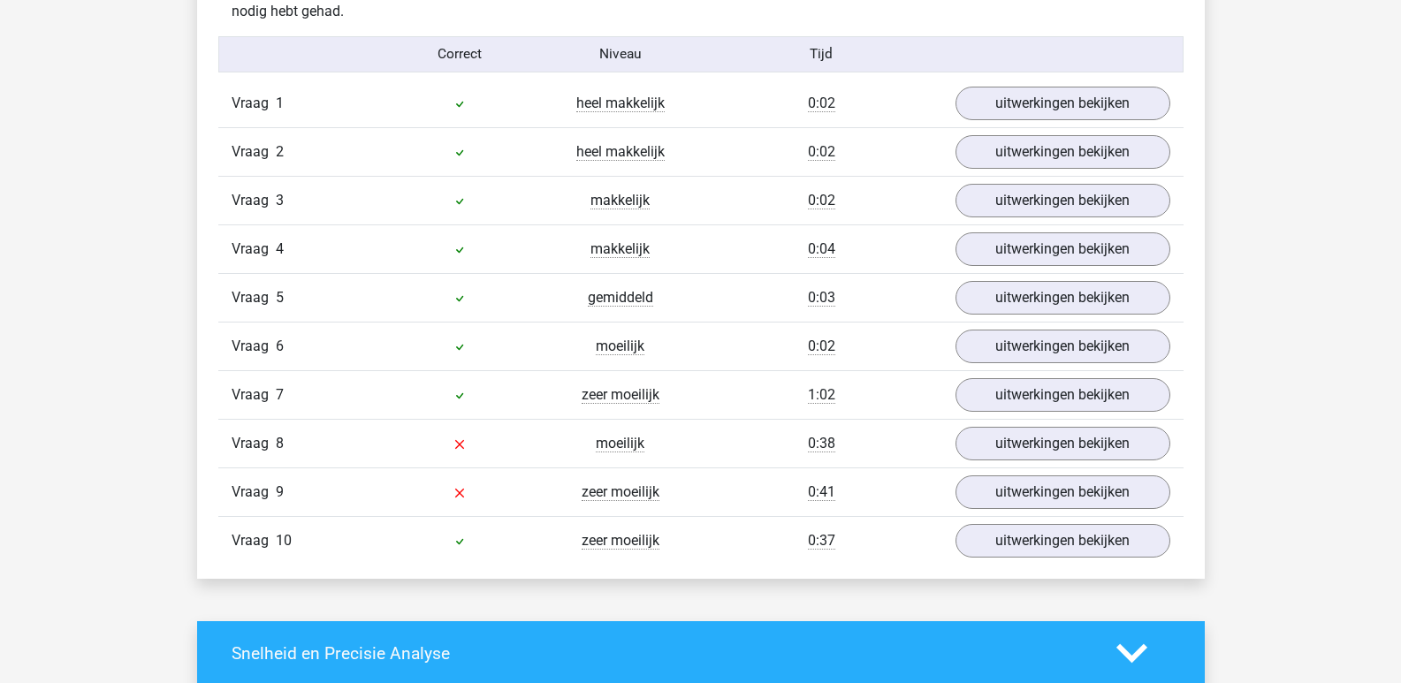
scroll to position [1414, 0]
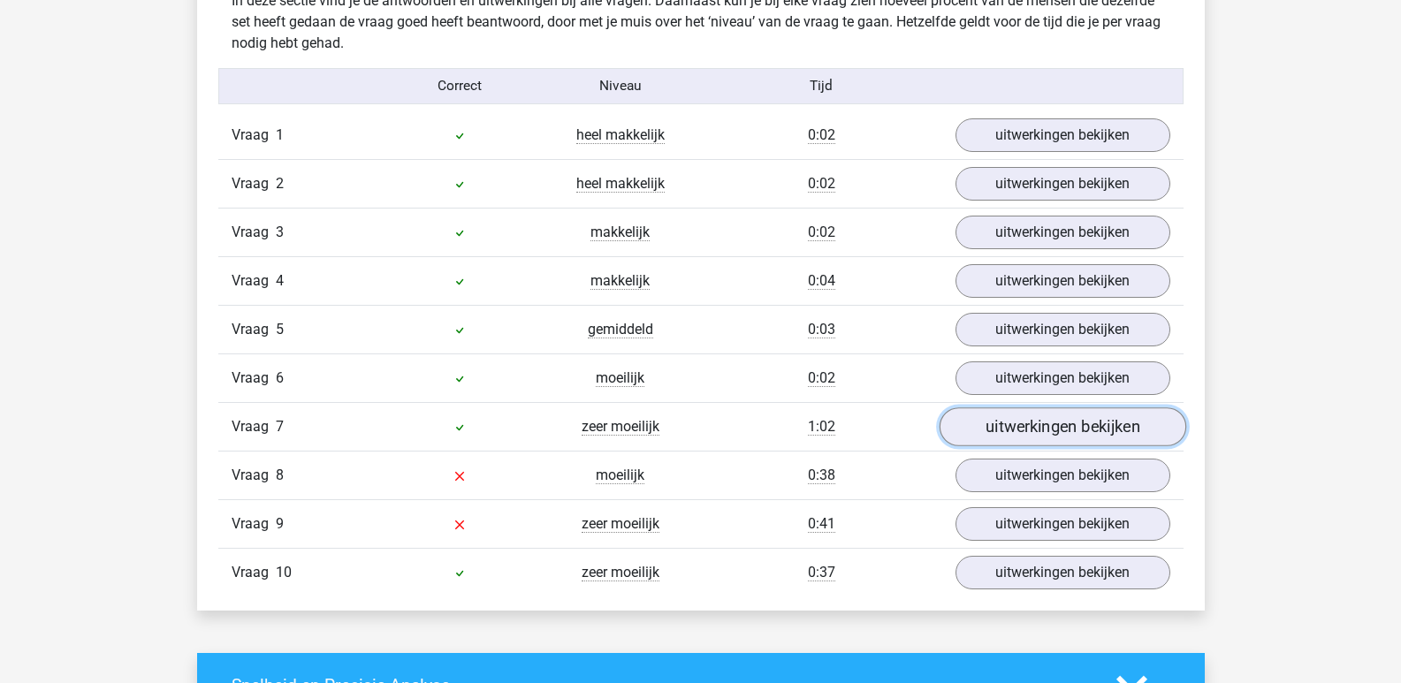
click at [1077, 428] on link "uitwerkingen bekijken" at bounding box center [1062, 427] width 247 height 39
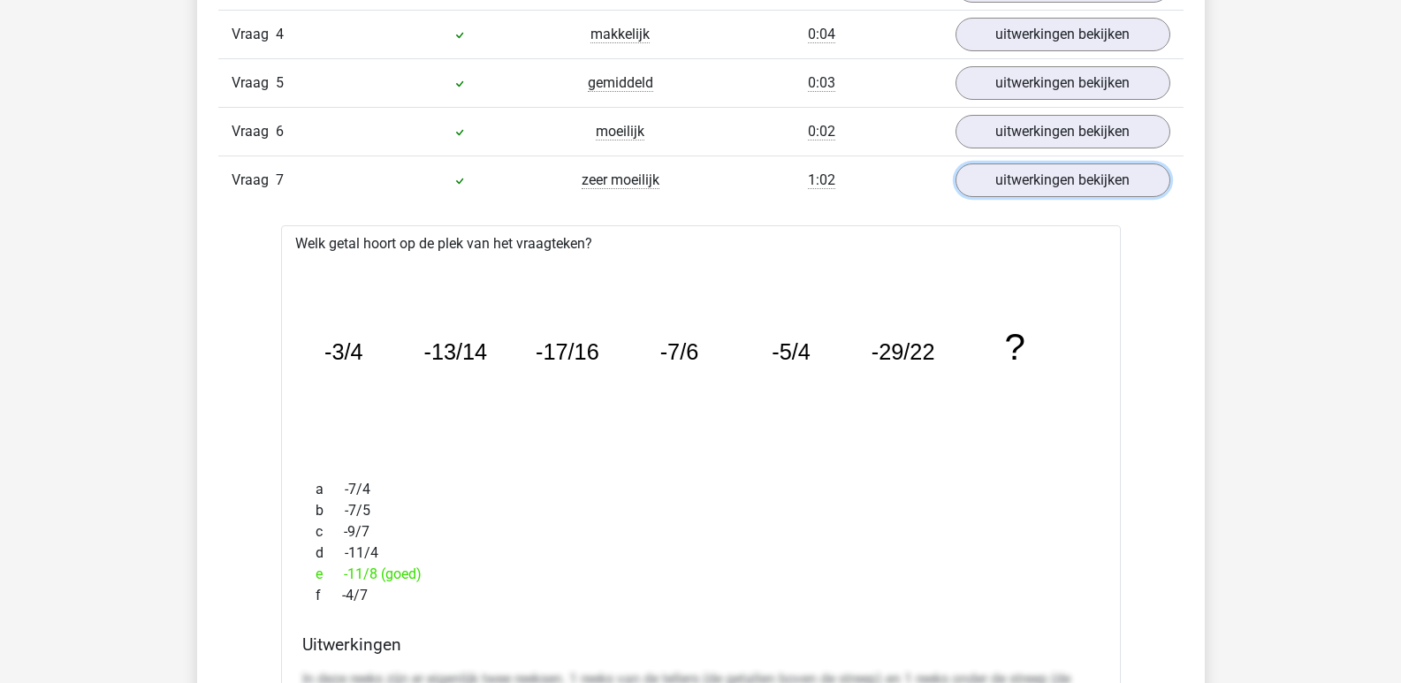
scroll to position [1503, 0]
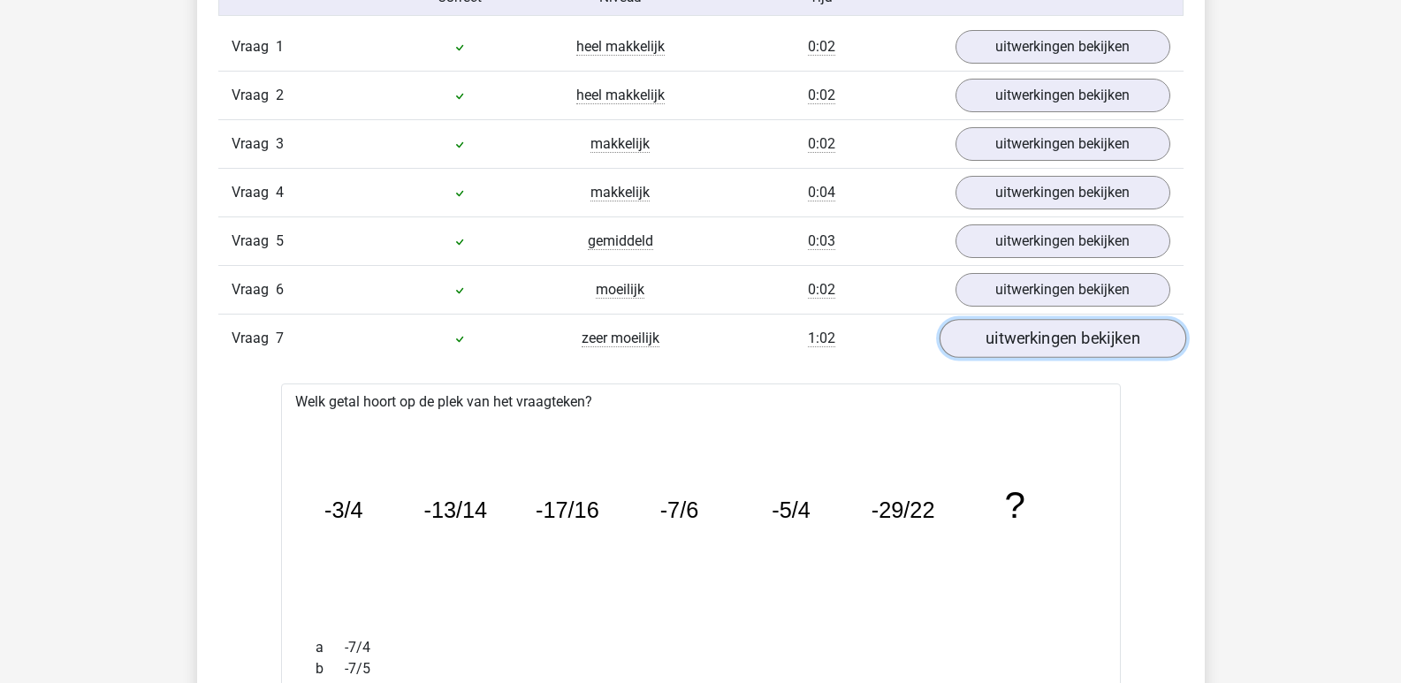
click at [1077, 334] on link "uitwerkingen bekijken" at bounding box center [1062, 339] width 247 height 39
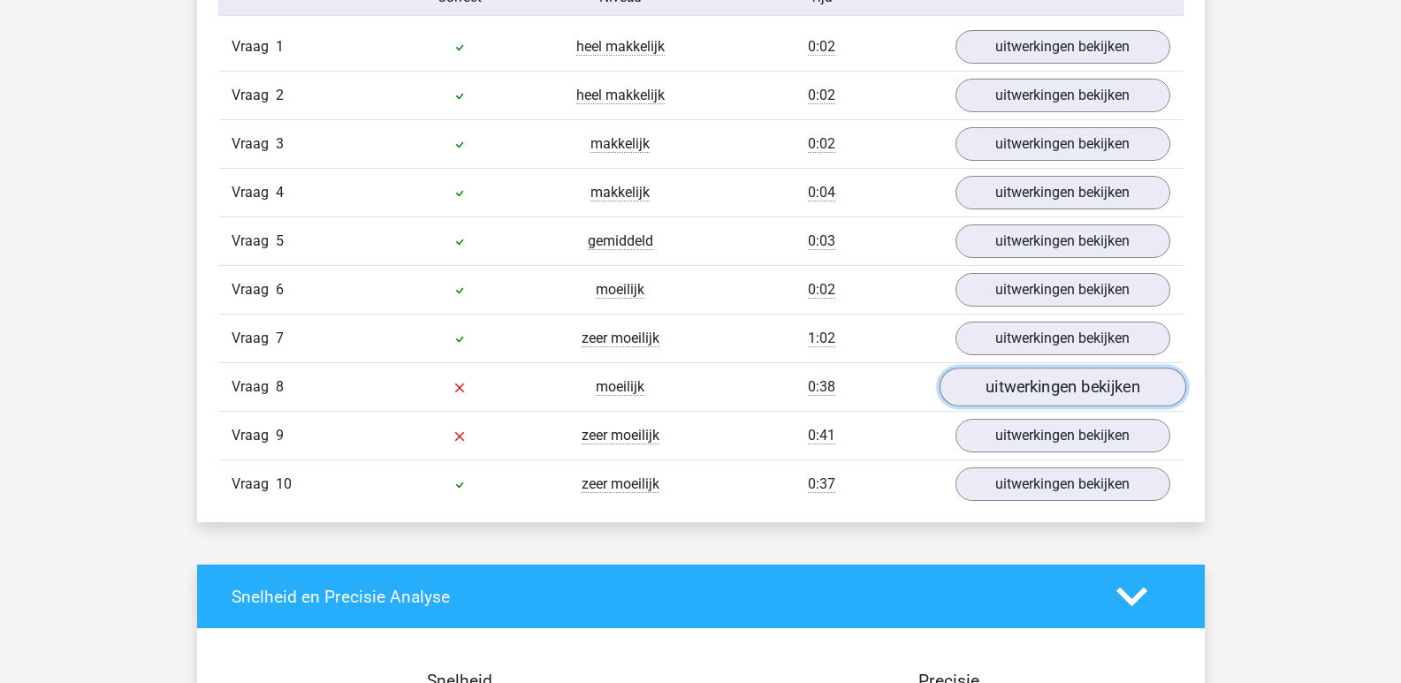
click at [1061, 387] on link "uitwerkingen bekijken" at bounding box center [1062, 388] width 247 height 39
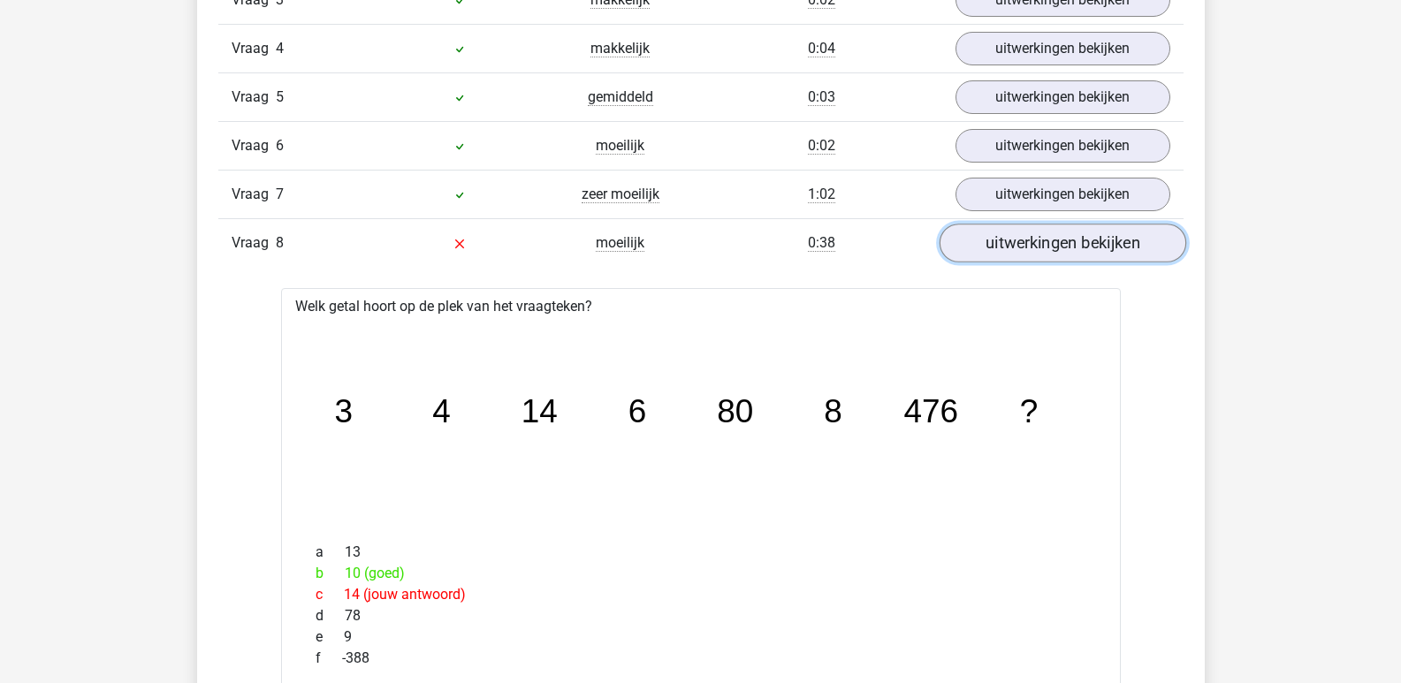
scroll to position [1680, 0]
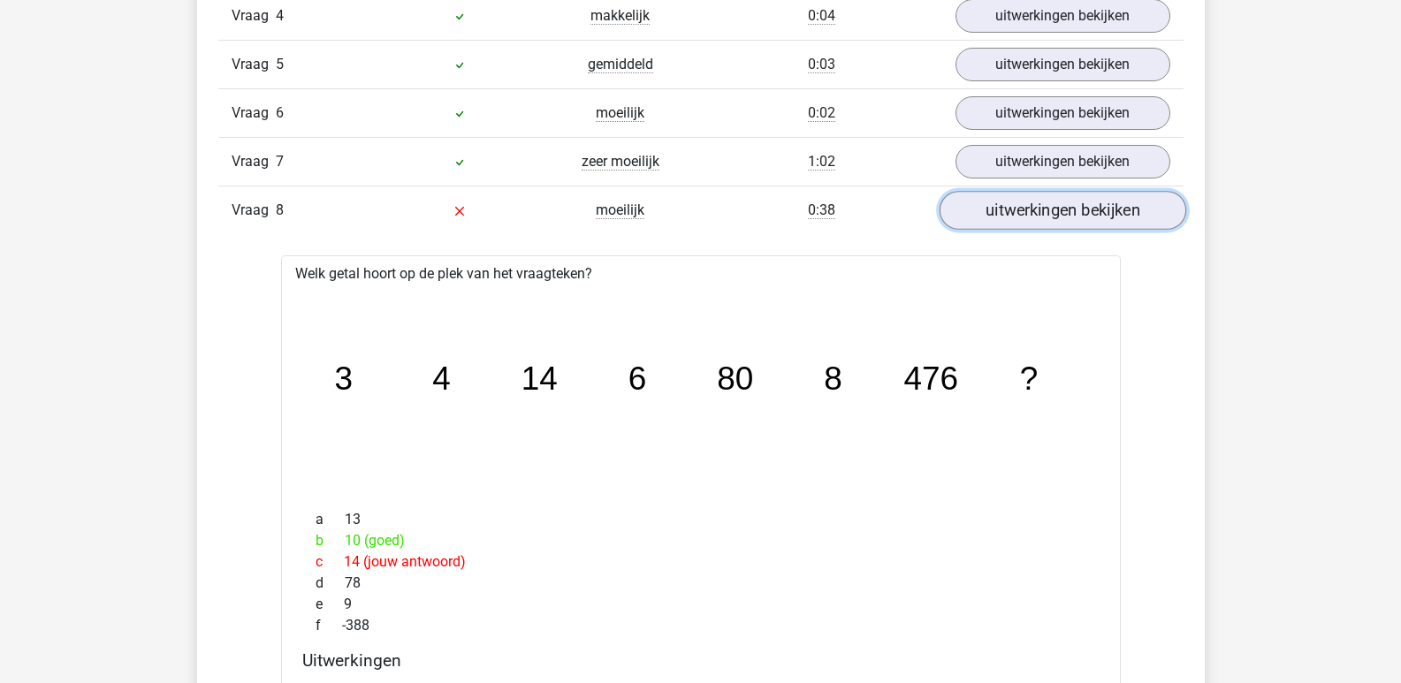
click at [1045, 212] on link "uitwerkingen bekijken" at bounding box center [1062, 211] width 247 height 39
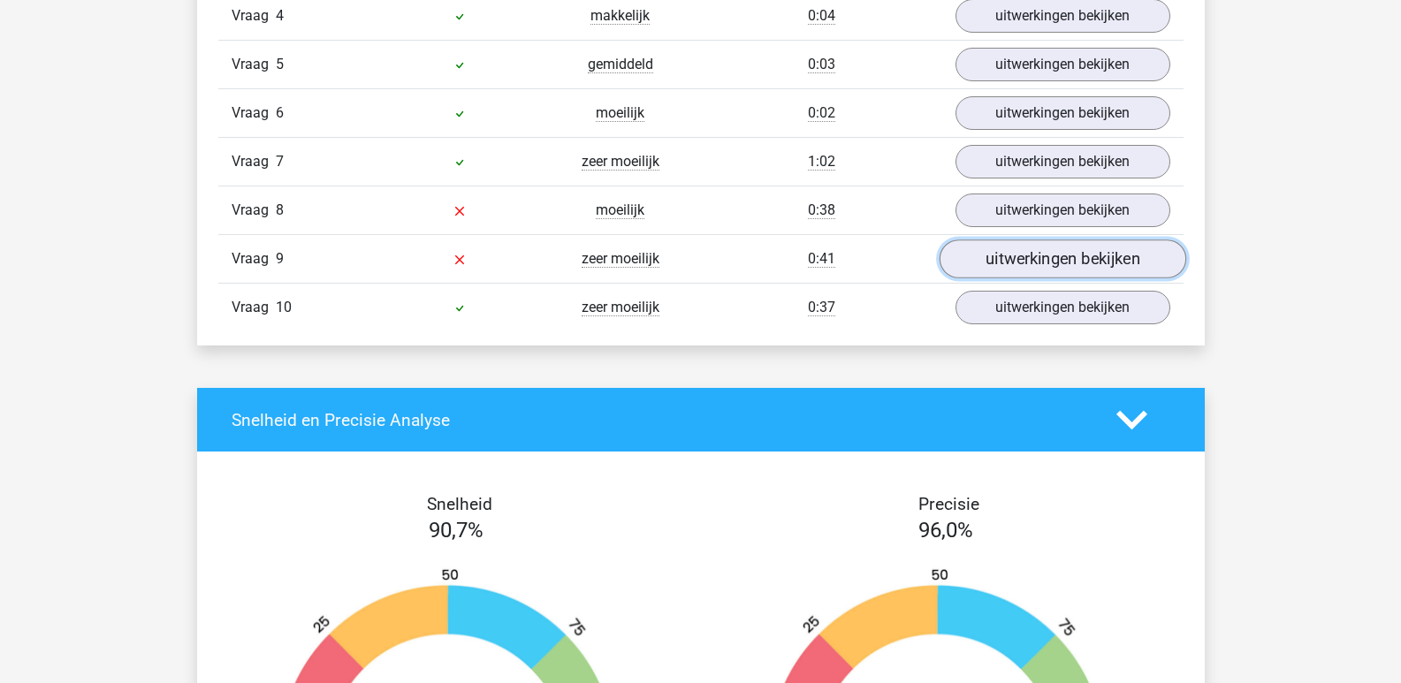
click at [1048, 260] on link "uitwerkingen bekijken" at bounding box center [1062, 259] width 247 height 39
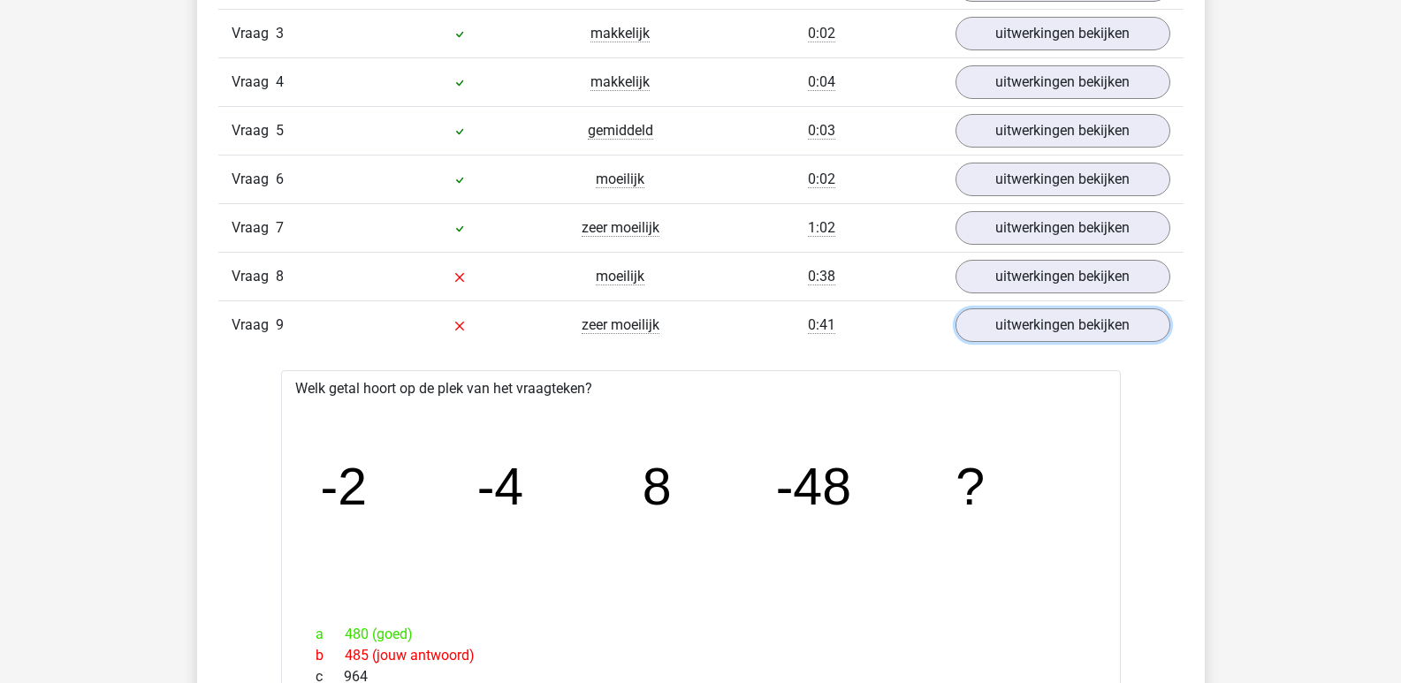
scroll to position [1591, 0]
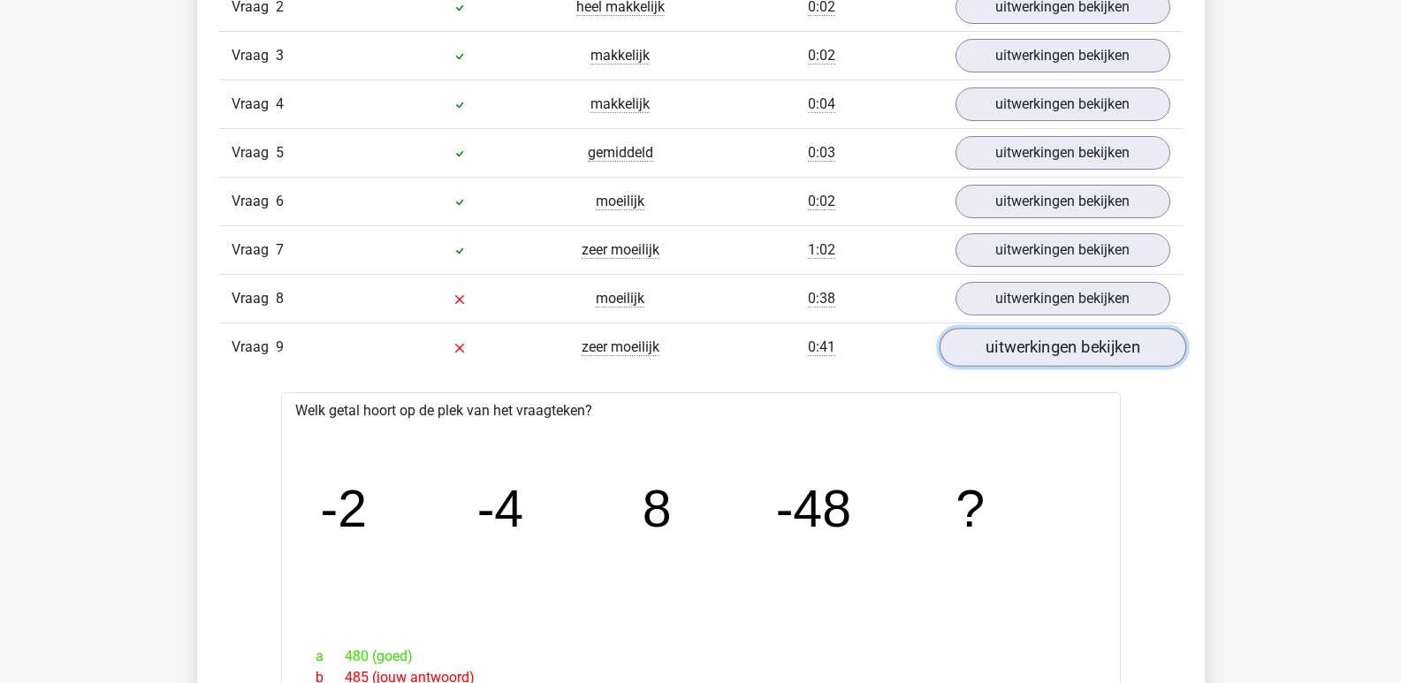
click at [1048, 347] on link "uitwerkingen bekijken" at bounding box center [1062, 348] width 247 height 39
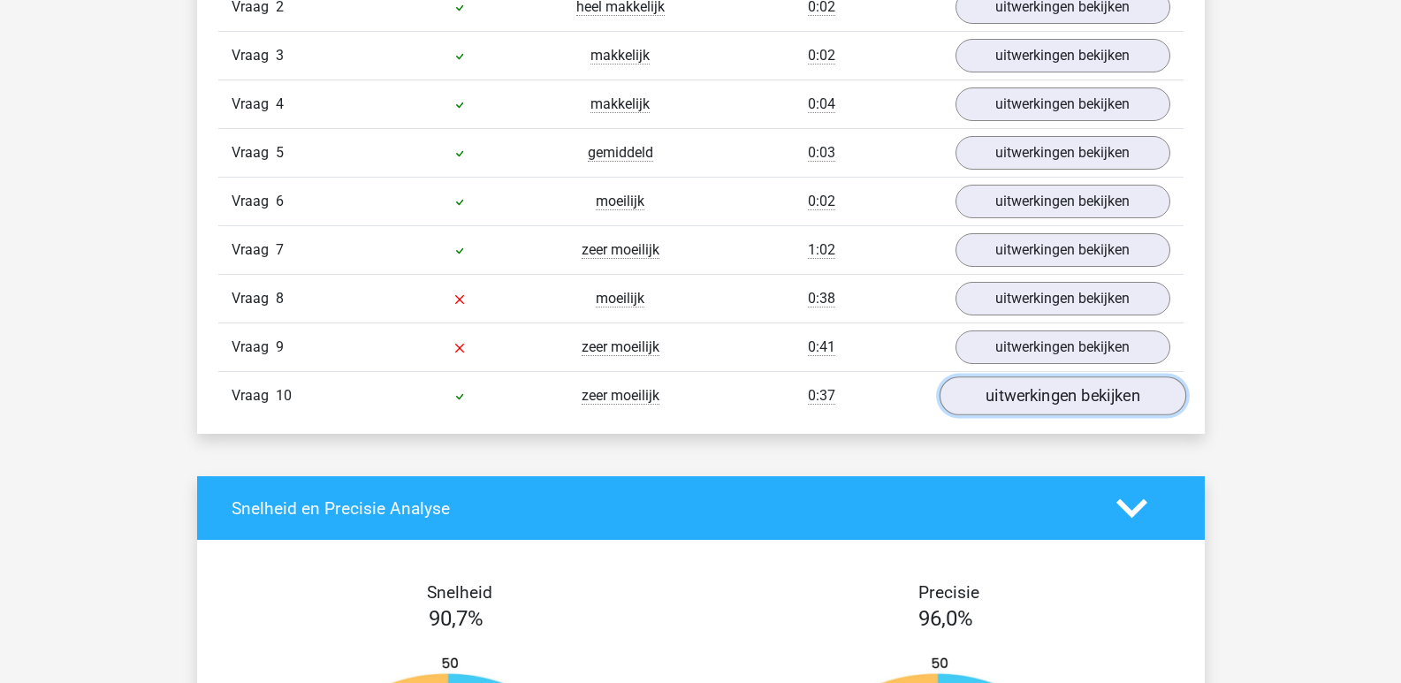
click at [1040, 392] on link "uitwerkingen bekijken" at bounding box center [1062, 396] width 247 height 39
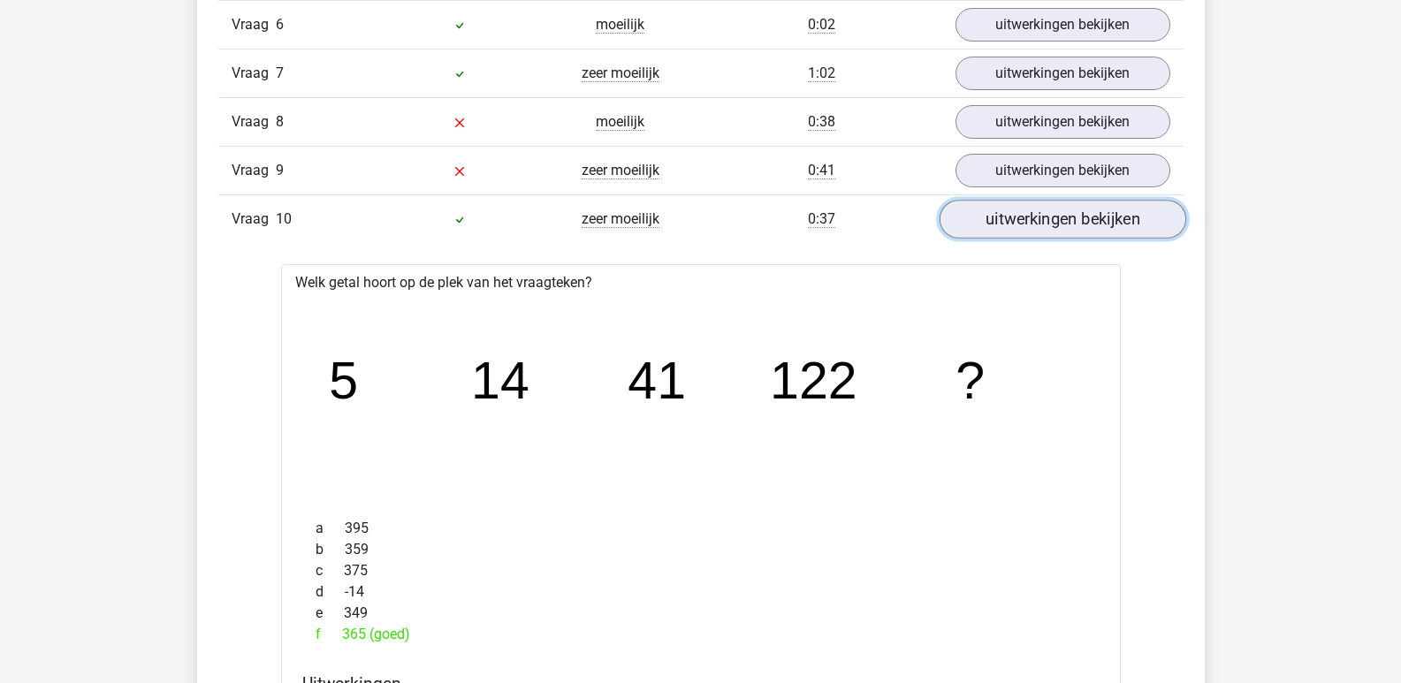
scroll to position [1680, 0]
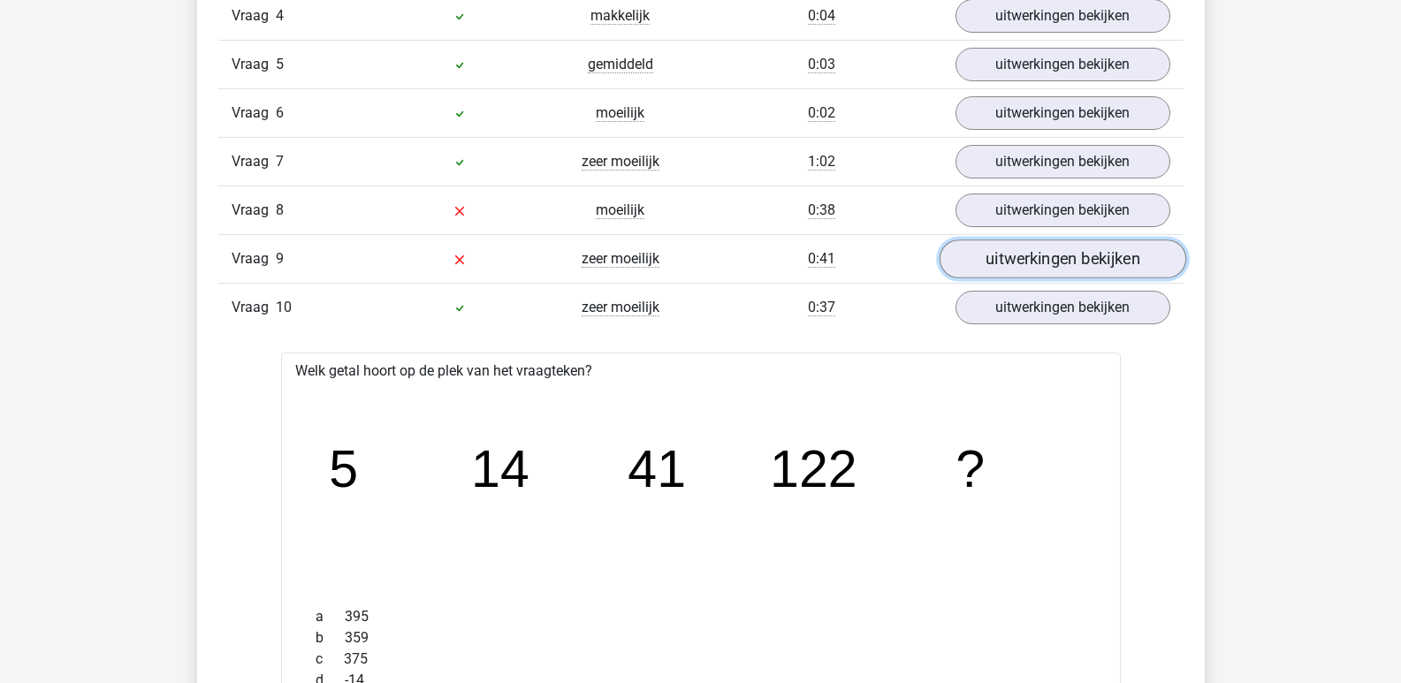
click at [1059, 255] on link "uitwerkingen bekijken" at bounding box center [1062, 259] width 247 height 39
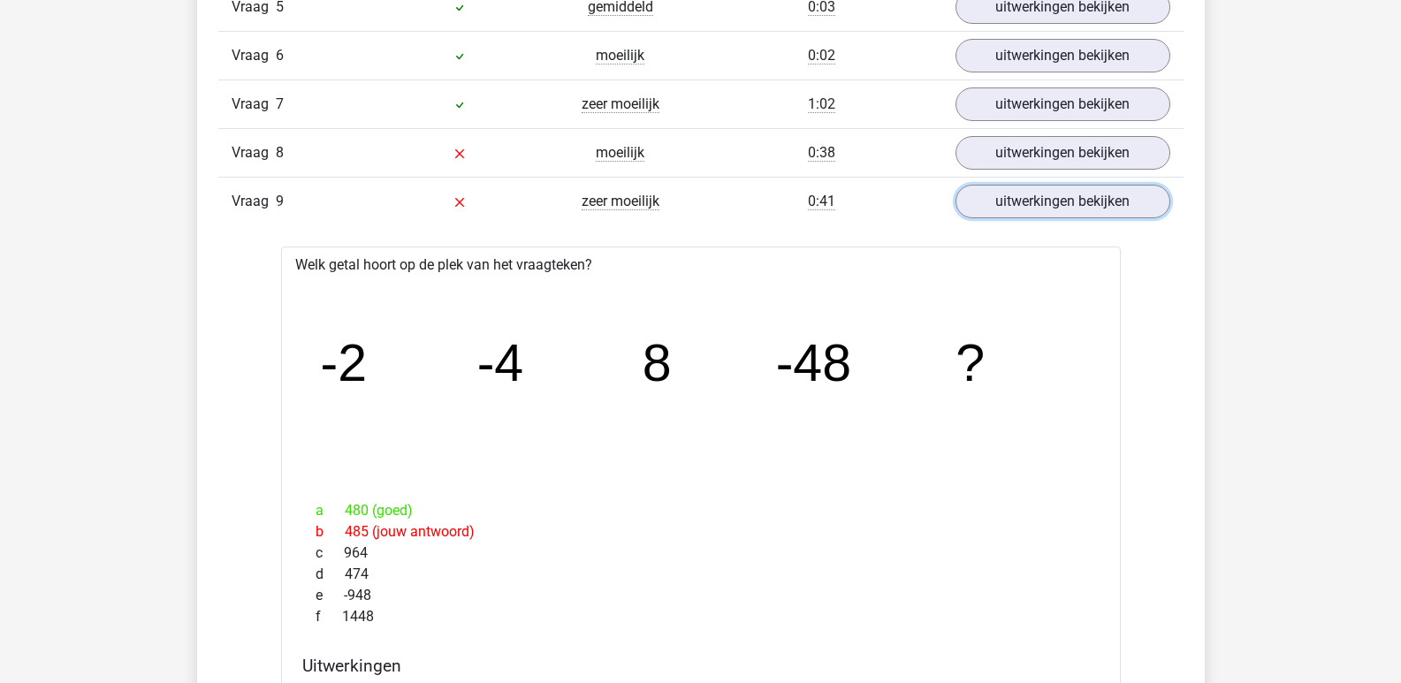
scroll to position [1768, 0]
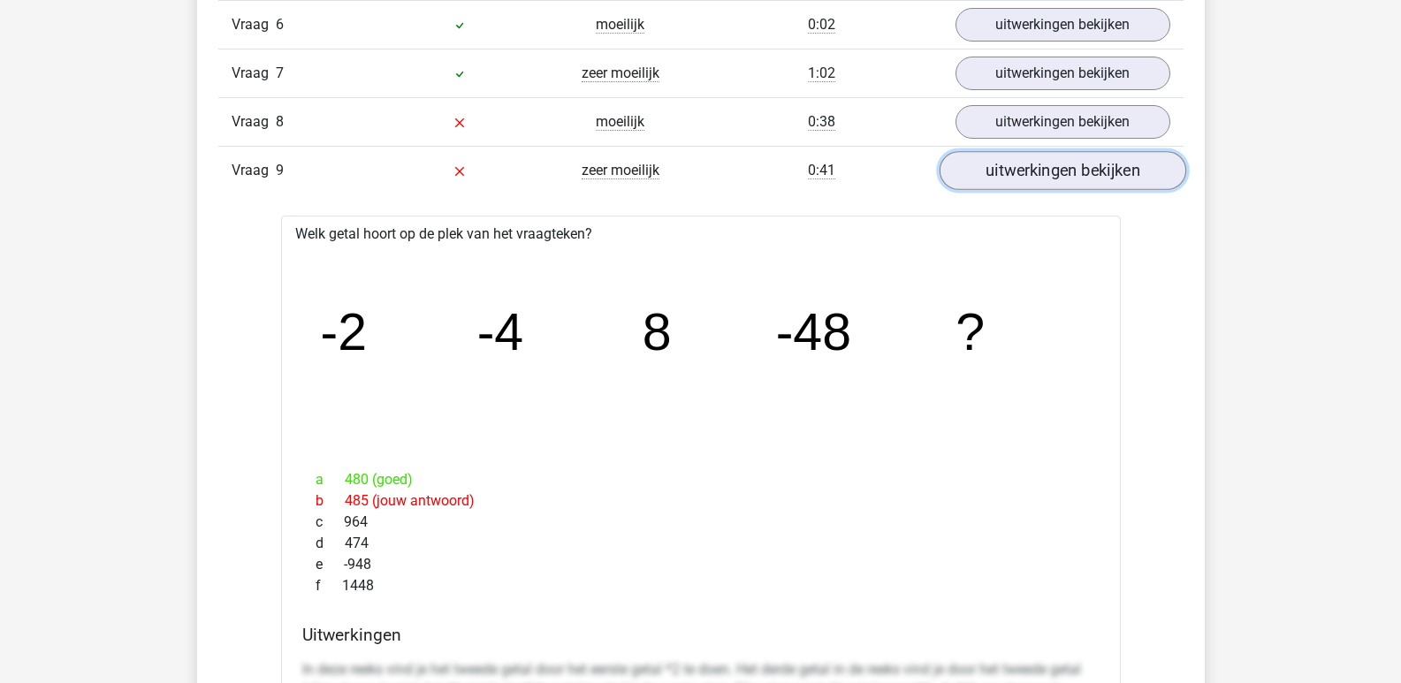
click at [1066, 169] on link "uitwerkingen bekijken" at bounding box center [1062, 171] width 247 height 39
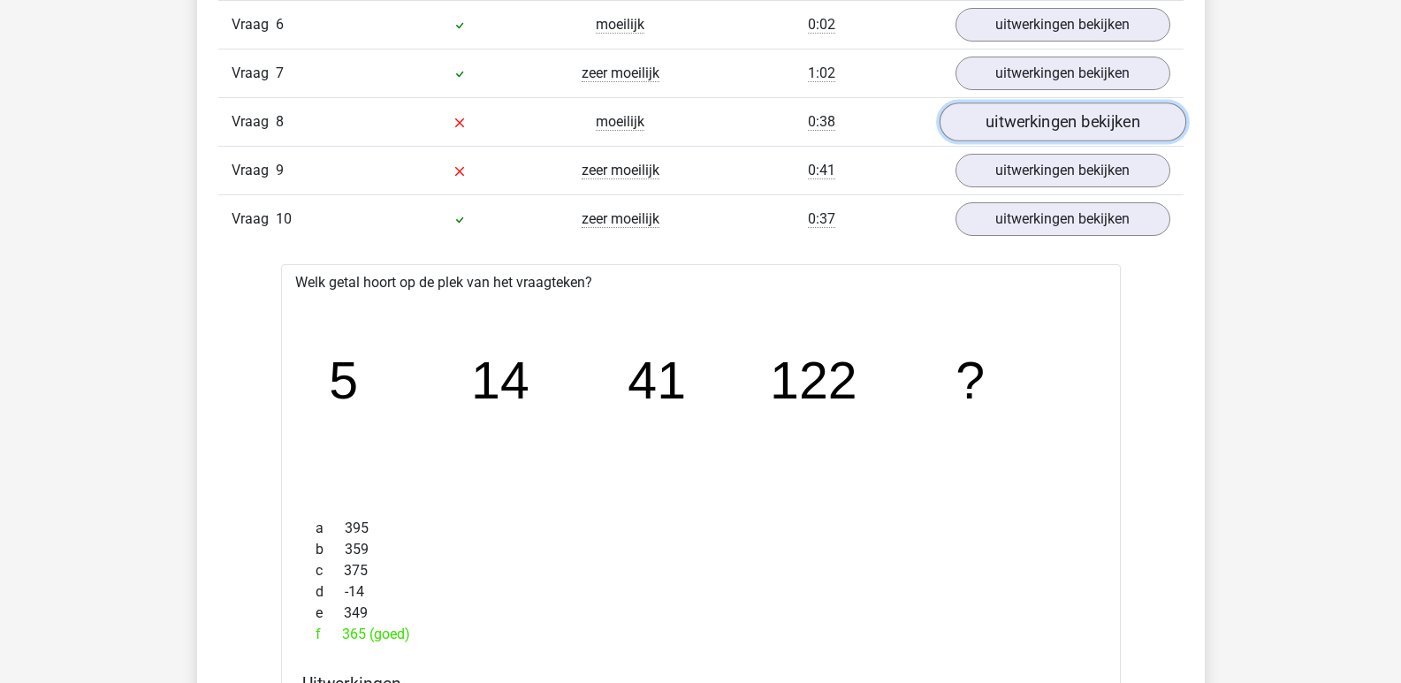
click at [1058, 124] on link "uitwerkingen bekijken" at bounding box center [1062, 122] width 247 height 39
